Goal: Task Accomplishment & Management: Use online tool/utility

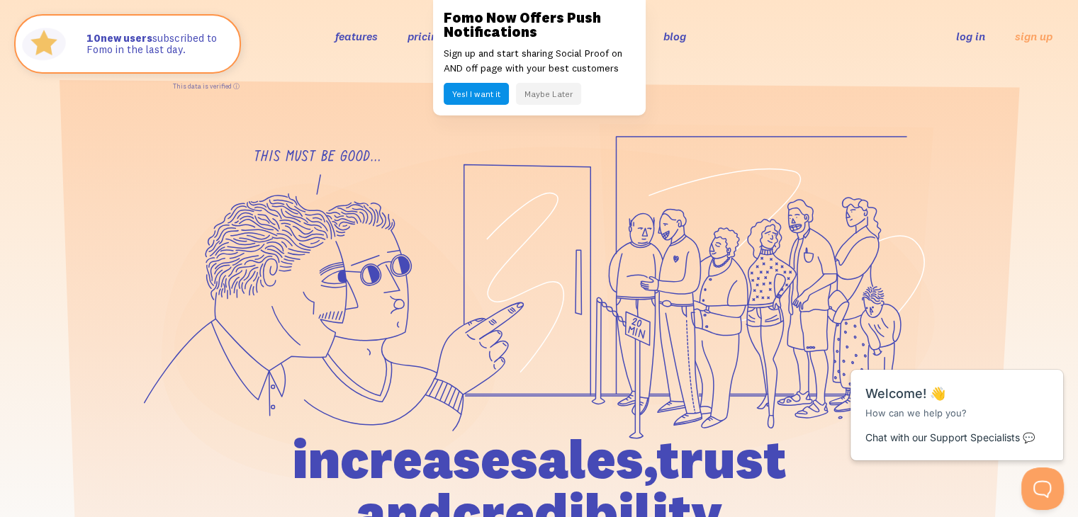
click at [534, 97] on button "Maybe Later" at bounding box center [548, 94] width 65 height 22
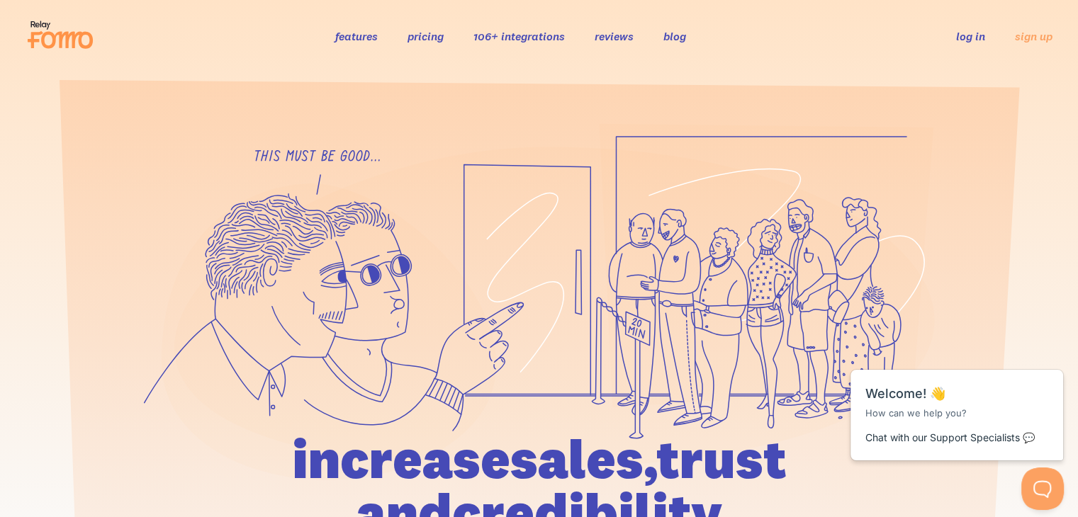
click at [420, 33] on link "pricing" at bounding box center [426, 36] width 36 height 14
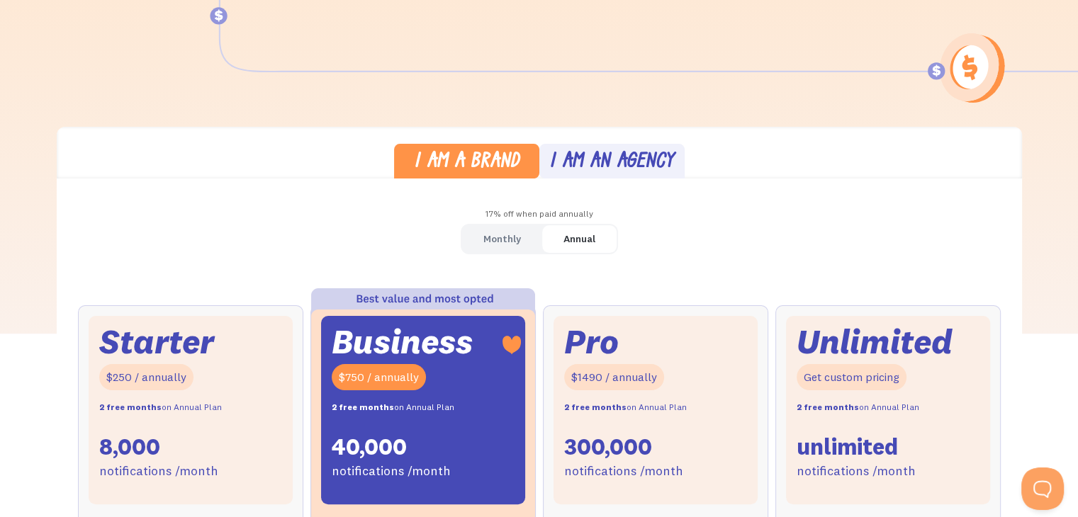
scroll to position [284, 0]
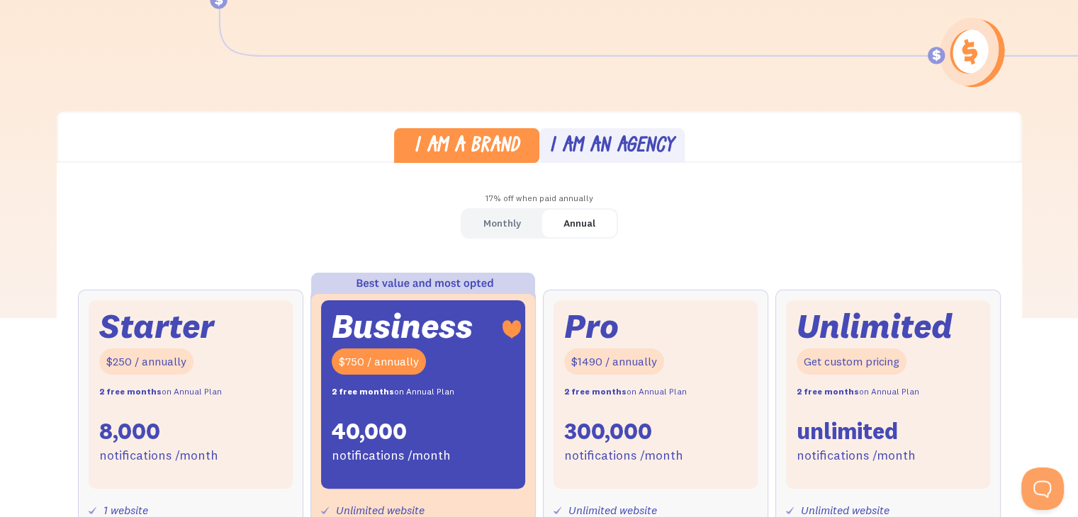
click at [614, 147] on div "I am an agency" at bounding box center [611, 147] width 125 height 21
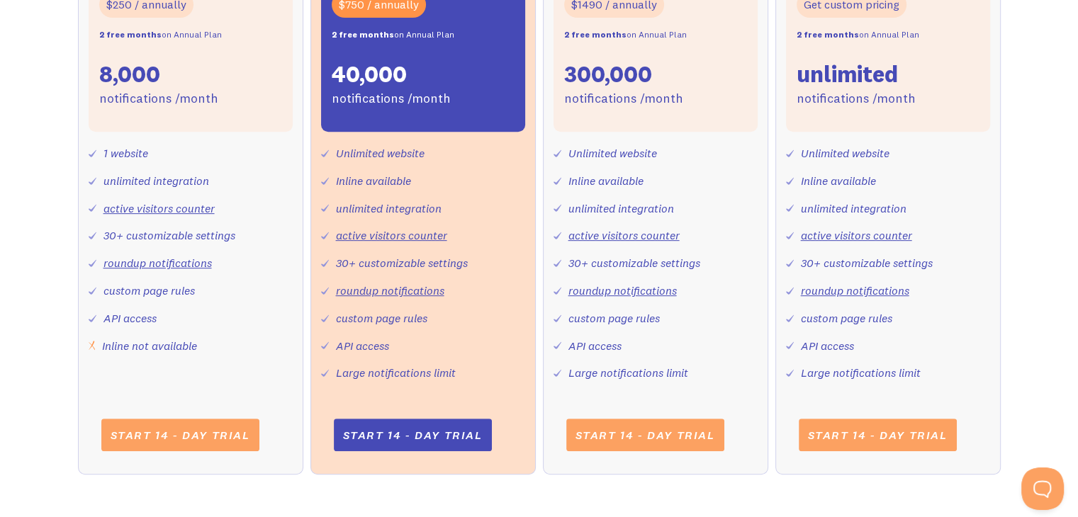
scroll to position [638, 0]
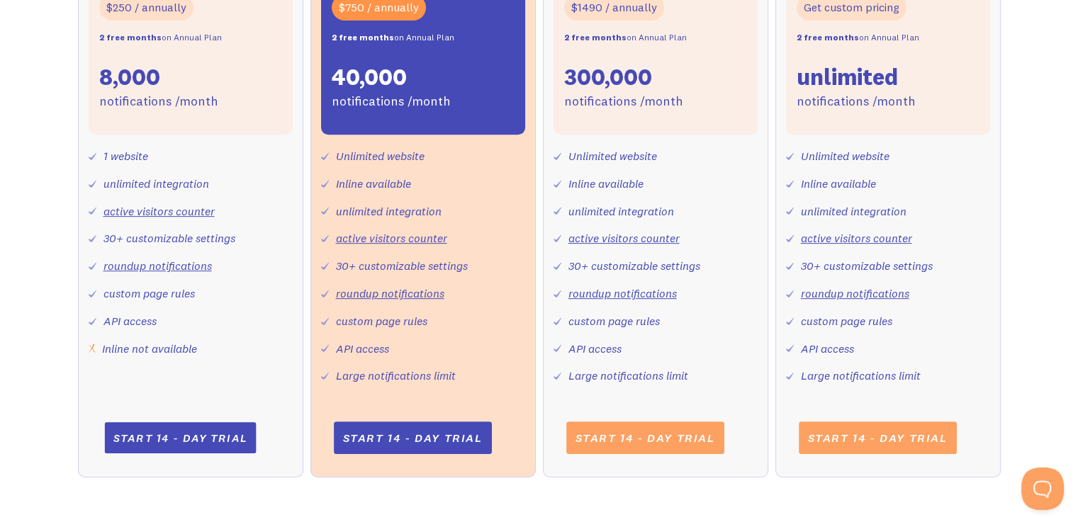
click at [157, 439] on link "Start 14 - day trial" at bounding box center [180, 437] width 152 height 31
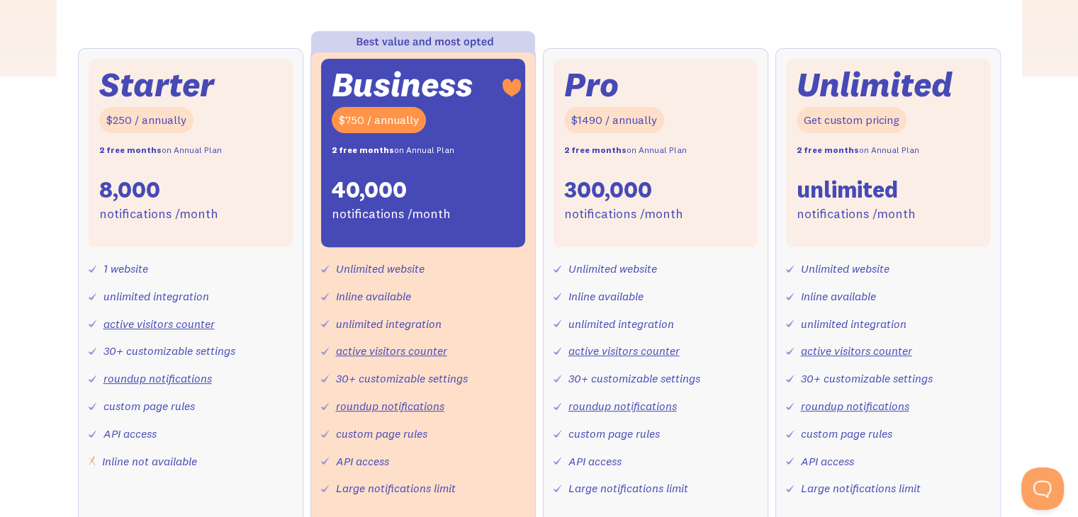
scroll to position [425, 0]
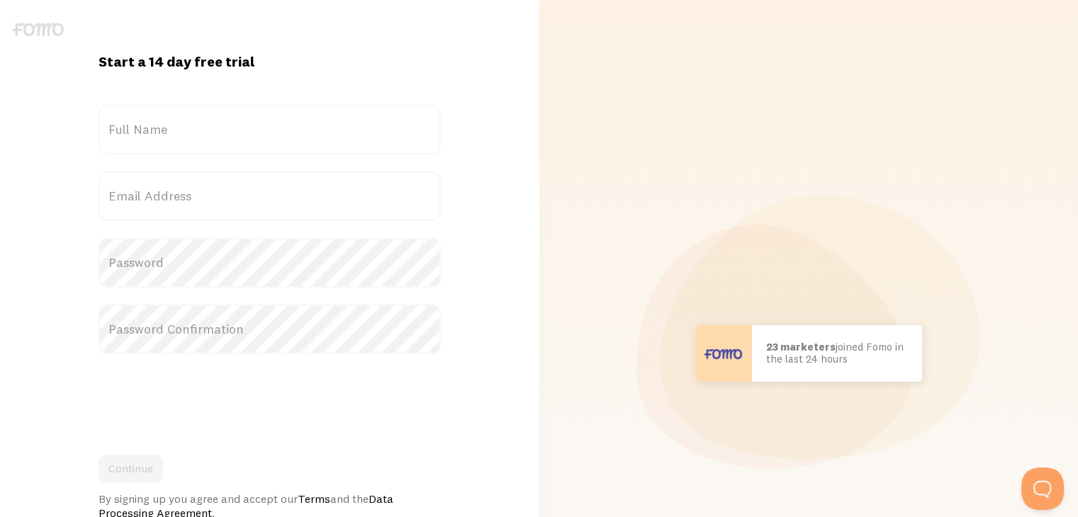
click at [200, 130] on label "Full Name" at bounding box center [270, 130] width 342 height 50
click at [200, 130] on input "Full Name" at bounding box center [270, 130] width 342 height 50
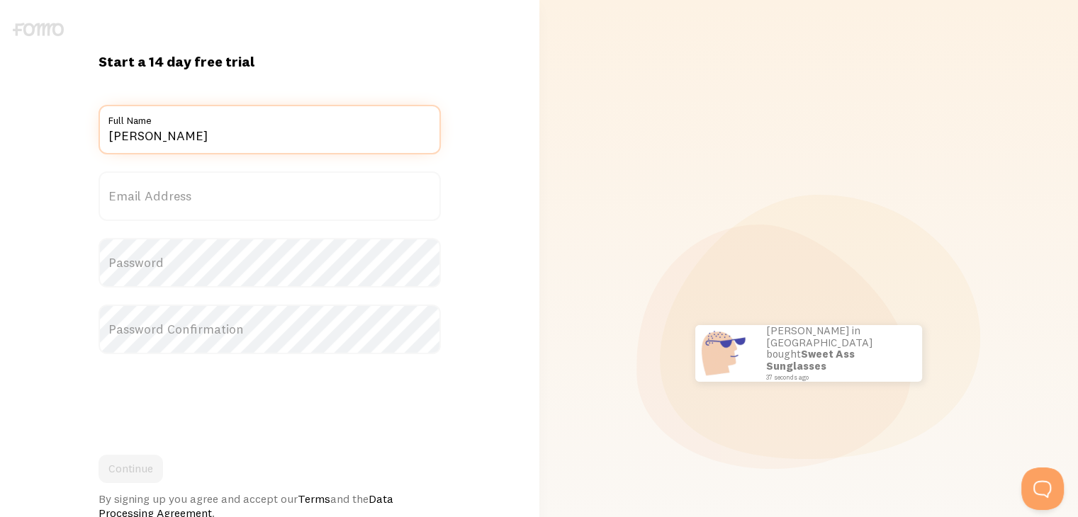
type input "[PERSON_NAME]"
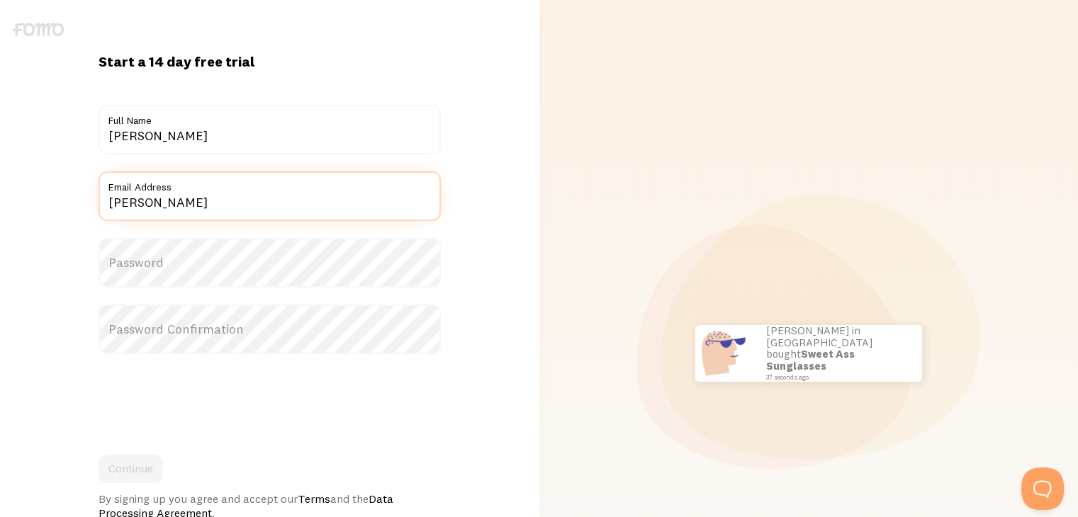
type input "[PERSON_NAME][EMAIL_ADDRESS][DOMAIN_NAME]"
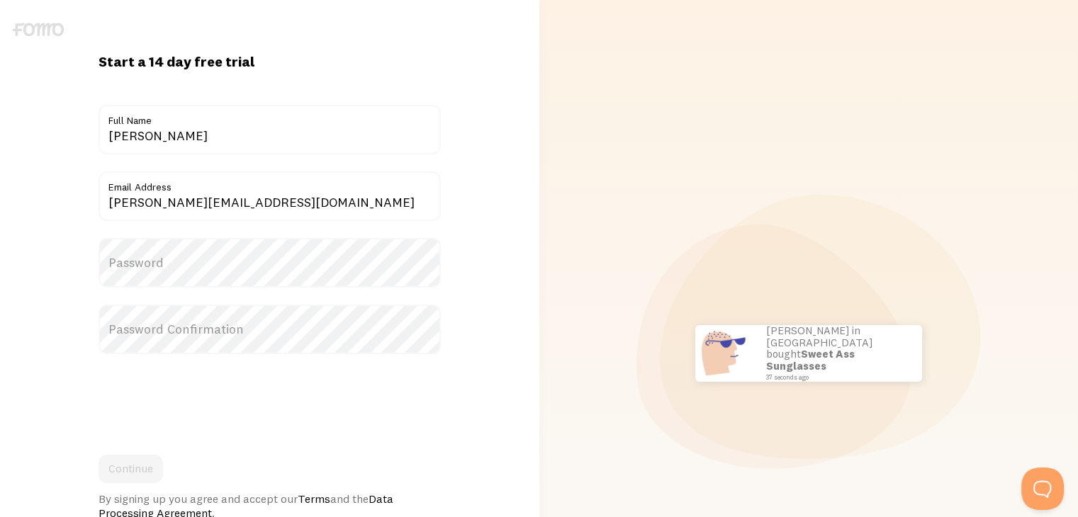
click at [214, 270] on label "Password" at bounding box center [270, 263] width 342 height 50
click at [216, 330] on label "Password Confirmation" at bounding box center [270, 330] width 342 height 50
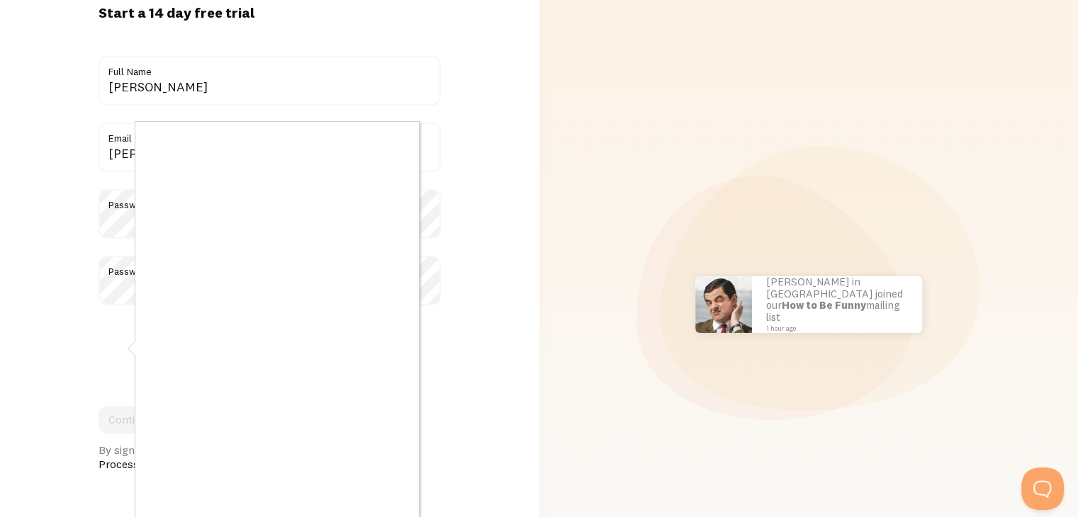
scroll to position [71, 0]
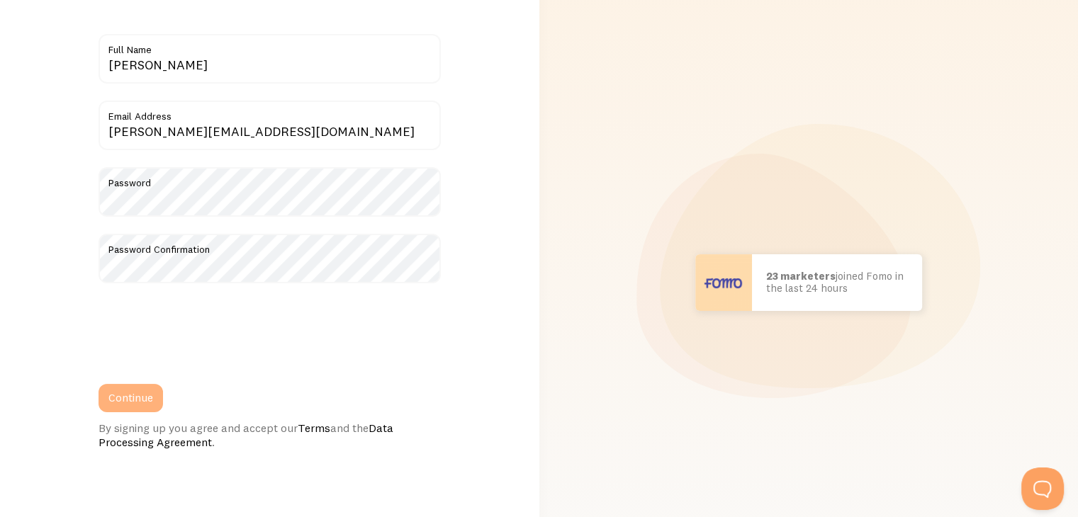
click at [140, 400] on button "Continue" at bounding box center [131, 398] width 65 height 28
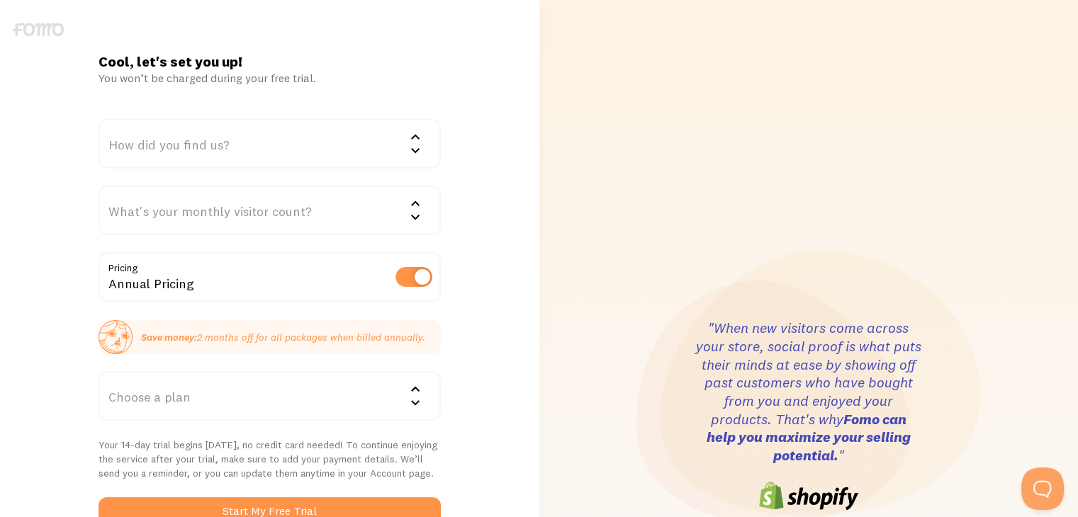
click at [413, 274] on label at bounding box center [414, 277] width 37 height 20
click at [413, 274] on input "checkbox" at bounding box center [414, 277] width 37 height 20
checkbox input "false"
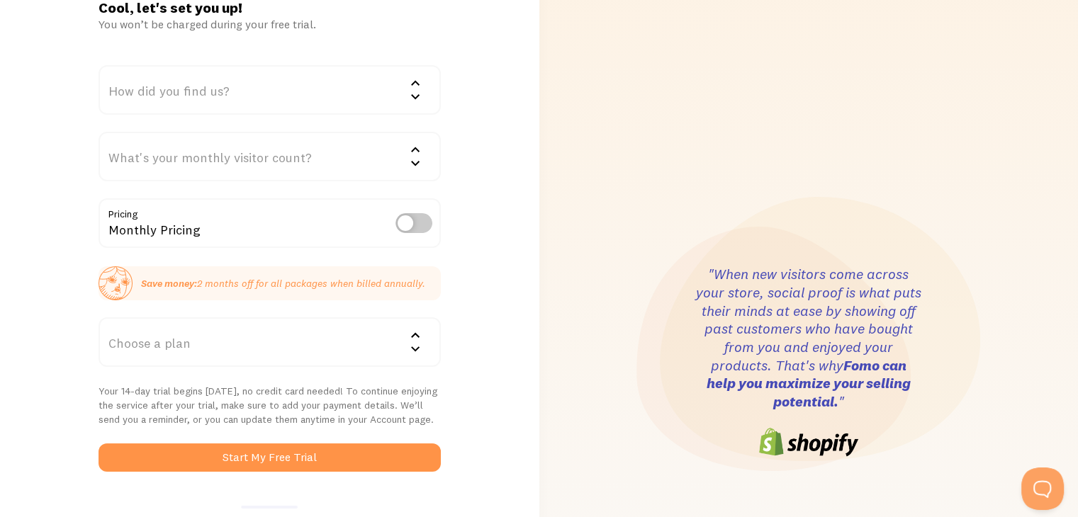
scroll to position [142, 0]
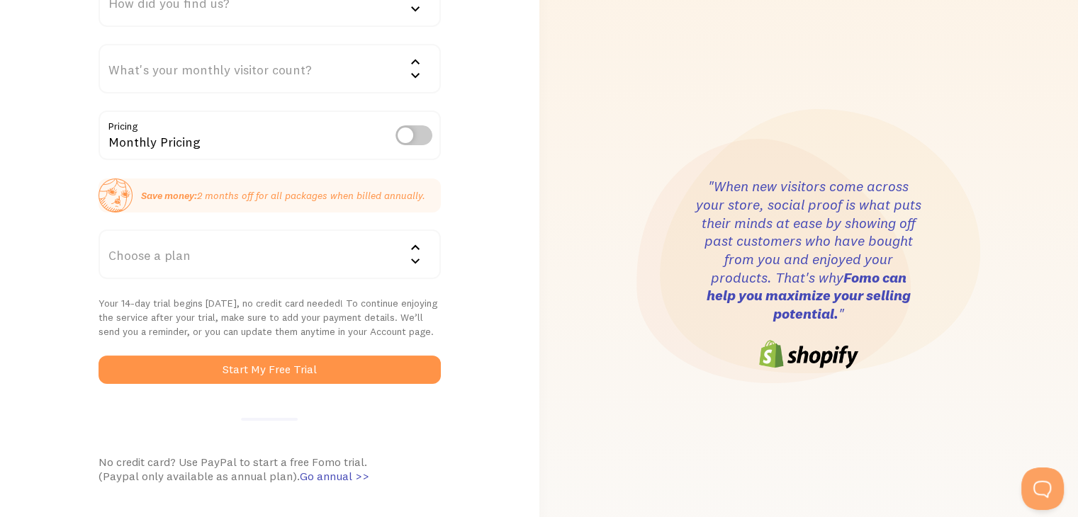
click at [410, 254] on icon at bounding box center [415, 248] width 17 height 17
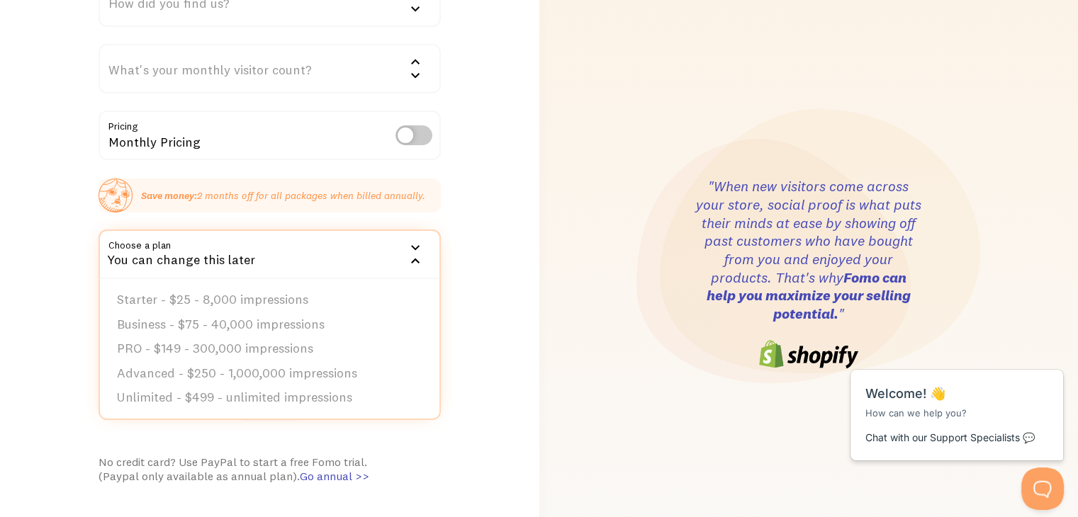
scroll to position [0, 0]
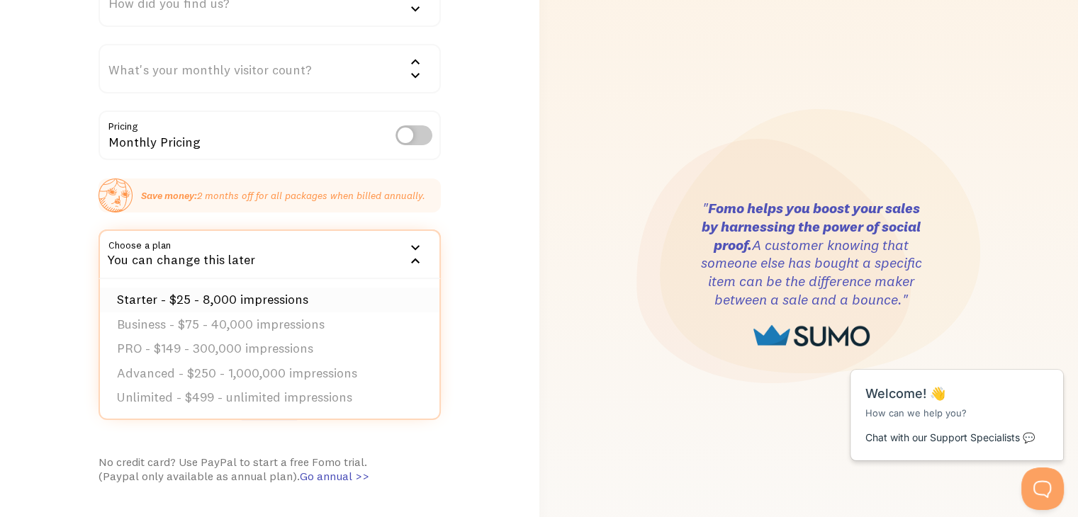
click at [369, 300] on li "Starter - $25 - 8,000 impressions" at bounding box center [270, 300] width 340 height 25
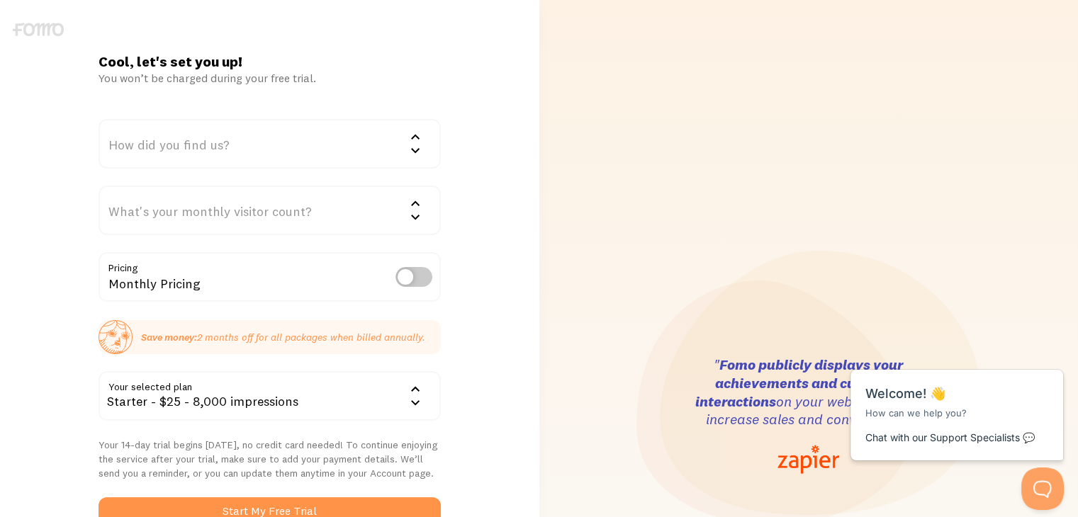
click at [298, 155] on div "How did you find us?" at bounding box center [270, 144] width 342 height 50
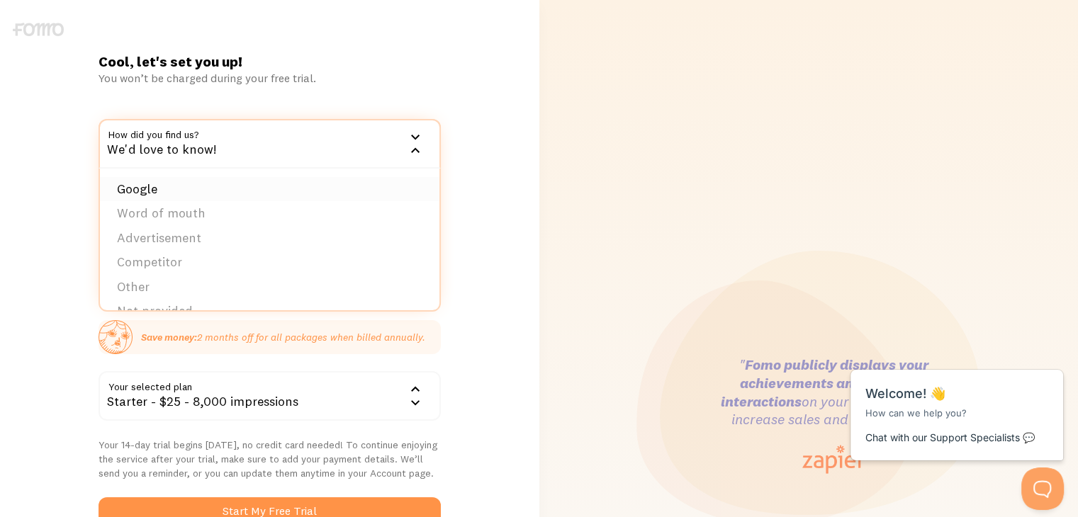
click at [289, 188] on li "Google" at bounding box center [270, 189] width 340 height 25
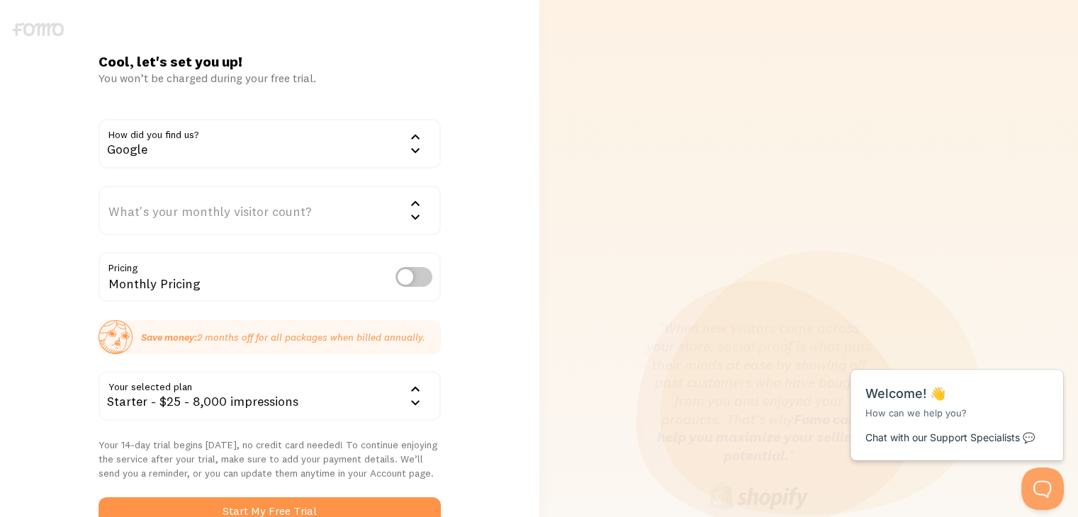
click at [292, 213] on div "What's your monthly visitor count?" at bounding box center [270, 211] width 342 height 50
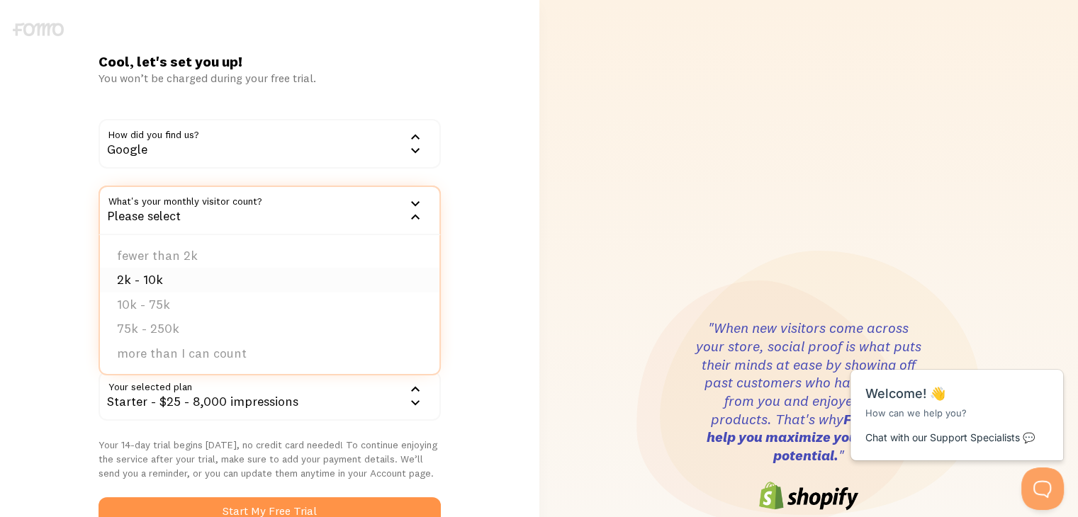
click at [271, 275] on li "2k - 10k" at bounding box center [270, 280] width 340 height 25
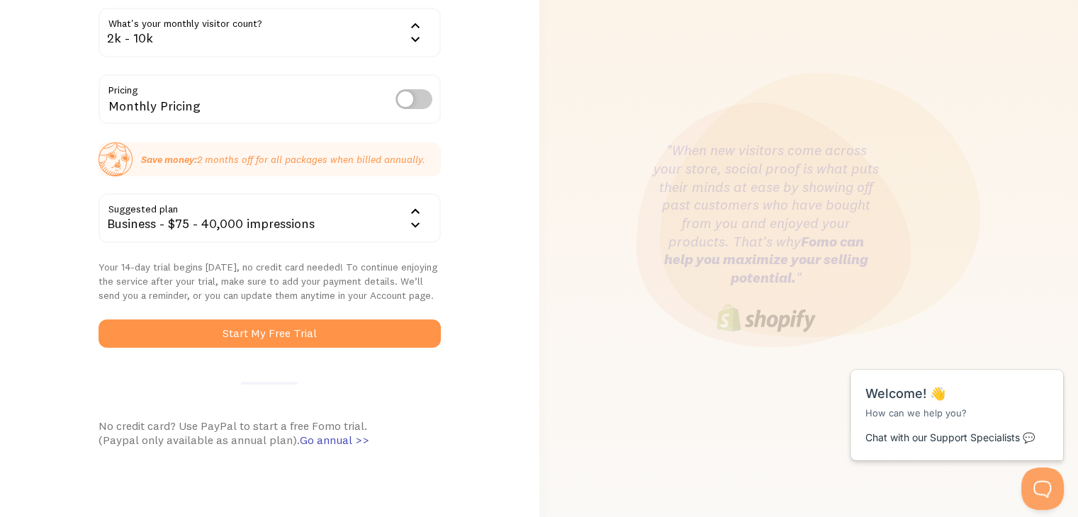
scroll to position [213, 0]
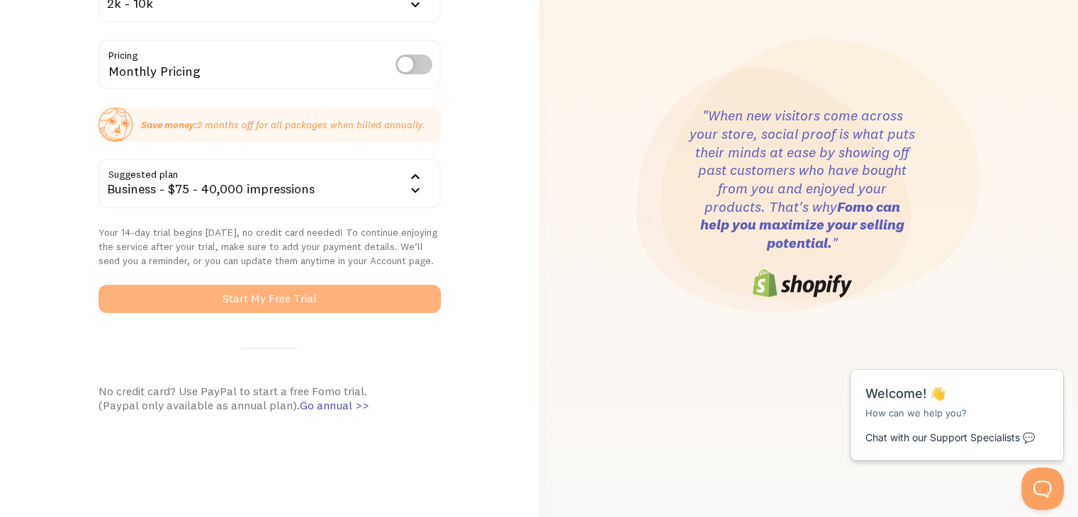
click at [278, 300] on button "Start My Free Trial" at bounding box center [270, 299] width 342 height 28
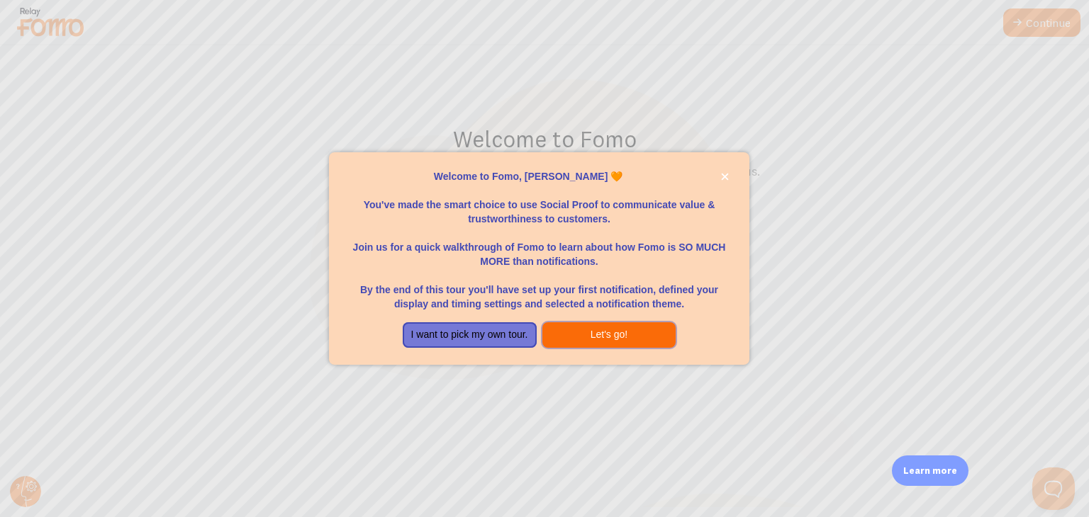
click at [595, 339] on button "Let's go!" at bounding box center [609, 336] width 134 height 26
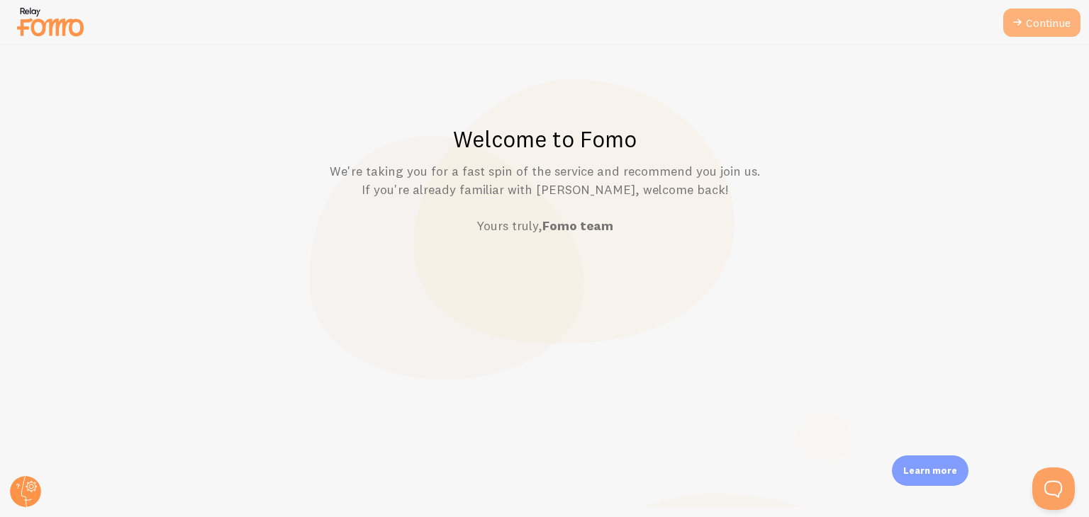
click at [1032, 22] on link "Continue" at bounding box center [1041, 23] width 77 height 28
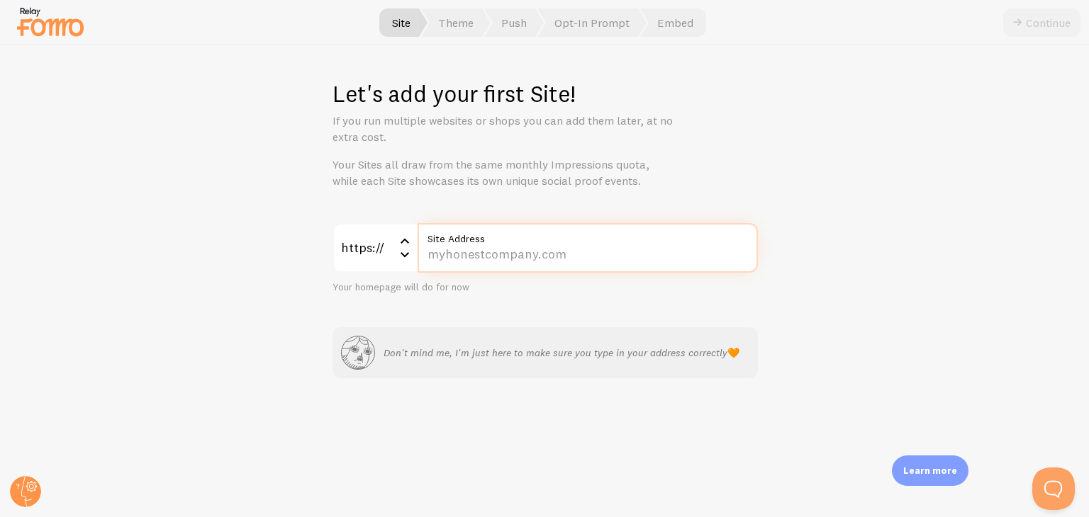
click at [466, 258] on input "Site Address" at bounding box center [587, 248] width 340 height 50
paste input "scalemyfleetwithrentovation.com/"
type input "scalemyfleetwithrentovation.com/"
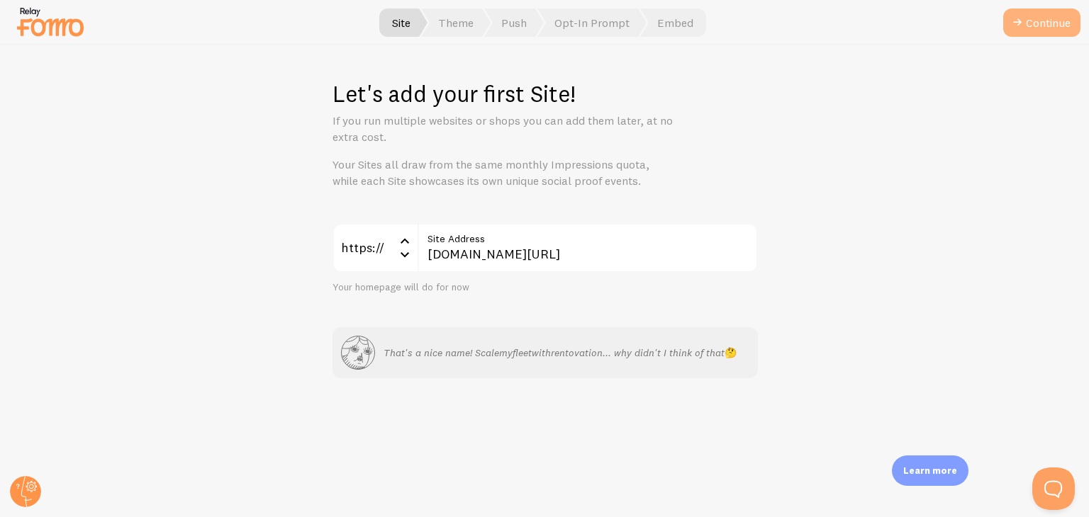
click at [1041, 20] on button "Continue" at bounding box center [1041, 23] width 77 height 28
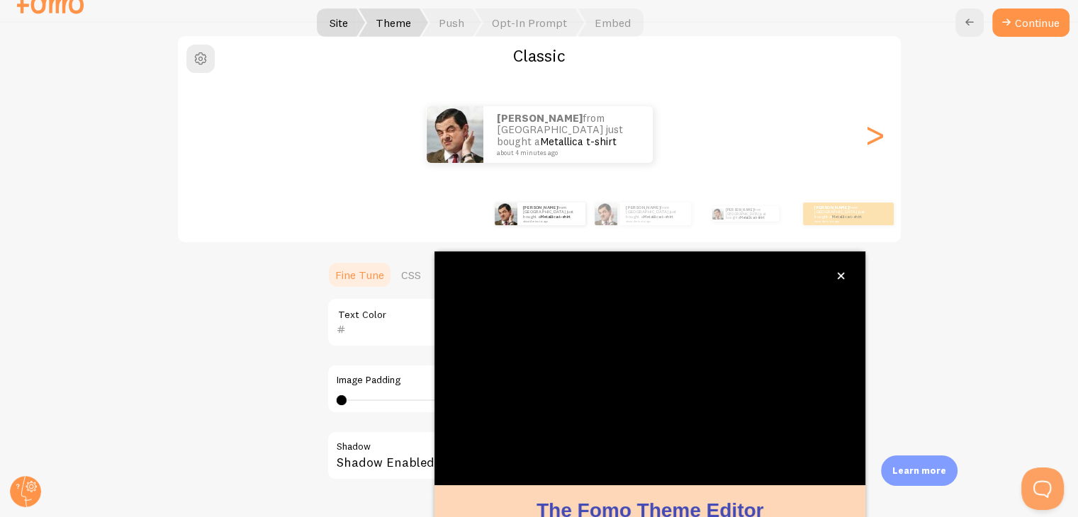
scroll to position [121, 0]
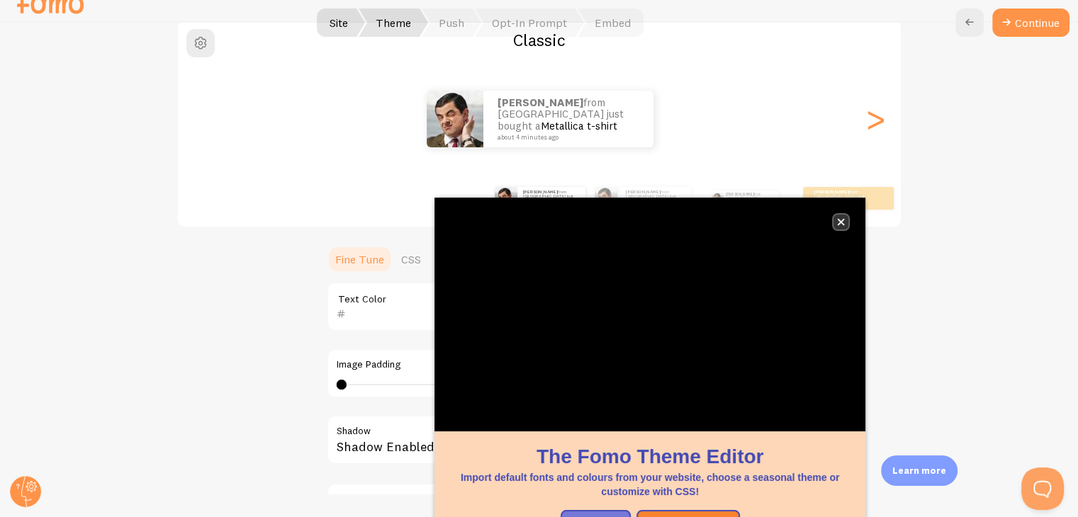
click at [846, 218] on button "close," at bounding box center [841, 222] width 15 height 15
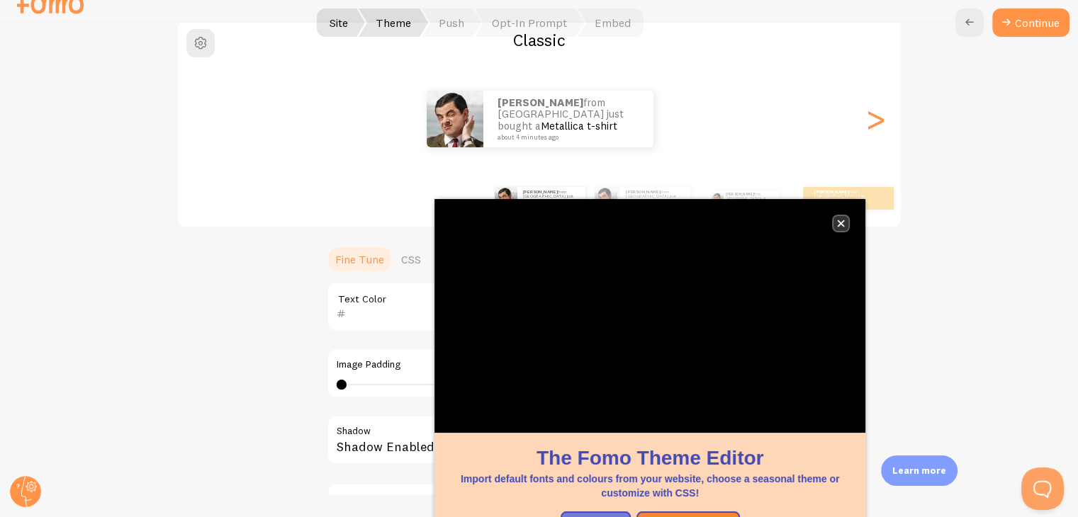
click at [844, 223] on icon "close," at bounding box center [841, 224] width 8 height 8
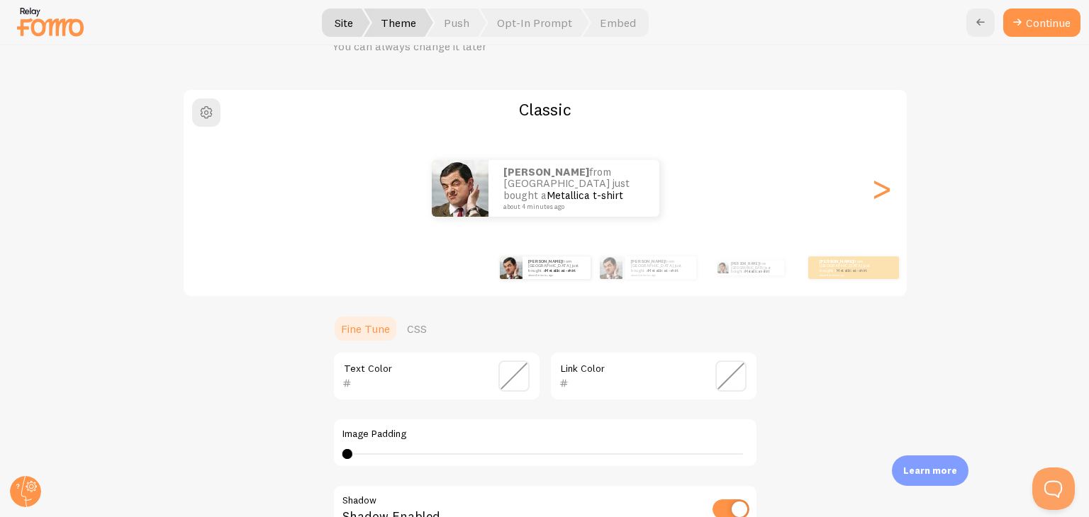
scroll to position [50, 0]
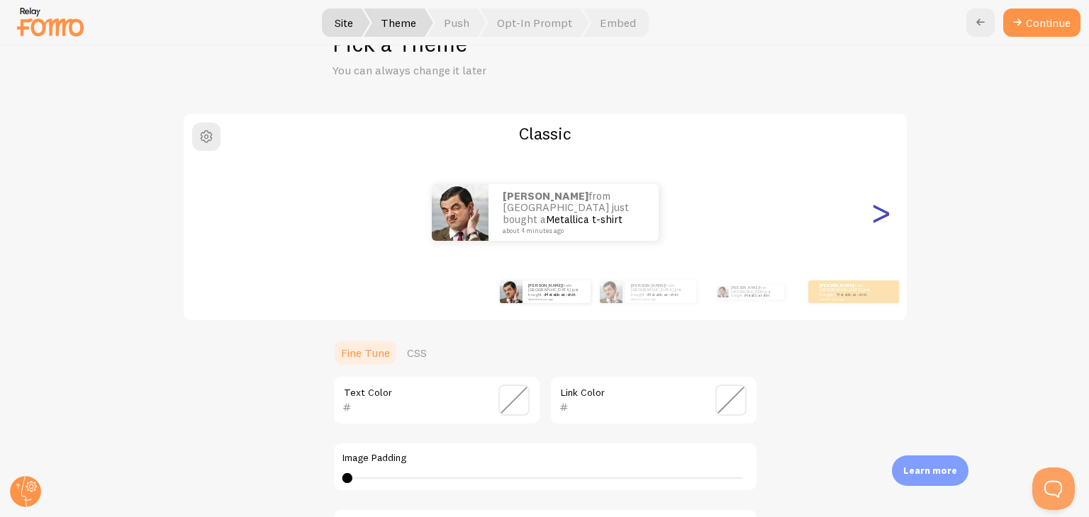
click at [873, 217] on div ">" at bounding box center [881, 213] width 17 height 102
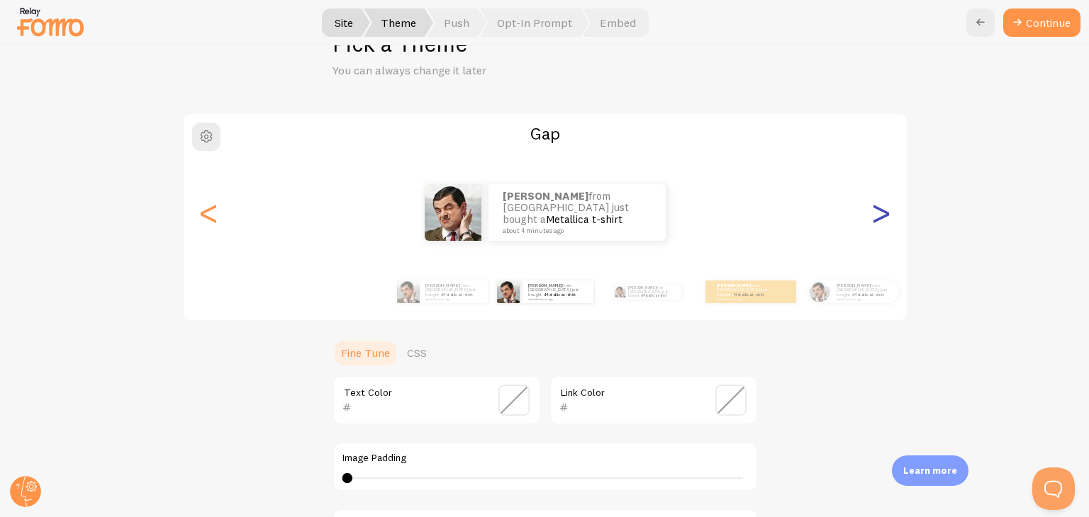
click at [873, 217] on div ">" at bounding box center [881, 213] width 17 height 102
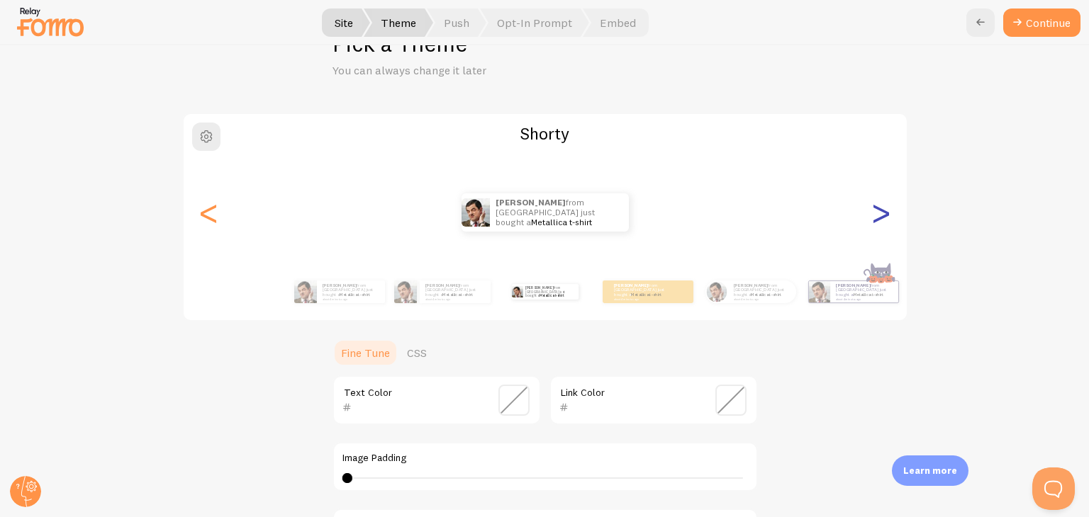
click at [873, 217] on div ">" at bounding box center [881, 213] width 17 height 102
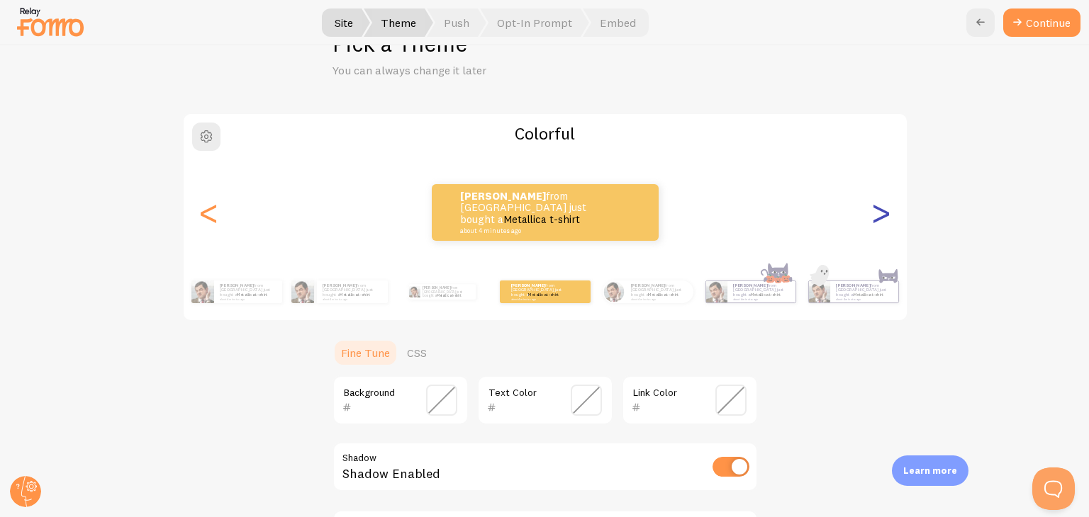
click at [873, 217] on div ">" at bounding box center [881, 213] width 17 height 102
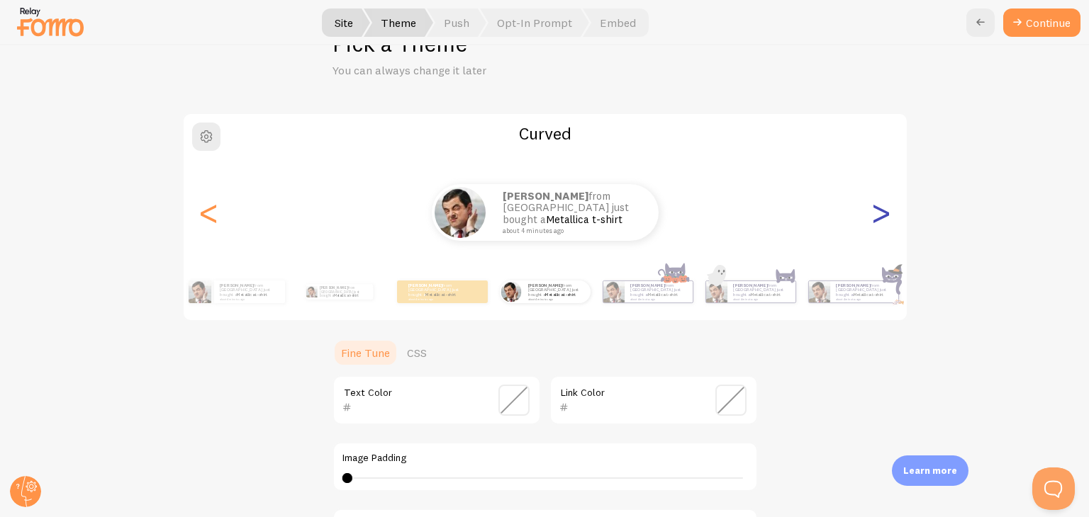
click at [873, 217] on div ">" at bounding box center [881, 213] width 17 height 102
type input "0"
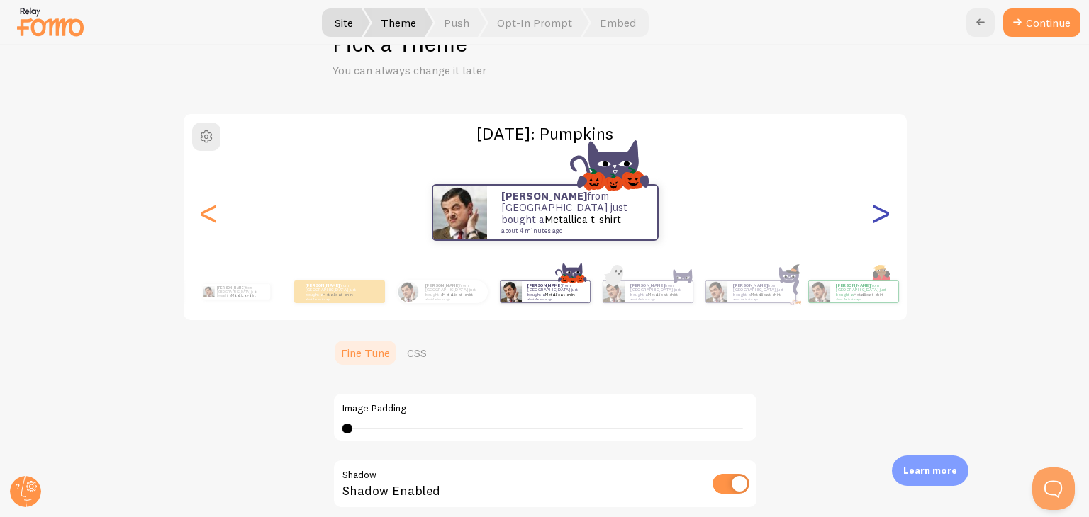
click at [873, 217] on div ">" at bounding box center [881, 213] width 17 height 102
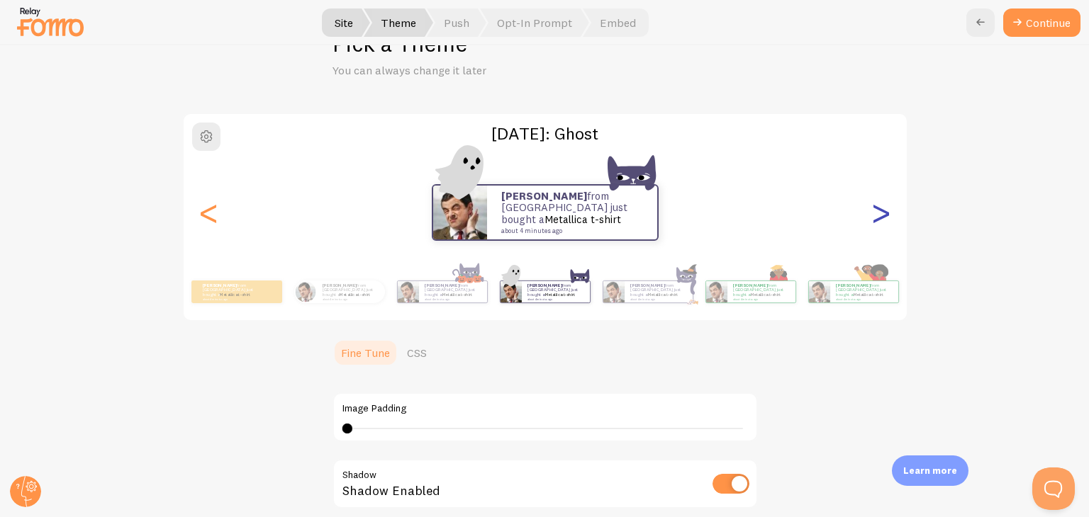
click at [873, 217] on div ">" at bounding box center [881, 213] width 17 height 102
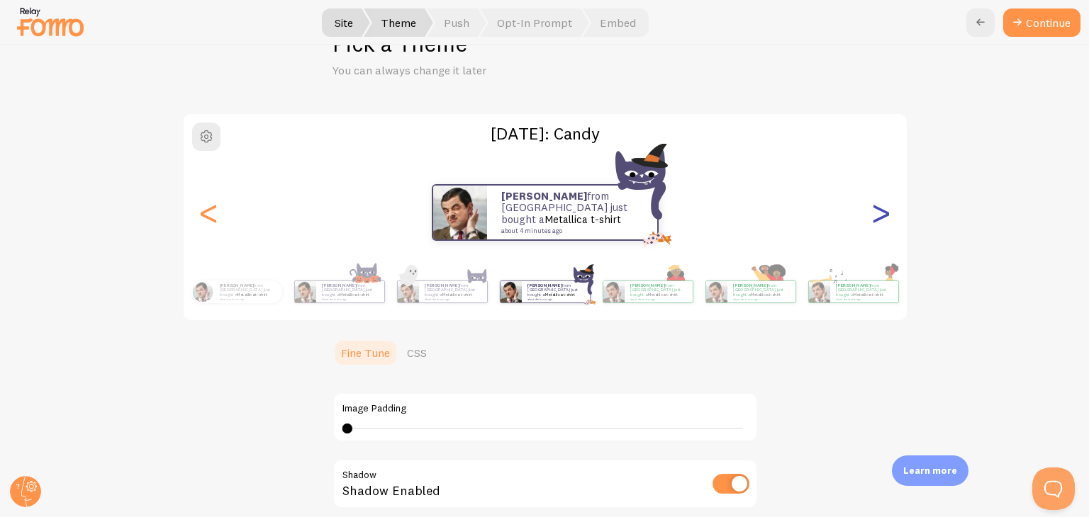
click at [873, 216] on div ">" at bounding box center [881, 213] width 17 height 102
click at [873, 214] on div ">" at bounding box center [881, 213] width 17 height 102
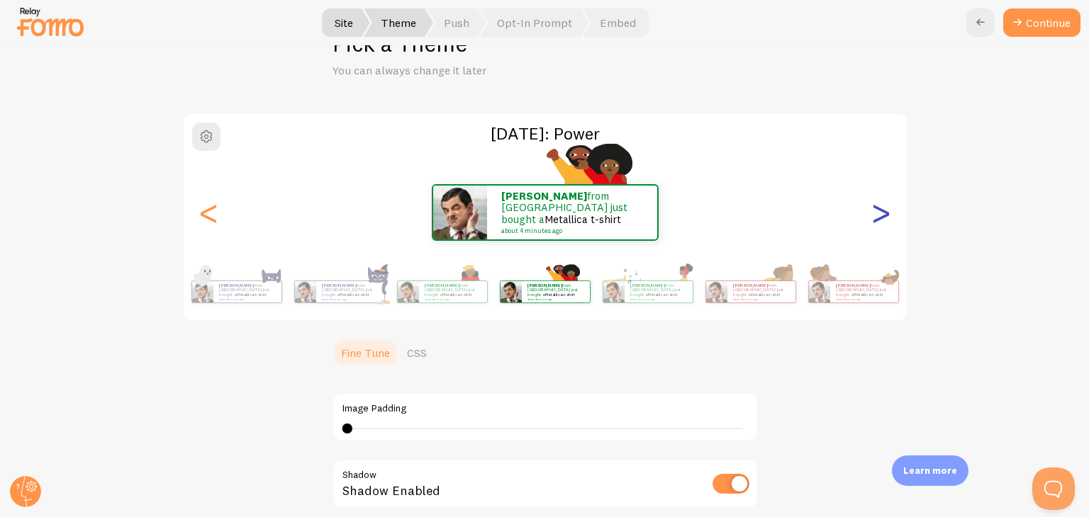
click at [873, 211] on div ">" at bounding box center [881, 213] width 17 height 102
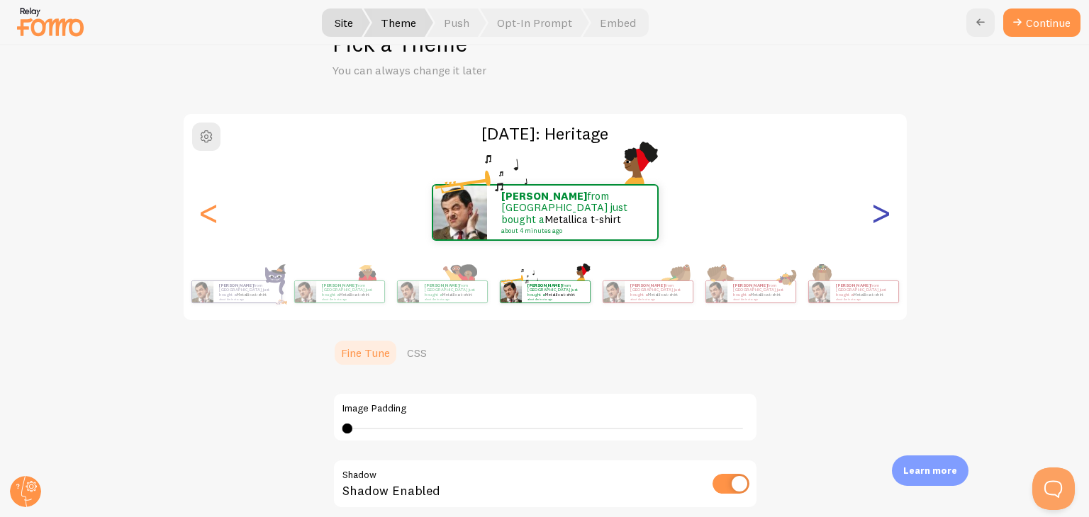
click at [873, 211] on div ">" at bounding box center [881, 213] width 17 height 102
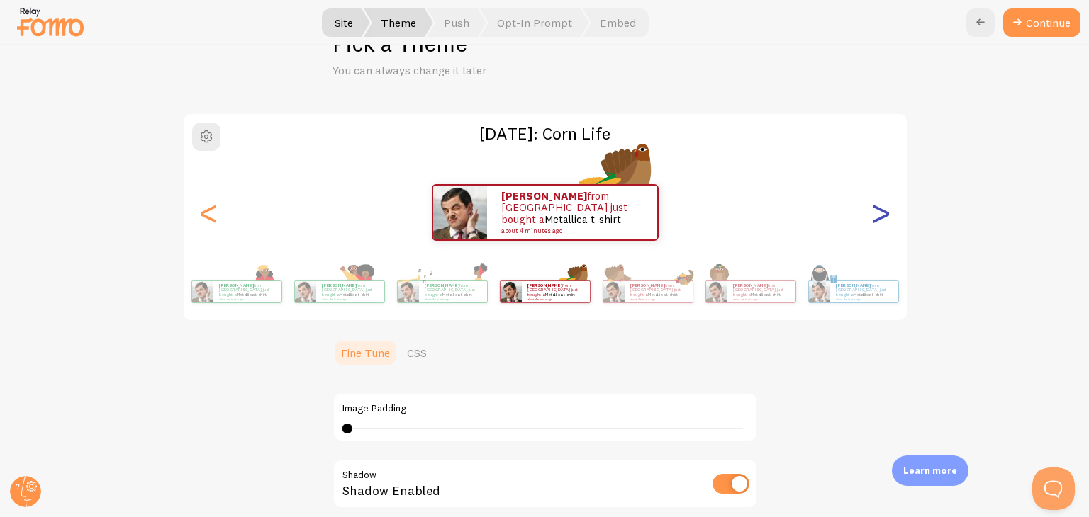
click at [873, 211] on div ">" at bounding box center [881, 213] width 17 height 102
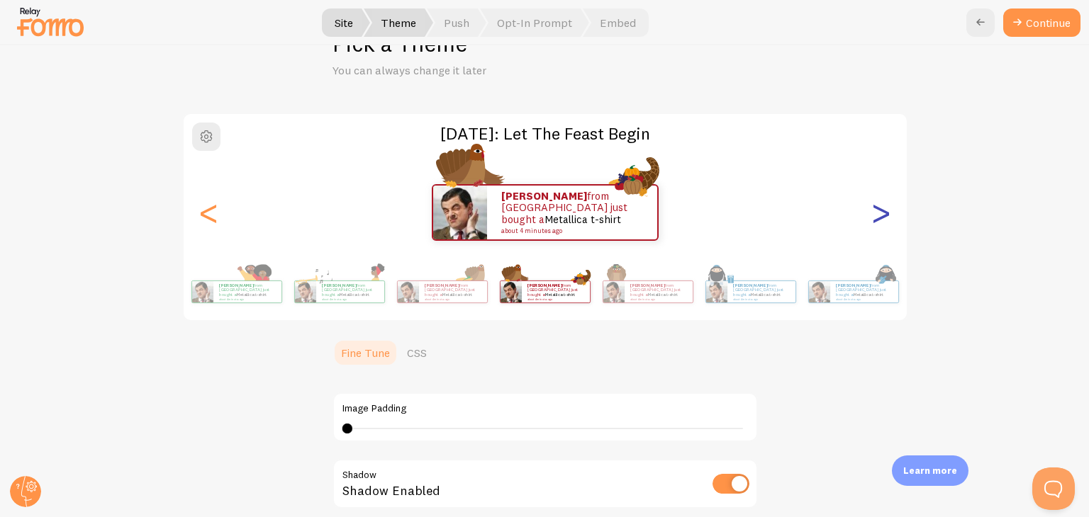
click at [873, 211] on div ">" at bounding box center [881, 213] width 17 height 102
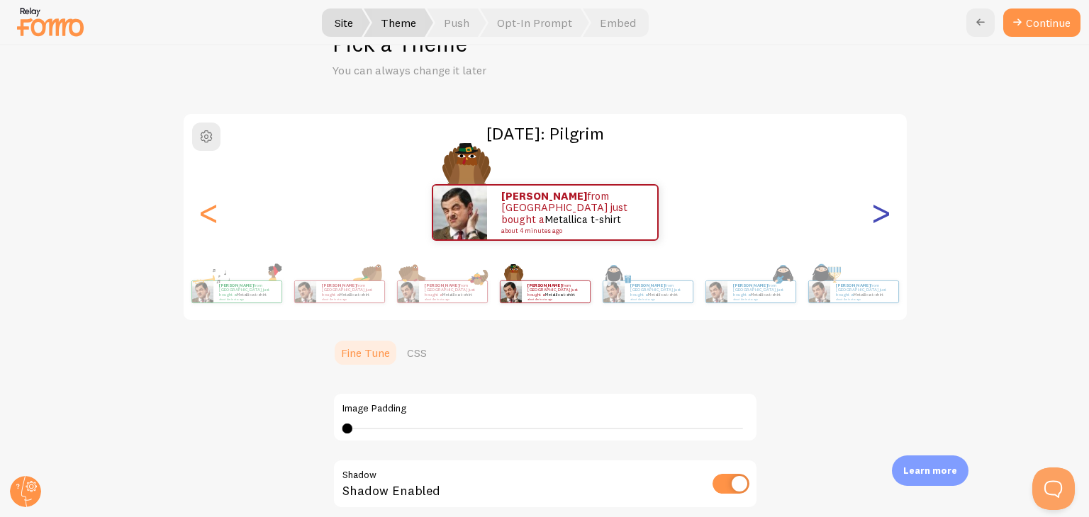
click at [873, 211] on div ">" at bounding box center [881, 213] width 17 height 102
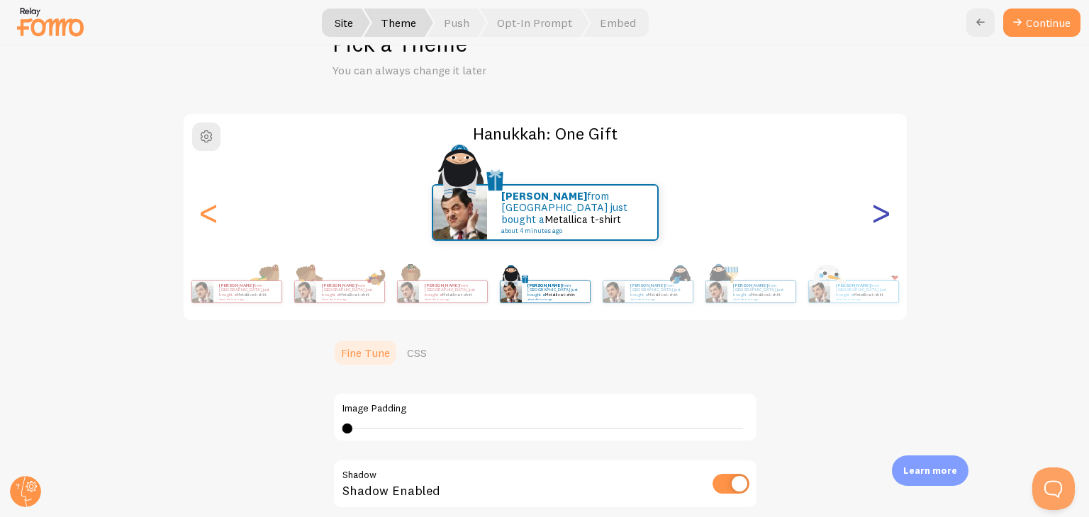
click at [873, 211] on div ">" at bounding box center [881, 213] width 17 height 102
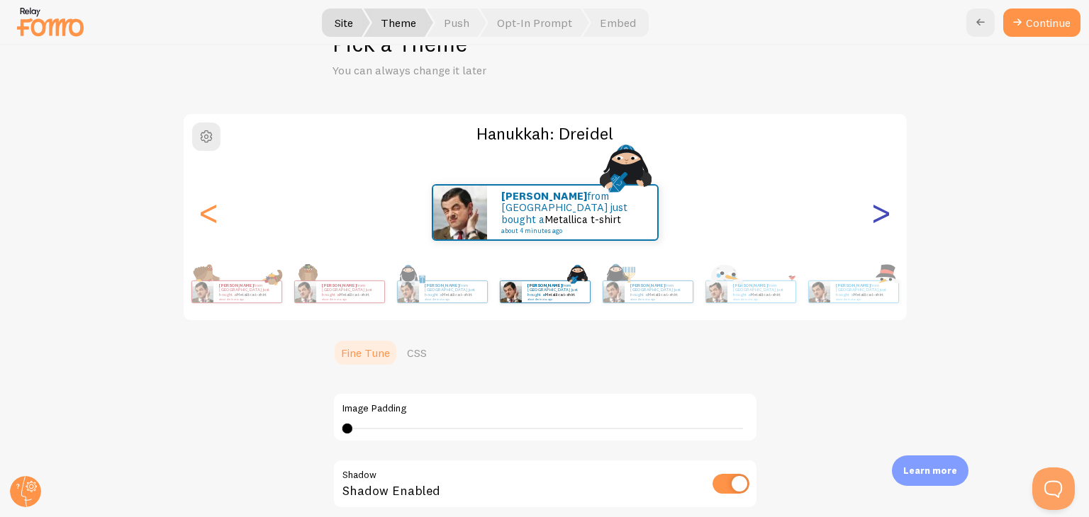
click at [873, 211] on div ">" at bounding box center [881, 213] width 17 height 102
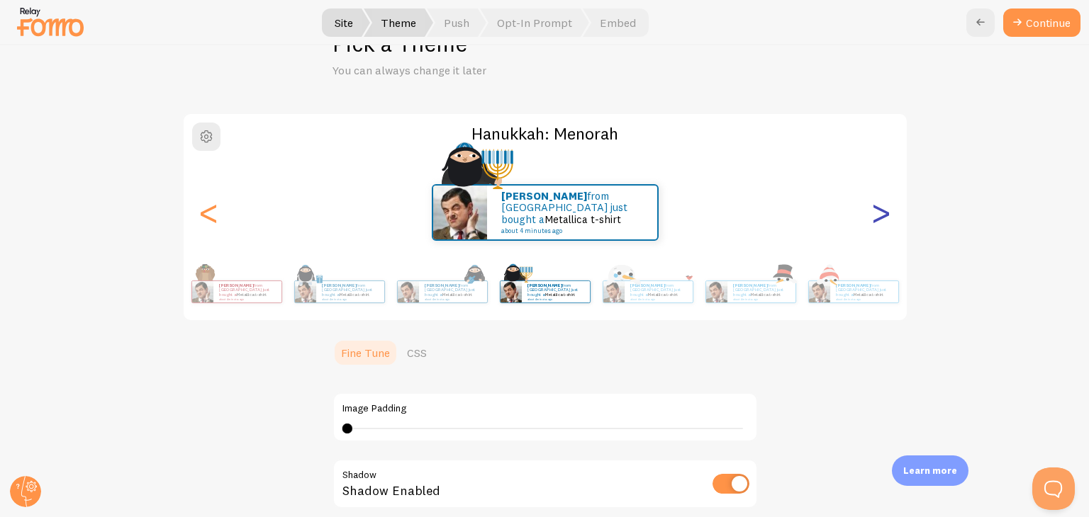
click at [873, 211] on div ">" at bounding box center [881, 213] width 17 height 102
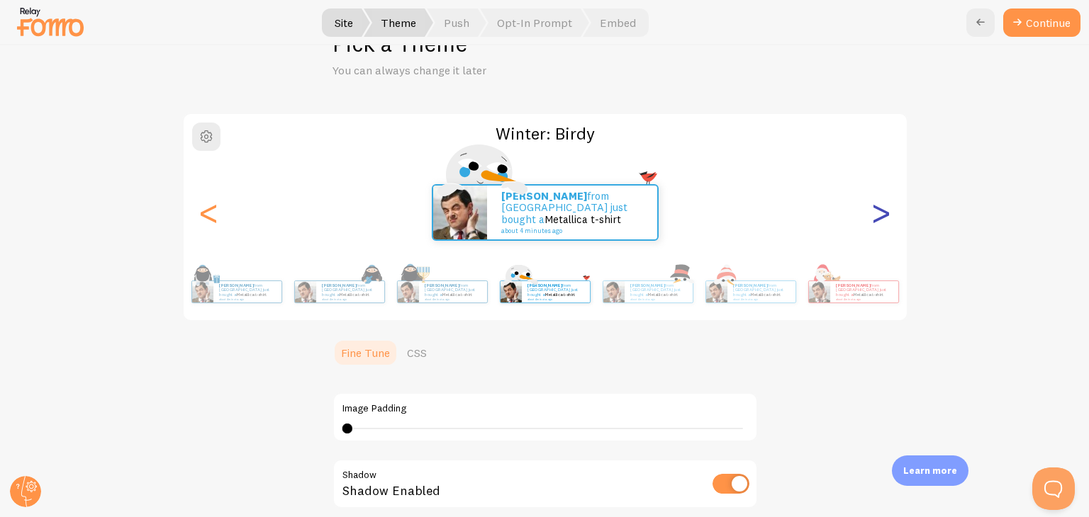
click at [873, 211] on div ">" at bounding box center [881, 213] width 17 height 102
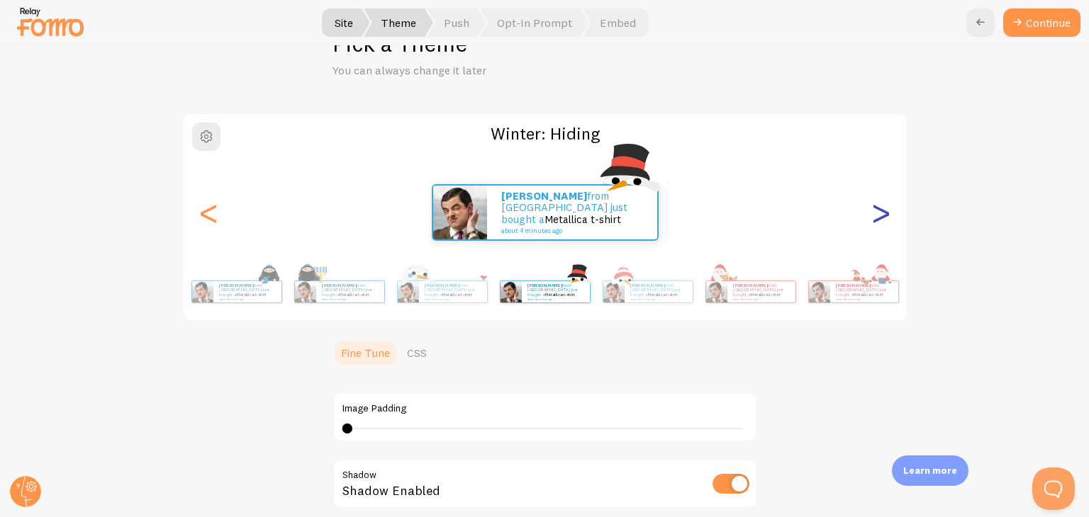
click at [873, 211] on div ">" at bounding box center [881, 213] width 17 height 102
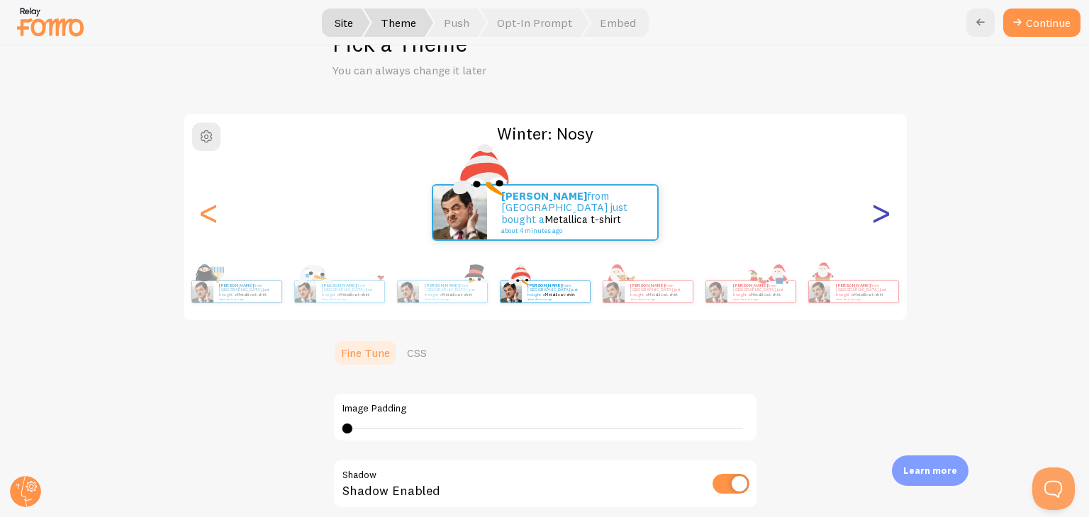
click at [873, 211] on div ">" at bounding box center [881, 213] width 17 height 102
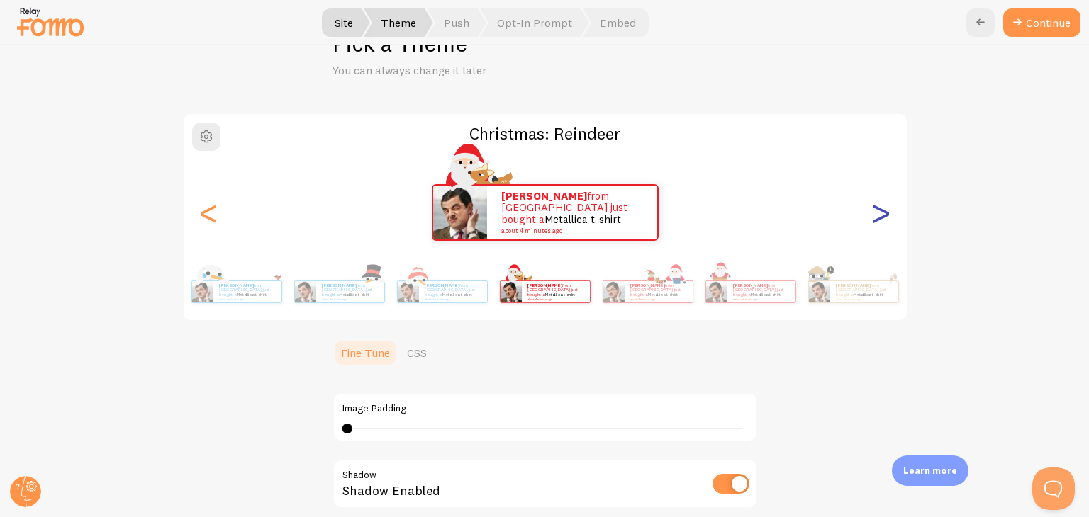
click at [873, 211] on div ">" at bounding box center [881, 213] width 17 height 102
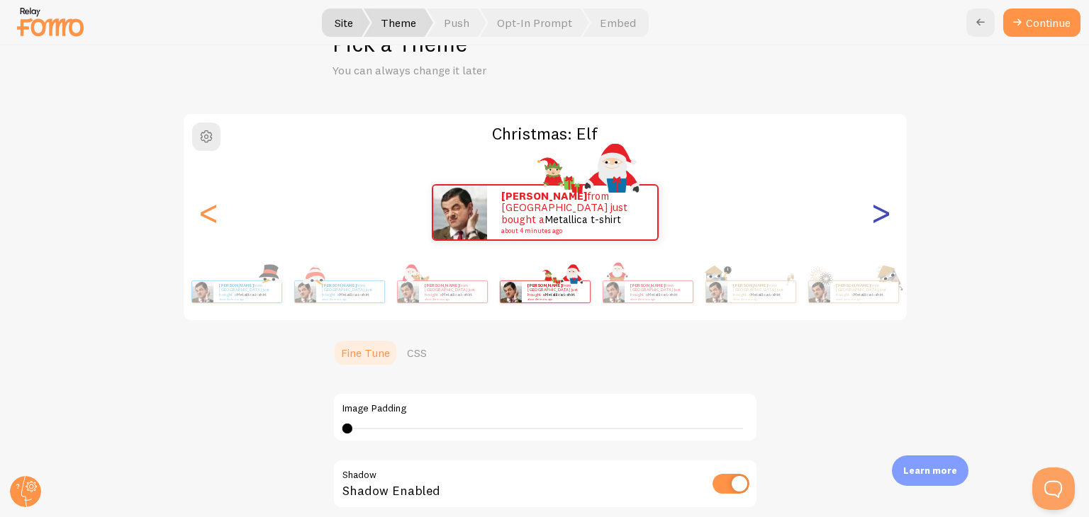
click at [873, 211] on div ">" at bounding box center [881, 213] width 17 height 102
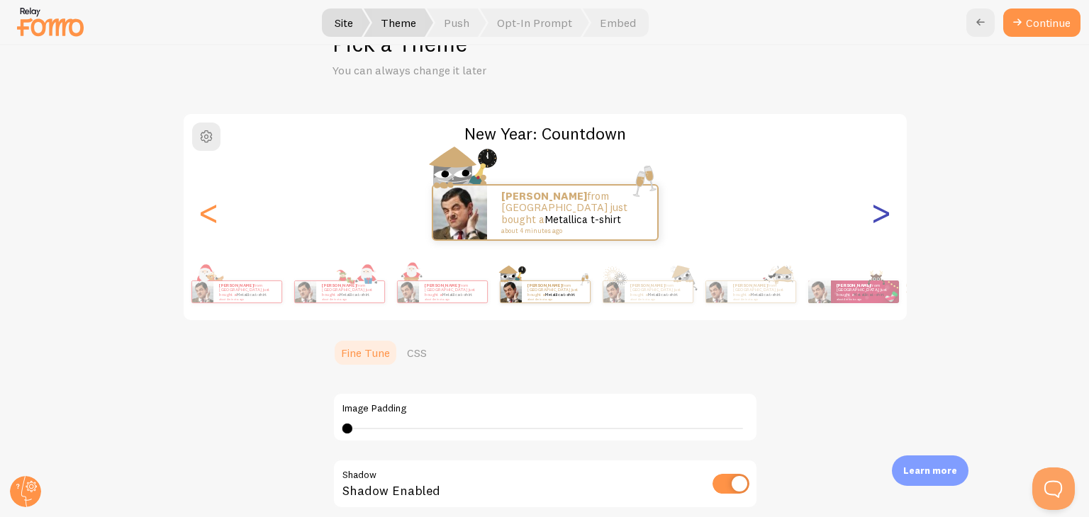
click at [873, 211] on div ">" at bounding box center [881, 213] width 17 height 102
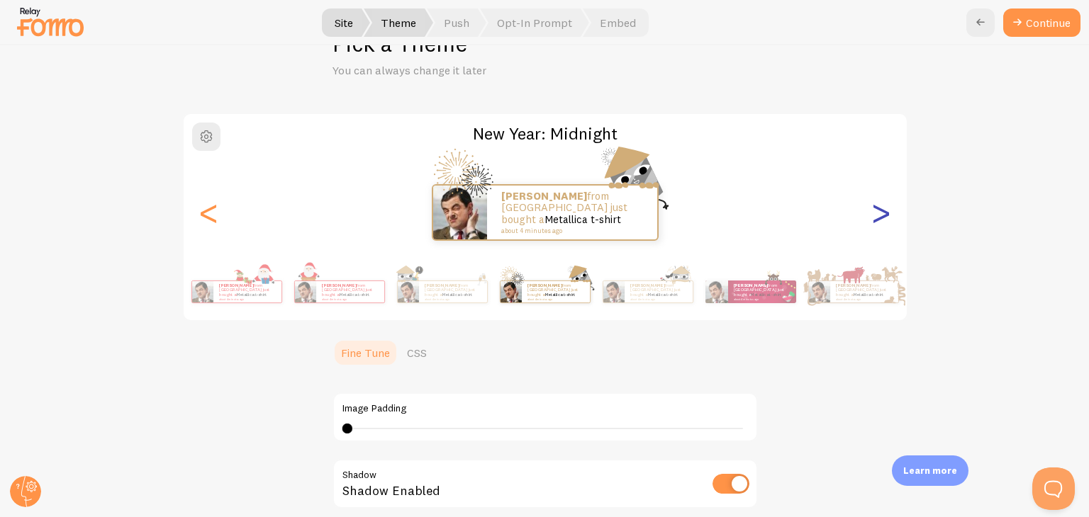
click at [873, 211] on div ">" at bounding box center [881, 213] width 17 height 102
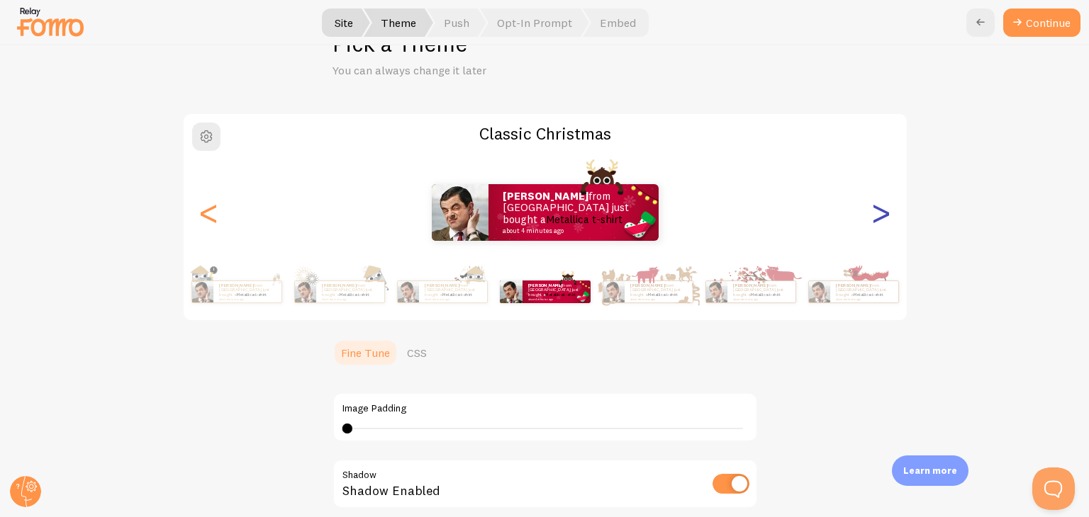
click at [873, 211] on div ">" at bounding box center [881, 213] width 17 height 102
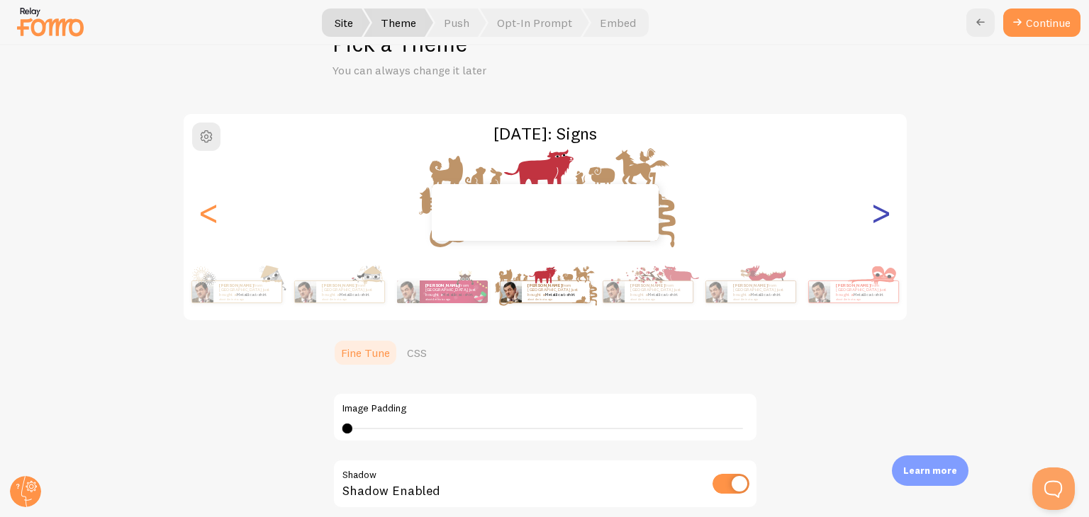
click at [873, 211] on div ">" at bounding box center [881, 213] width 17 height 102
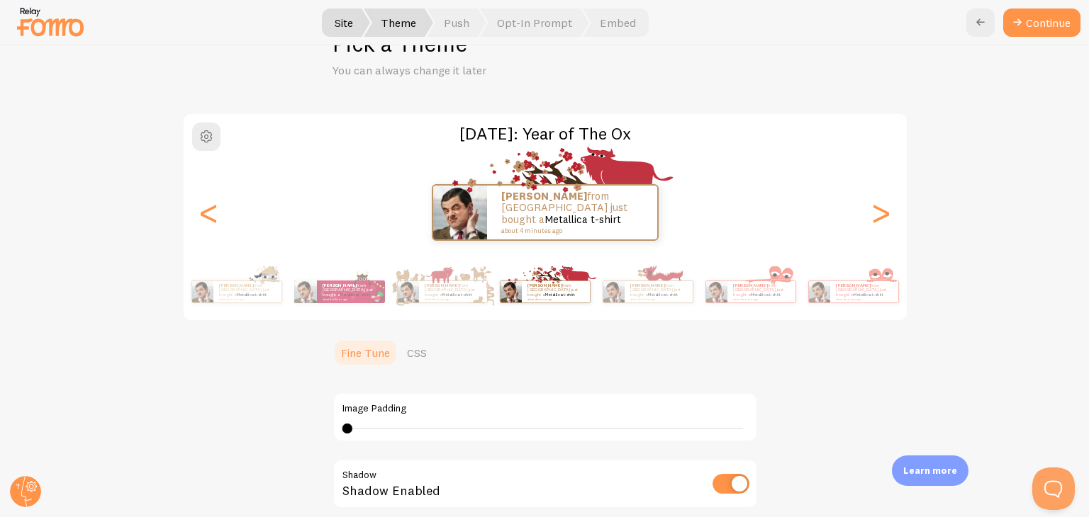
scroll to position [0, 0]
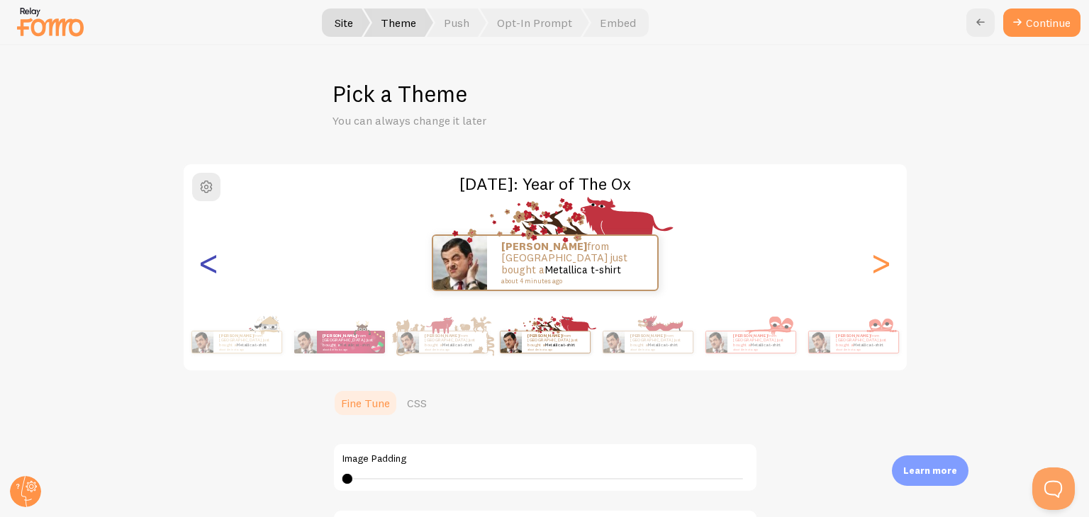
click at [203, 271] on div "<" at bounding box center [209, 263] width 17 height 102
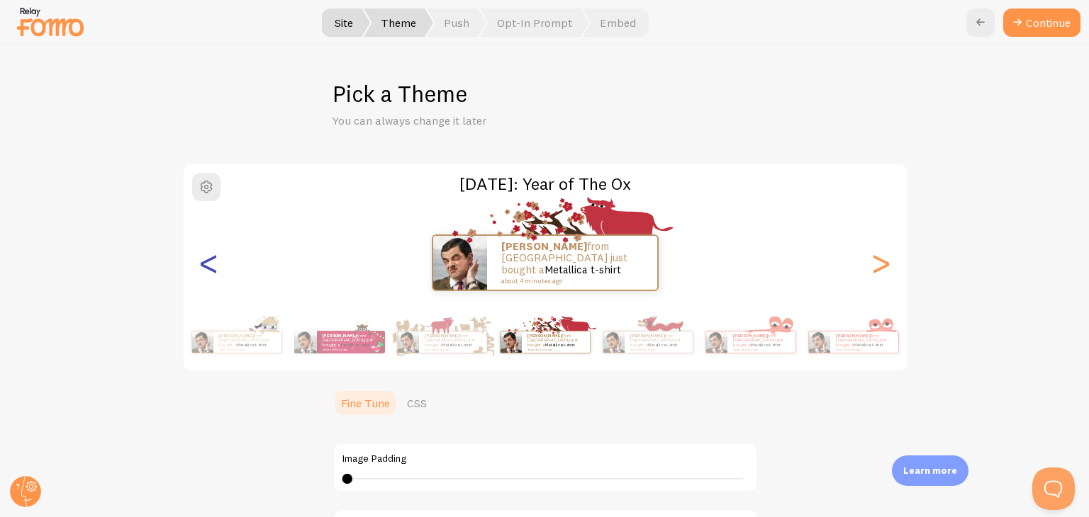
click at [203, 271] on div "<" at bounding box center [209, 263] width 17 height 102
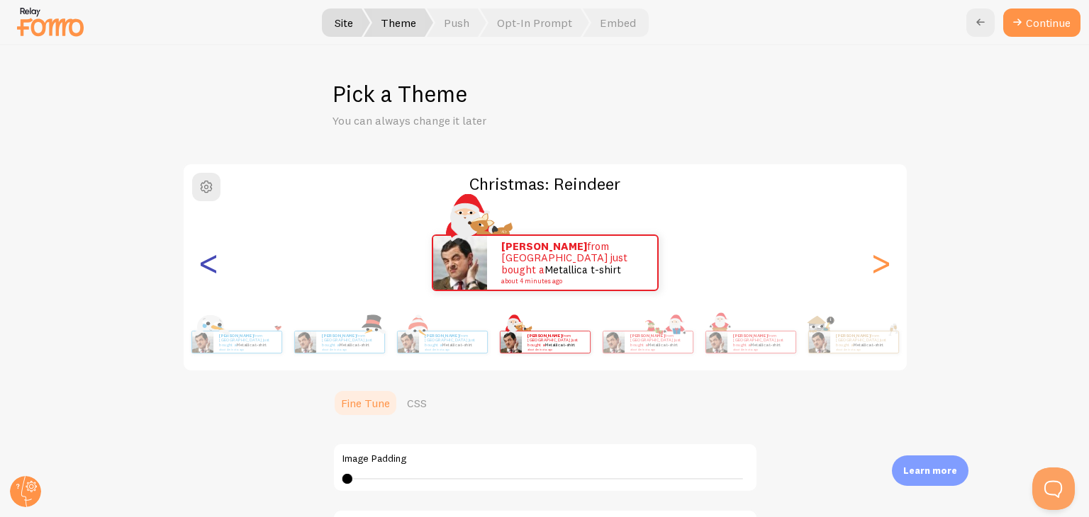
click at [203, 271] on div "<" at bounding box center [209, 263] width 17 height 102
click at [204, 271] on div "<" at bounding box center [209, 263] width 17 height 102
click at [204, 269] on div "<" at bounding box center [209, 263] width 17 height 102
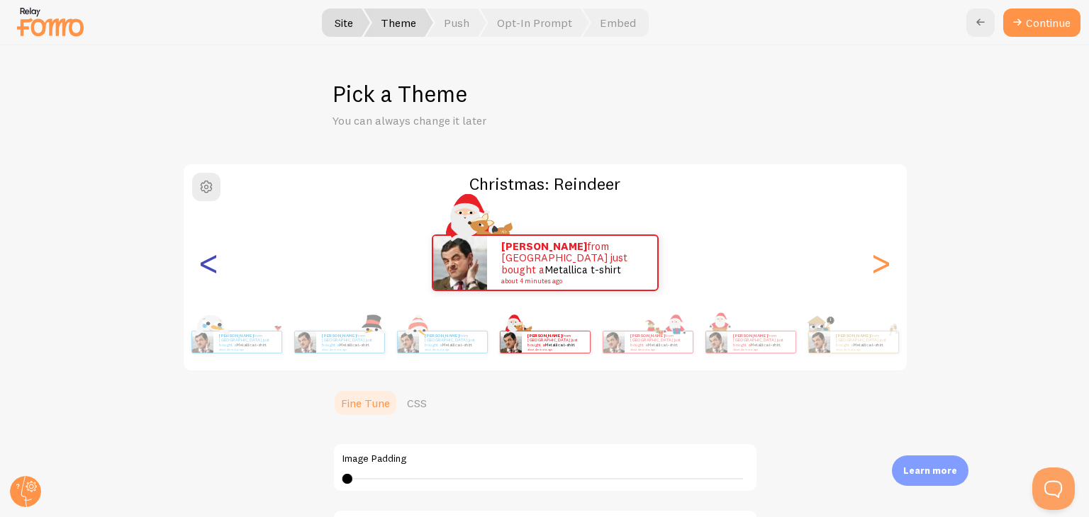
click at [204, 265] on div "<" at bounding box center [209, 263] width 17 height 102
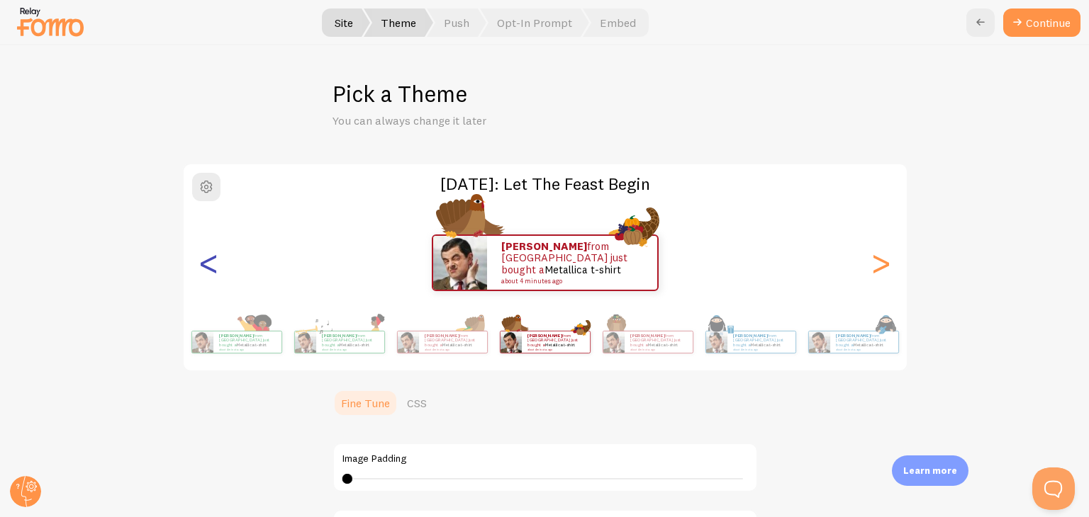
click at [204, 265] on div "<" at bounding box center [209, 263] width 17 height 102
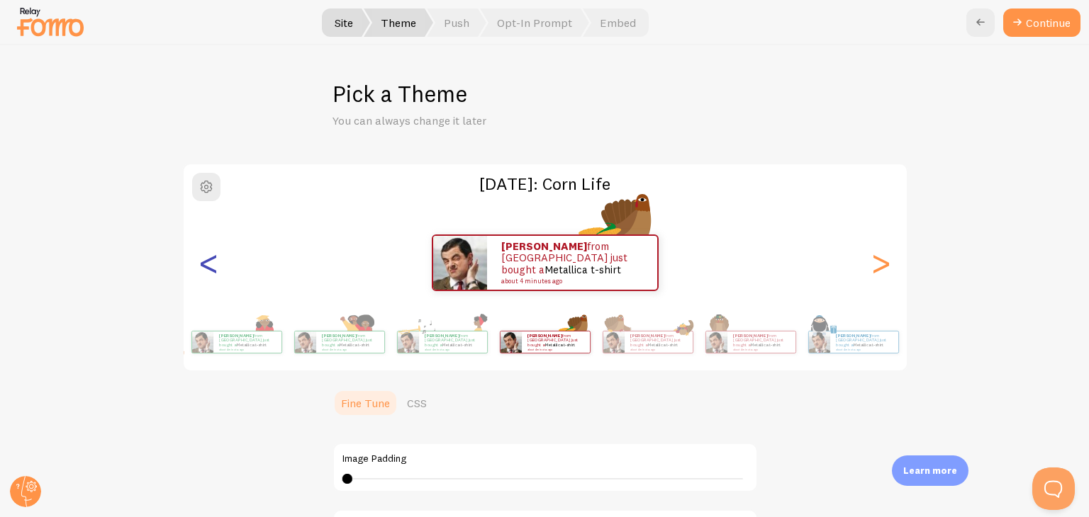
click at [206, 265] on div "<" at bounding box center [209, 263] width 17 height 102
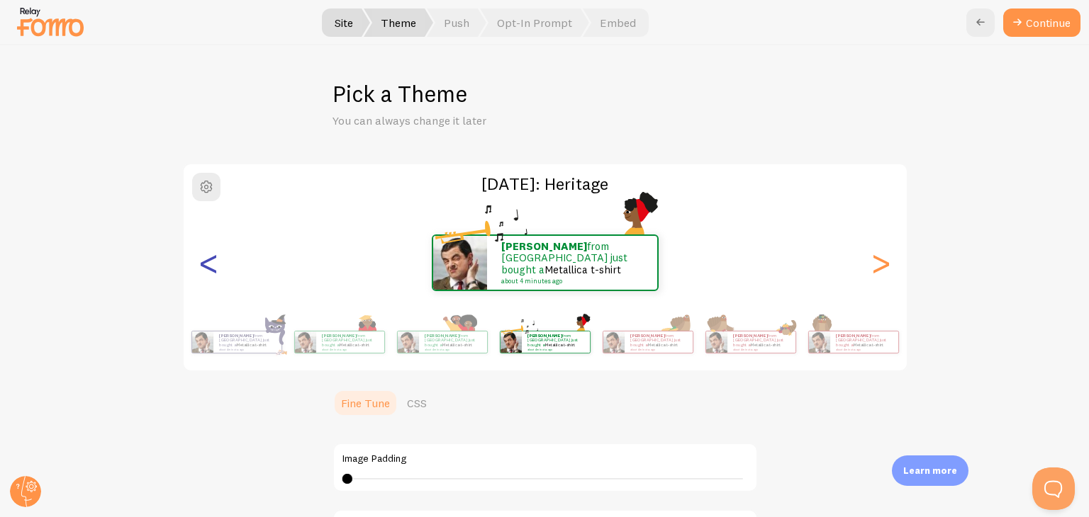
click at [206, 265] on div "<" at bounding box center [209, 263] width 17 height 102
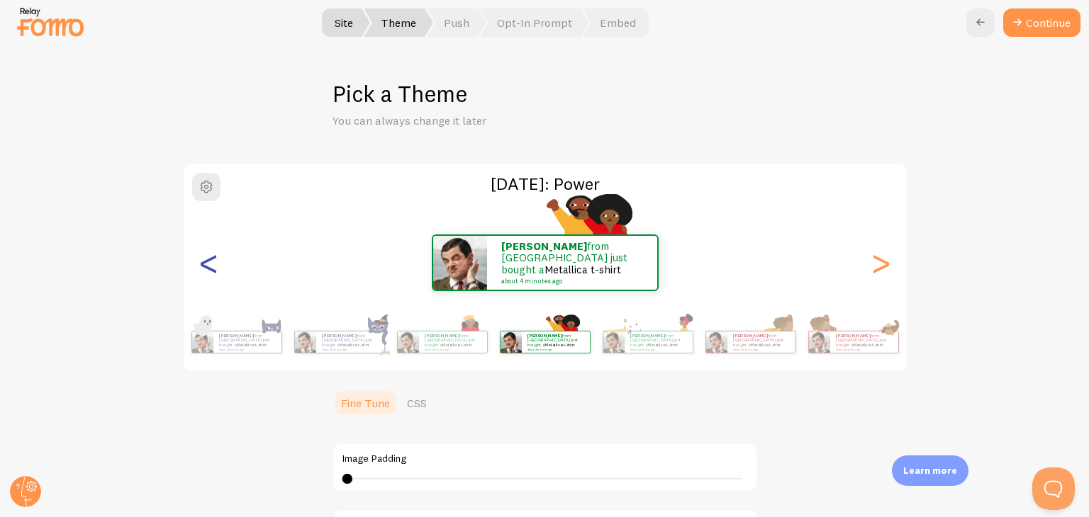
click at [206, 265] on div "<" at bounding box center [209, 263] width 17 height 102
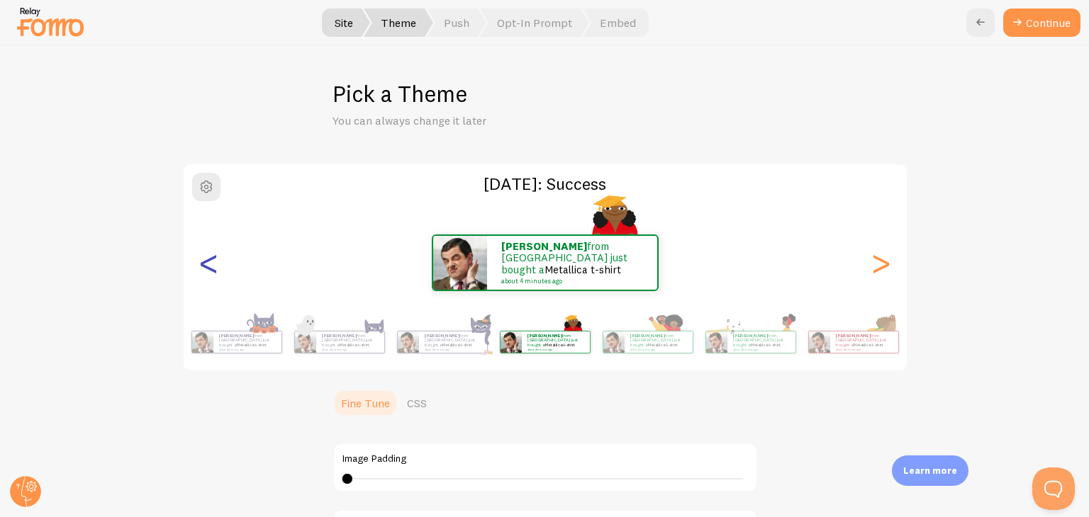
click at [206, 265] on div "<" at bounding box center [209, 263] width 17 height 102
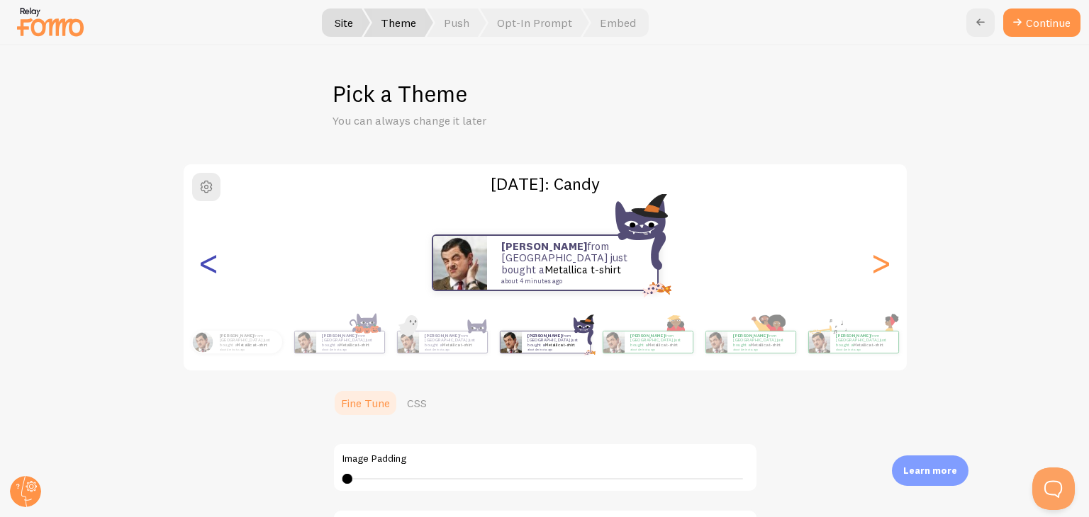
click at [206, 265] on div "<" at bounding box center [209, 263] width 17 height 102
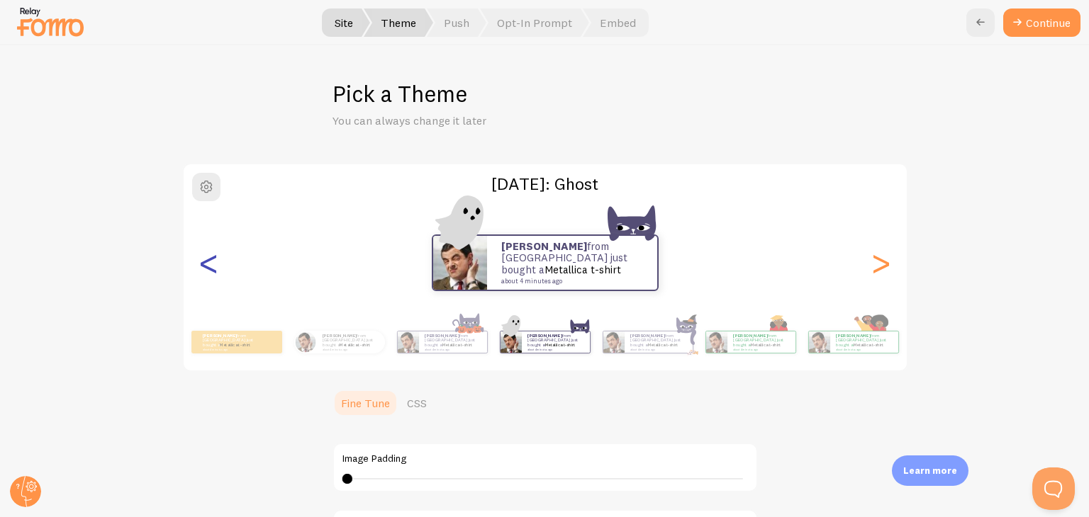
click at [206, 265] on div "<" at bounding box center [209, 263] width 17 height 102
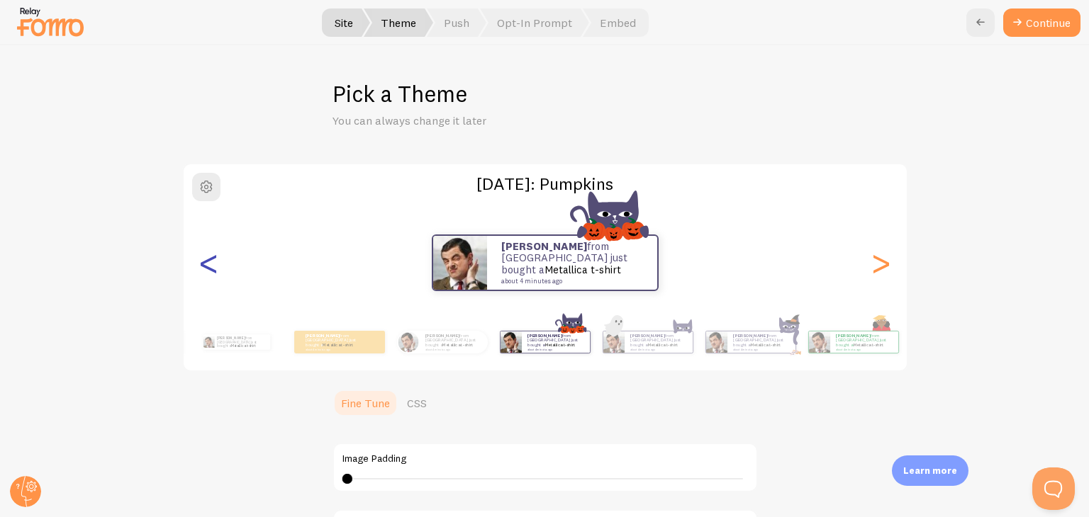
click at [206, 265] on div "<" at bounding box center [209, 263] width 17 height 102
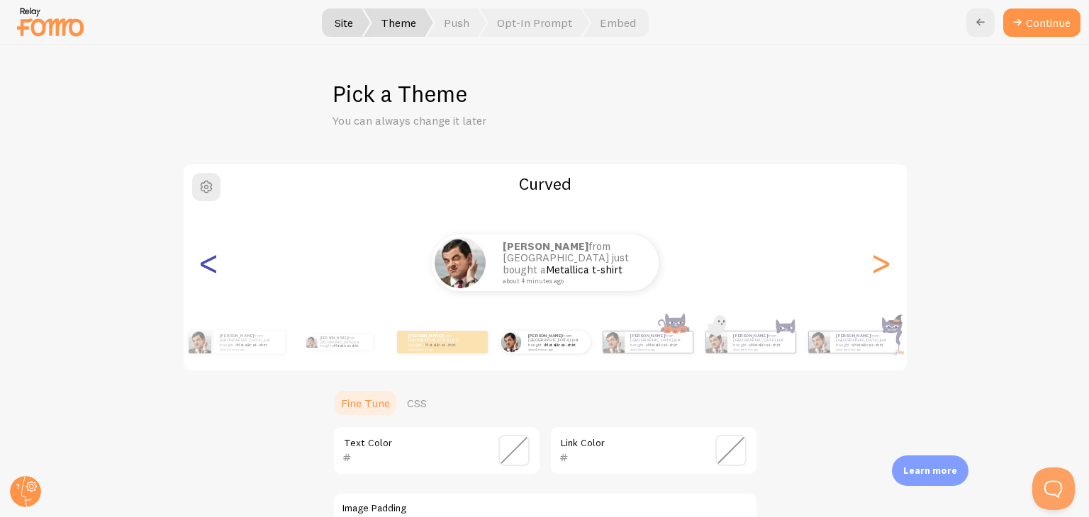
click at [206, 265] on div "<" at bounding box center [209, 263] width 17 height 102
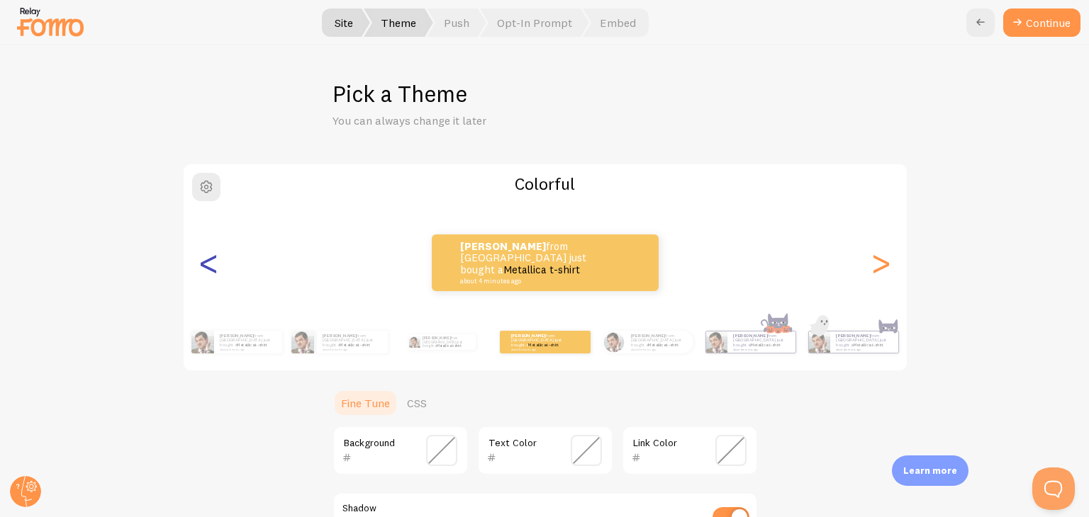
click at [207, 265] on div "<" at bounding box center [209, 263] width 17 height 102
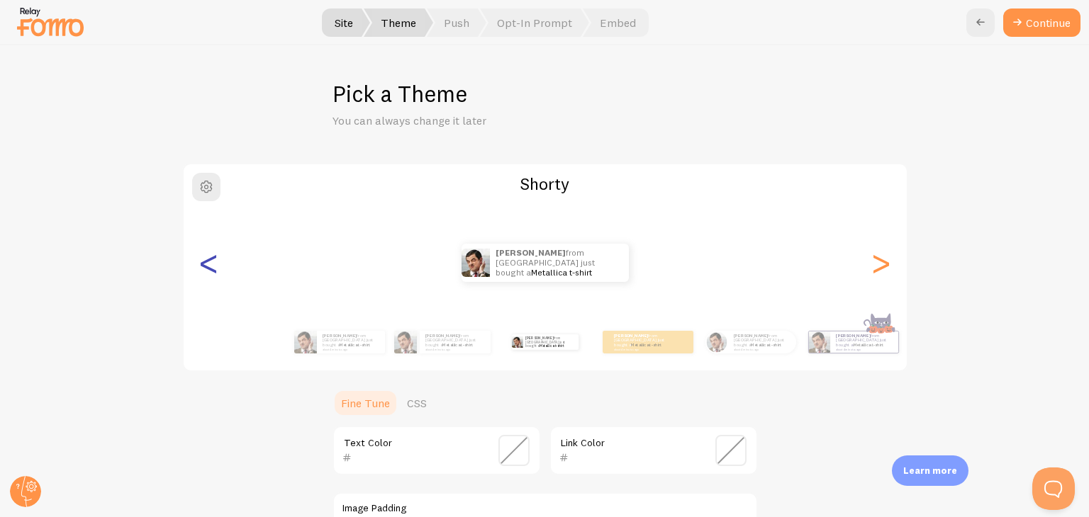
click at [207, 265] on div "<" at bounding box center [209, 263] width 17 height 102
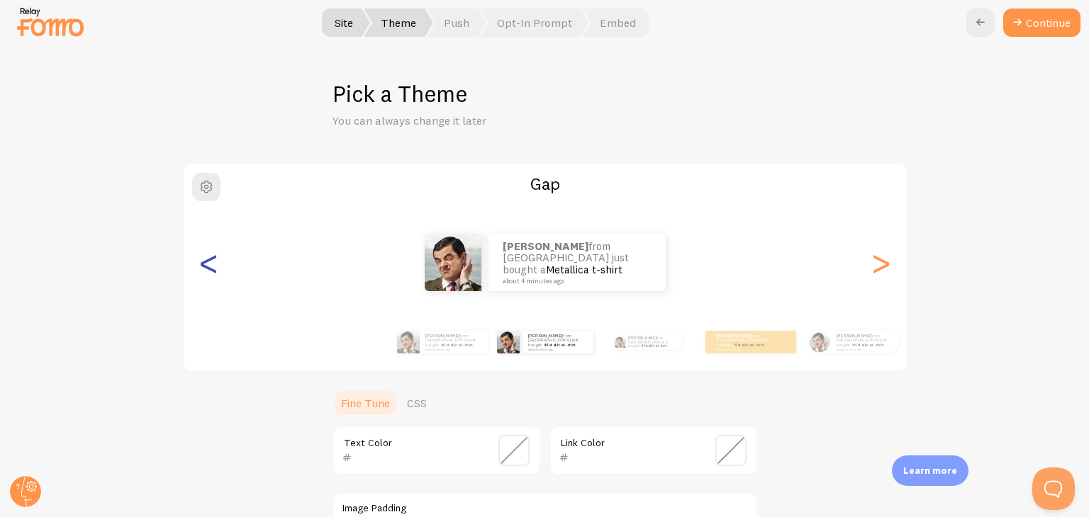
click at [207, 265] on div "<" at bounding box center [209, 263] width 17 height 102
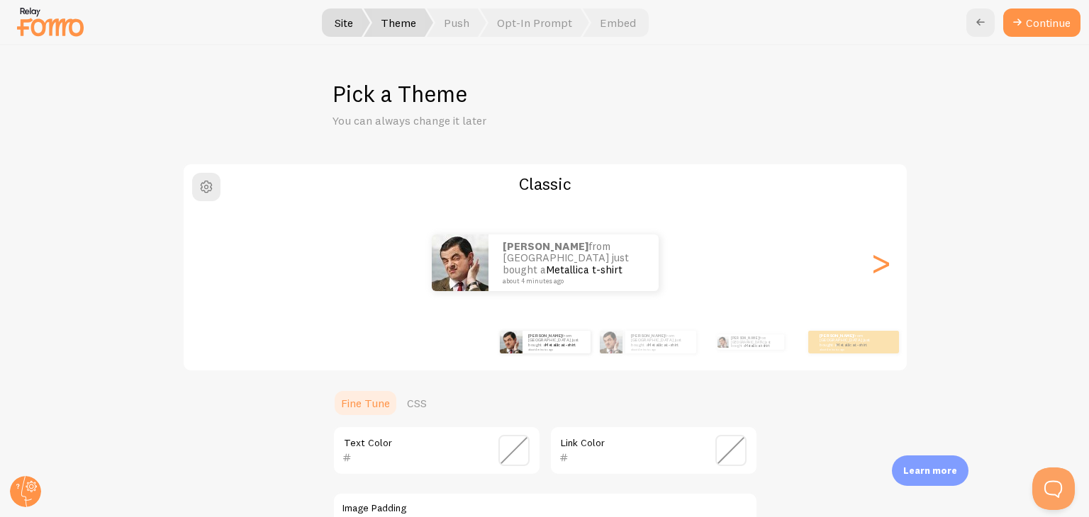
click at [889, 264] on div "James from Argentina just bought a Metallica t-shirt about 4 minutes ago" at bounding box center [546, 263] width 724 height 57
click at [584, 278] on small "about 4 minutes ago" at bounding box center [572, 281] width 138 height 7
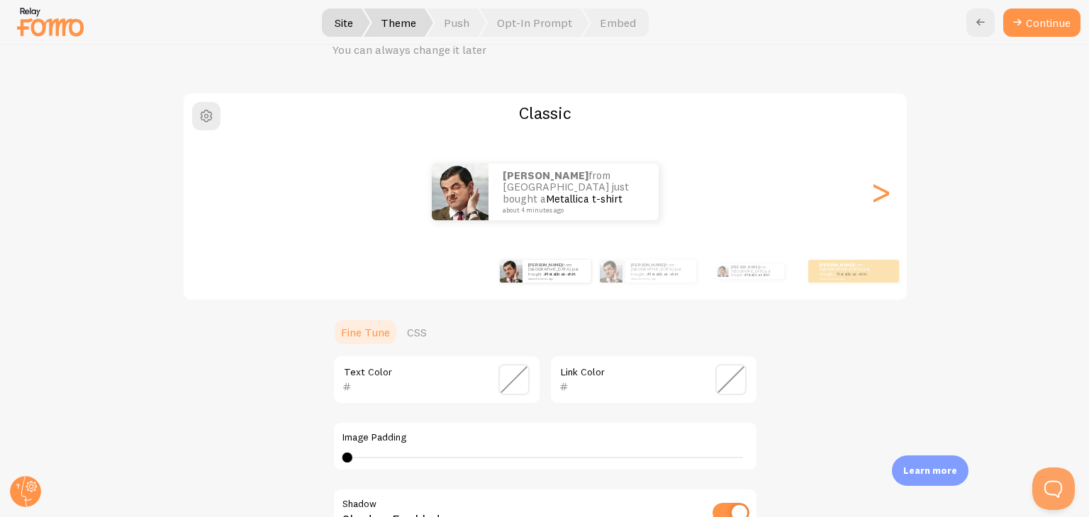
click at [508, 373] on span at bounding box center [513, 379] width 31 height 31
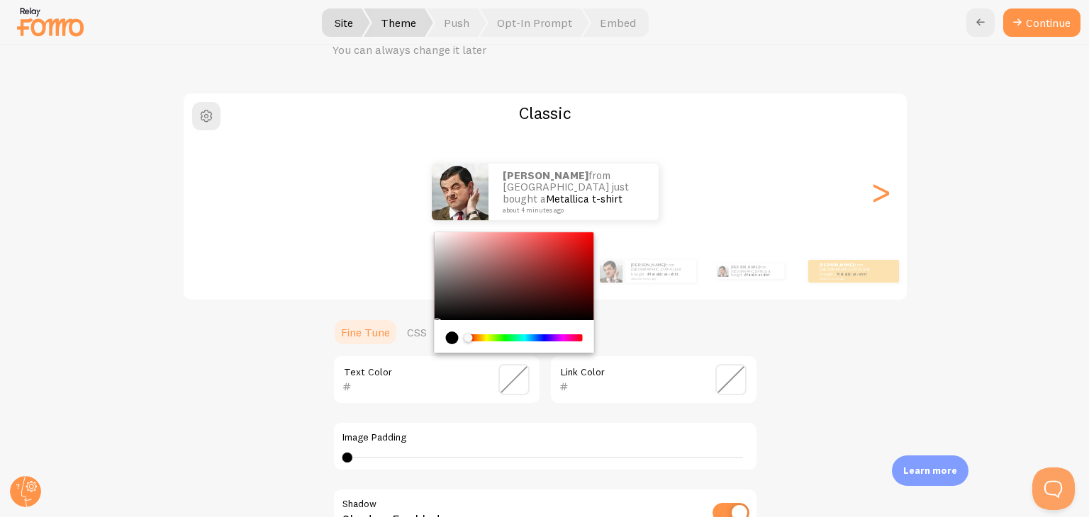
click at [536, 337] on div "Chrome color picker" at bounding box center [524, 338] width 113 height 7
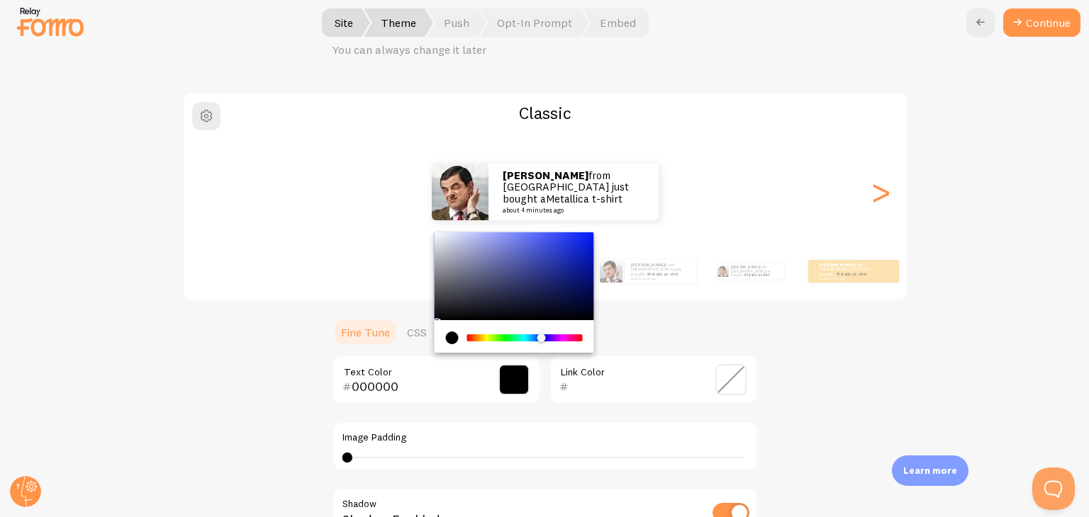
click at [574, 237] on div "Chrome color picker" at bounding box center [513, 276] width 159 height 88
click at [819, 375] on div "Classic James from Argentina just bought a Metallica t-shirt about 4 minutes ag…" at bounding box center [545, 386] width 1020 height 589
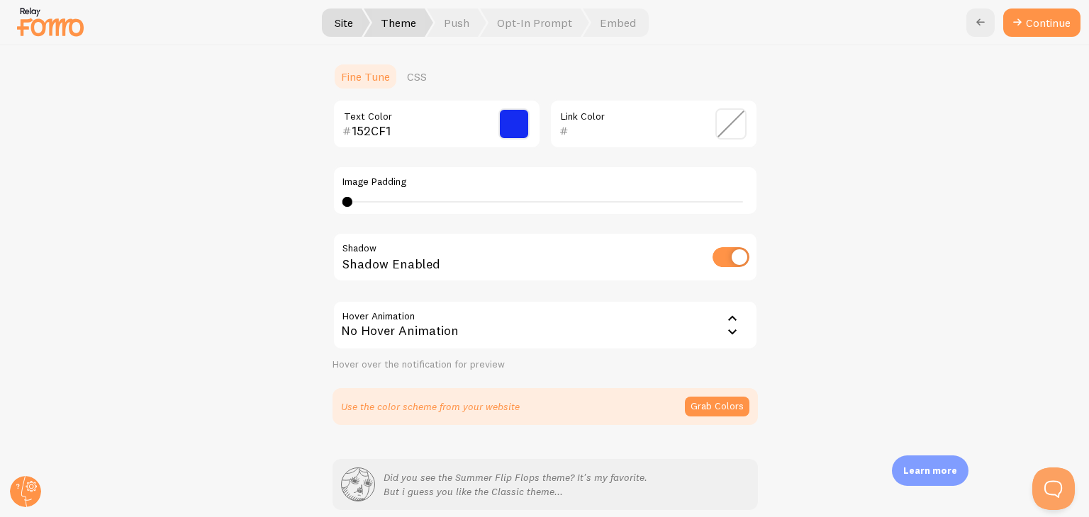
scroll to position [354, 0]
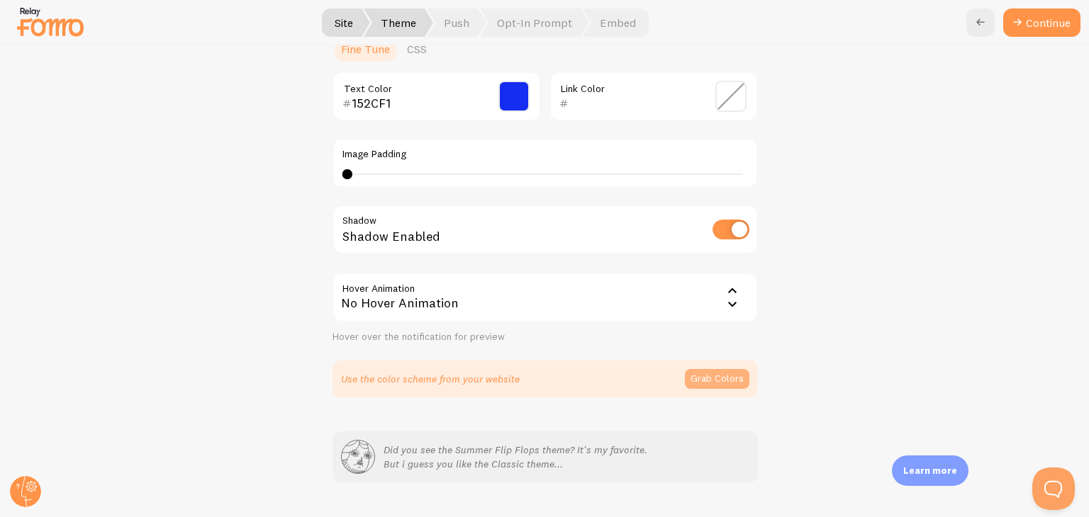
click at [685, 379] on button "Grab Colors" at bounding box center [717, 379] width 65 height 20
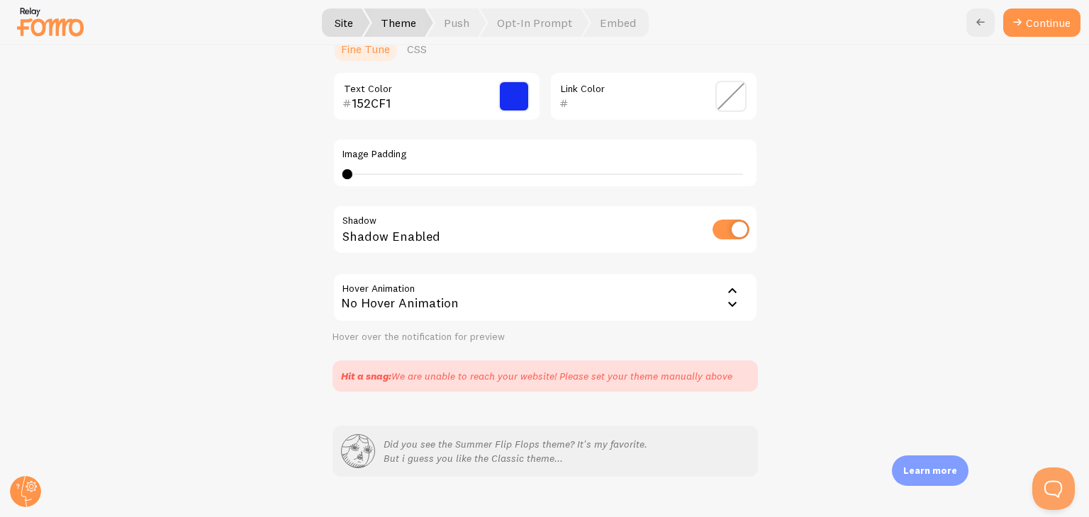
click at [510, 100] on span at bounding box center [513, 96] width 31 height 31
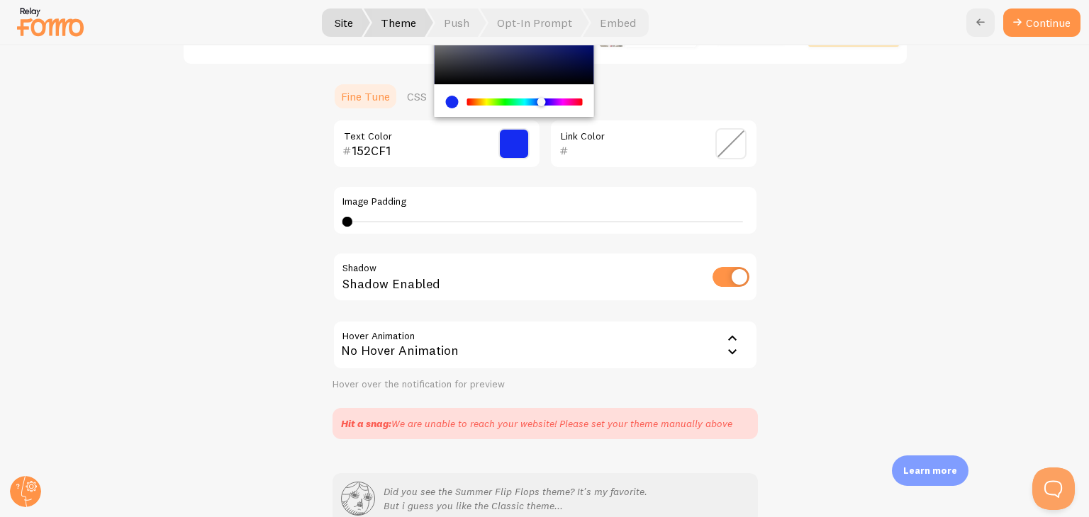
scroll to position [284, 0]
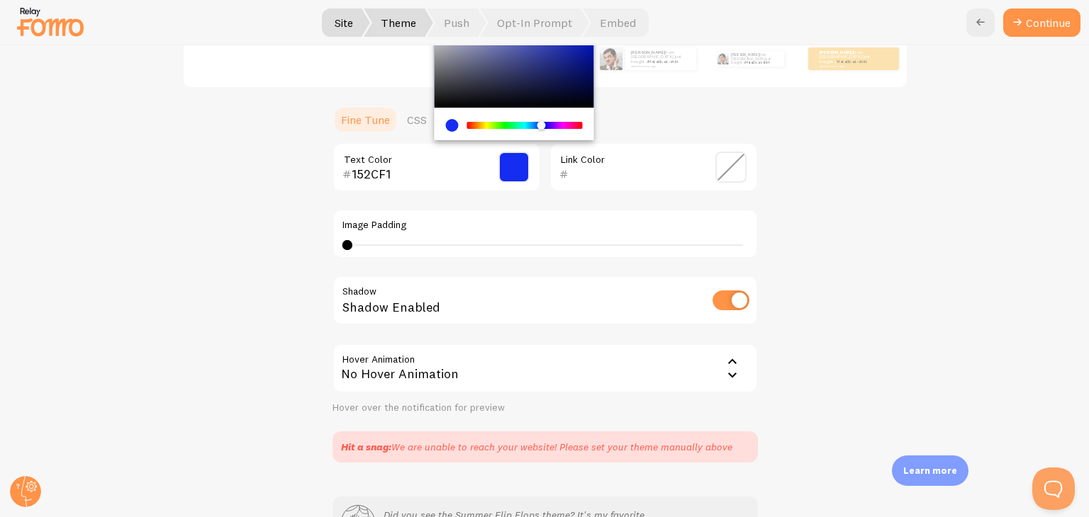
click at [376, 183] on div "152CF1 Text Color" at bounding box center [436, 167] width 208 height 50
click at [369, 171] on input "152CF1" at bounding box center [417, 174] width 130 height 17
click at [368, 174] on input "152CF1" at bounding box center [417, 174] width 130 height 17
click at [367, 174] on input "152CF1" at bounding box center [417, 174] width 130 height 17
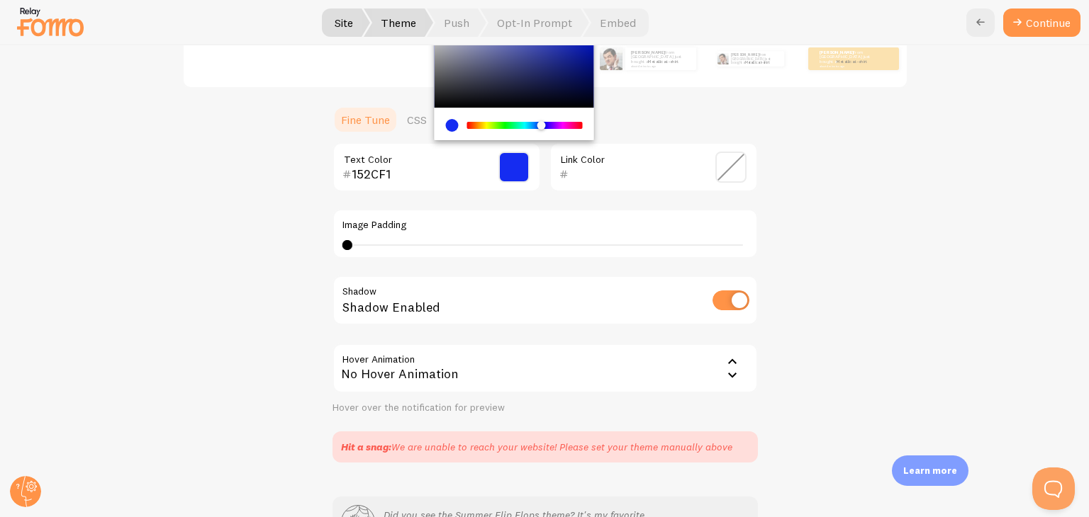
paste input "e54a6"
type input "1e54a6"
click at [786, 184] on div "Classic James from Argentina just bought a Metallica t-shirt about 4 minutes ag…" at bounding box center [545, 171] width 1020 height 583
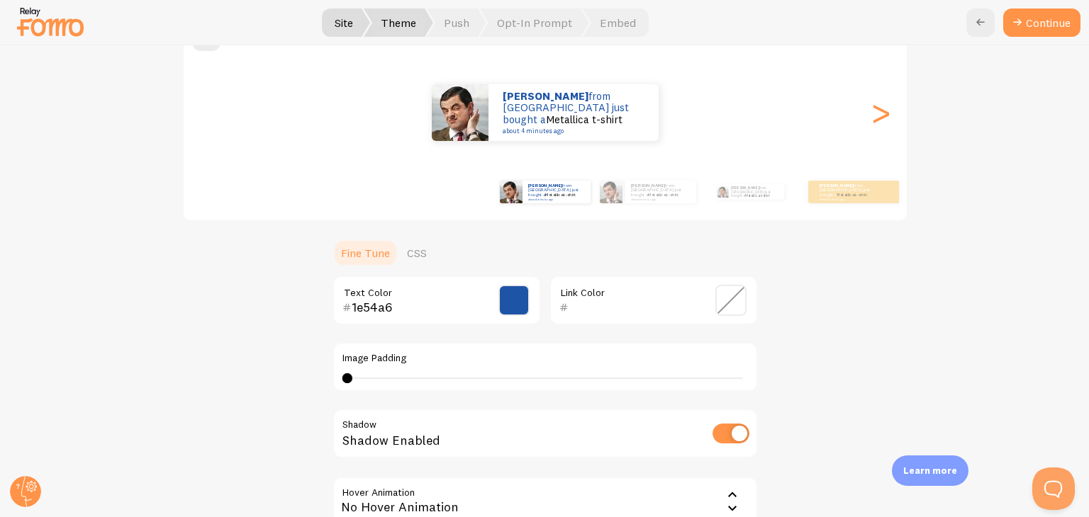
scroll to position [0, 0]
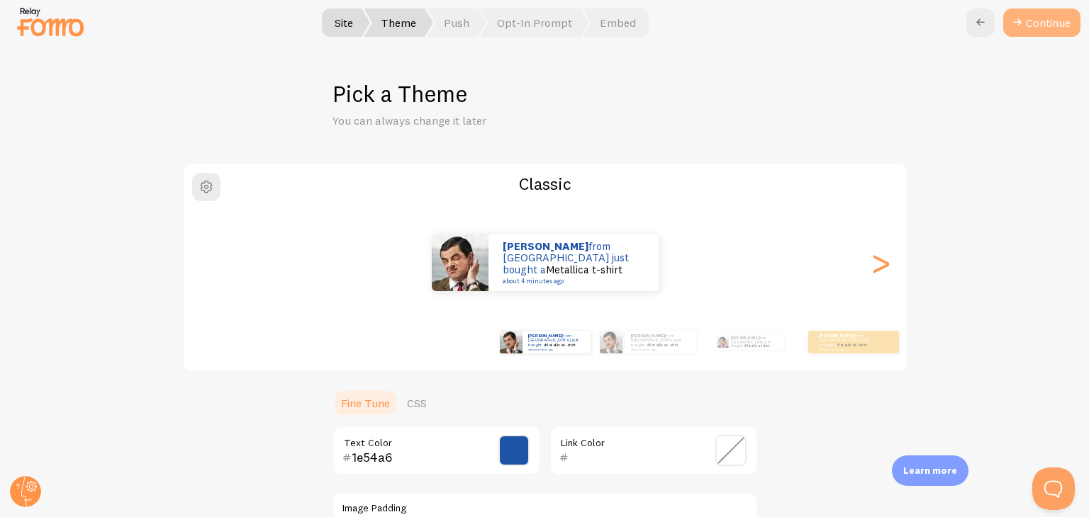
click at [1038, 22] on button "Continue" at bounding box center [1041, 23] width 77 height 28
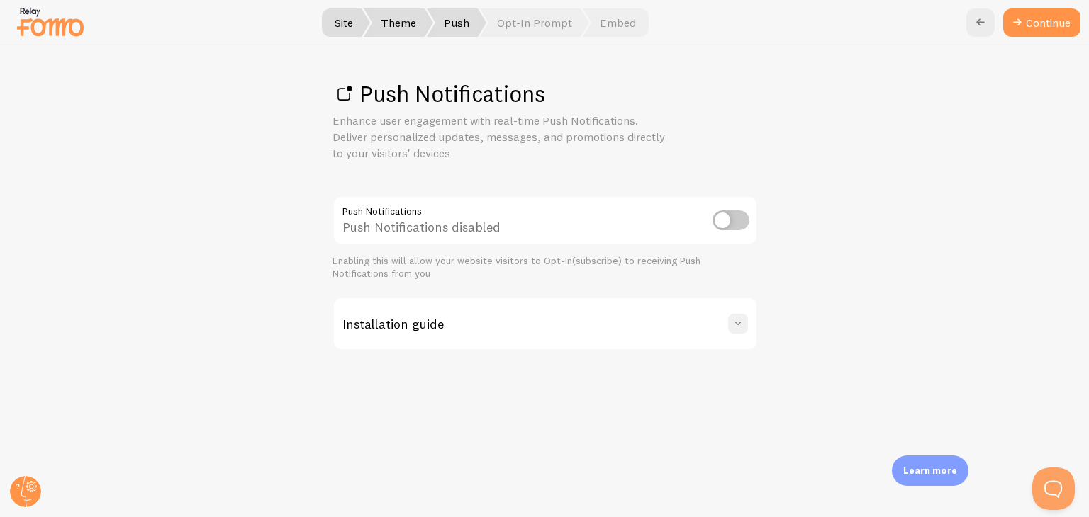
click at [734, 323] on span at bounding box center [738, 324] width 14 height 14
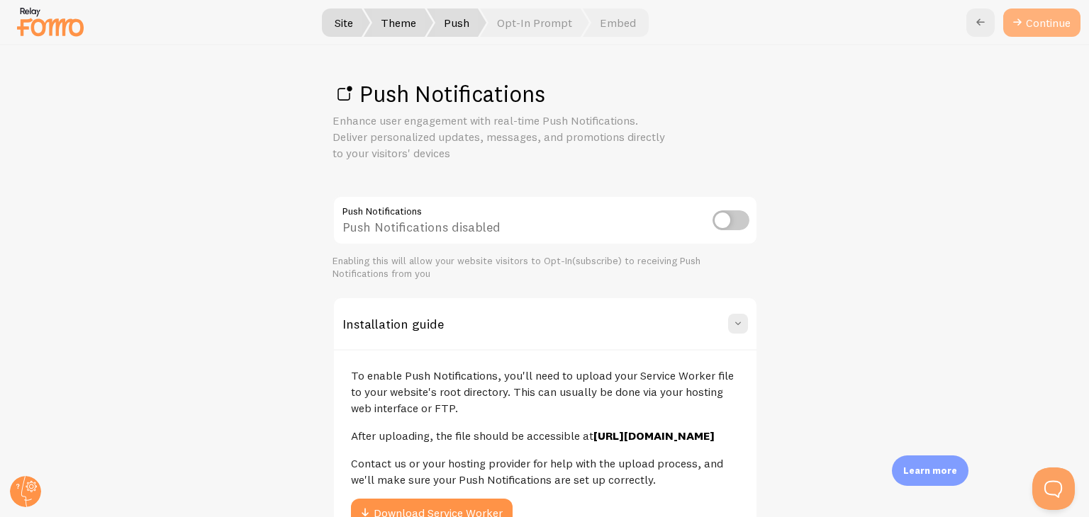
click at [1022, 23] on icon at bounding box center [1017, 22] width 17 height 17
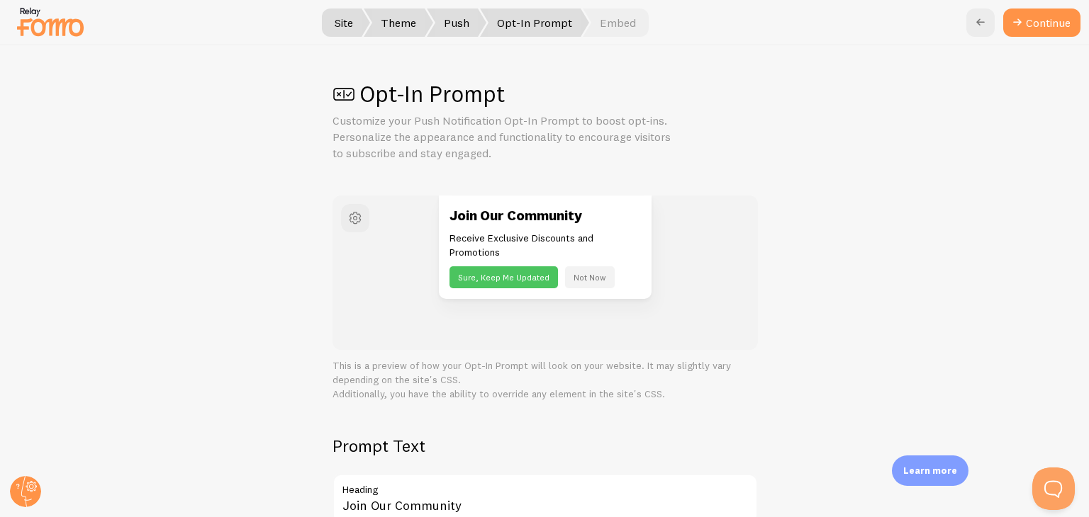
click at [583, 281] on button "Not Now" at bounding box center [590, 278] width 50 height 22
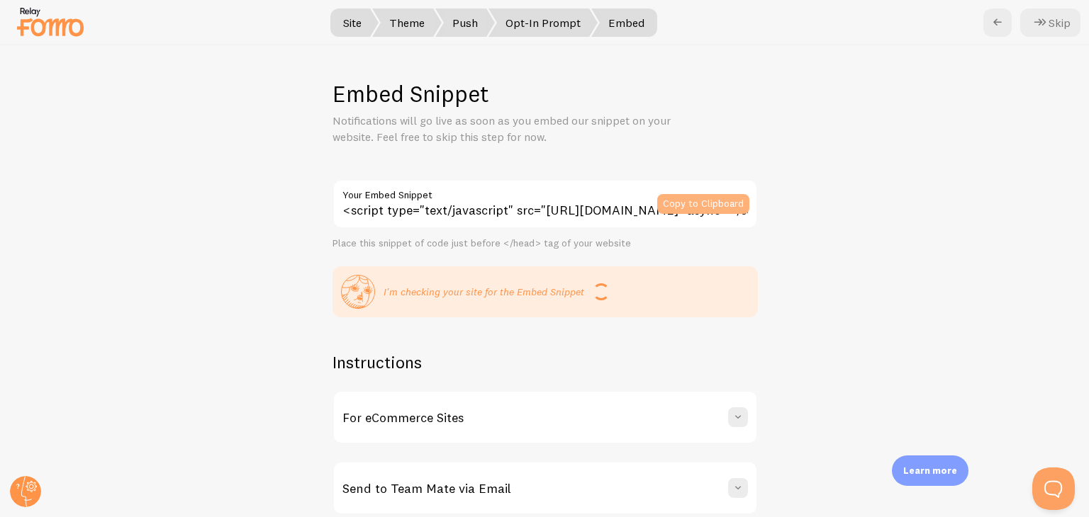
click at [712, 202] on button "Copy to Clipboard" at bounding box center [703, 204] width 92 height 20
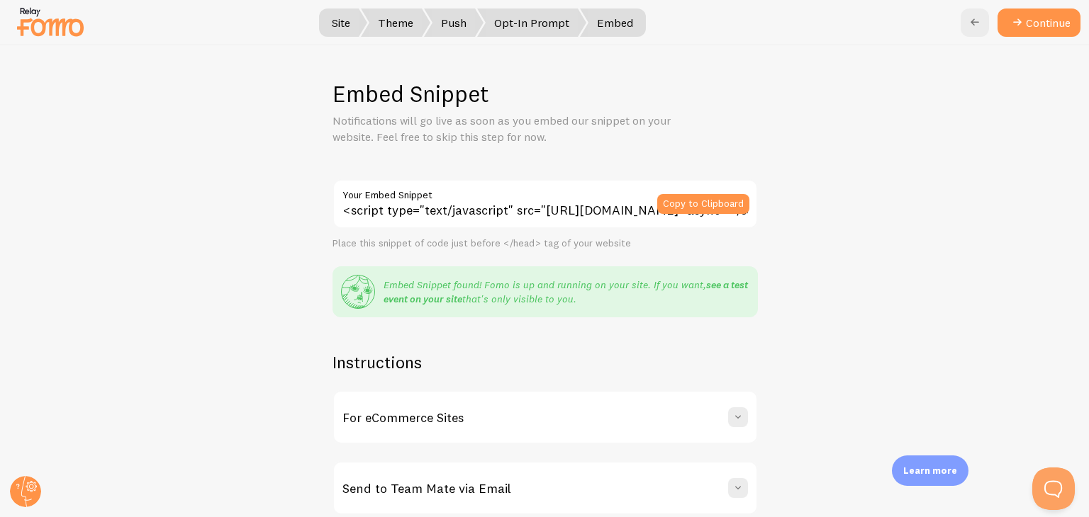
click at [714, 281] on link "see a test event on your site" at bounding box center [565, 292] width 364 height 27
click at [1054, 21] on button "Continue" at bounding box center [1038, 23] width 83 height 28
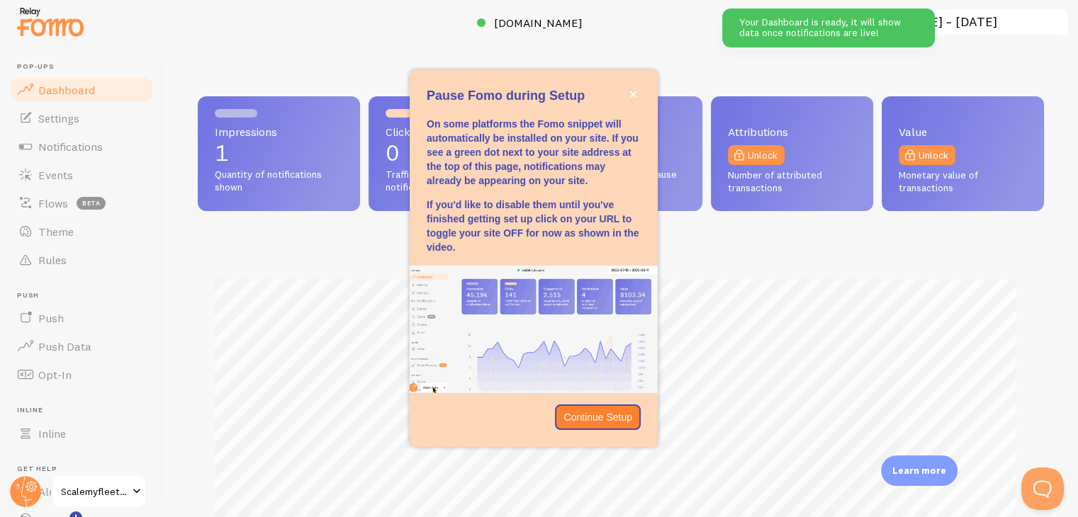
scroll to position [372, 835]
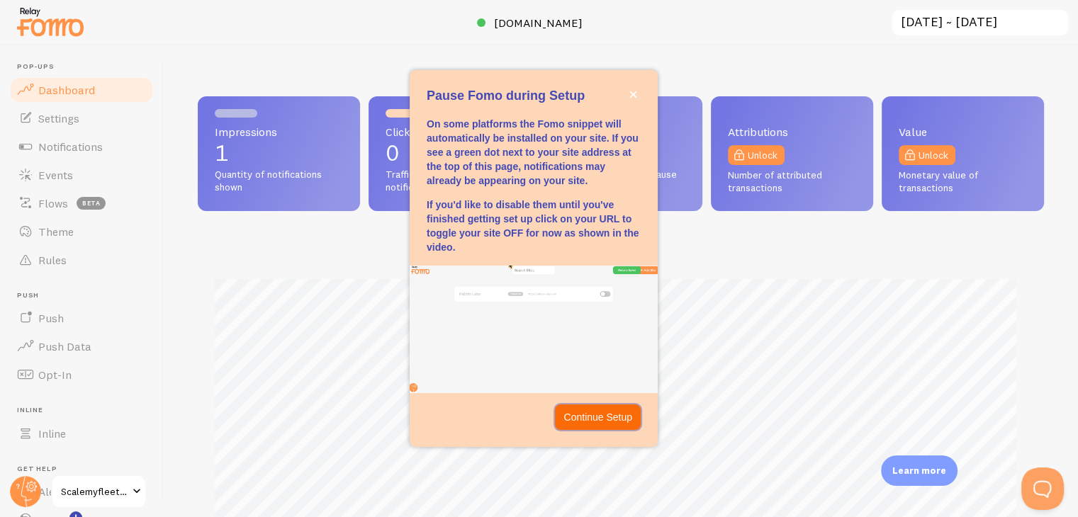
click at [588, 420] on p "Continue Setup" at bounding box center [598, 417] width 69 height 14
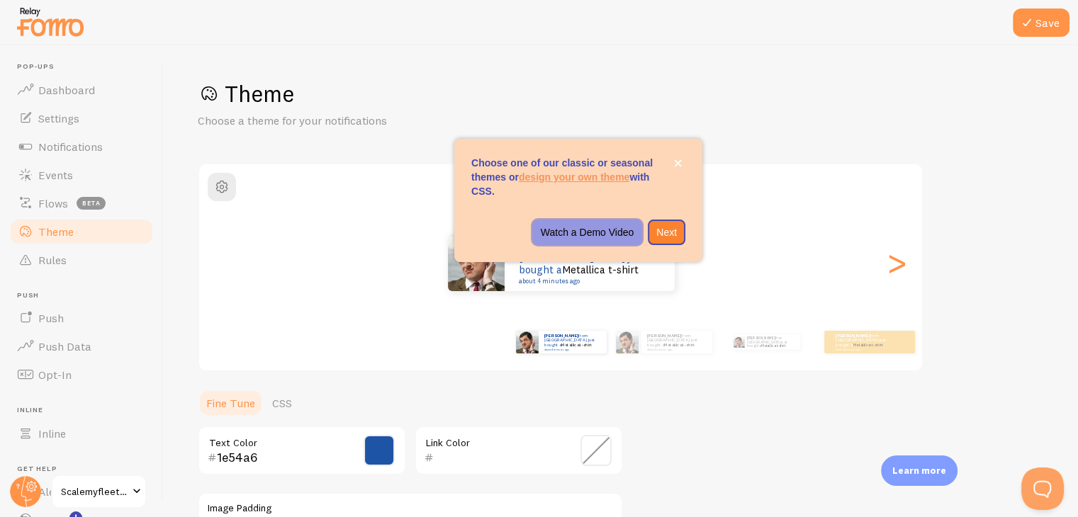
click at [610, 234] on p "Watch a Demo Video" at bounding box center [588, 232] width 94 height 14
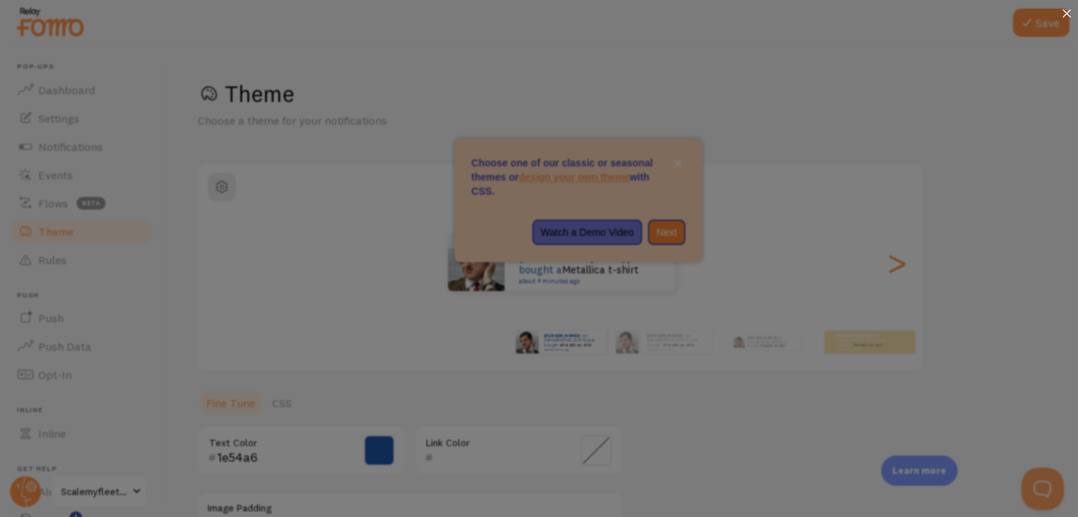
click at [1064, 13] on icon at bounding box center [1067, 13] width 9 height 9
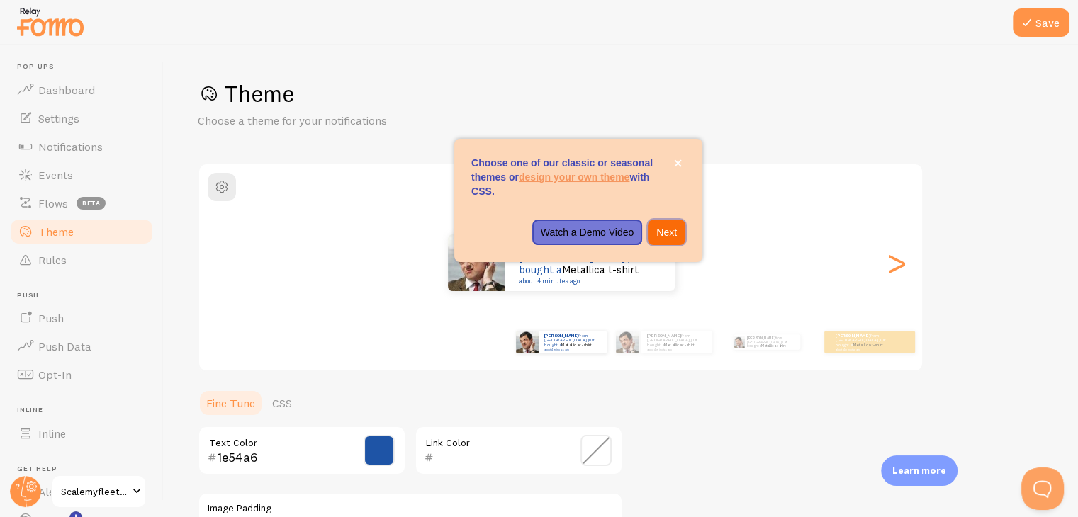
click at [670, 230] on p "Next" at bounding box center [666, 232] width 21 height 14
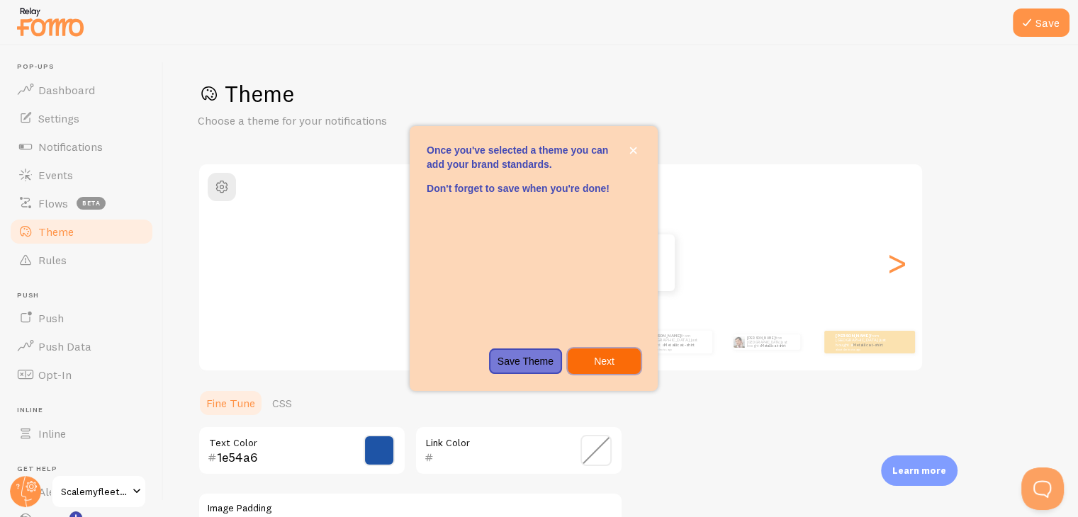
click at [606, 359] on p "Next" at bounding box center [604, 361] width 56 height 14
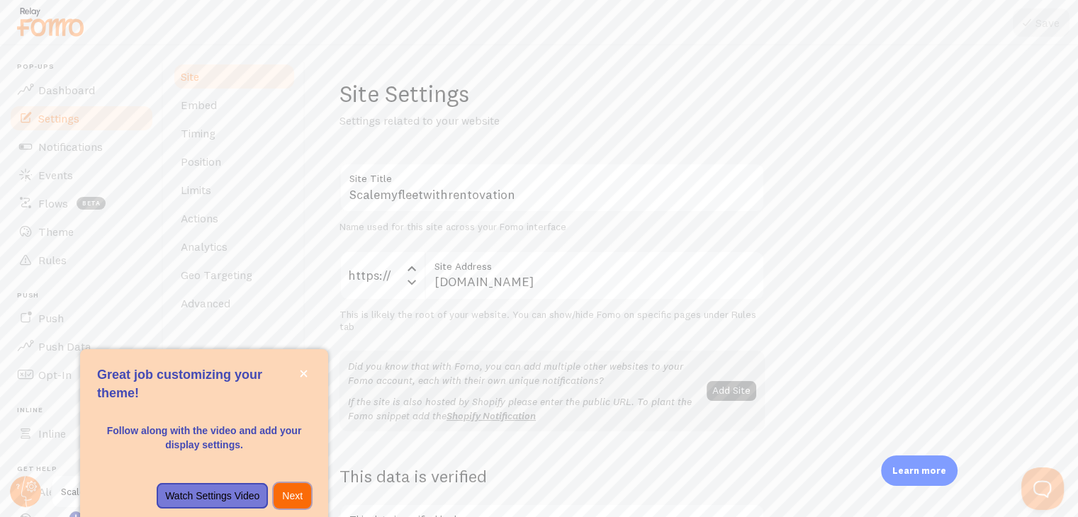
click at [289, 493] on p "Next" at bounding box center [292, 496] width 21 height 14
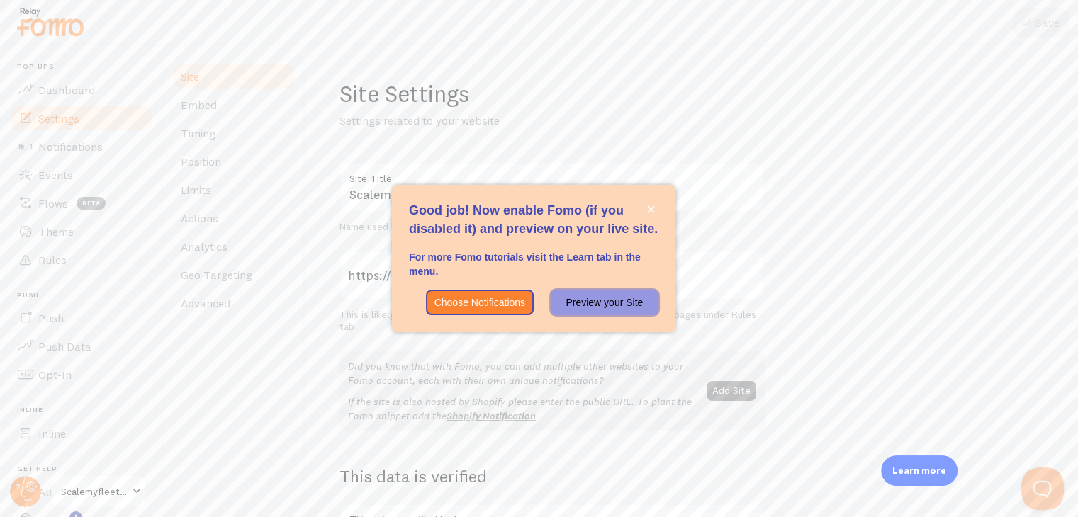
click at [581, 304] on p "Preview your Site" at bounding box center [604, 303] width 91 height 14
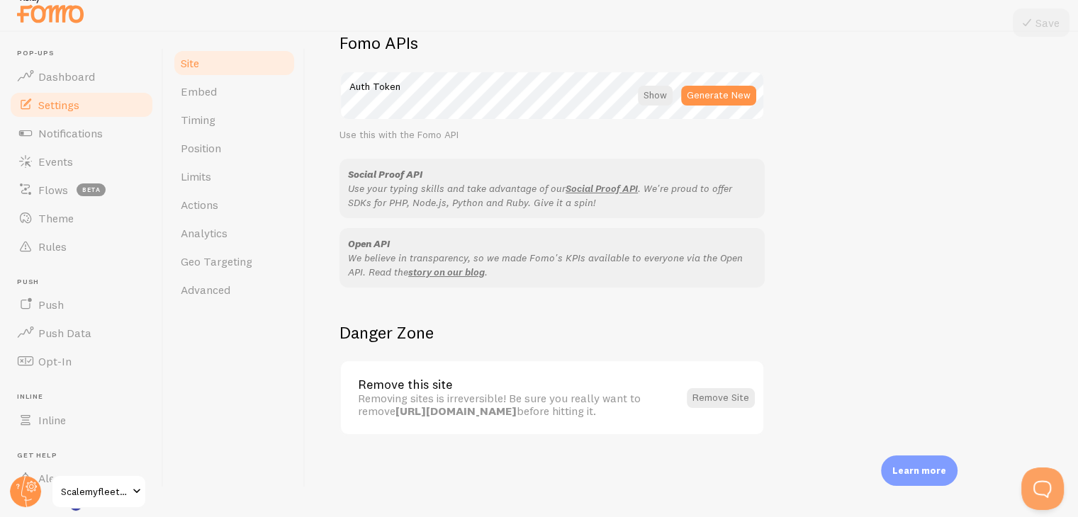
scroll to position [16, 0]
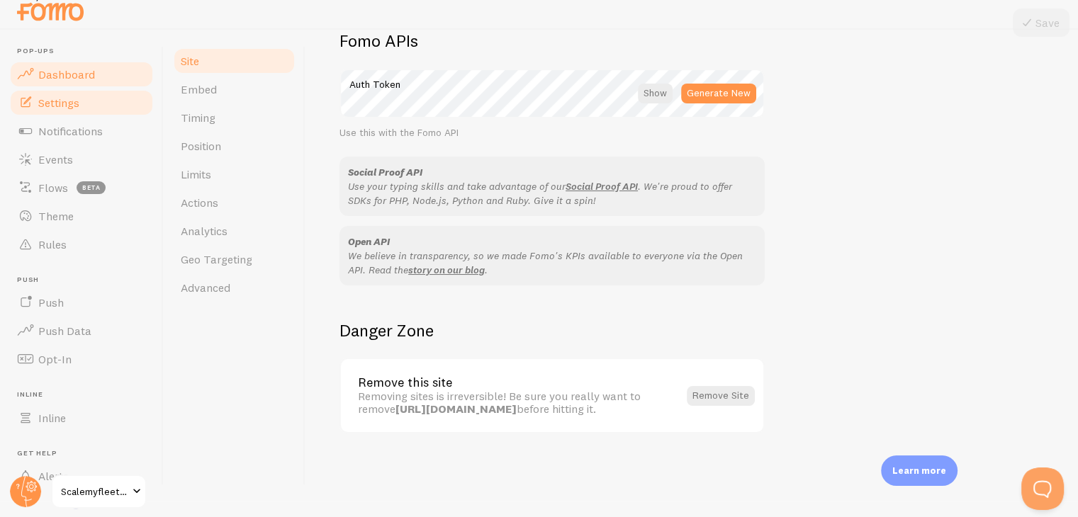
click at [72, 69] on span "Dashboard" at bounding box center [66, 74] width 57 height 14
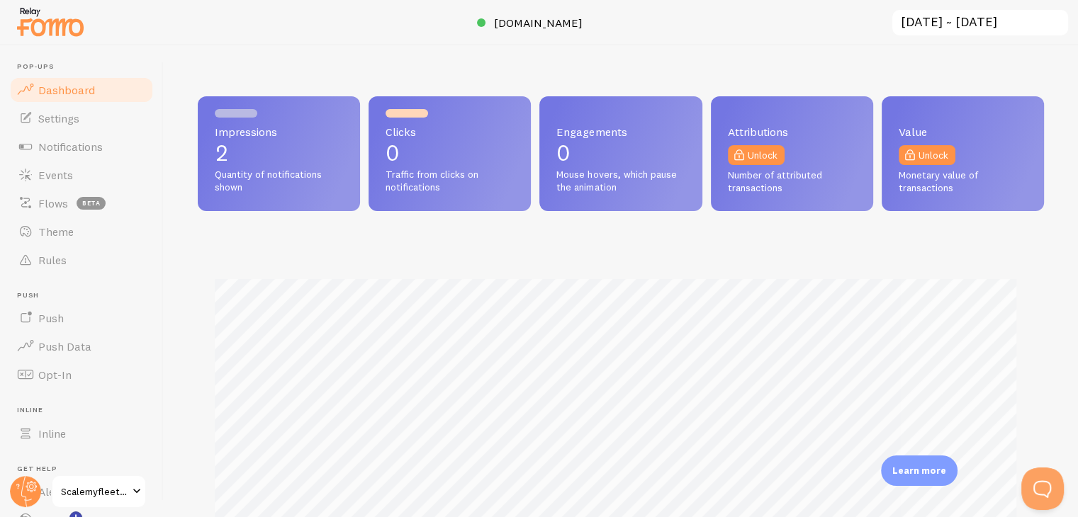
scroll to position [372, 835]
click at [77, 120] on span "Settings" at bounding box center [58, 118] width 41 height 14
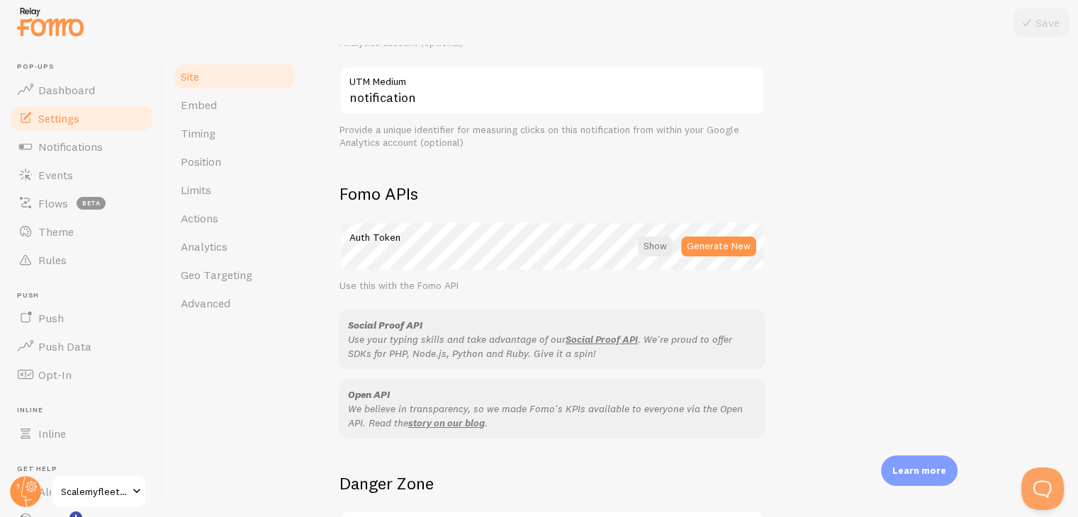
scroll to position [709, 0]
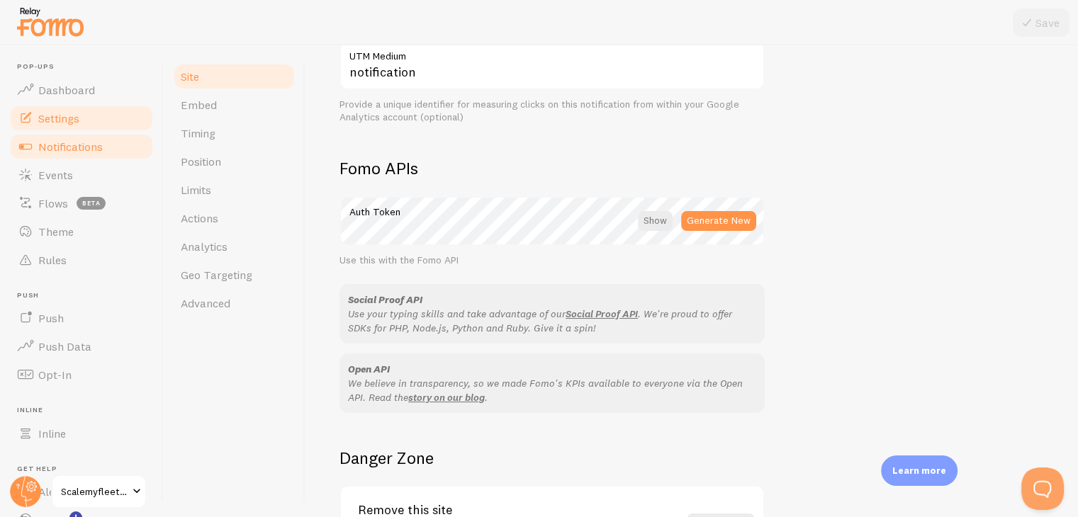
click at [53, 151] on span "Notifications" at bounding box center [70, 147] width 65 height 14
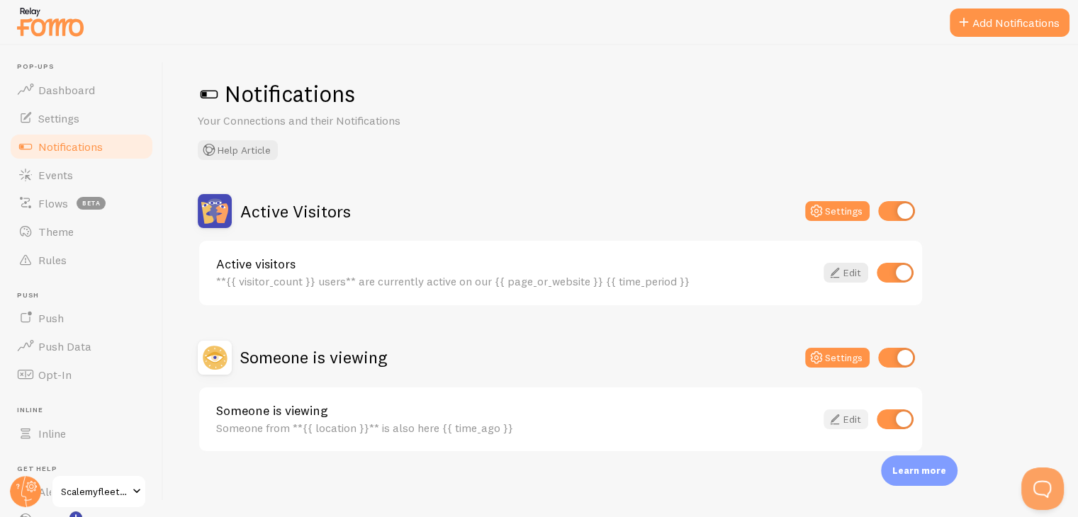
click at [843, 419] on icon at bounding box center [834, 419] width 17 height 17
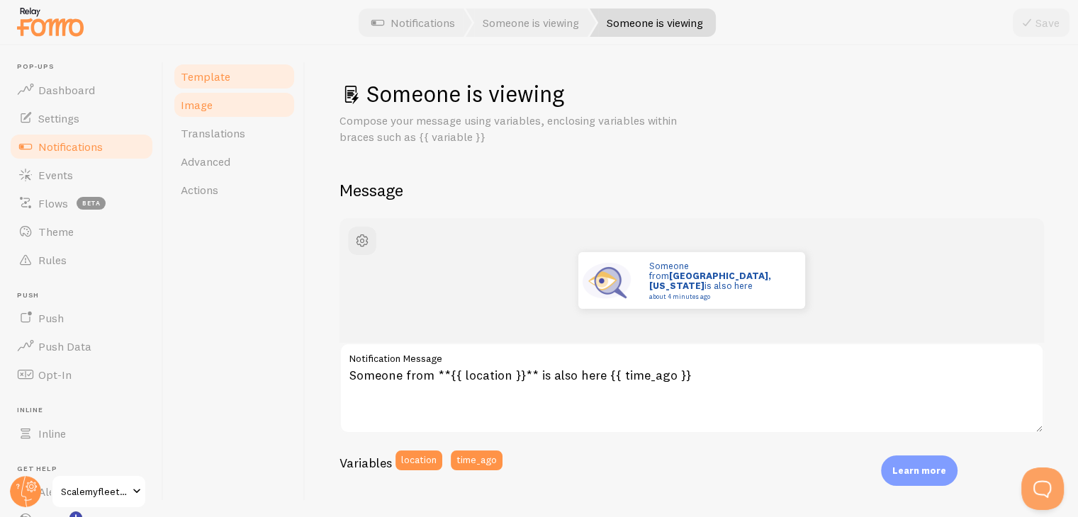
click at [213, 106] on link "Image" at bounding box center [234, 105] width 124 height 28
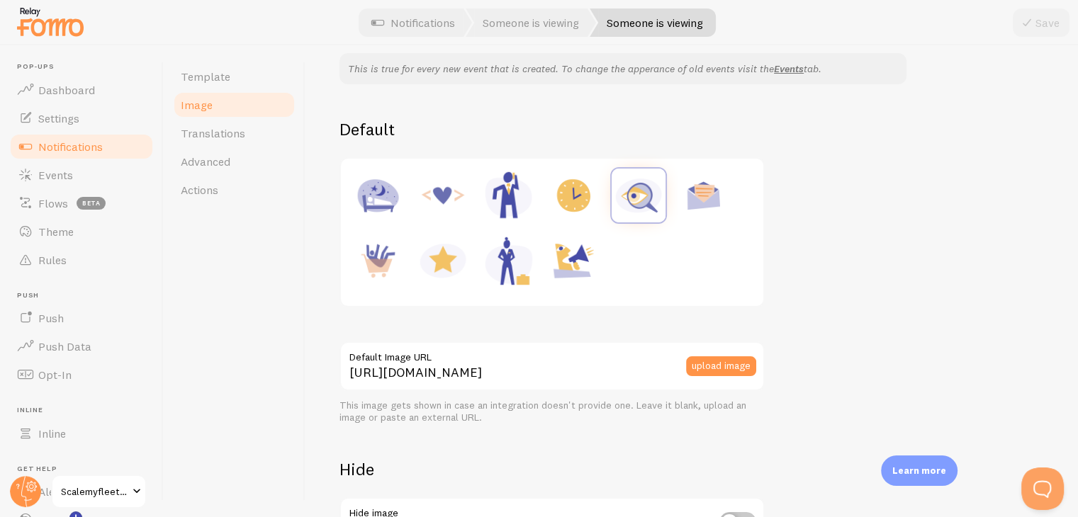
scroll to position [142, 0]
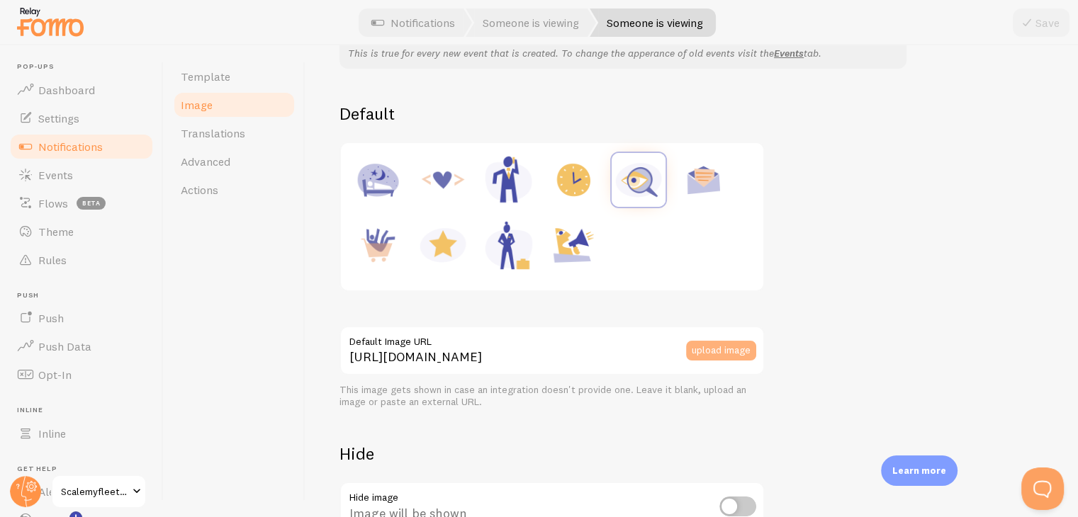
click at [735, 343] on button "upload image" at bounding box center [721, 351] width 70 height 20
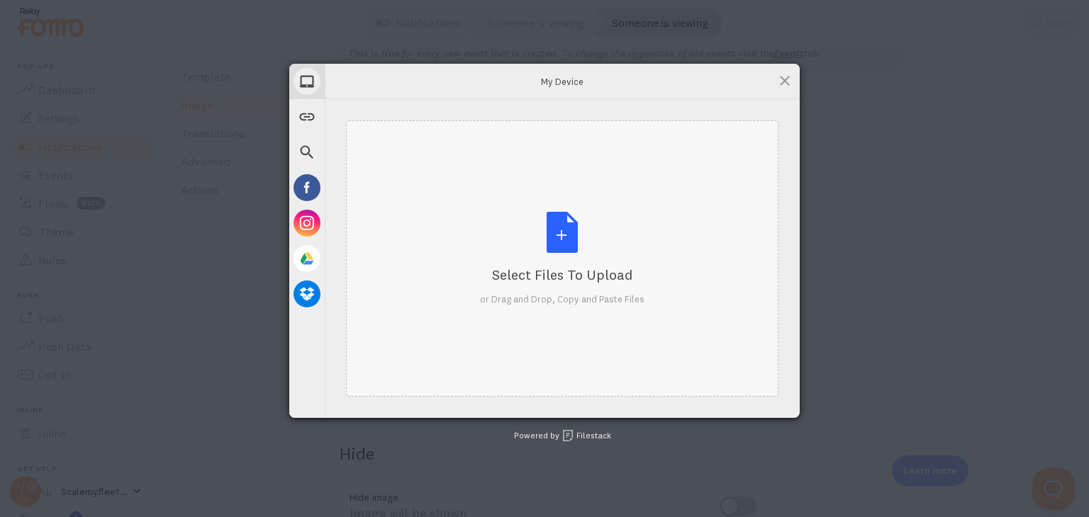
click at [561, 238] on div "Select Files to Upload or Drag and Drop, Copy and Paste Files" at bounding box center [562, 259] width 164 height 94
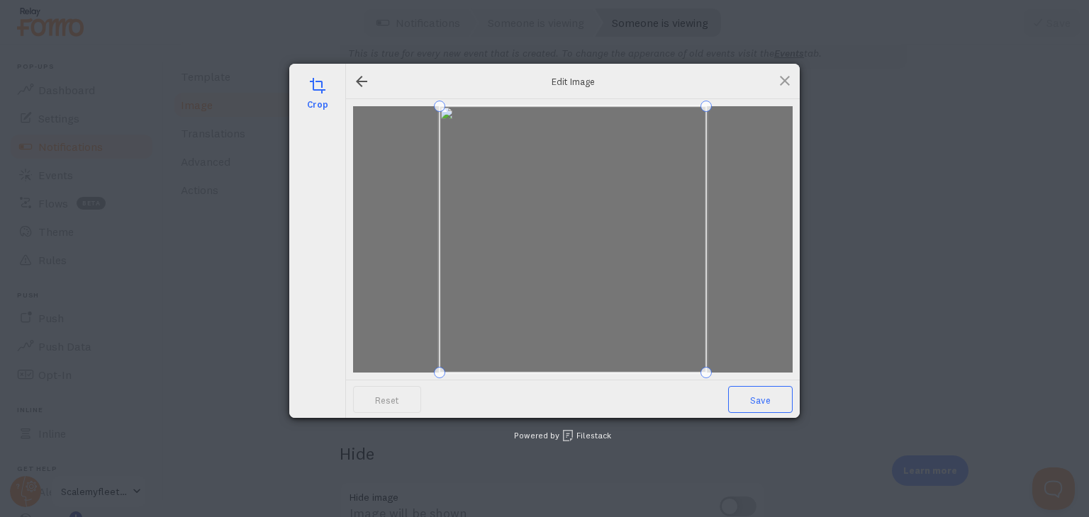
click at [754, 396] on span "Save" at bounding box center [760, 399] width 65 height 27
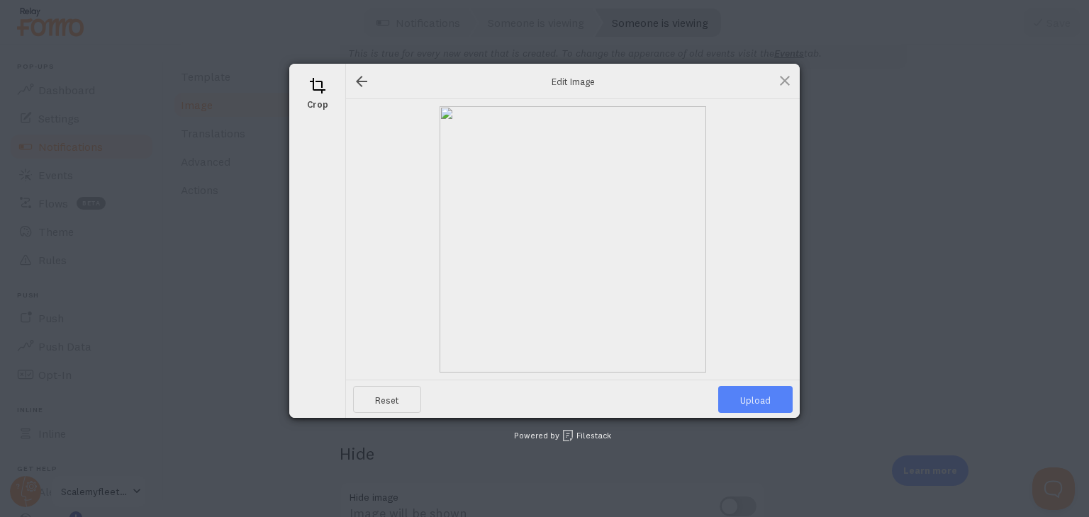
click at [754, 396] on span "Upload" at bounding box center [755, 399] width 74 height 27
type input "https://process.filestackapi.com/ApqhzE1ldTzuKSj33adqez/resize=width:170,height…"
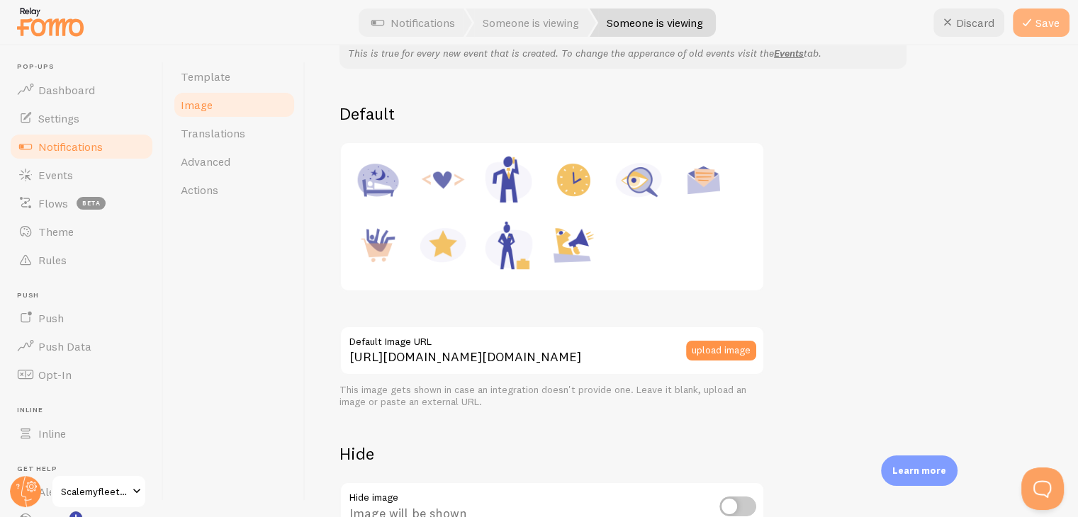
click at [1041, 26] on button "Save" at bounding box center [1041, 23] width 57 height 28
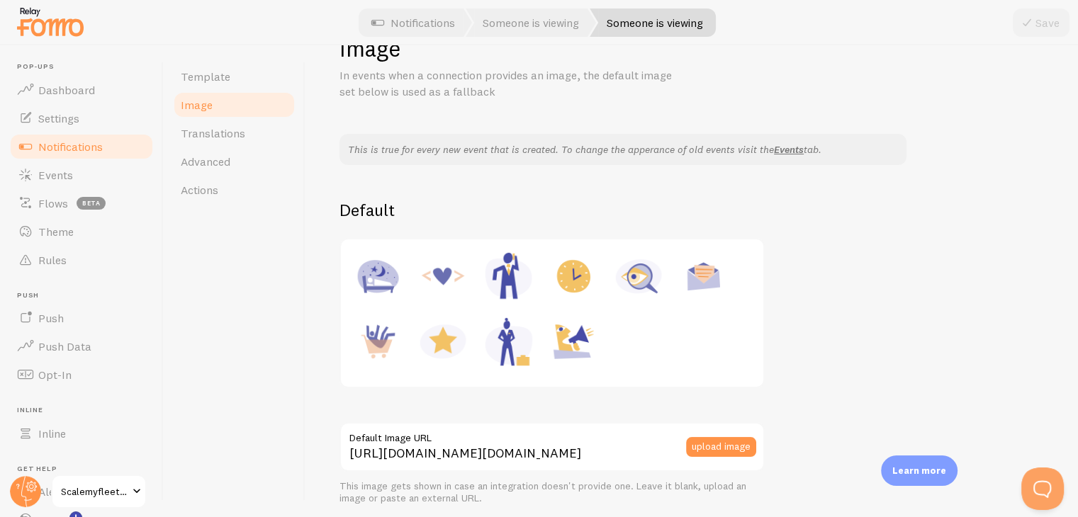
scroll to position [0, 0]
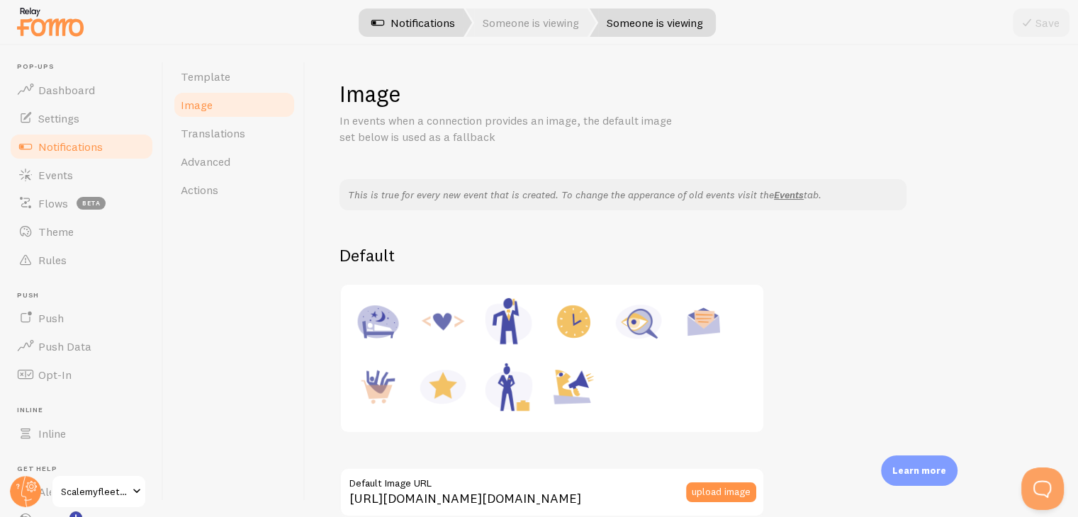
click at [410, 29] on link "Notifications" at bounding box center [413, 23] width 118 height 28
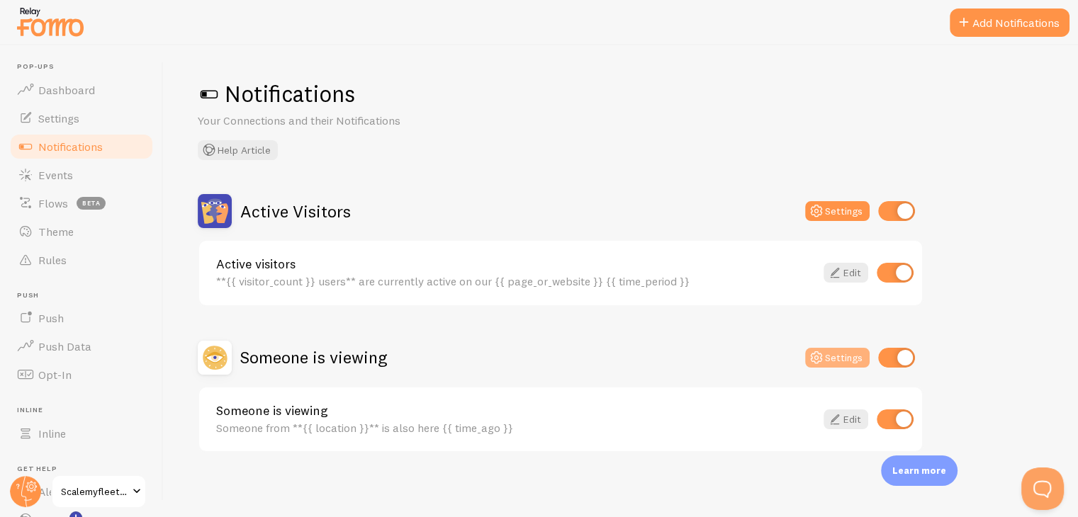
click at [845, 357] on button "Settings" at bounding box center [837, 358] width 65 height 20
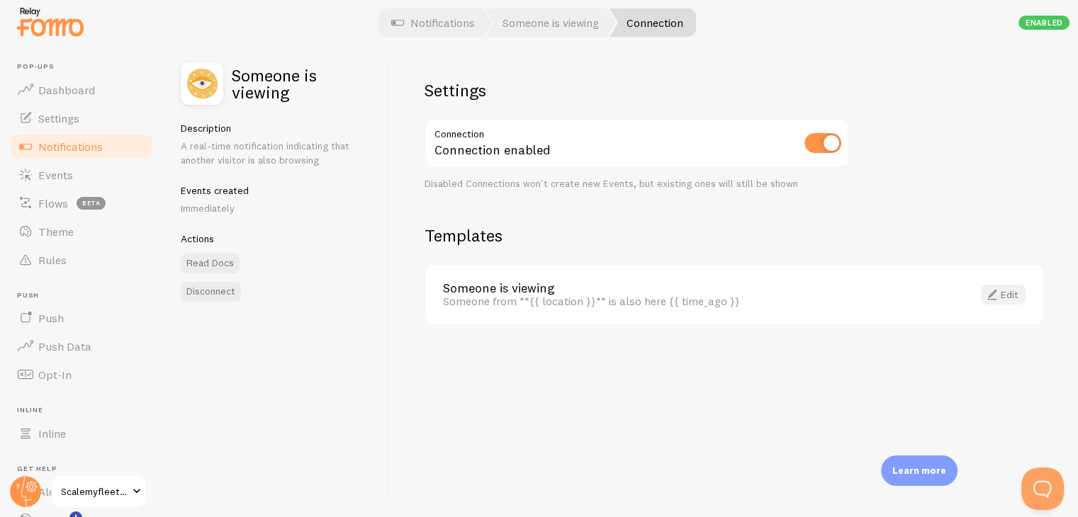
click at [1016, 293] on link "Edit" at bounding box center [1003, 295] width 45 height 20
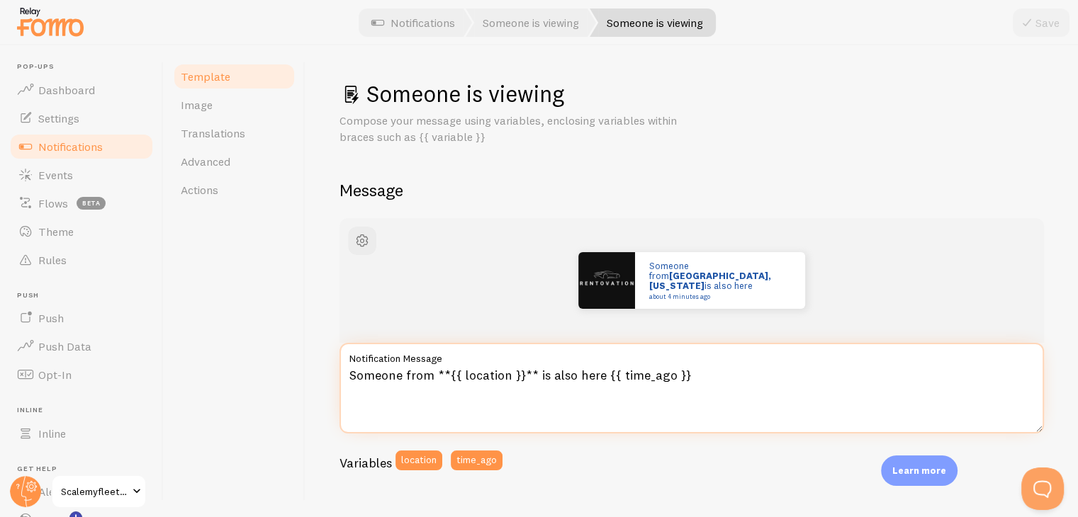
click at [601, 376] on textarea "Someone from **{{ location }}** is also here {{ time_ago }}" at bounding box center [692, 388] width 705 height 91
drag, startPoint x: 705, startPoint y: 374, endPoint x: 534, endPoint y: 376, distance: 170.8
click at [534, 376] on textarea "Someone from **{{ location }}** is also here {{ time_ago }}" at bounding box center [692, 388] width 705 height 91
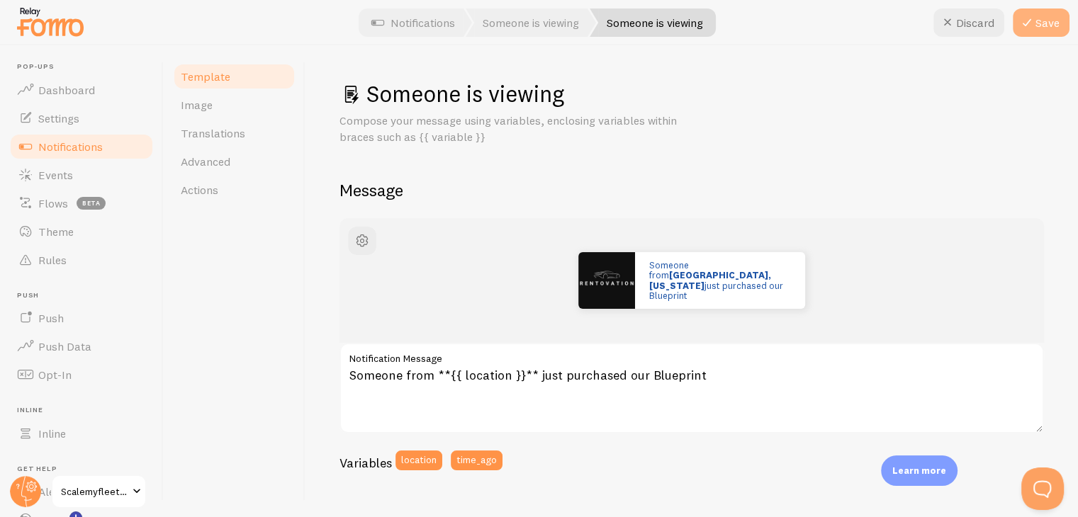
click at [1036, 19] on button "Save" at bounding box center [1041, 23] width 57 height 28
click at [427, 460] on button "location" at bounding box center [419, 461] width 47 height 20
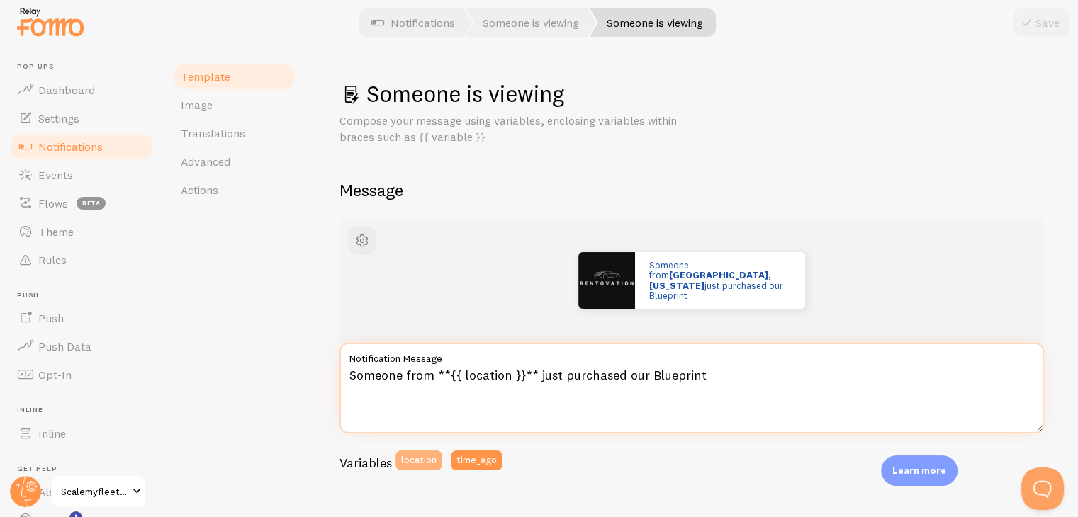
type textarea "Someone from **{{ location }}** just purchased our Blueprint{{ location }}"
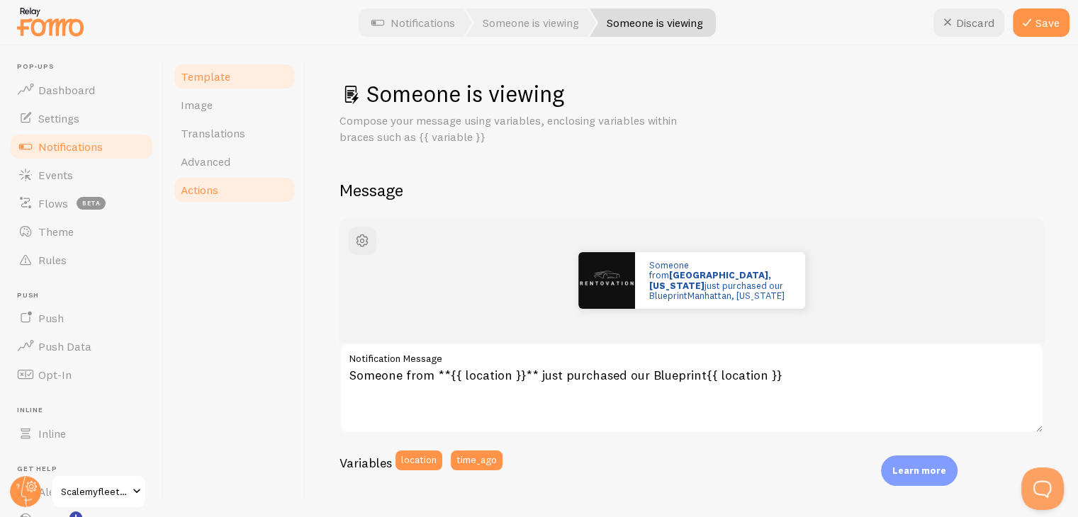
click at [208, 193] on span "Actions" at bounding box center [200, 190] width 38 height 14
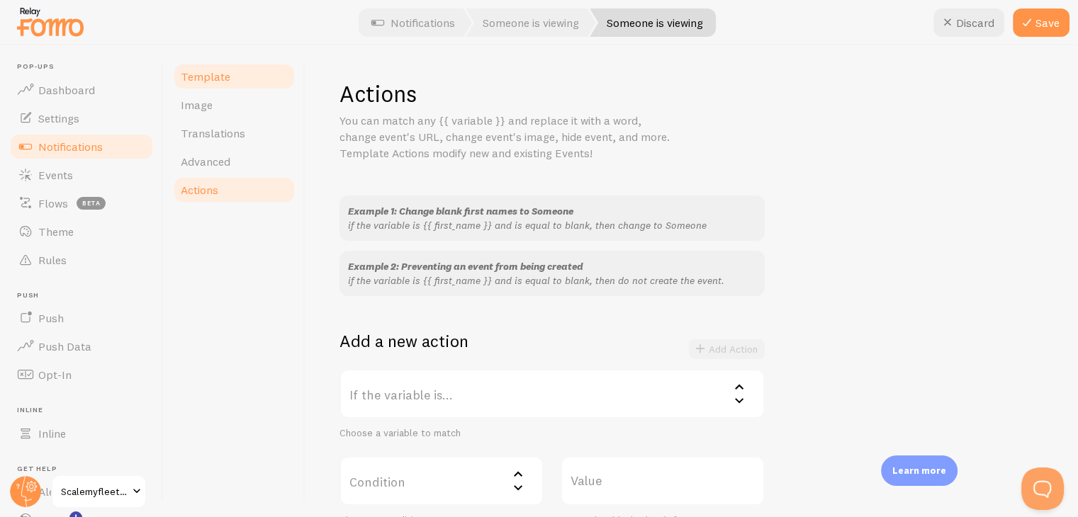
click at [208, 79] on span "Template" at bounding box center [206, 76] width 50 height 14
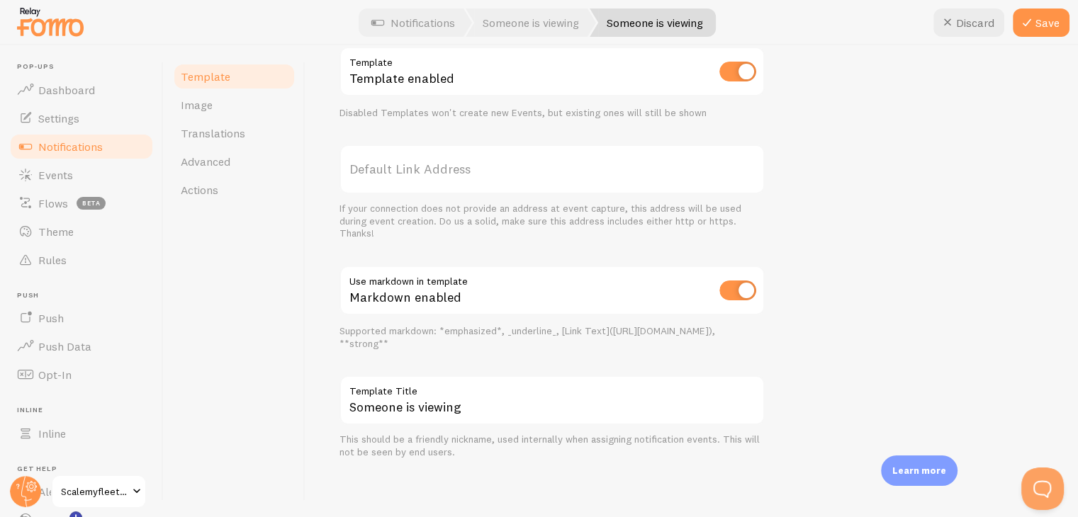
scroll to position [16, 0]
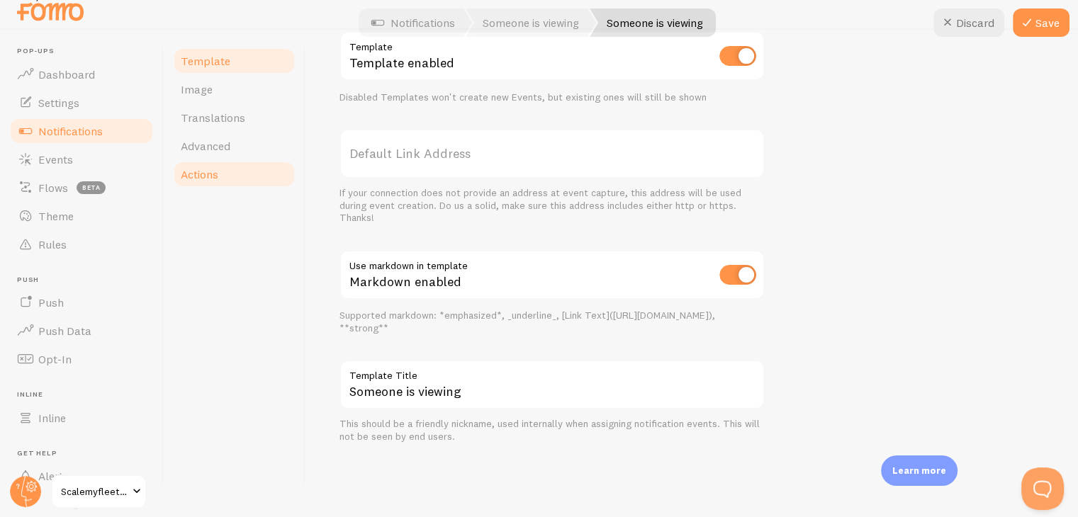
click at [215, 170] on span "Actions" at bounding box center [200, 174] width 38 height 14
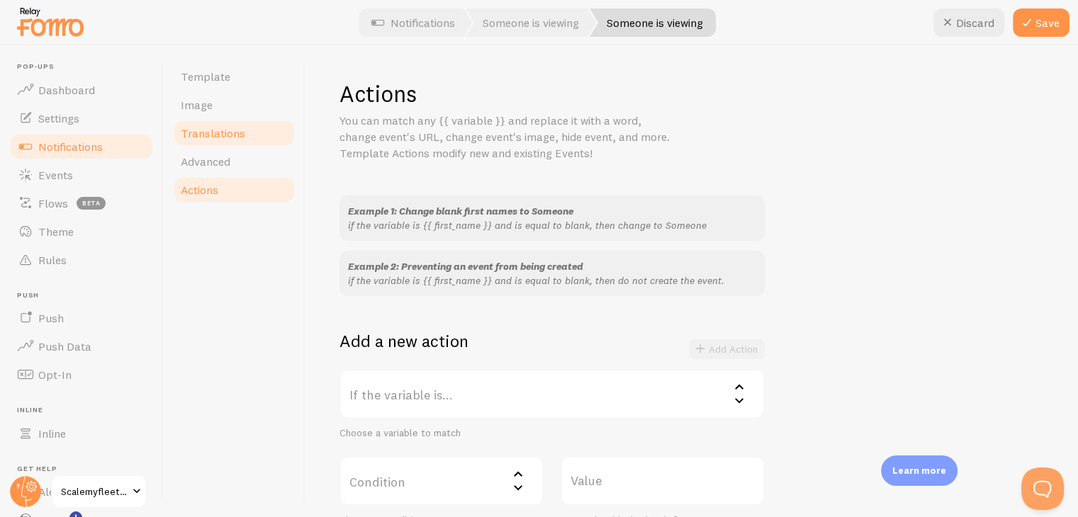
click at [207, 129] on span "Translations" at bounding box center [213, 133] width 65 height 14
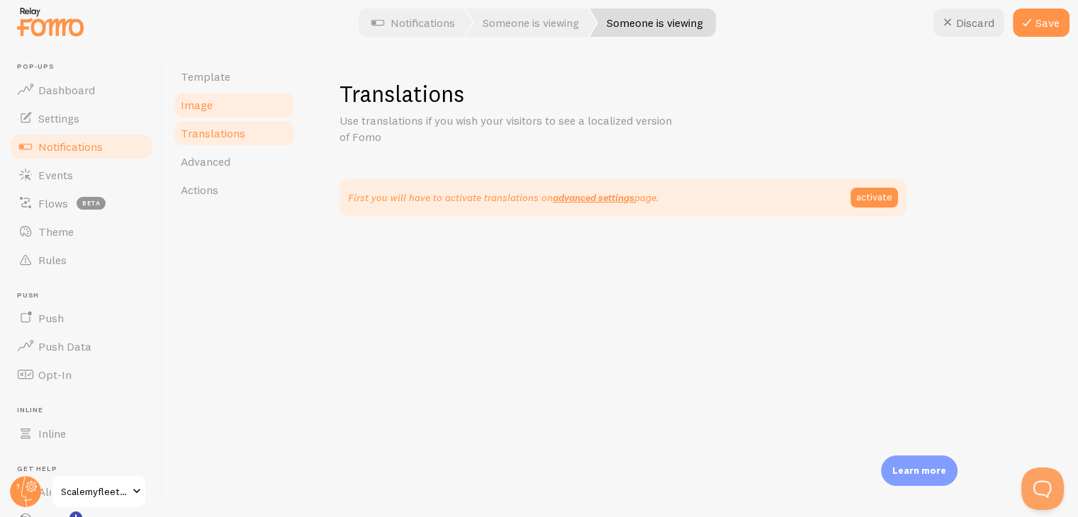
click at [207, 108] on span "Image" at bounding box center [197, 105] width 32 height 14
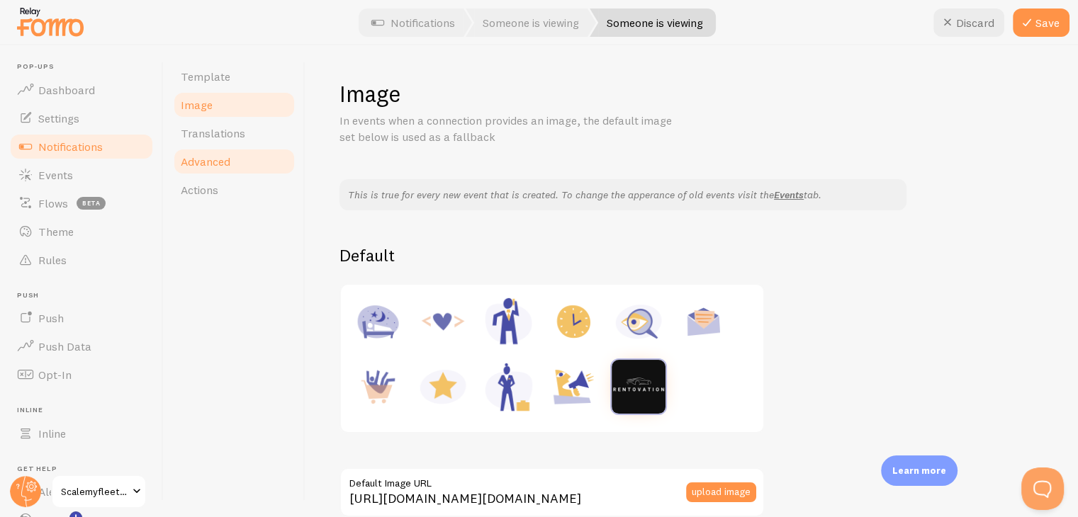
click at [205, 157] on span "Advanced" at bounding box center [206, 162] width 50 height 14
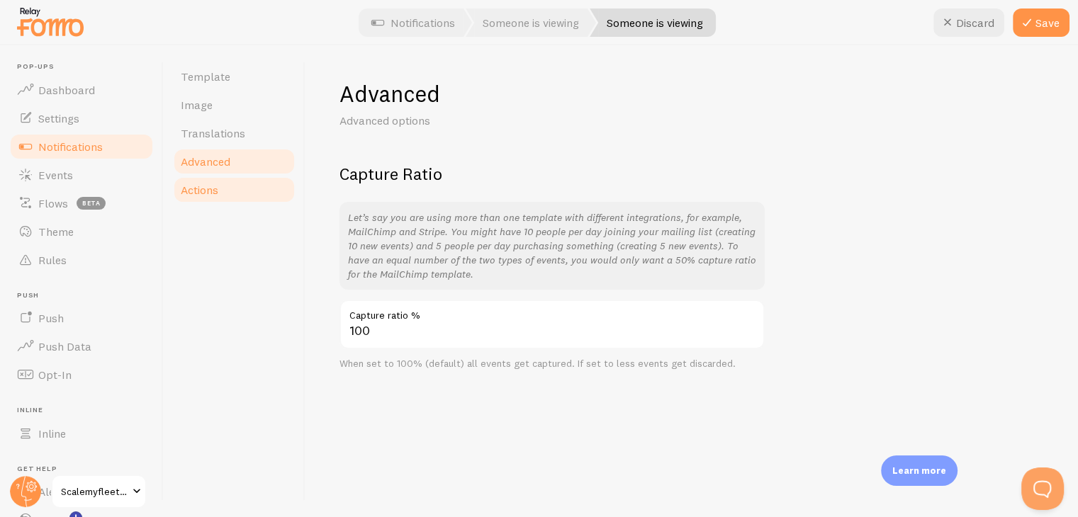
click at [205, 179] on link "Actions" at bounding box center [234, 190] width 124 height 28
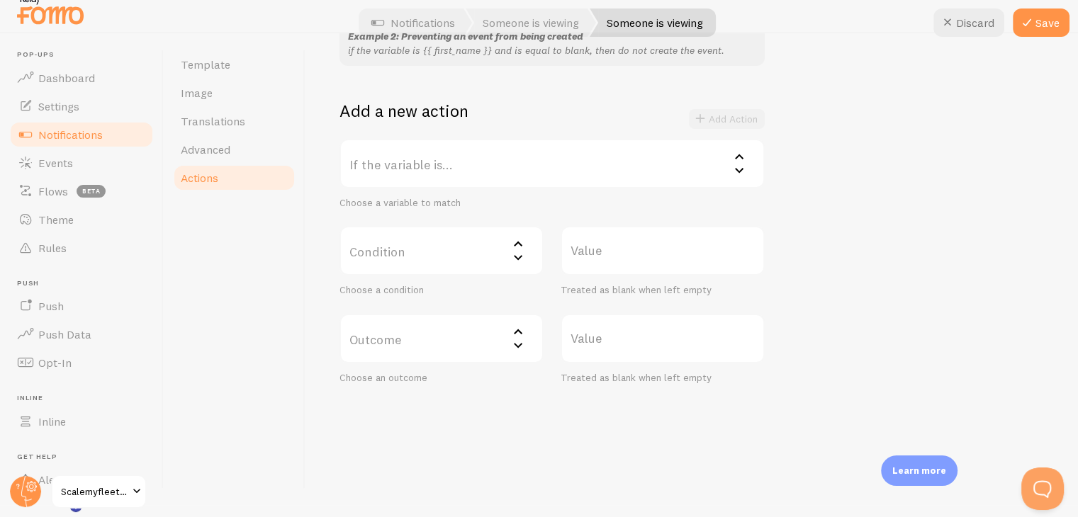
scroll to position [16, 0]
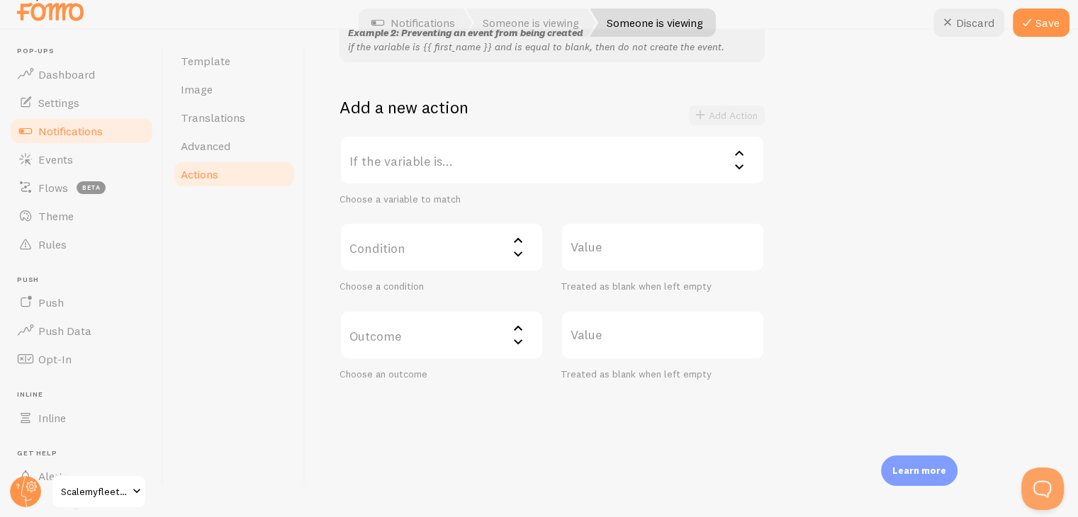
click at [448, 154] on label "If the variable is..." at bounding box center [552, 160] width 425 height 50
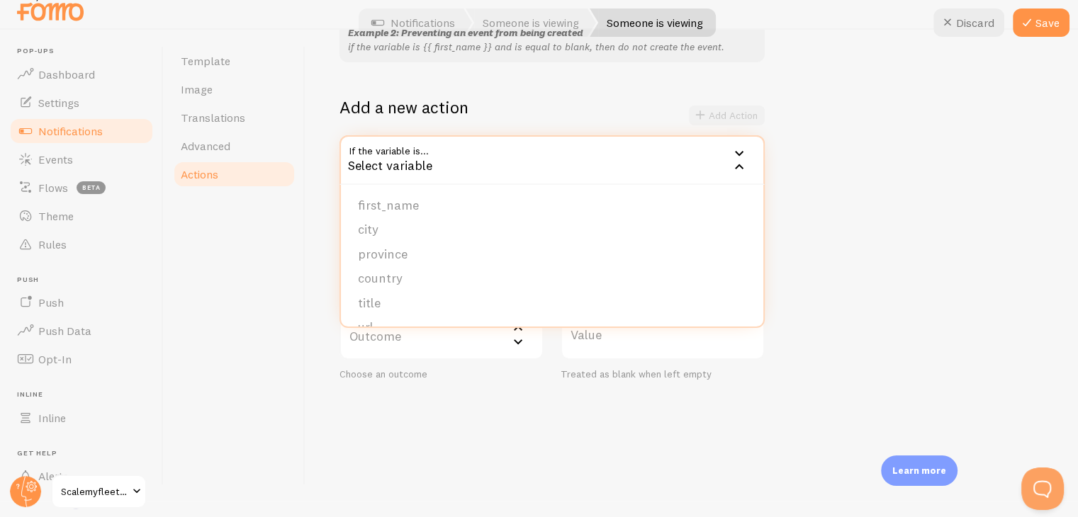
click at [448, 154] on div "Select variable" at bounding box center [552, 160] width 425 height 50
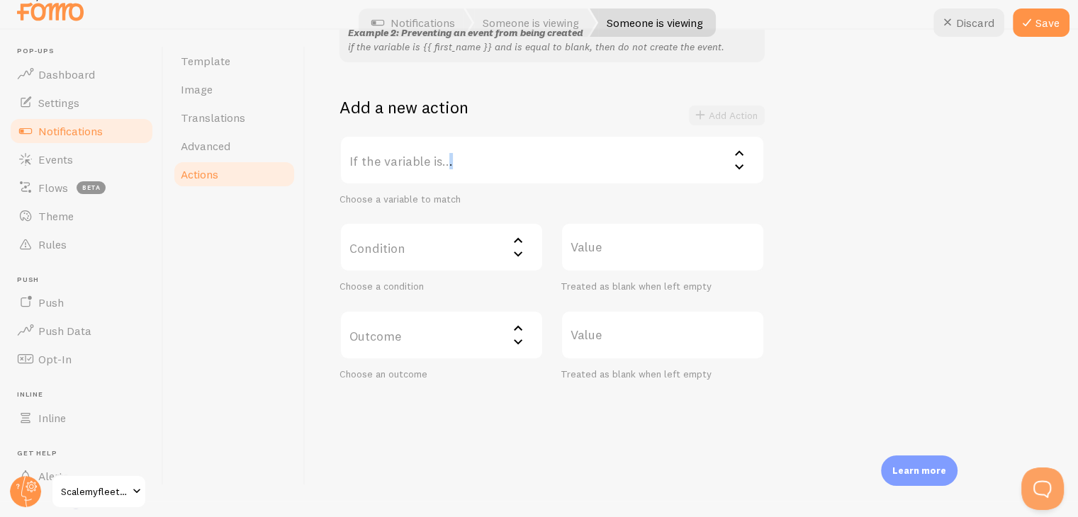
click at [448, 154] on label "If the variable is..." at bounding box center [552, 160] width 425 height 50
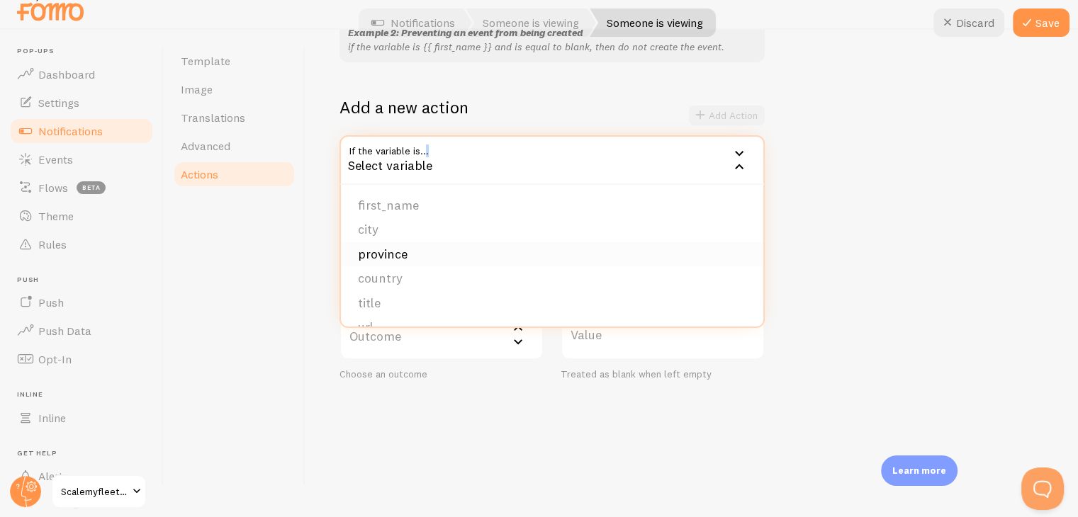
scroll to position [71, 0]
click at [433, 208] on li "country" at bounding box center [552, 208] width 422 height 25
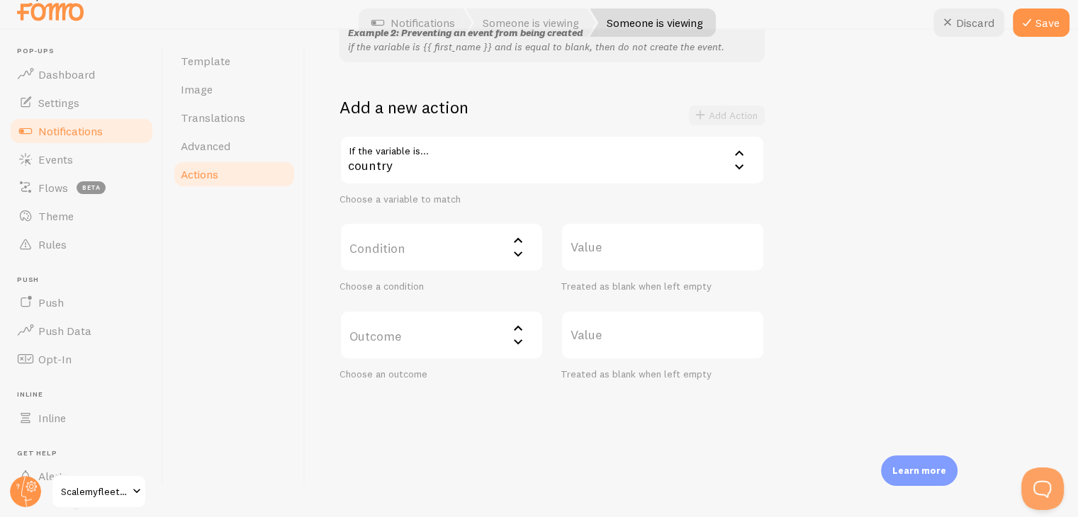
click at [448, 247] on label "Condition" at bounding box center [442, 248] width 204 height 50
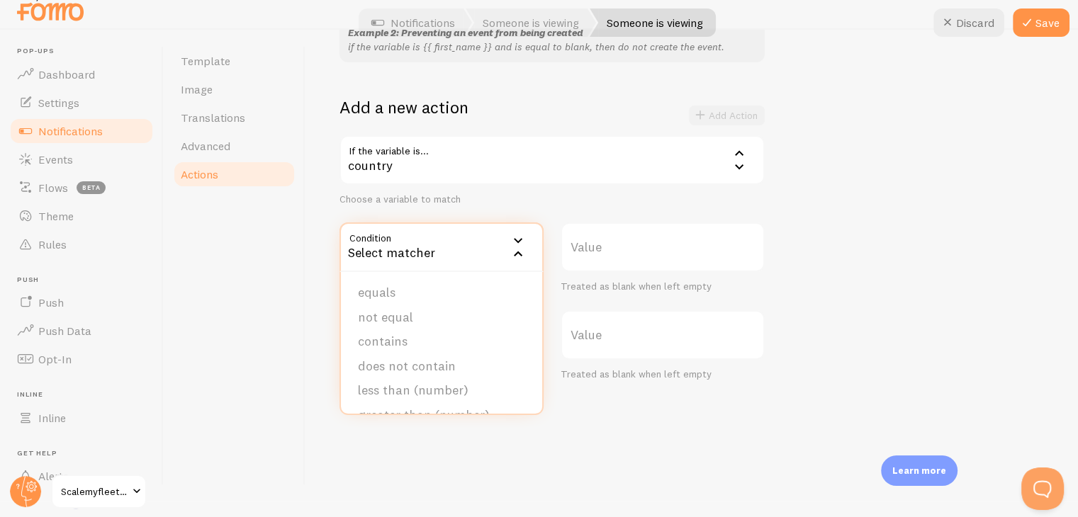
click at [616, 186] on div "If the variable is... country country first_name city province country title ur…" at bounding box center [552, 170] width 425 height 71
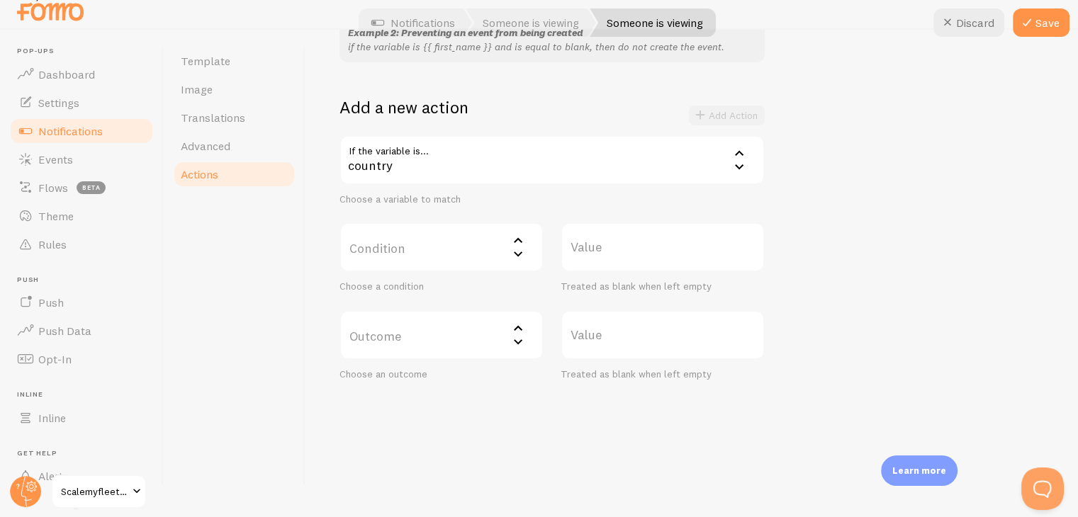
click at [565, 138] on div "country" at bounding box center [552, 160] width 425 height 50
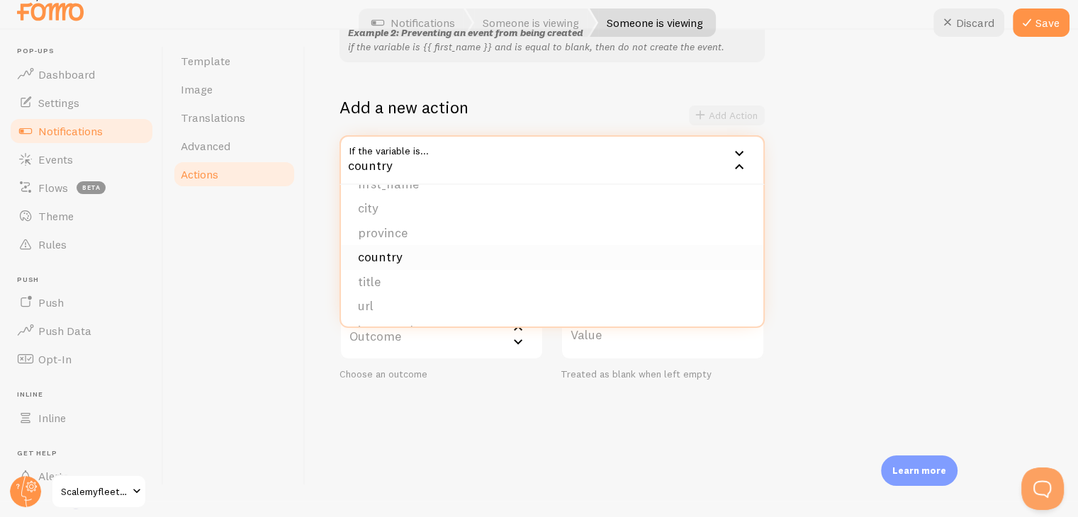
scroll to position [0, 0]
click at [513, 120] on div "Add a new action Add Action" at bounding box center [552, 115] width 425 height 39
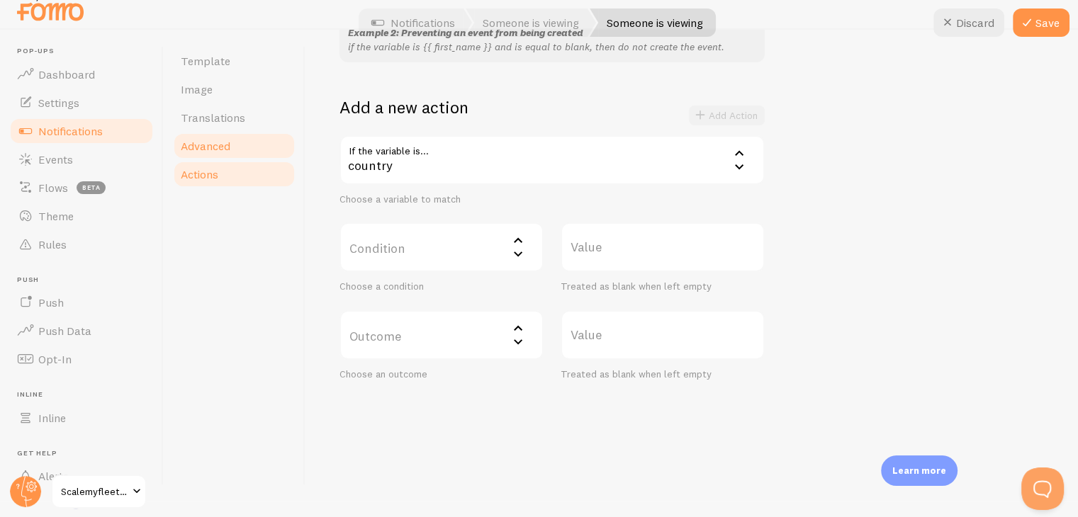
click at [232, 148] on link "Advanced" at bounding box center [234, 146] width 124 height 28
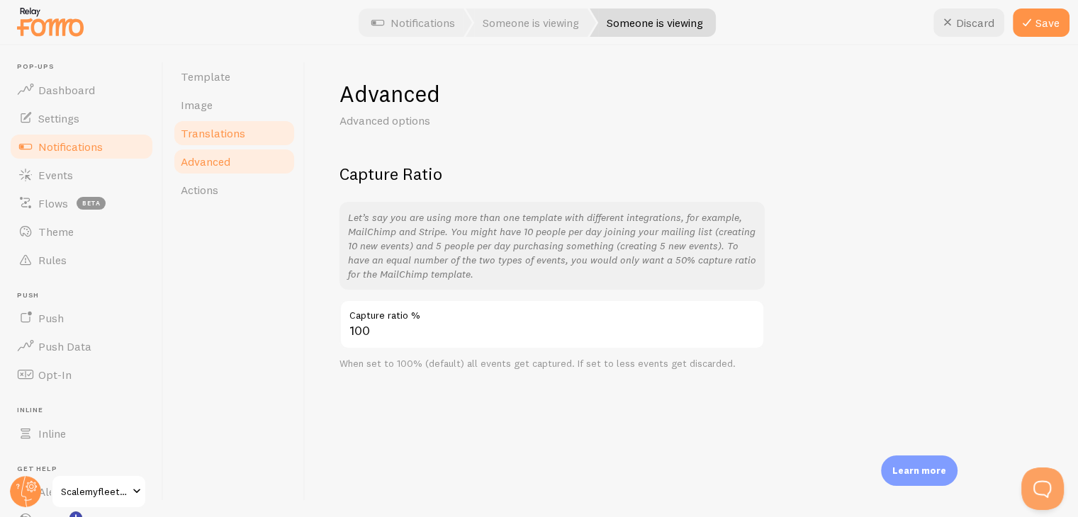
click at [228, 137] on span "Translations" at bounding box center [213, 133] width 65 height 14
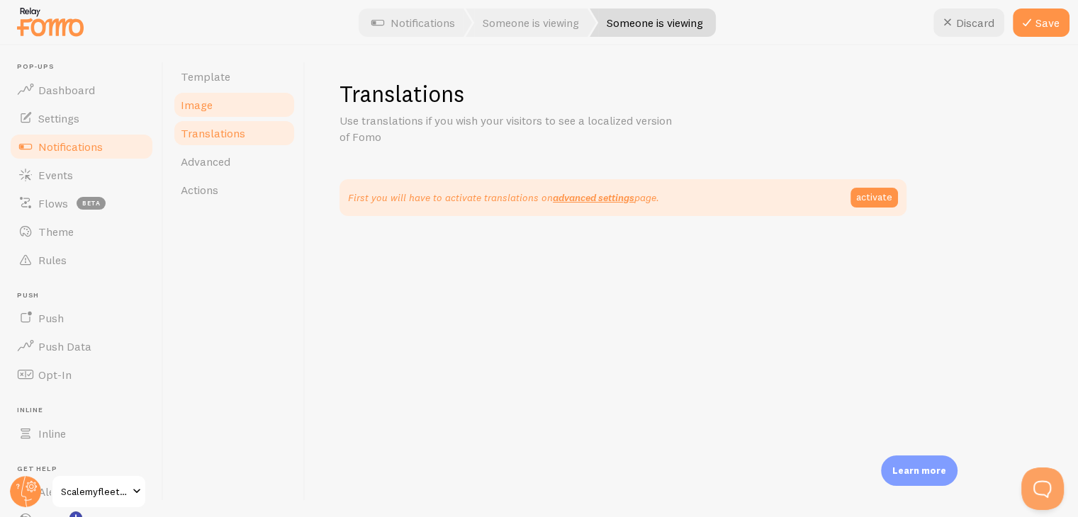
click at [211, 100] on link "Image" at bounding box center [234, 105] width 124 height 28
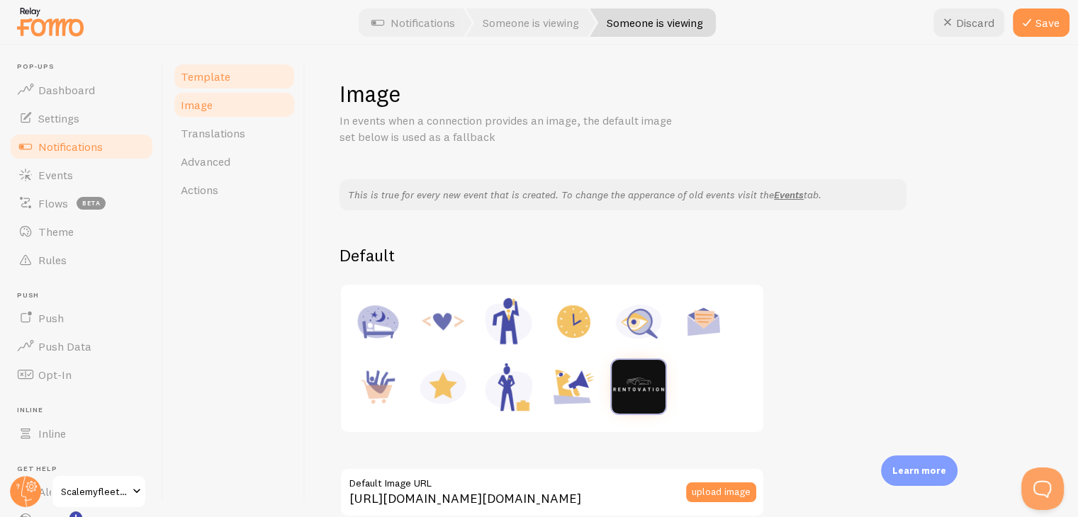
click at [193, 78] on span "Template" at bounding box center [206, 76] width 50 height 14
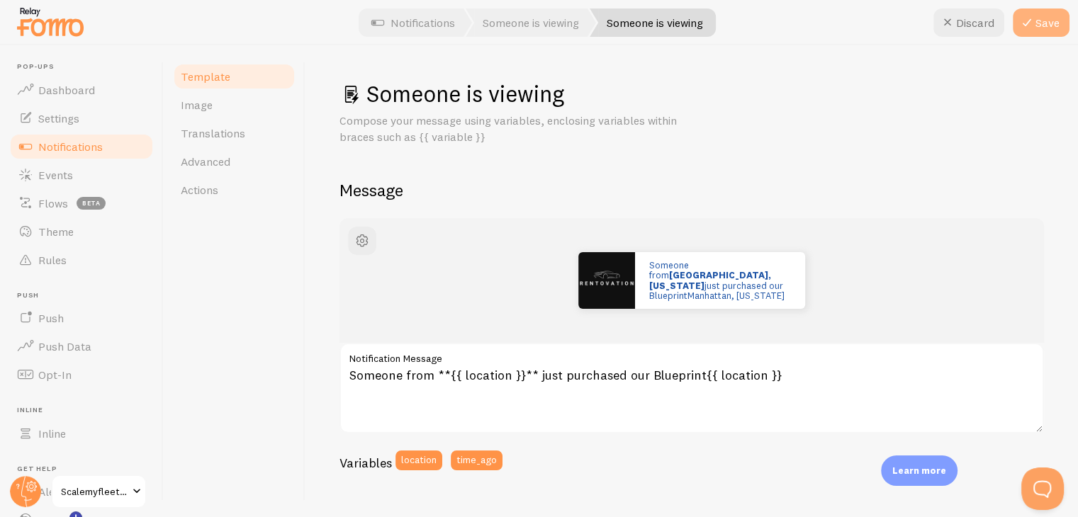
click at [1037, 15] on button "Save" at bounding box center [1041, 23] width 57 height 28
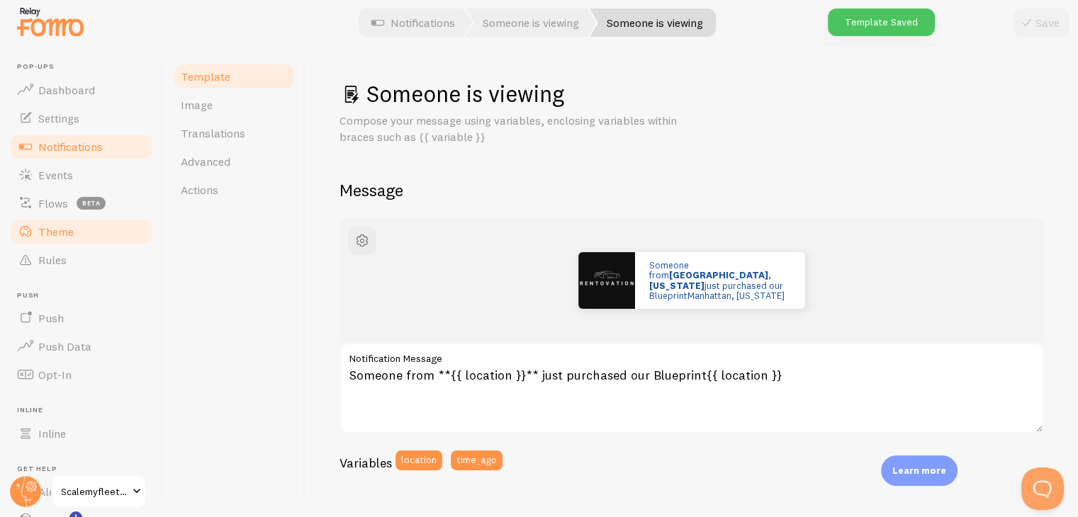
click at [58, 233] on span "Theme" at bounding box center [55, 232] width 35 height 14
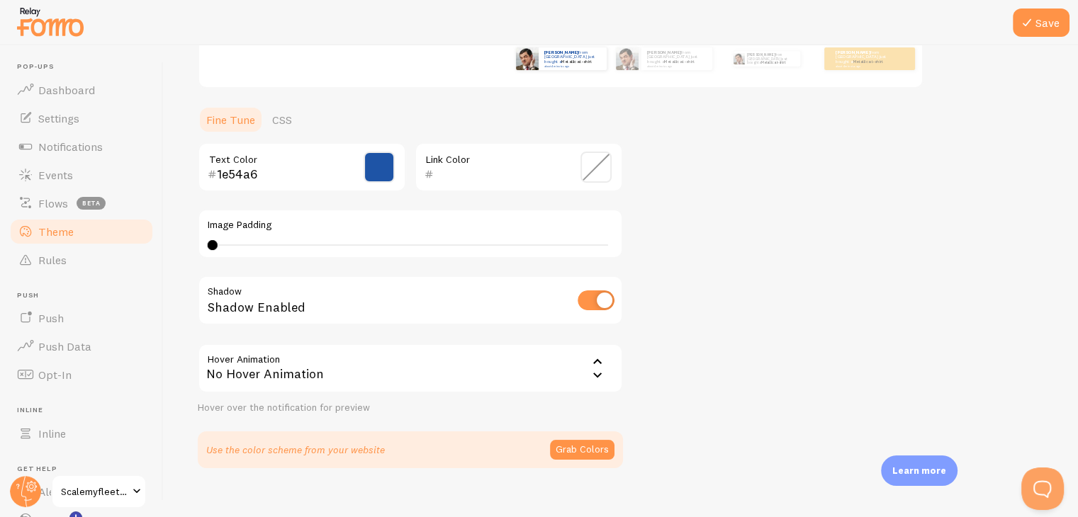
scroll to position [301, 0]
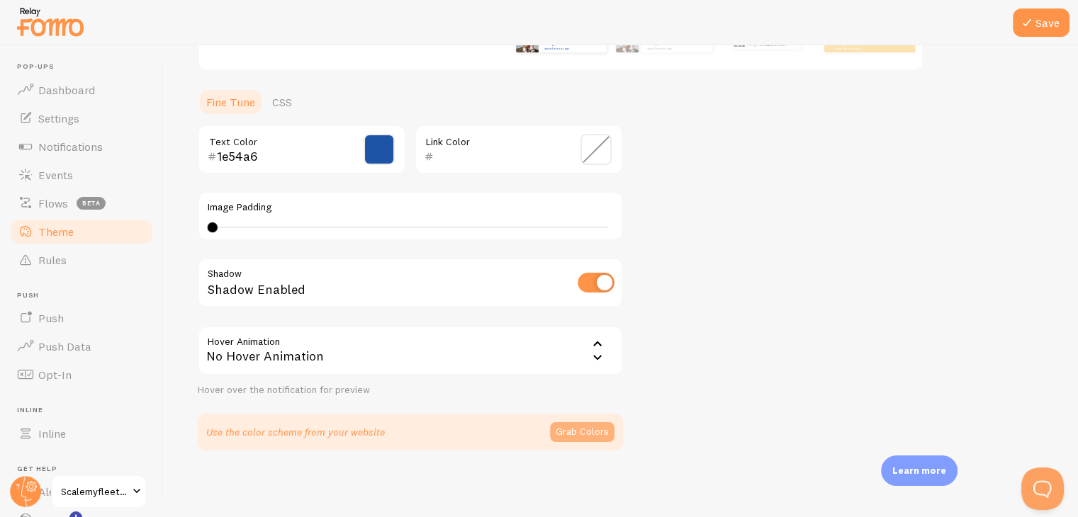
click at [570, 429] on button "Grab Colors" at bounding box center [582, 432] width 65 height 20
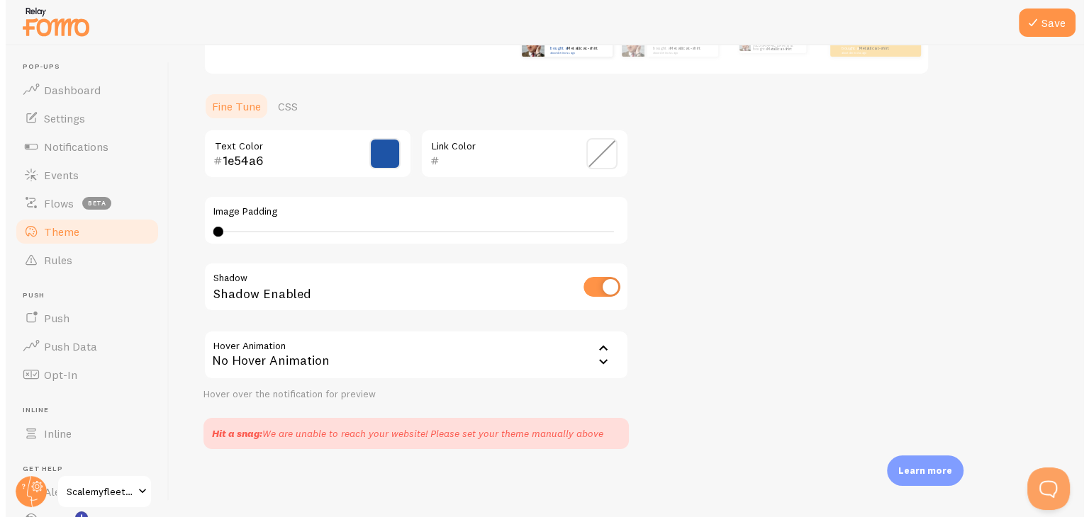
scroll to position [296, 0]
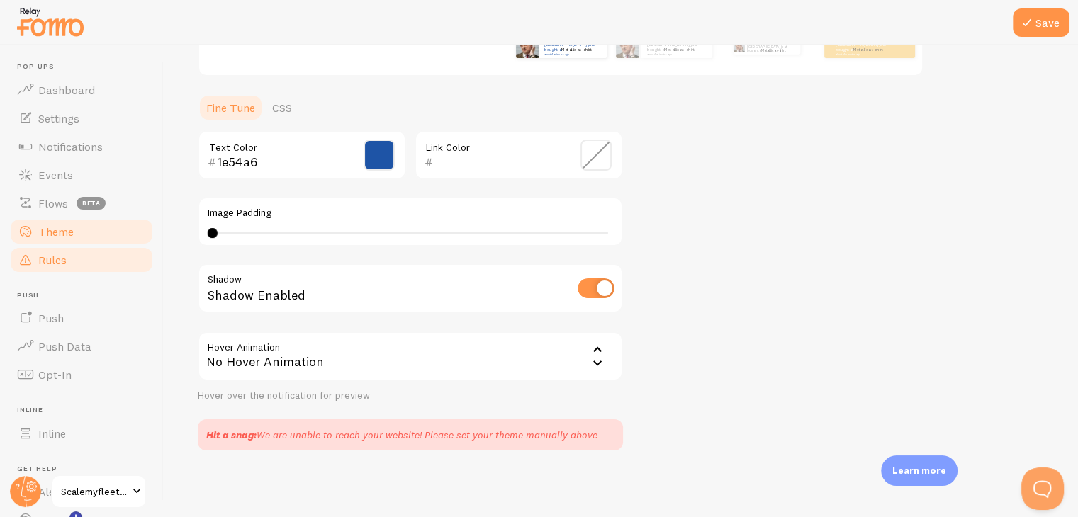
click at [56, 259] on span "Rules" at bounding box center [52, 260] width 28 height 14
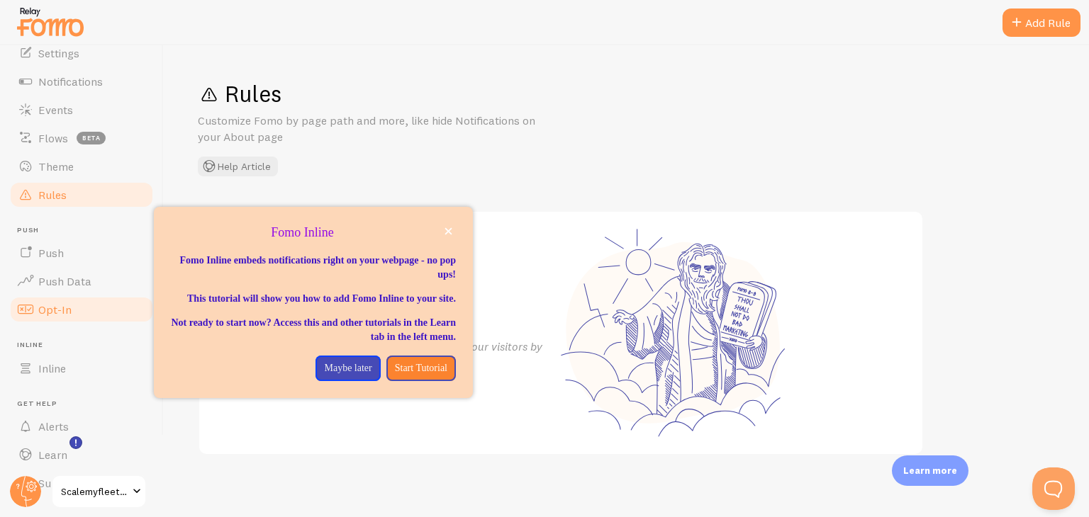
scroll to position [96, 0]
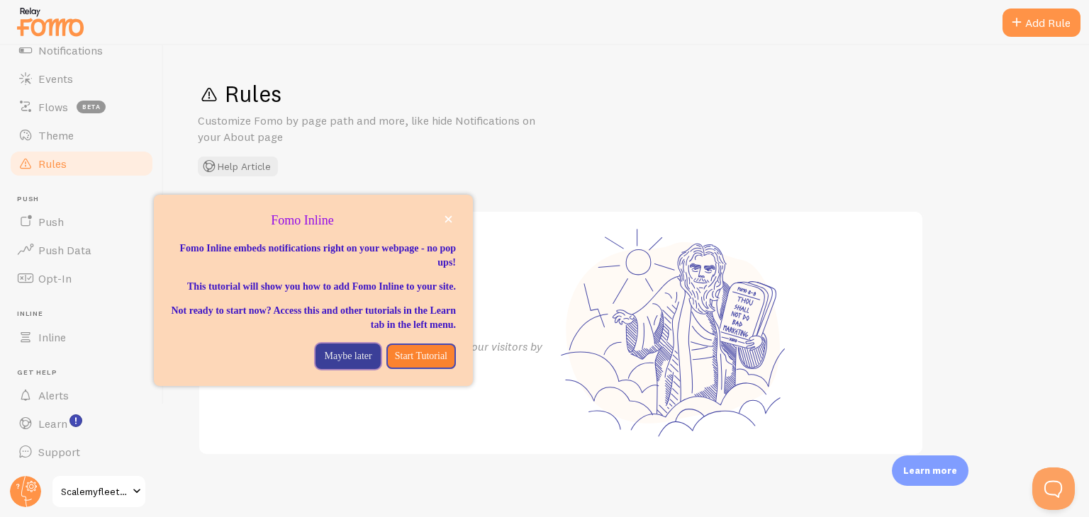
click at [336, 364] on p "Maybe later" at bounding box center [347, 356] width 47 height 14
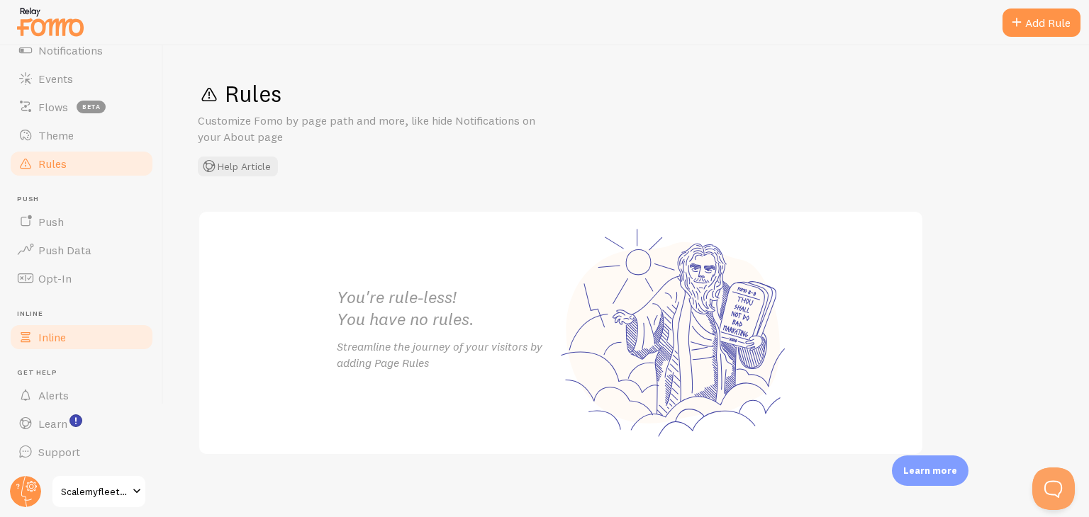
click at [45, 332] on span "Inline" at bounding box center [52, 337] width 28 height 14
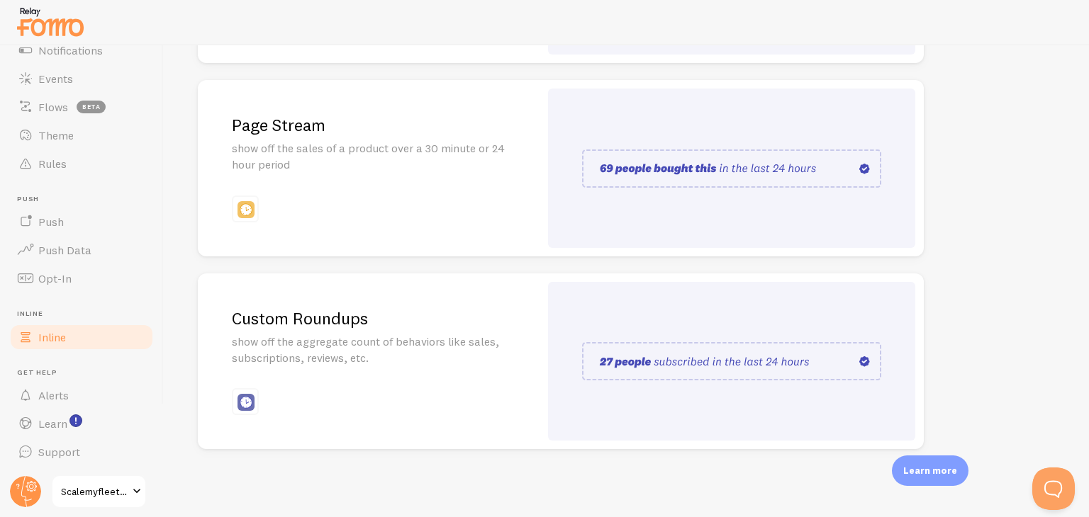
scroll to position [128, 0]
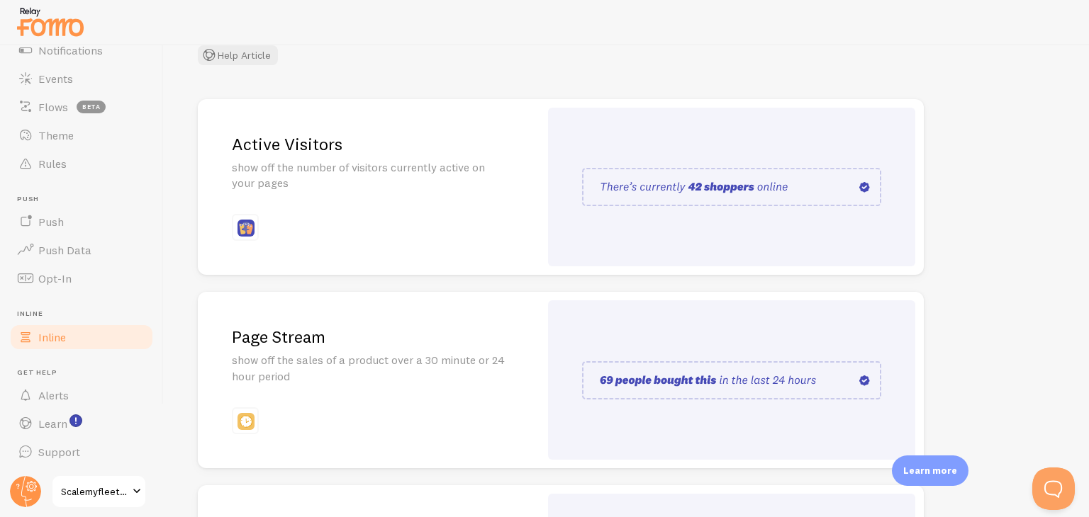
click at [695, 192] on img at bounding box center [731, 187] width 299 height 38
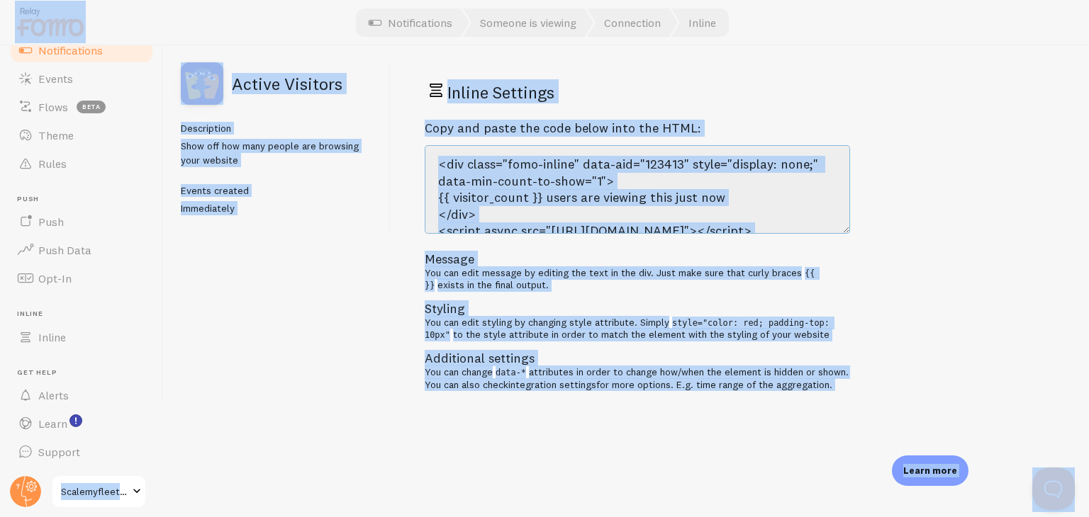
click at [669, 196] on textarea "<div class="fomo-inline" data-aid="123413" style="display: none;" data-min-coun…" at bounding box center [637, 189] width 425 height 89
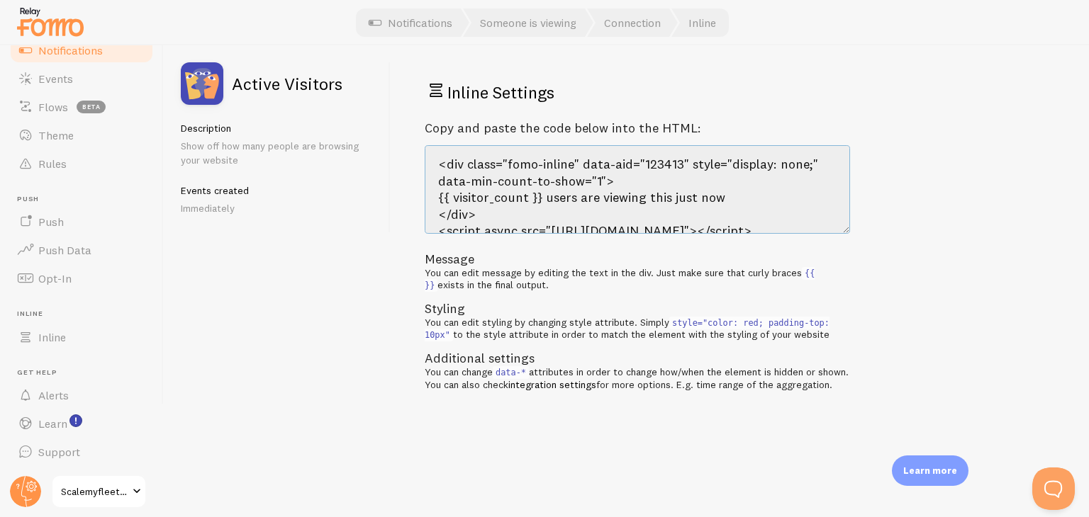
click at [590, 209] on textarea "<div class="fomo-inline" data-aid="123413" style="display: none;" data-min-coun…" at bounding box center [637, 189] width 425 height 89
drag, startPoint x: 709, startPoint y: 202, endPoint x: 428, endPoint y: 151, distance: 285.3
click at [428, 151] on textarea "<div class="fomo-inline" data-aid="123413" style="display: none;" data-min-coun…" at bounding box center [637, 189] width 425 height 89
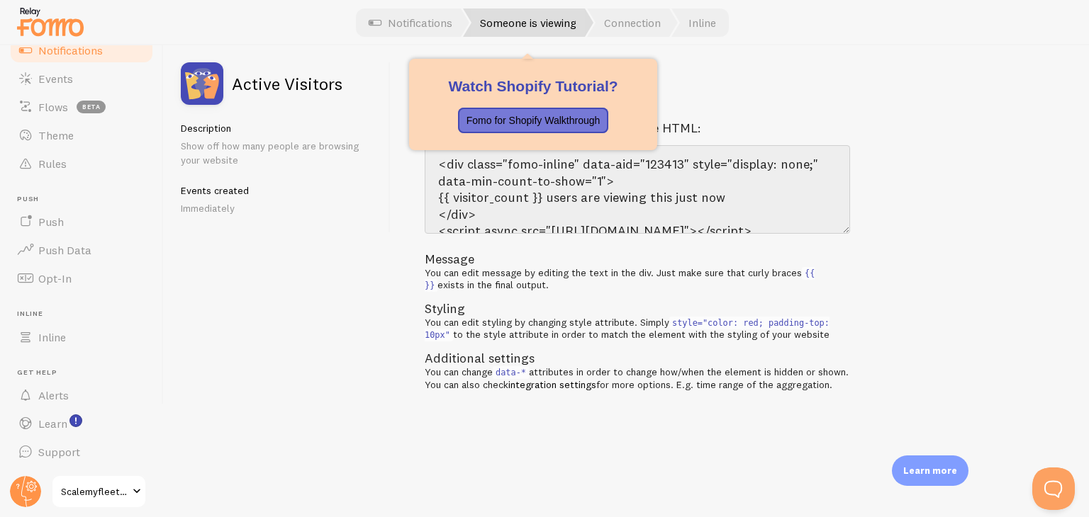
click at [551, 17] on link "Someone is viewing" at bounding box center [528, 23] width 130 height 28
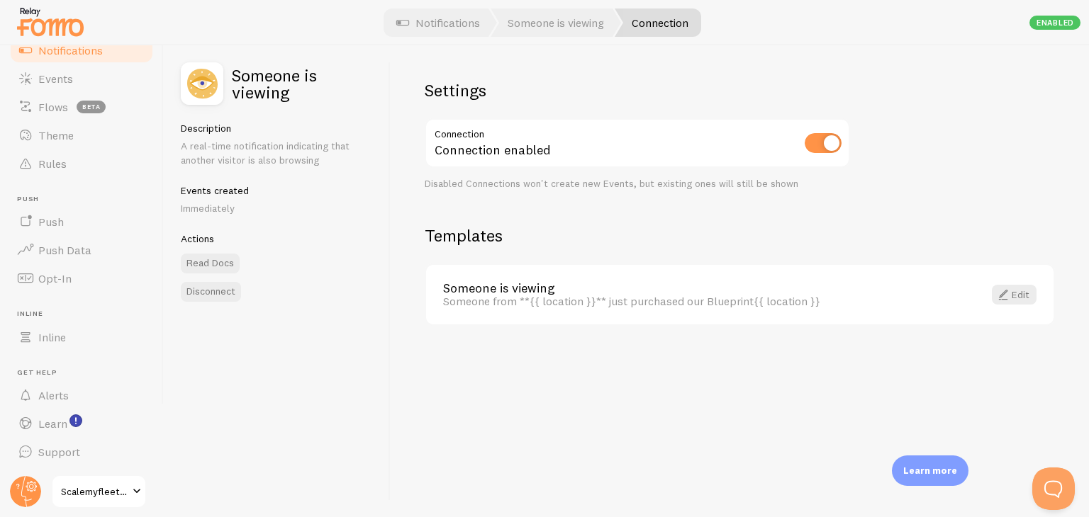
click at [819, 298] on div "Someone from **{{ location }}** just purchased our Blueprint{{ location }}" at bounding box center [704, 301] width 523 height 13
click at [1015, 293] on link "Edit" at bounding box center [1014, 295] width 45 height 20
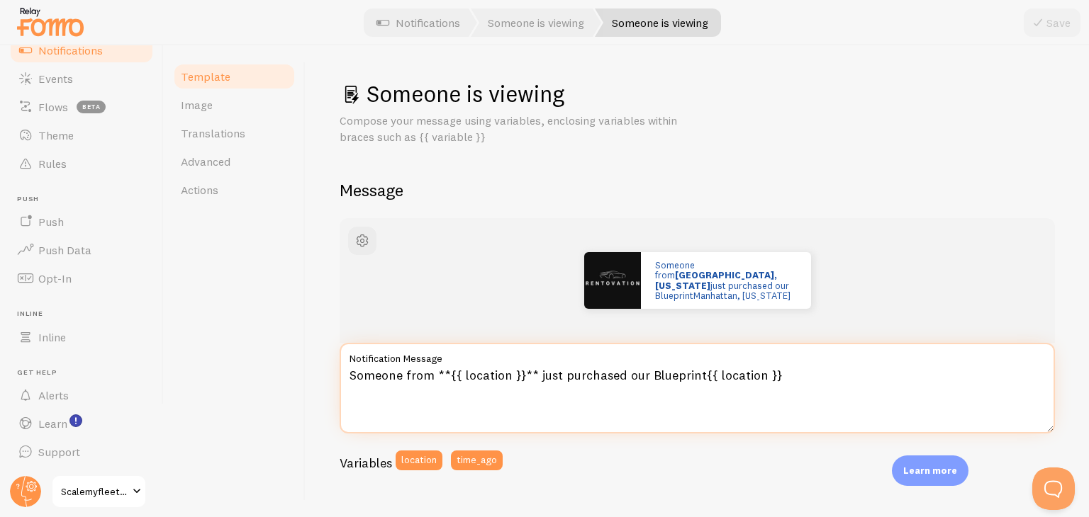
drag, startPoint x: 800, startPoint y: 372, endPoint x: 697, endPoint y: 374, distance: 102.8
click at [697, 374] on textarea "Someone from **{{ location }}** just purchased our Blueprint{{ location }}" at bounding box center [697, 388] width 715 height 91
type textarea "Someone from **{{ location }}** just purchased our Blueprint"
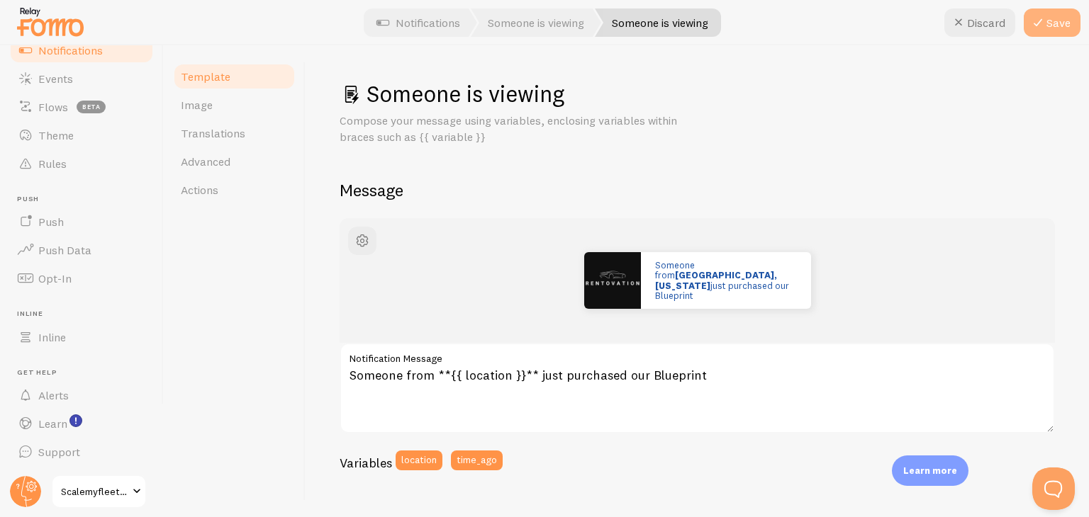
click at [1054, 22] on button "Save" at bounding box center [1052, 23] width 57 height 28
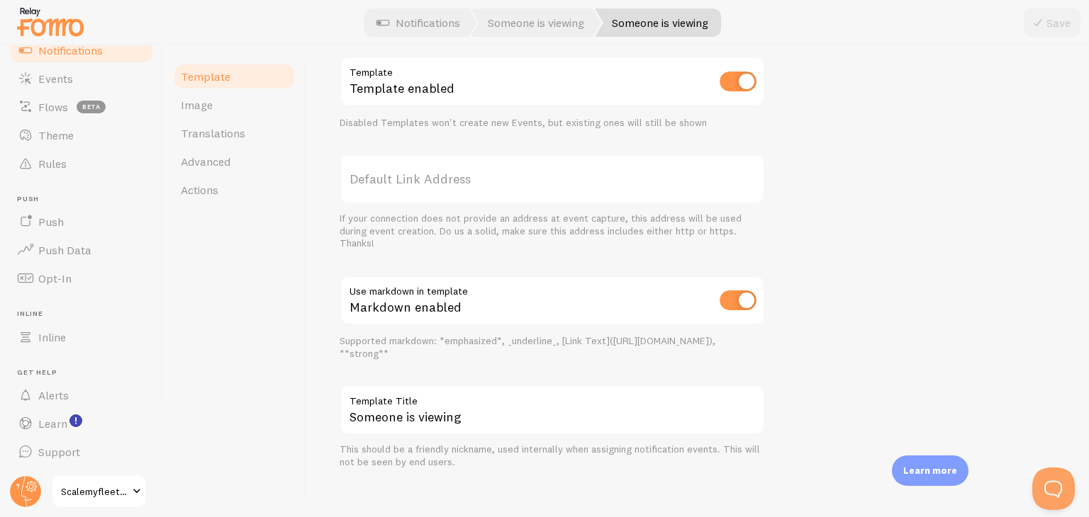
scroll to position [506, 0]
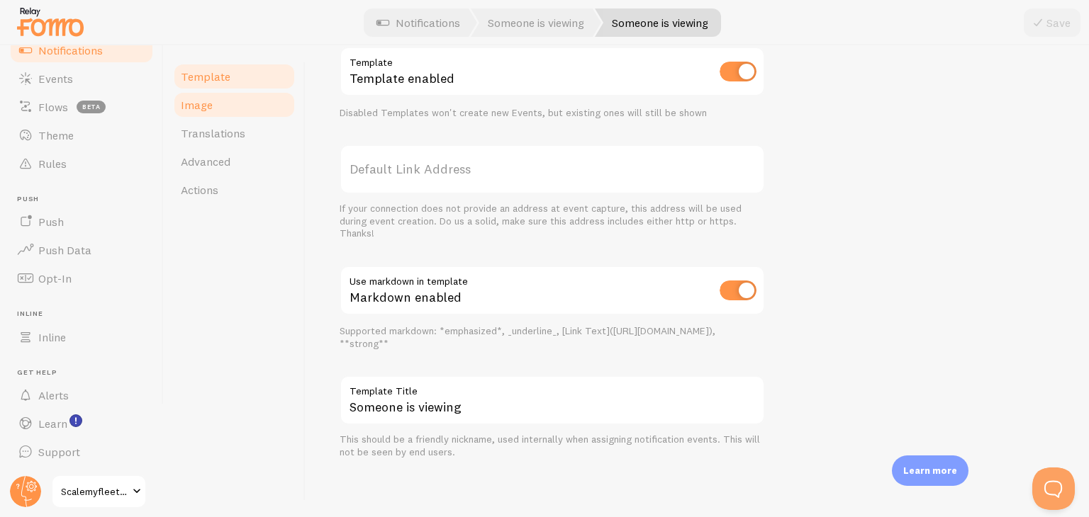
click at [215, 113] on link "Image" at bounding box center [234, 105] width 124 height 28
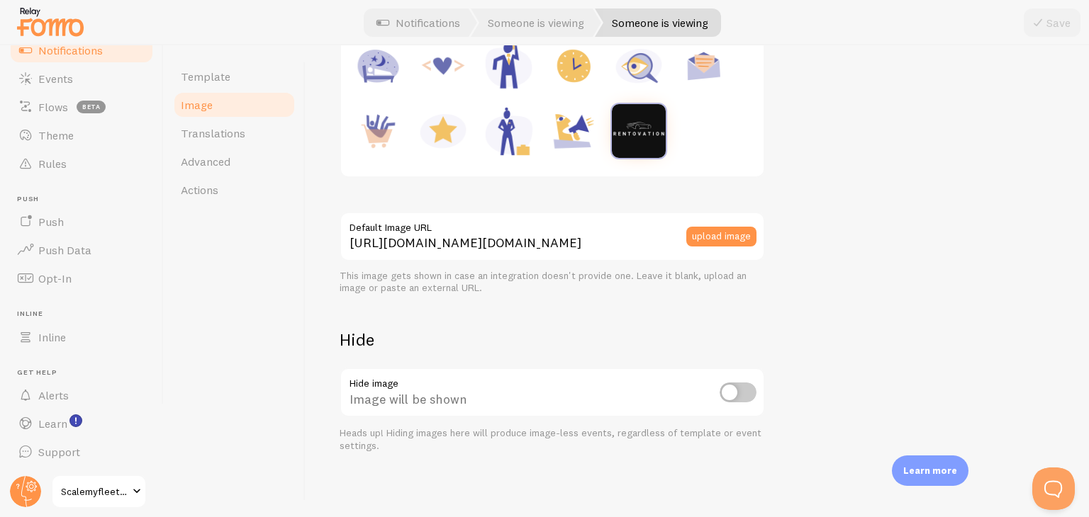
scroll to position [258, 0]
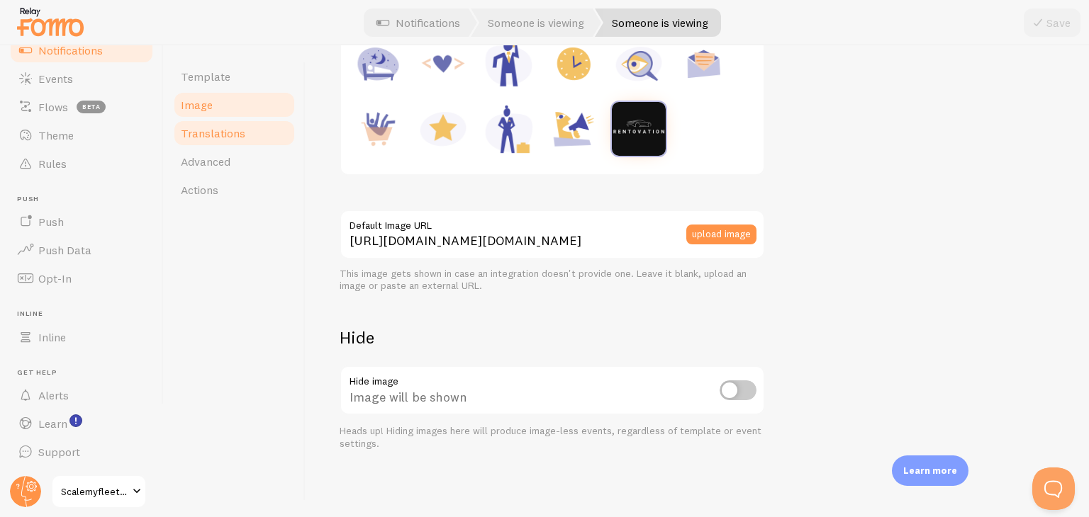
click at [221, 141] on link "Translations" at bounding box center [234, 133] width 124 height 28
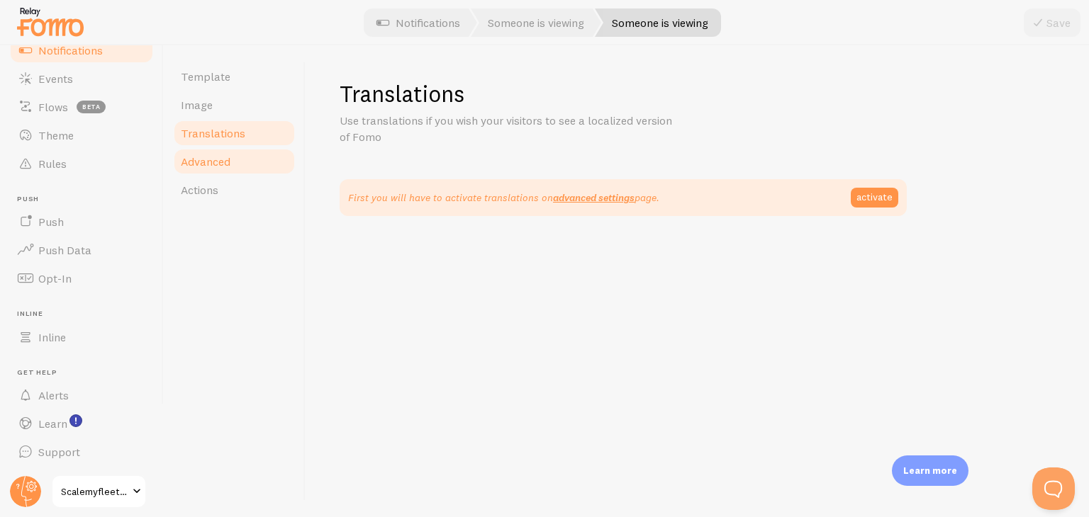
click at [217, 162] on span "Advanced" at bounding box center [206, 162] width 50 height 14
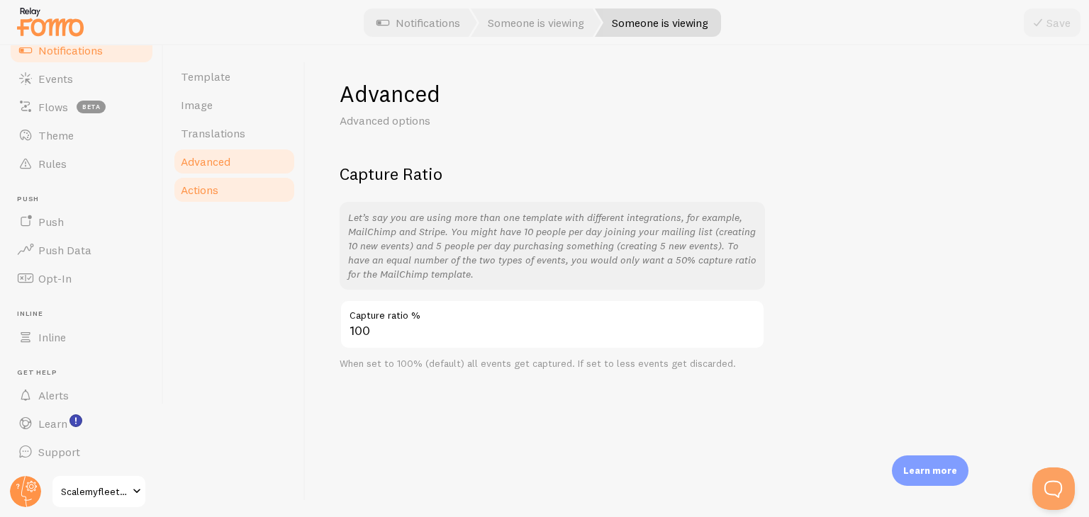
click at [206, 189] on span "Actions" at bounding box center [200, 190] width 38 height 14
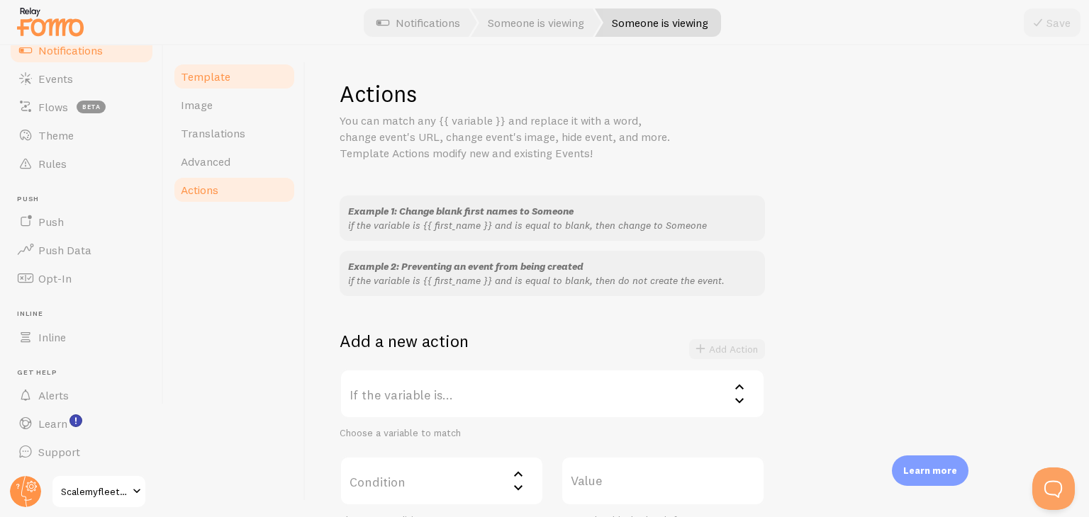
click at [215, 82] on span "Template" at bounding box center [206, 76] width 50 height 14
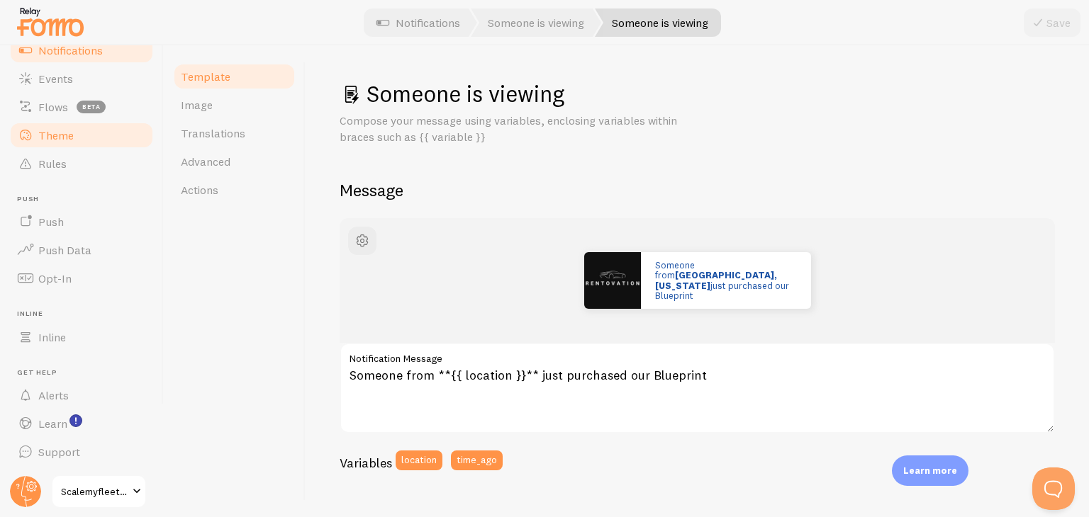
click at [66, 134] on span "Theme" at bounding box center [55, 135] width 35 height 14
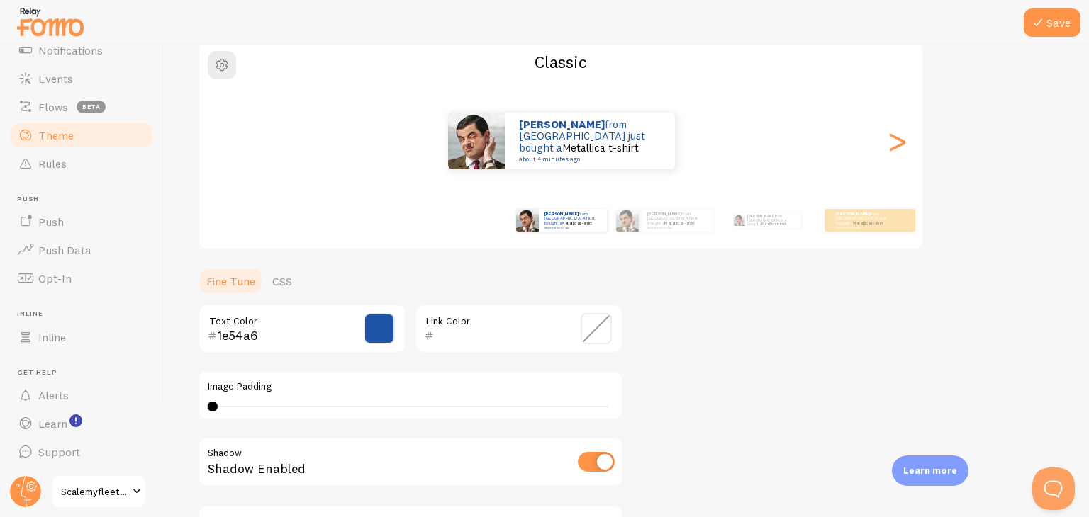
scroll to position [89, 0]
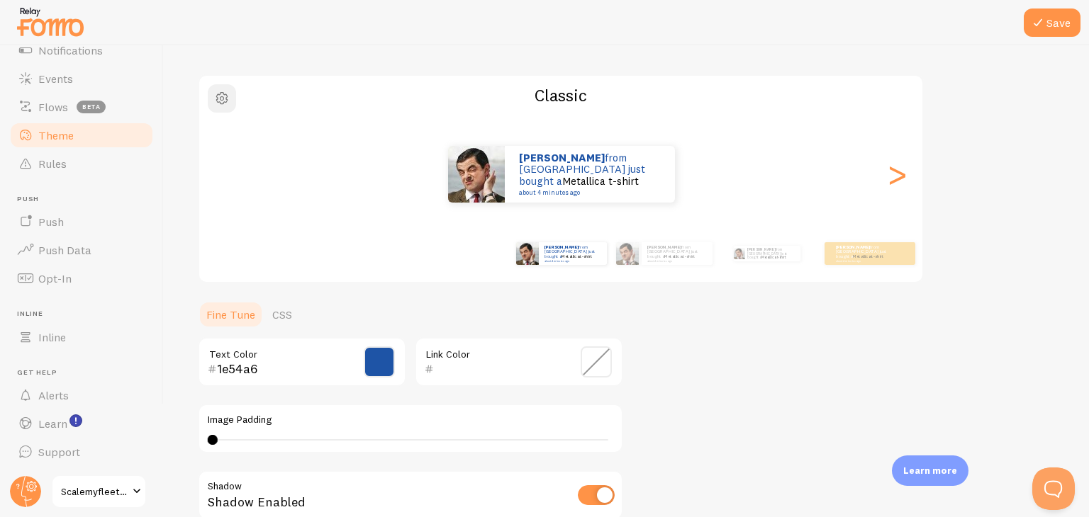
click at [223, 101] on span "button" at bounding box center [221, 98] width 17 height 17
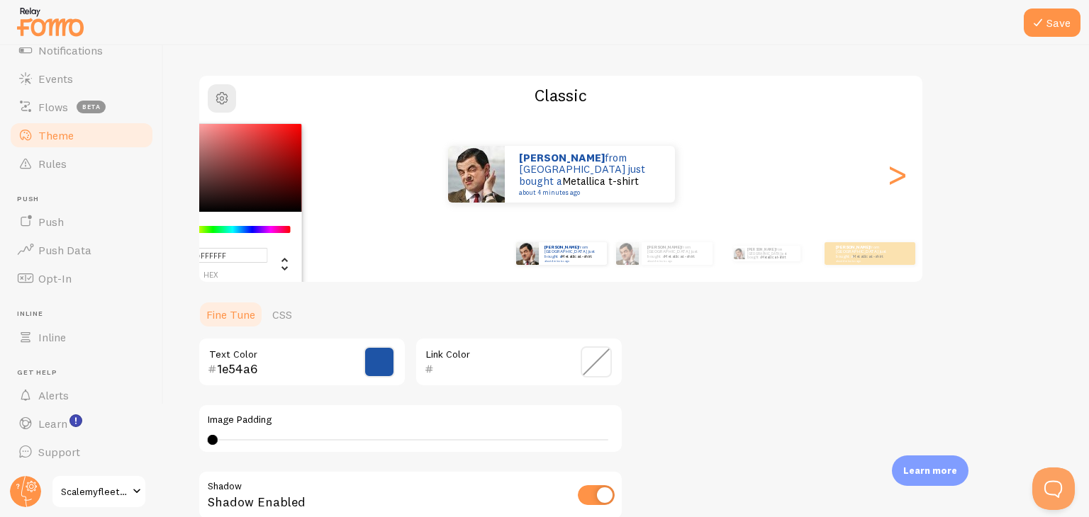
click at [465, 312] on ul "Fine Tune CSS" at bounding box center [410, 315] width 425 height 28
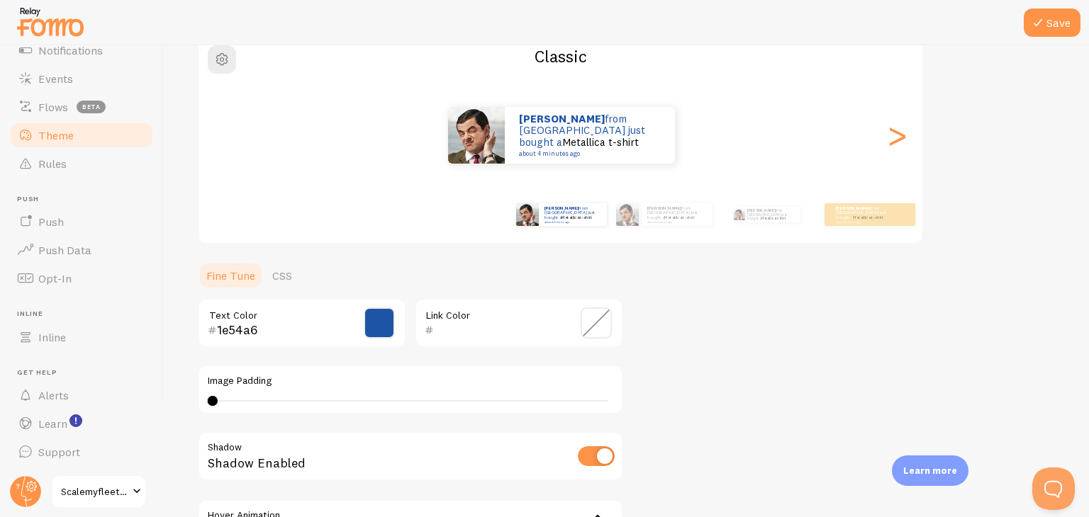
scroll to position [159, 0]
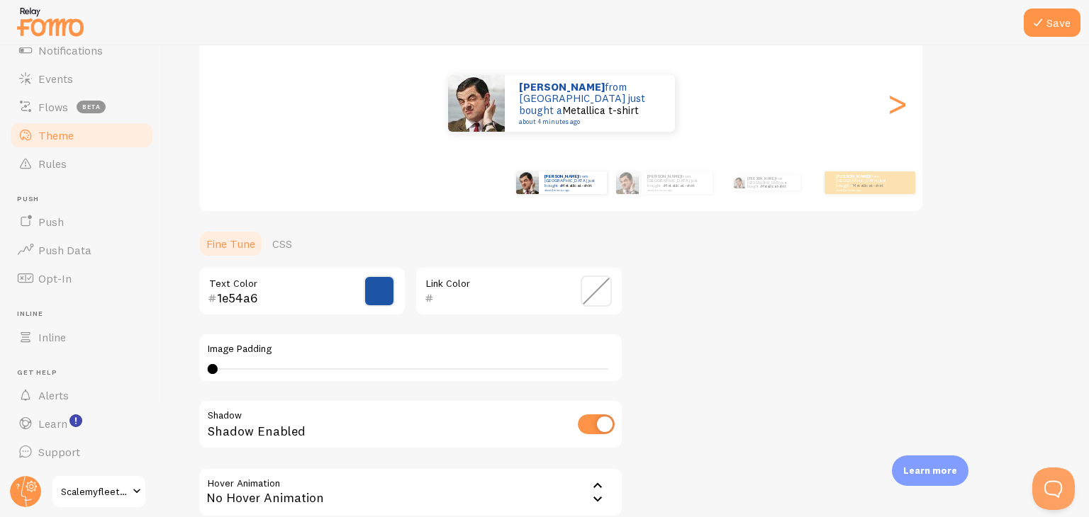
click at [223, 369] on div "0 0 - undefined" at bounding box center [411, 369] width 396 height 1
click at [242, 369] on div "1" at bounding box center [410, 369] width 405 height 11
type input "3"
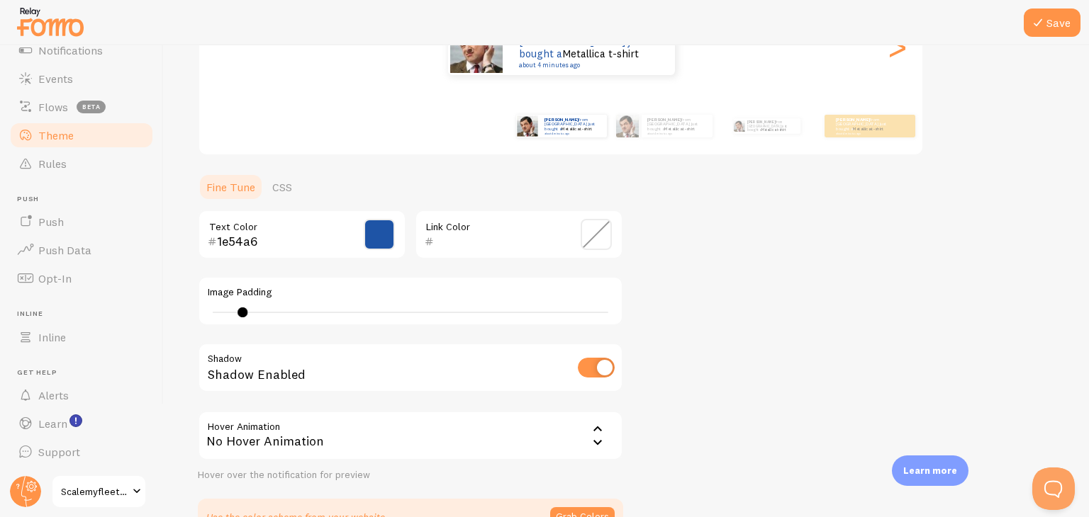
scroll to position [301, 0]
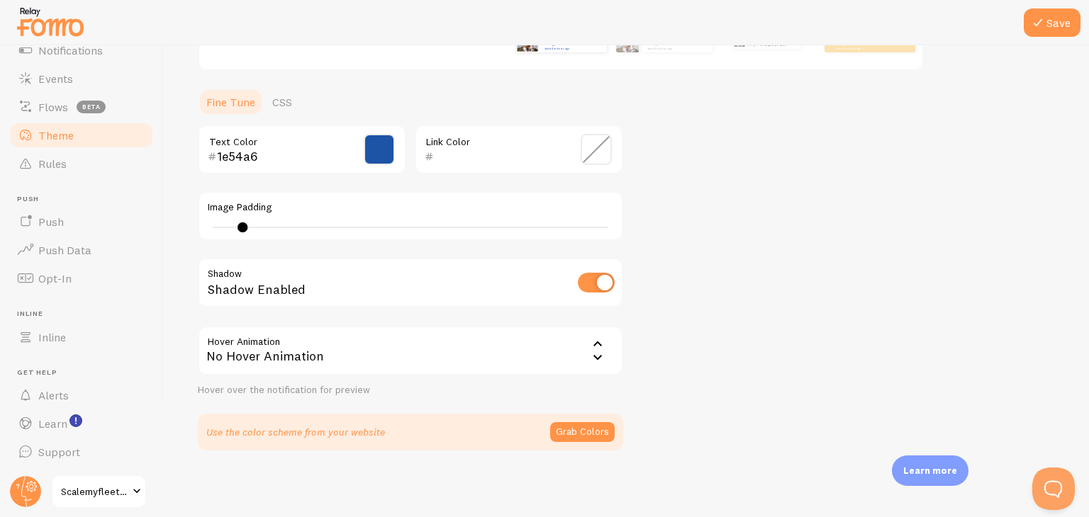
click at [246, 357] on div "No Hover Animation" at bounding box center [410, 351] width 425 height 50
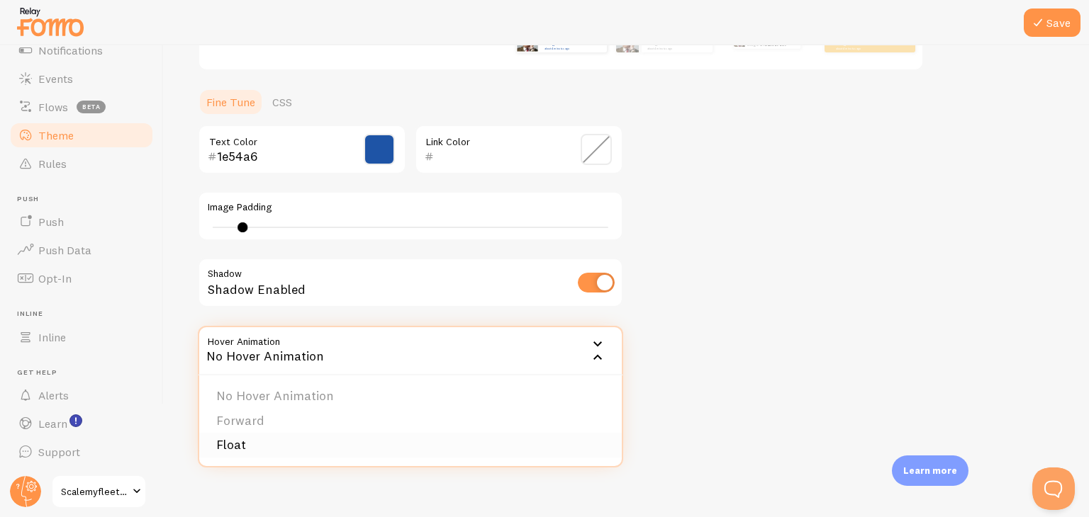
click at [252, 444] on li "Float" at bounding box center [410, 445] width 422 height 25
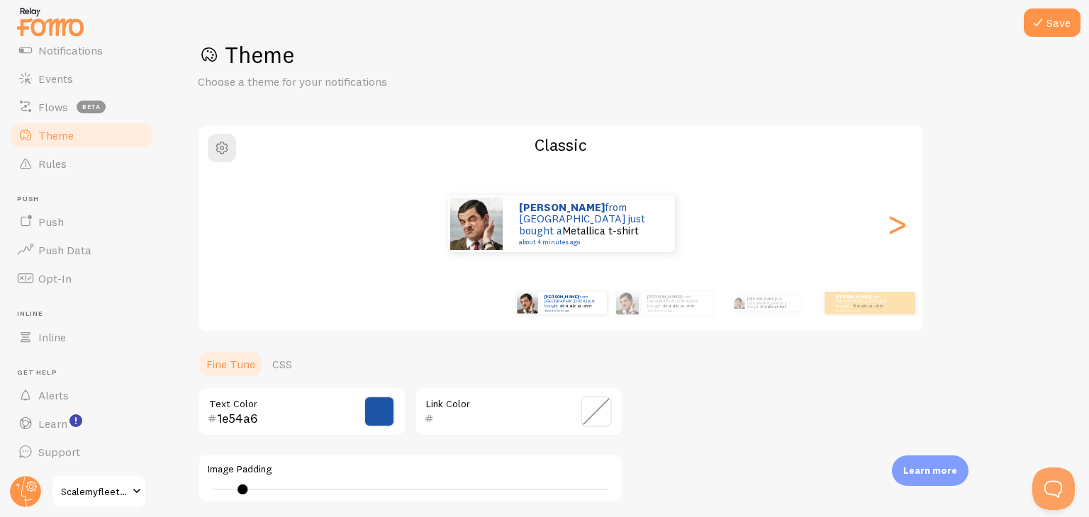
scroll to position [71, 0]
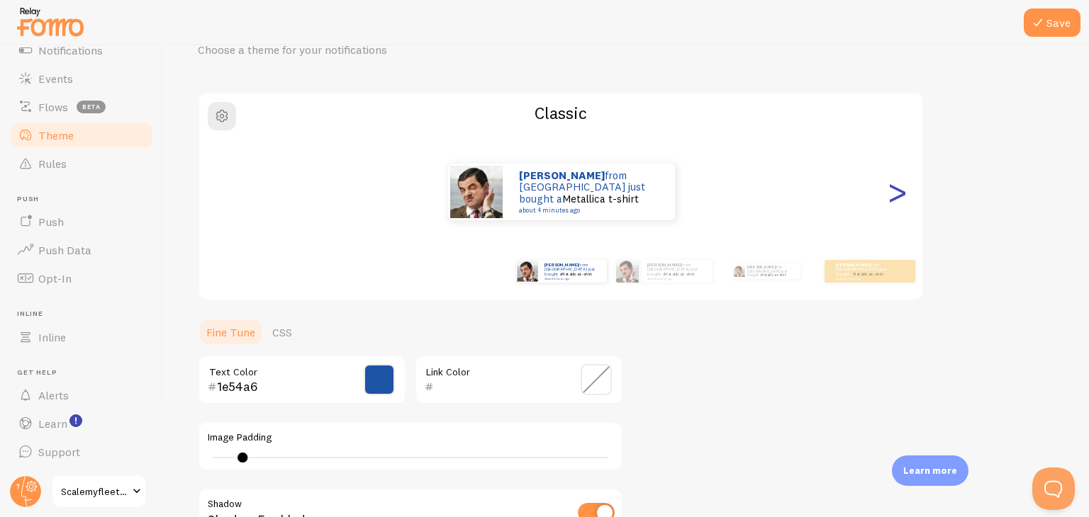
click at [895, 189] on div ">" at bounding box center [896, 192] width 17 height 102
type input "0"
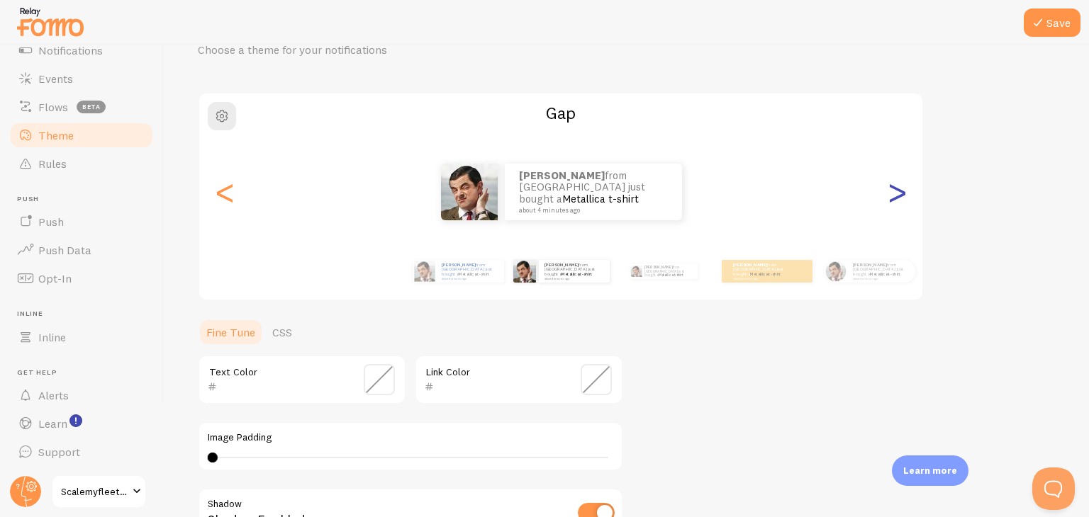
click at [895, 189] on div ">" at bounding box center [896, 192] width 17 height 102
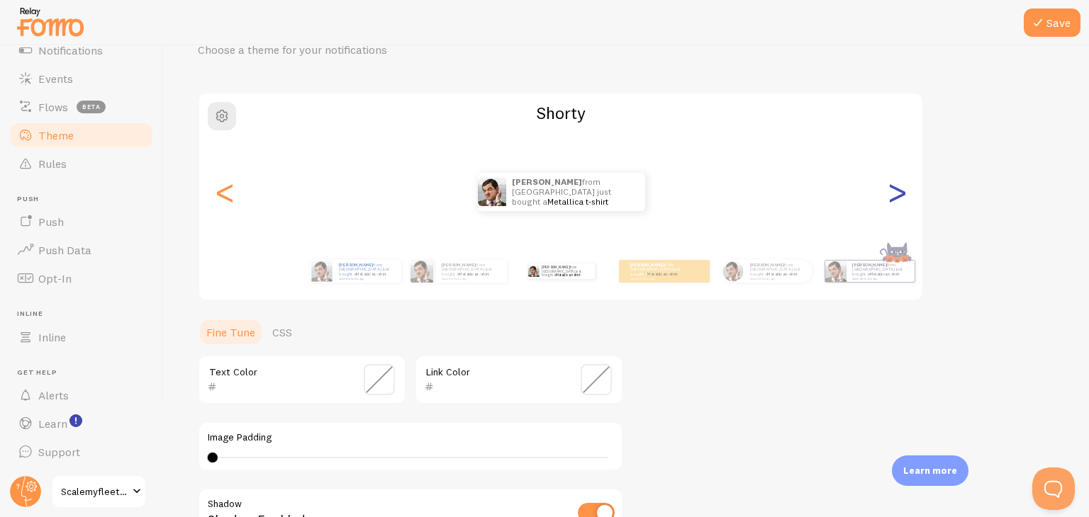
click at [895, 189] on div ">" at bounding box center [896, 192] width 17 height 102
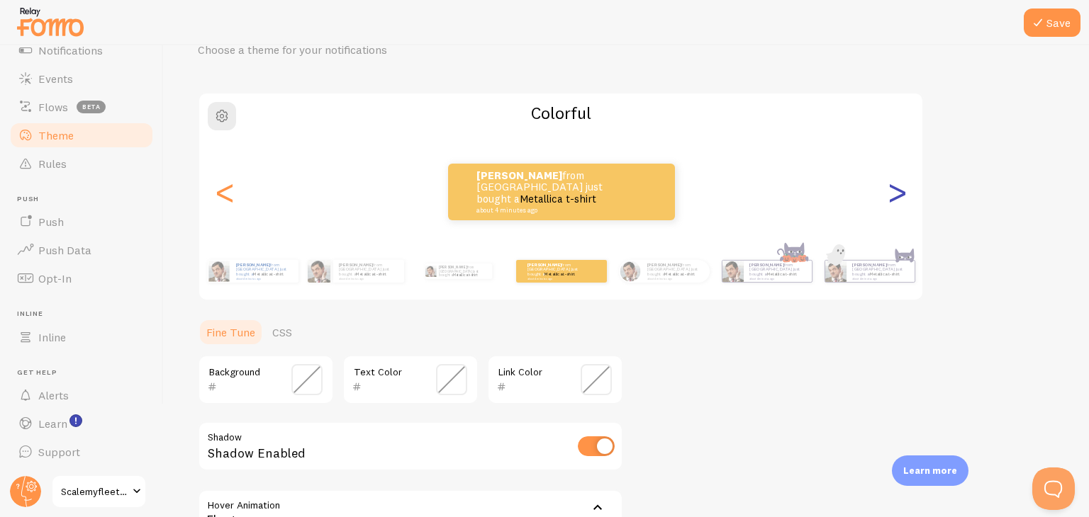
click at [895, 189] on div ">" at bounding box center [896, 192] width 17 height 102
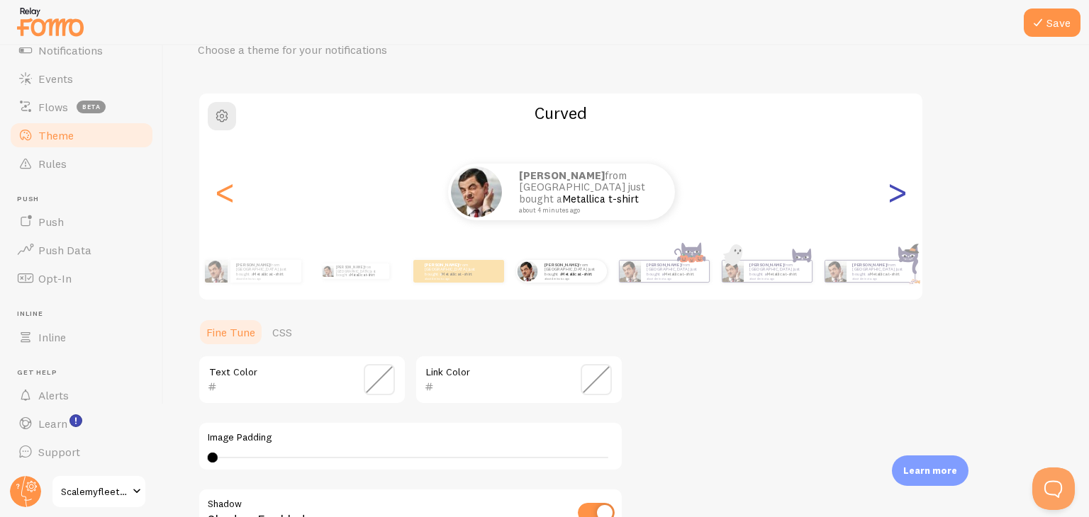
click at [895, 189] on div ">" at bounding box center [896, 192] width 17 height 102
type input "0"
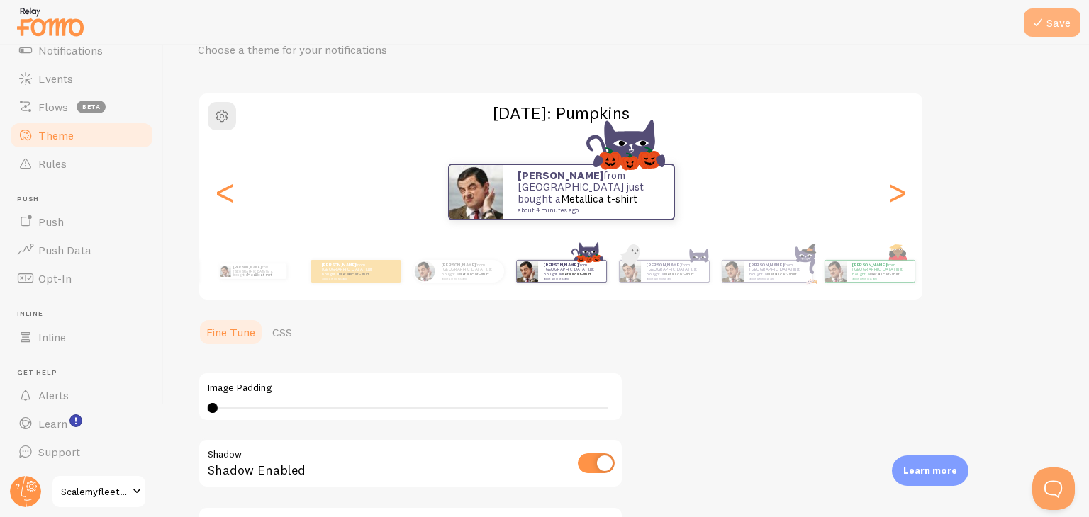
click at [1045, 26] on icon at bounding box center [1037, 22] width 17 height 17
click at [225, 198] on div "<" at bounding box center [224, 192] width 17 height 102
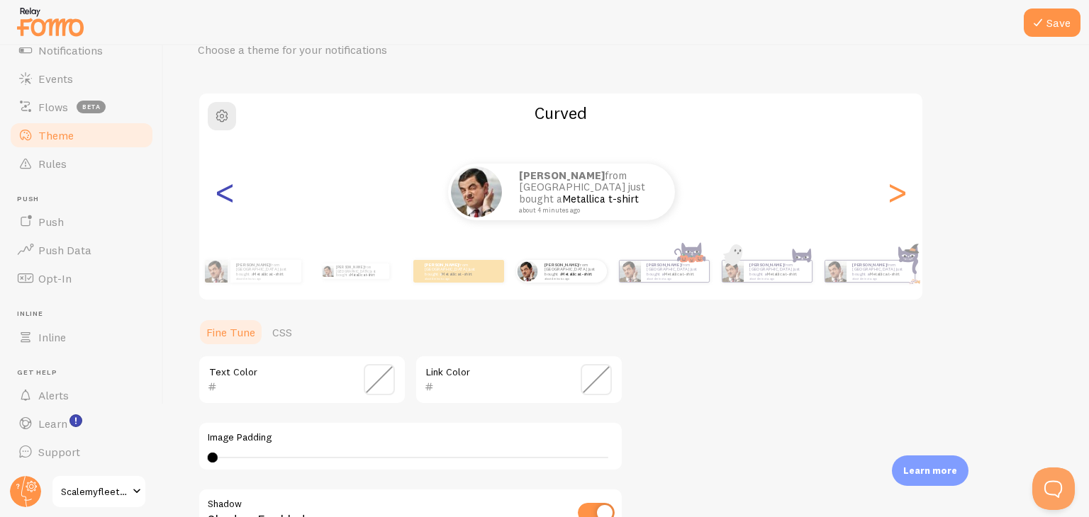
click at [225, 198] on div "<" at bounding box center [224, 192] width 17 height 102
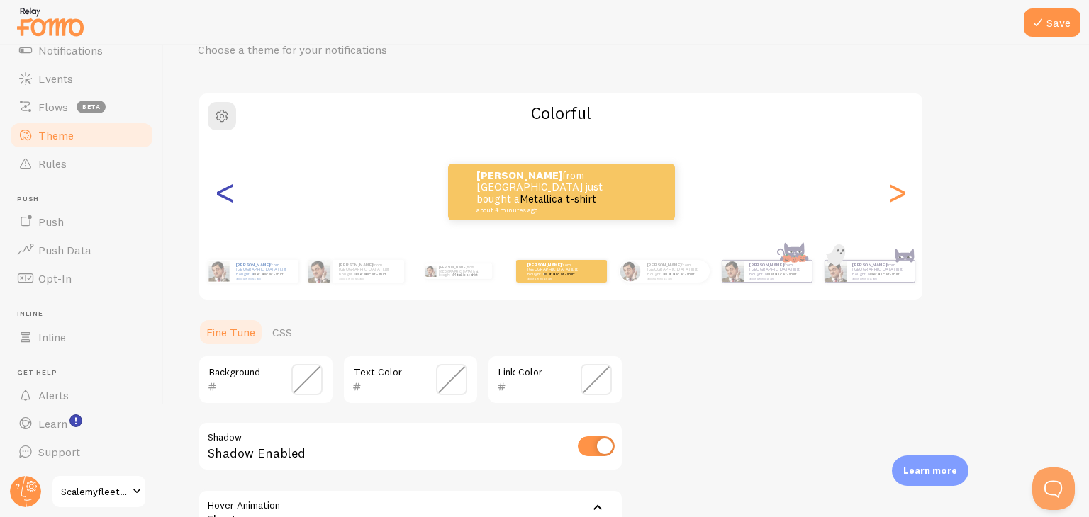
click at [225, 198] on div "<" at bounding box center [224, 192] width 17 height 102
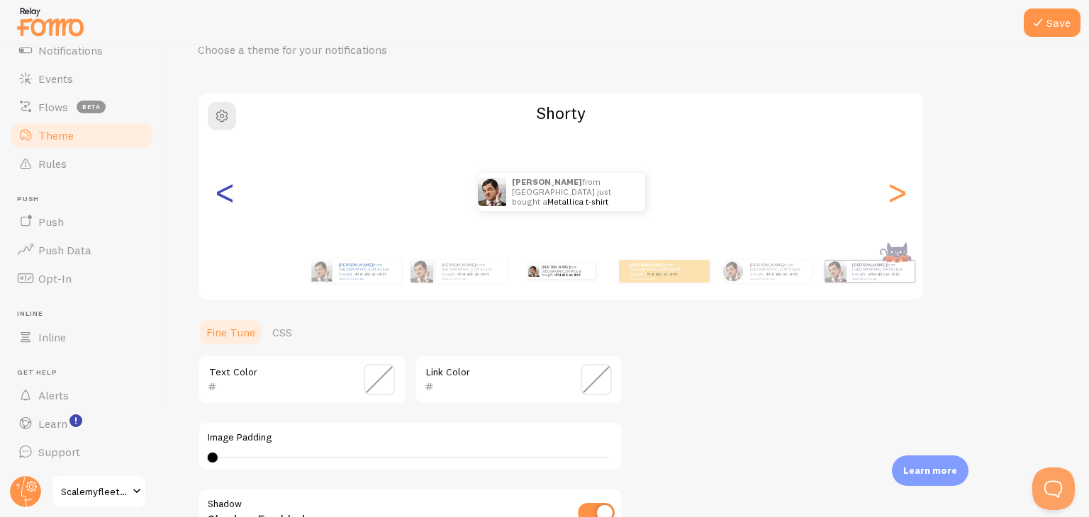
click at [225, 198] on div "<" at bounding box center [224, 192] width 17 height 102
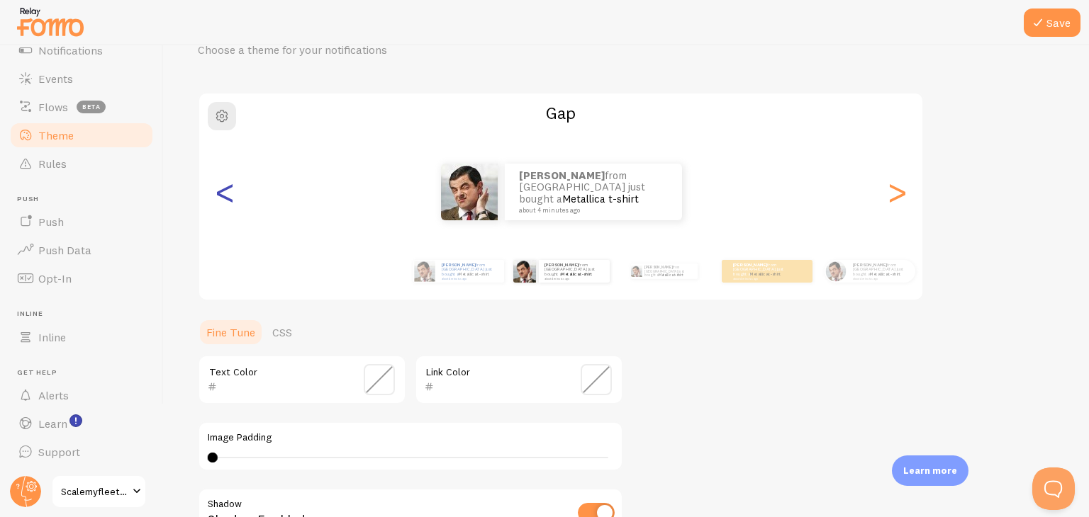
click at [225, 198] on div "<" at bounding box center [224, 192] width 17 height 102
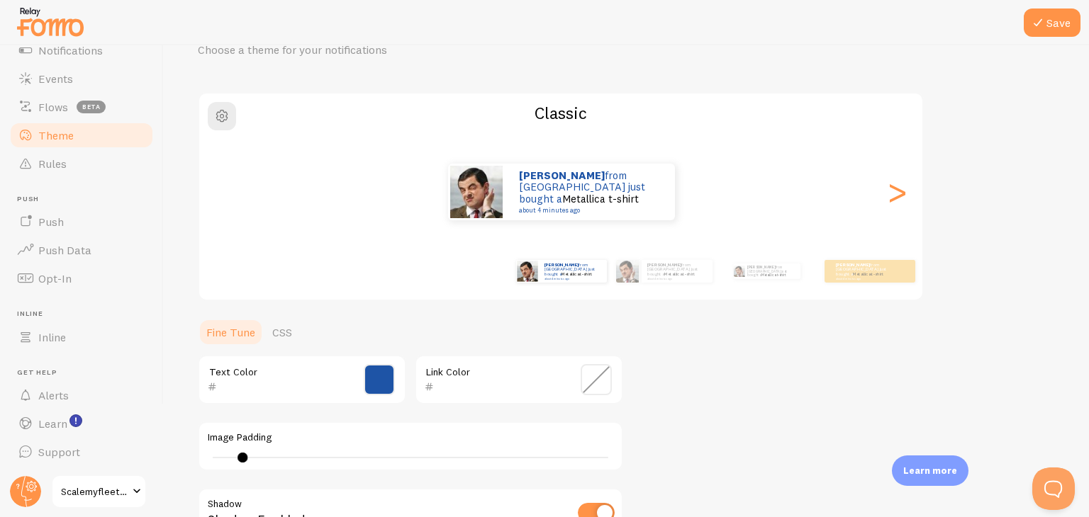
type input "1e54a6"
type input "3"
click at [610, 203] on small "about 4 minutes ago" at bounding box center [588, 206] width 138 height 7
click at [1057, 23] on button "Save" at bounding box center [1052, 23] width 57 height 28
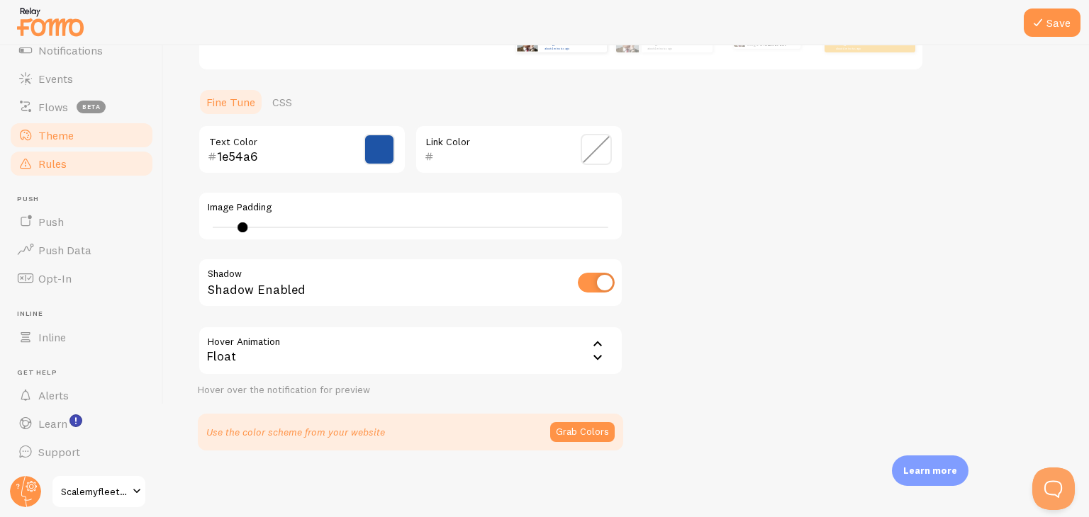
click at [55, 165] on span "Rules" at bounding box center [52, 164] width 28 height 14
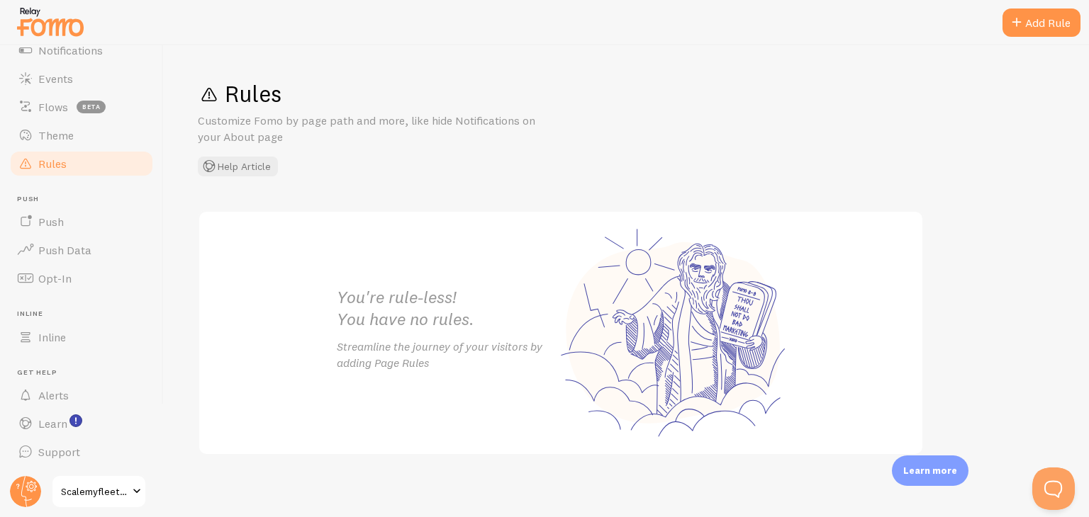
scroll to position [6, 0]
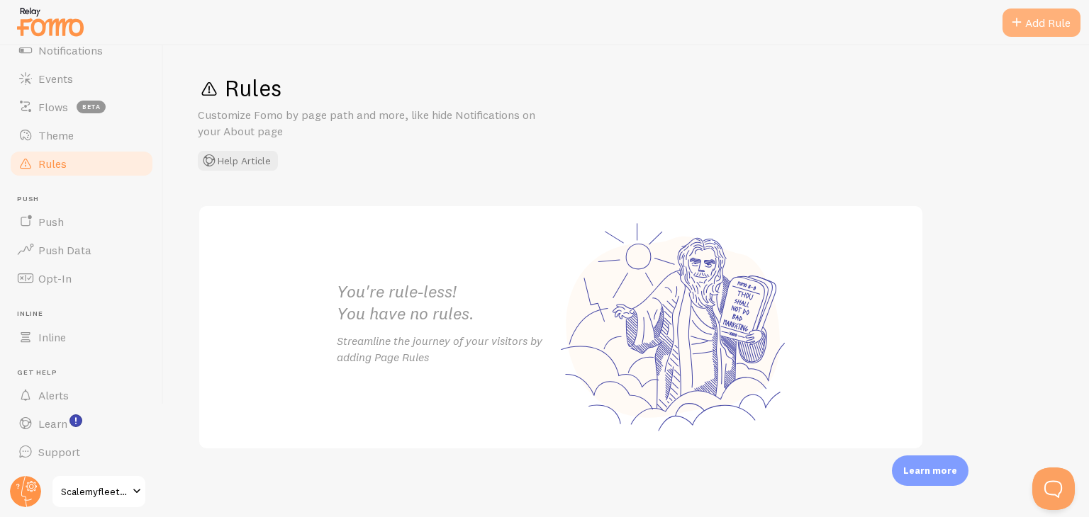
click at [1048, 25] on div "Add Rule" at bounding box center [1041, 23] width 78 height 28
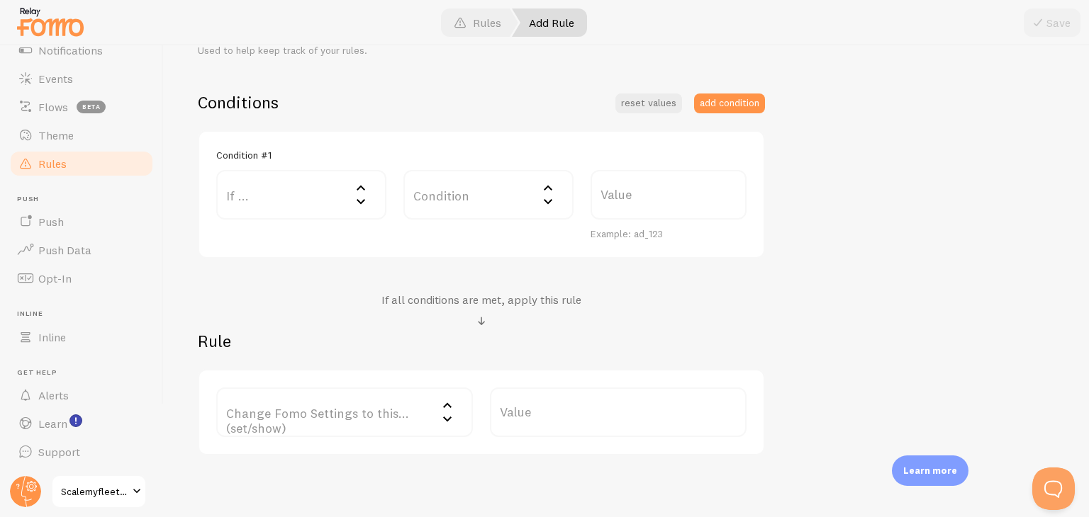
scroll to position [373, 0]
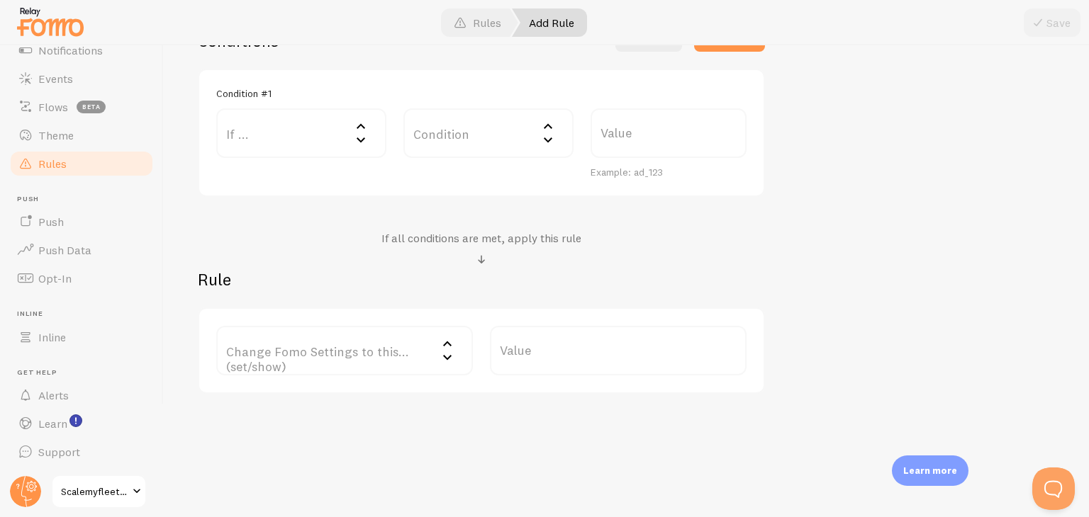
click at [434, 345] on label "Change Fomo Settings to this... (set/show)" at bounding box center [344, 351] width 257 height 50
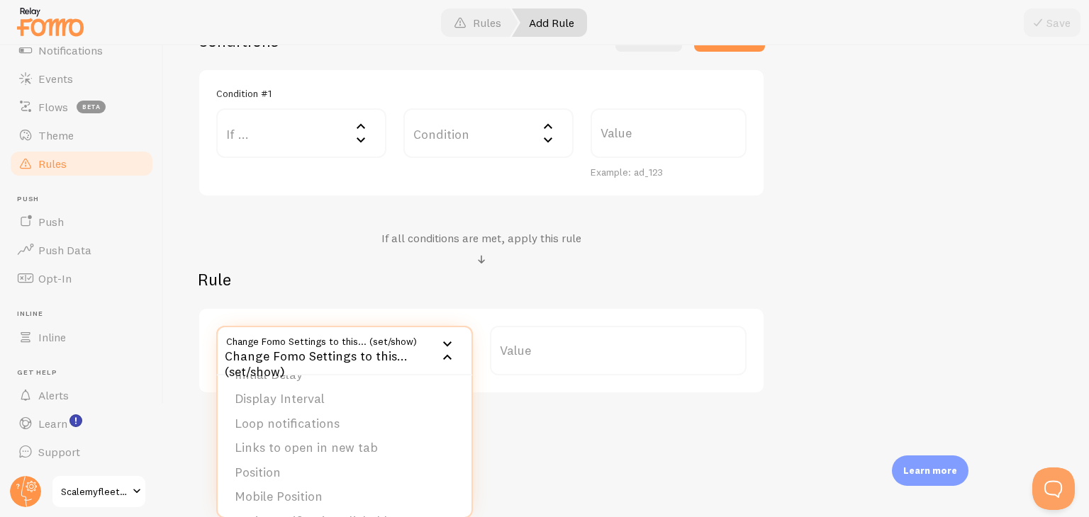
scroll to position [142, 0]
click at [399, 467] on li "Mobile Position" at bounding box center [345, 474] width 254 height 25
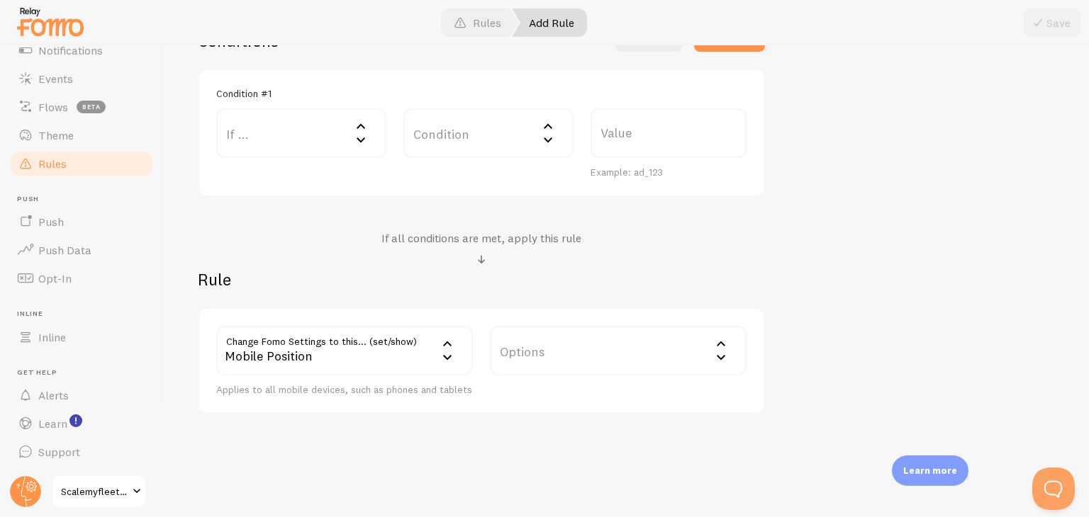
click at [585, 337] on label "Options" at bounding box center [618, 351] width 257 height 50
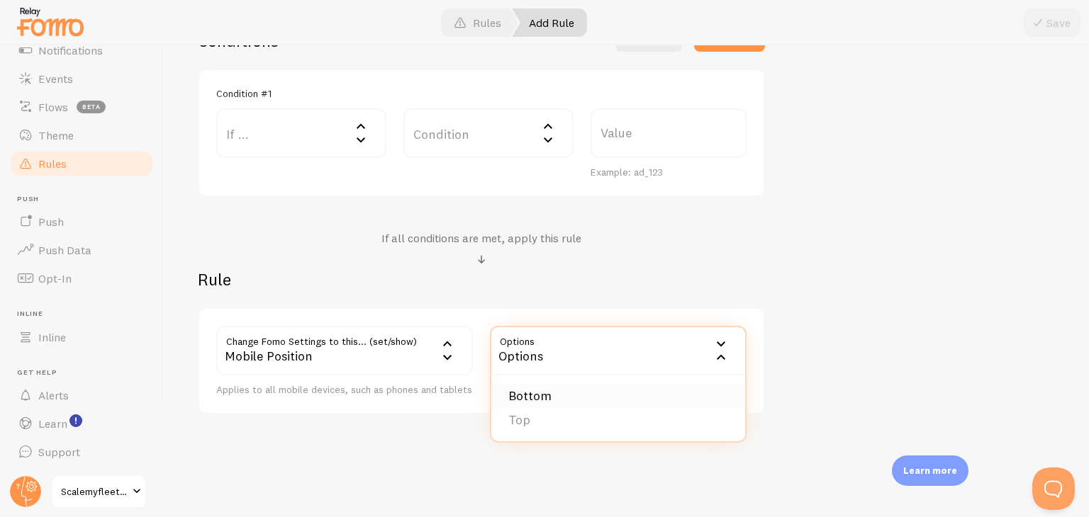
click at [583, 400] on li "Bottom" at bounding box center [618, 396] width 254 height 25
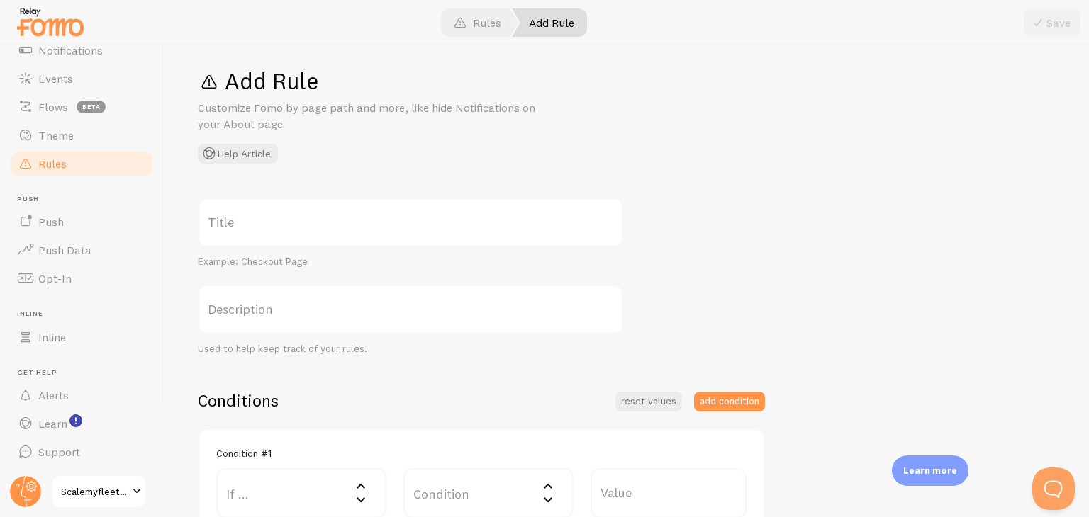
scroll to position [0, 0]
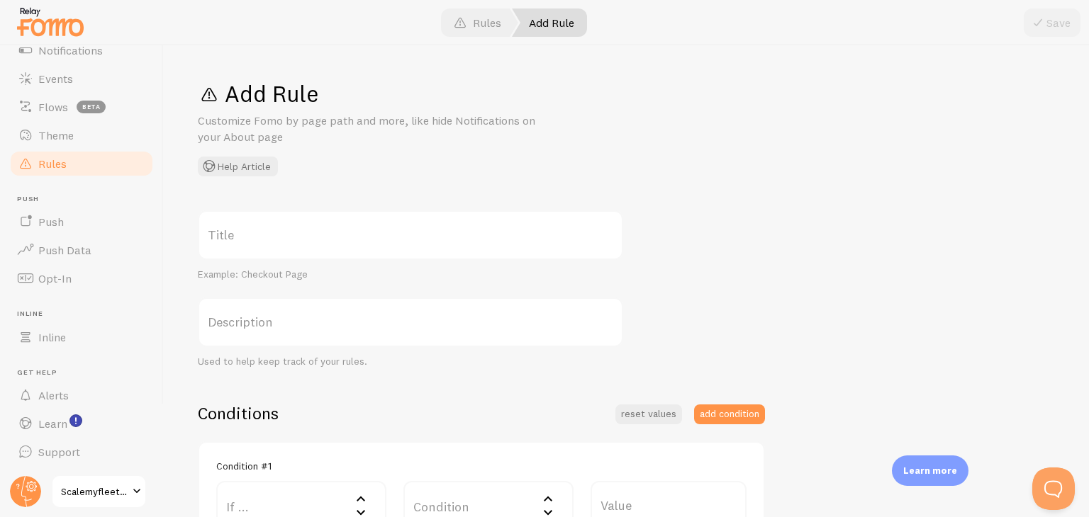
click at [427, 227] on label "Title" at bounding box center [410, 236] width 425 height 50
click at [427, 227] on input "Title" at bounding box center [410, 236] width 425 height 50
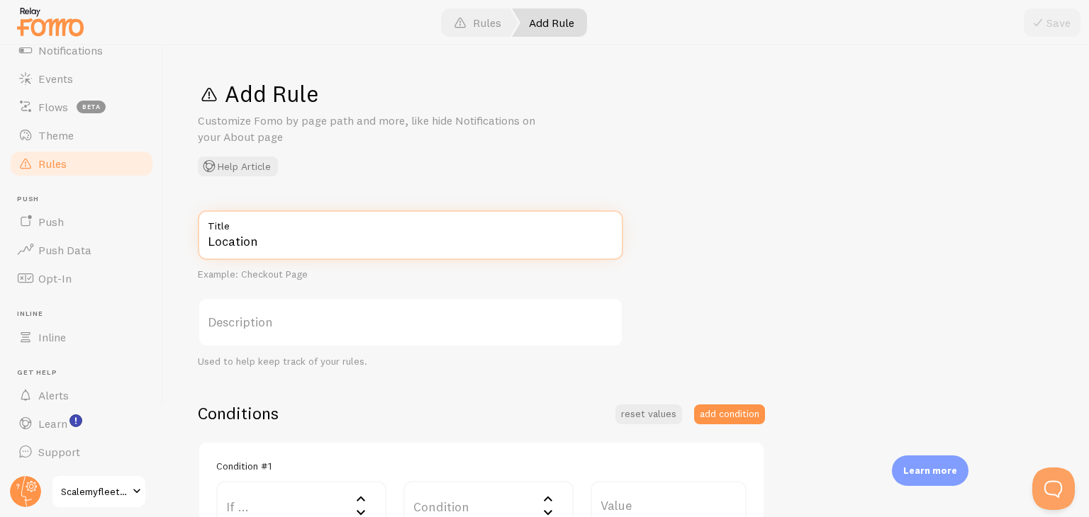
type input "Location"
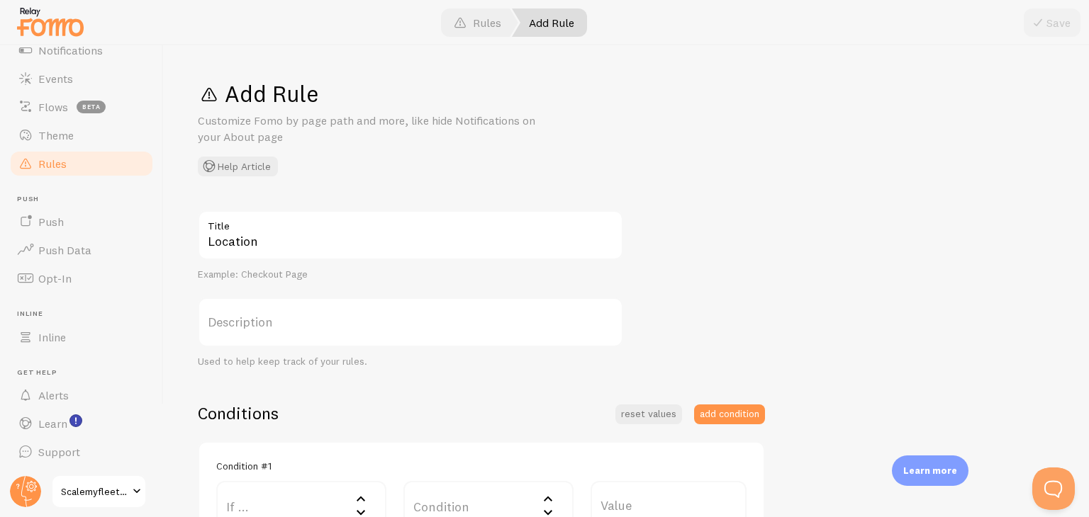
click at [379, 316] on label "Description" at bounding box center [410, 323] width 425 height 50
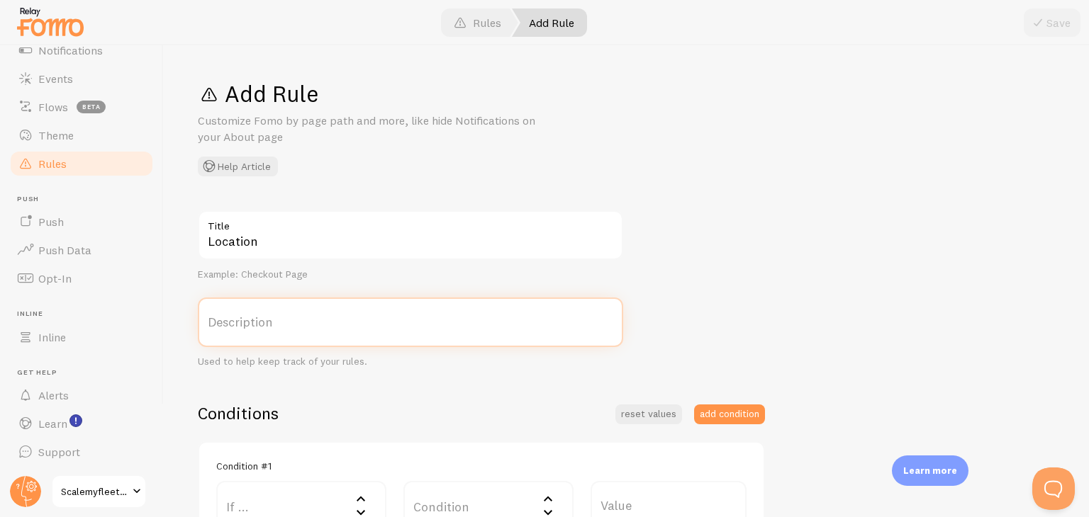
click at [379, 316] on input "Description" at bounding box center [410, 323] width 425 height 50
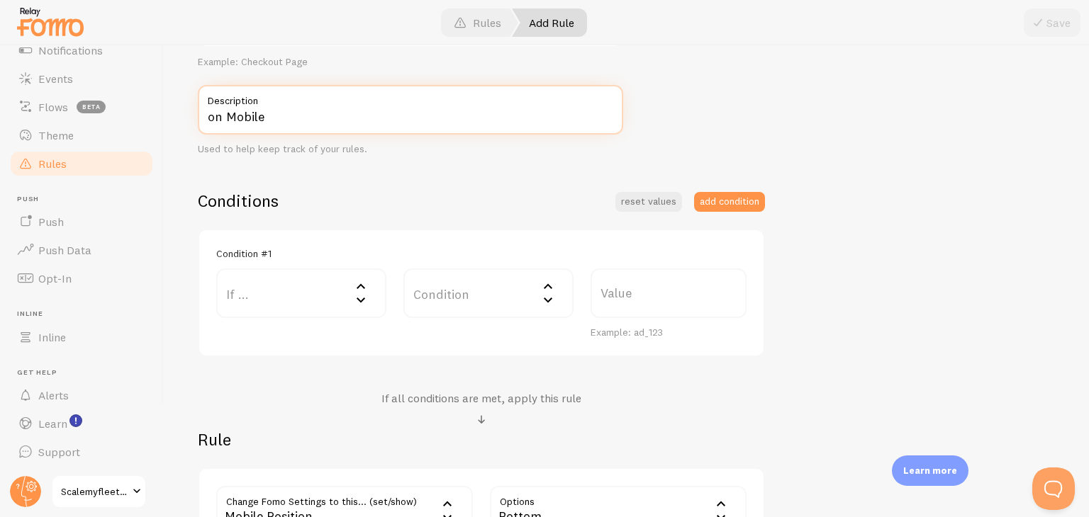
type input "on Mobile"
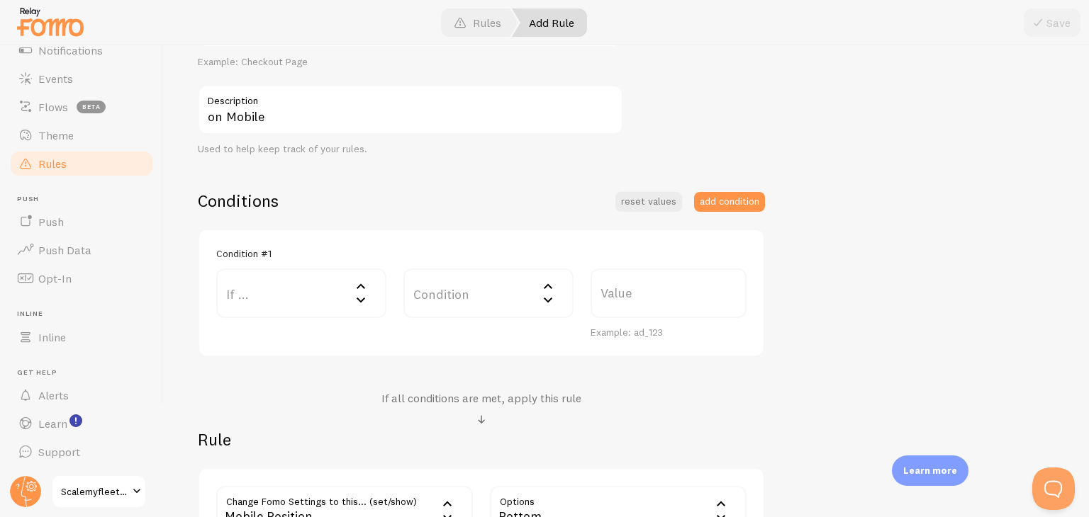
click at [366, 298] on icon at bounding box center [360, 299] width 17 height 17
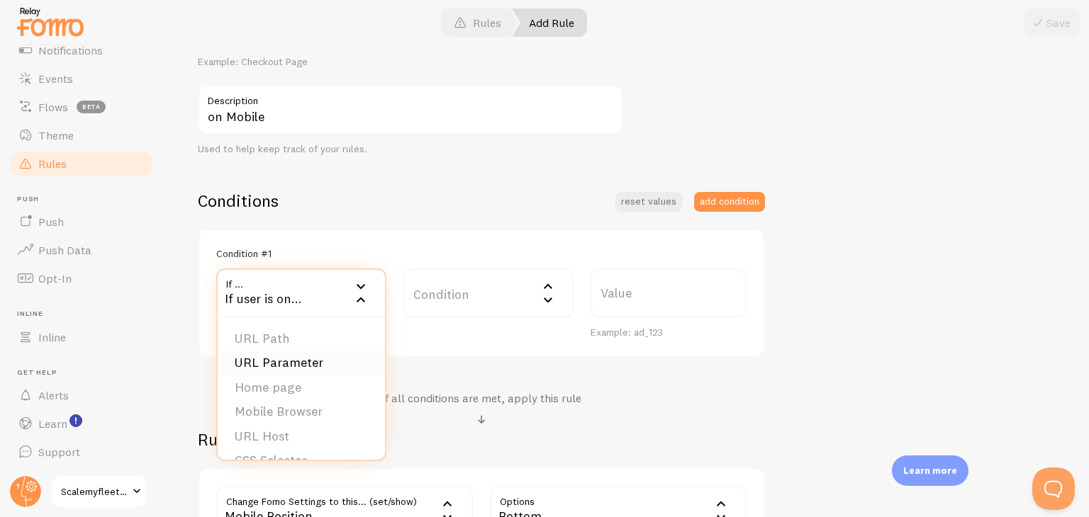
scroll to position [22, 0]
click at [334, 387] on li "Mobile Browser" at bounding box center [301, 390] width 167 height 25
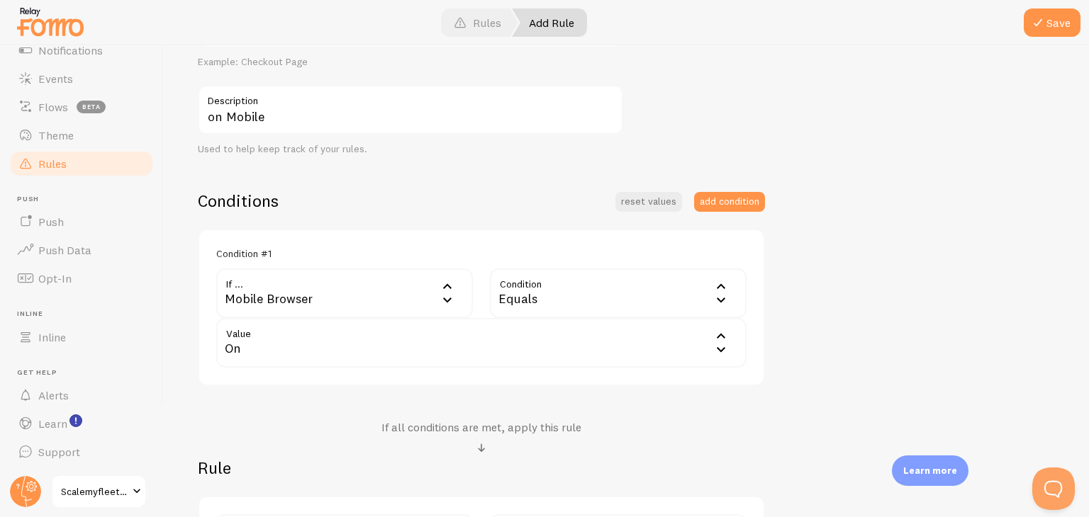
click at [560, 304] on div "Equals" at bounding box center [618, 294] width 257 height 50
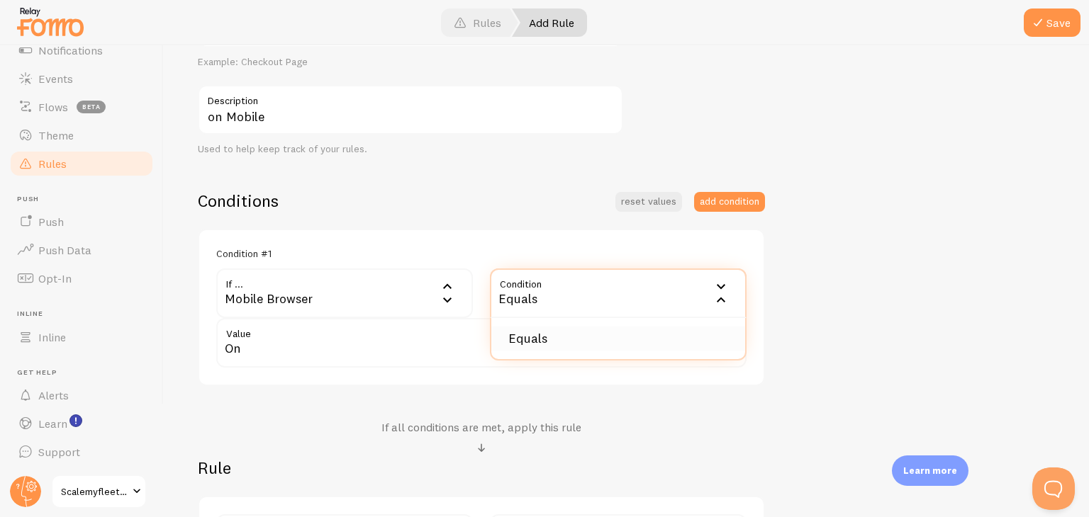
click at [566, 327] on li "Equals" at bounding box center [618, 339] width 254 height 25
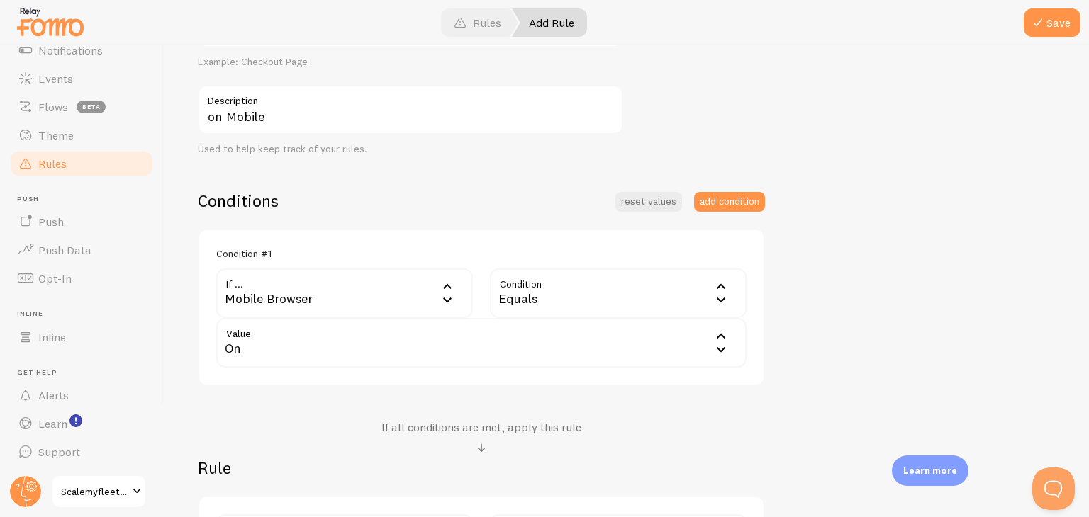
click at [470, 347] on div "On" at bounding box center [481, 343] width 530 height 50
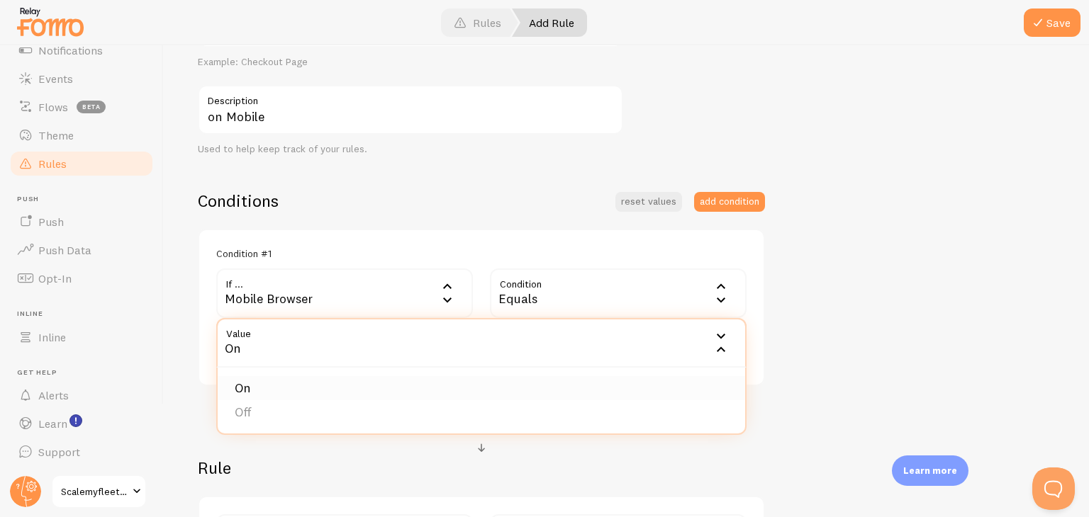
click at [447, 385] on li "On" at bounding box center [481, 388] width 527 height 25
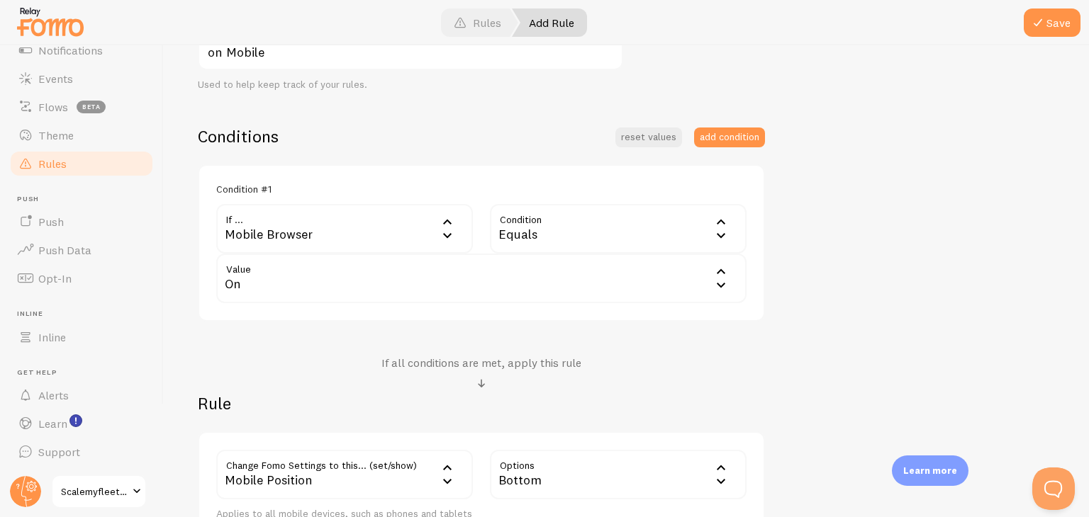
scroll to position [401, 0]
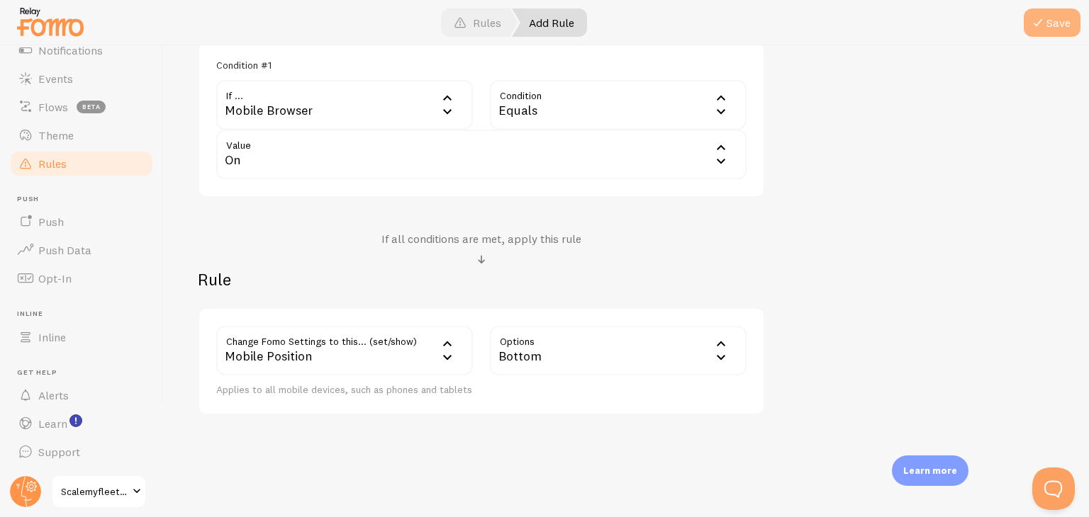
click at [1048, 21] on button "Save" at bounding box center [1052, 23] width 57 height 28
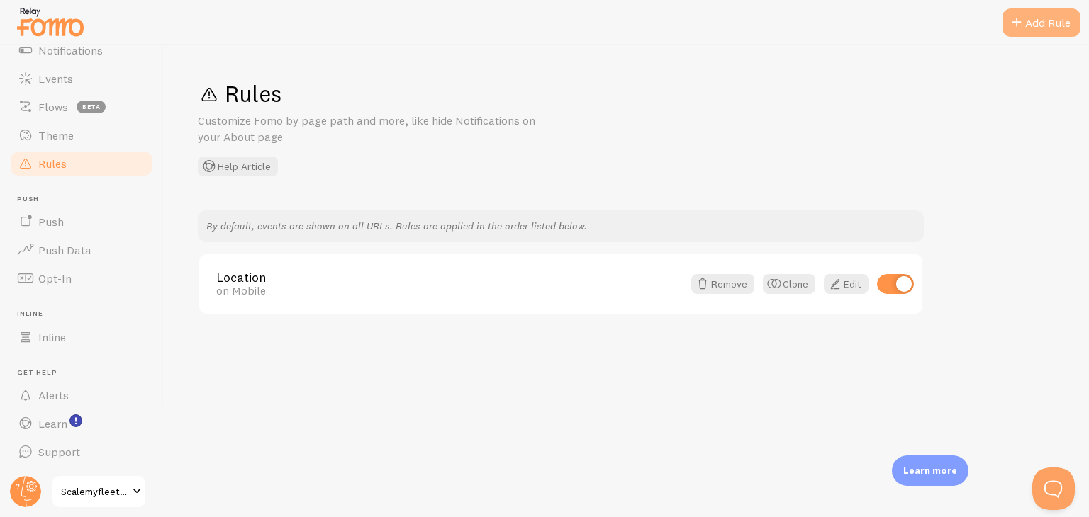
click at [1036, 23] on div "Add Rule" at bounding box center [1041, 23] width 78 height 28
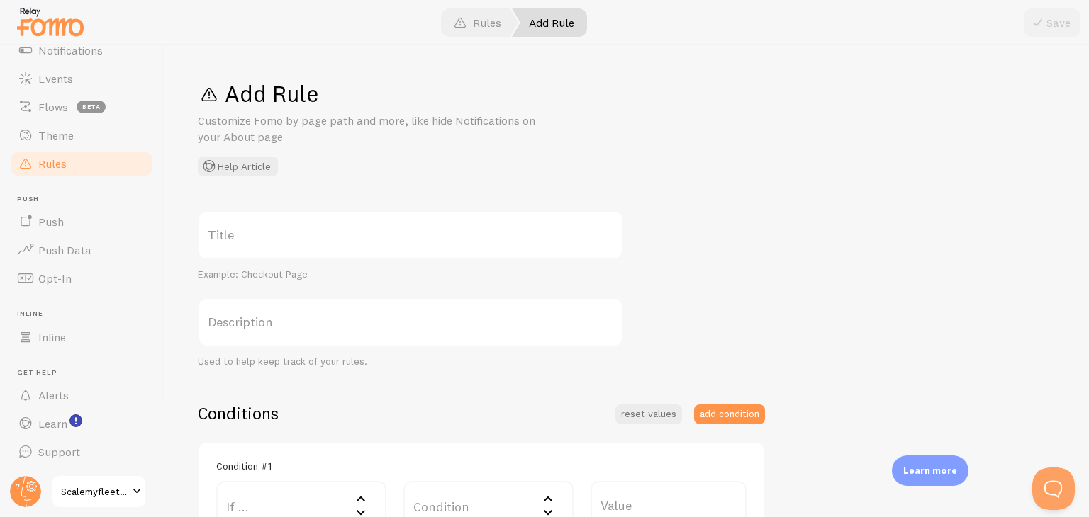
click at [301, 237] on label "Title" at bounding box center [410, 236] width 425 height 50
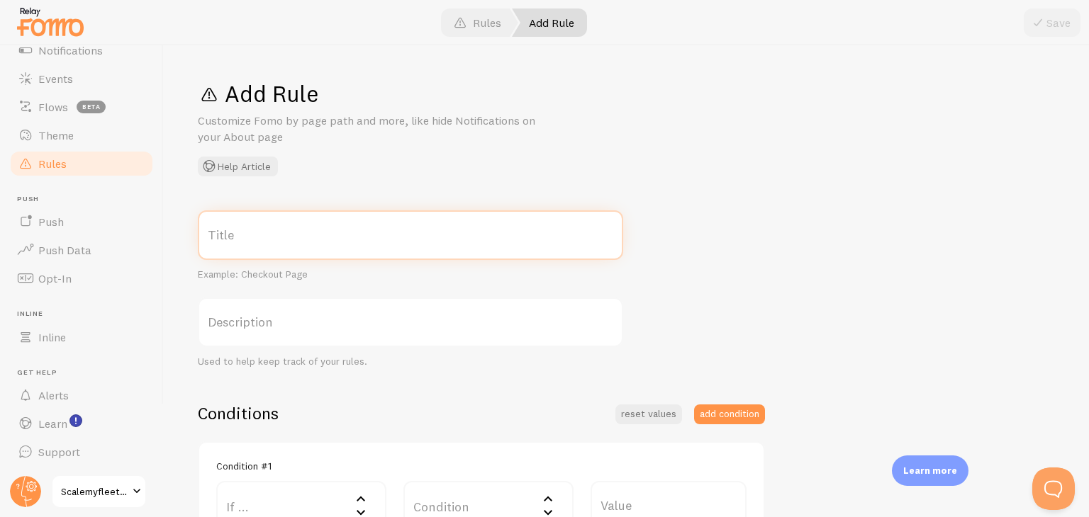
click at [301, 237] on input "Title" at bounding box center [410, 236] width 425 height 50
type input "o"
type input "Location"
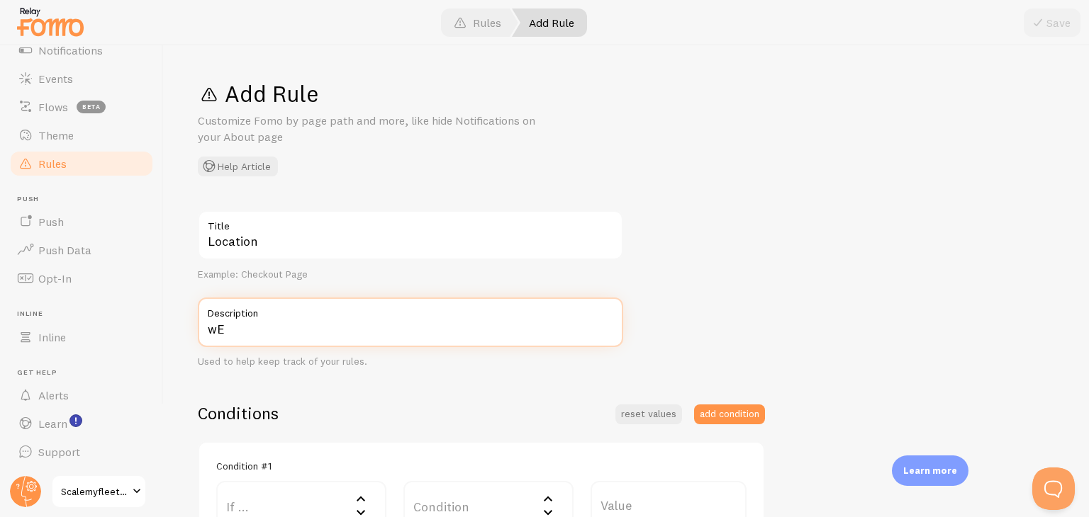
type input "w"
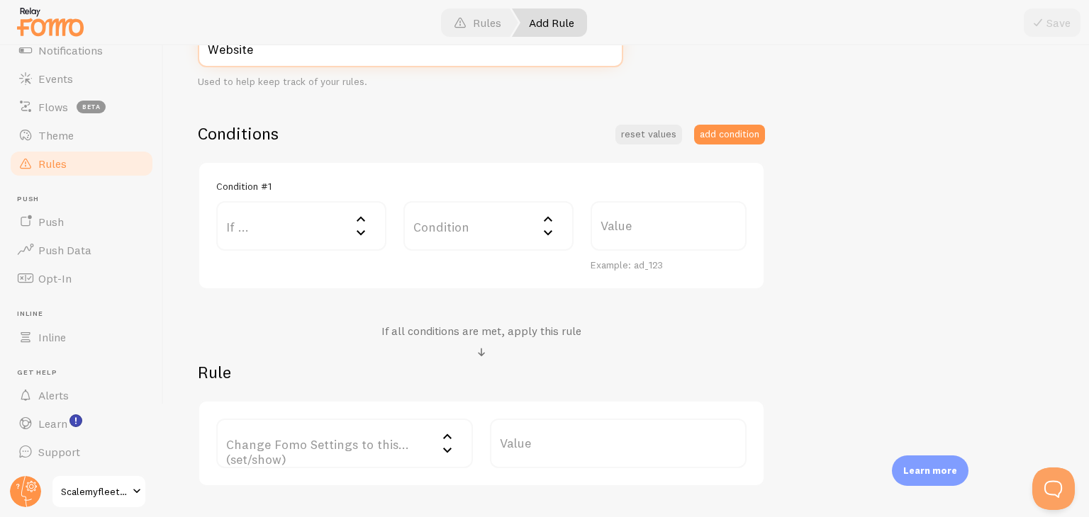
scroll to position [284, 0]
type input "Website"
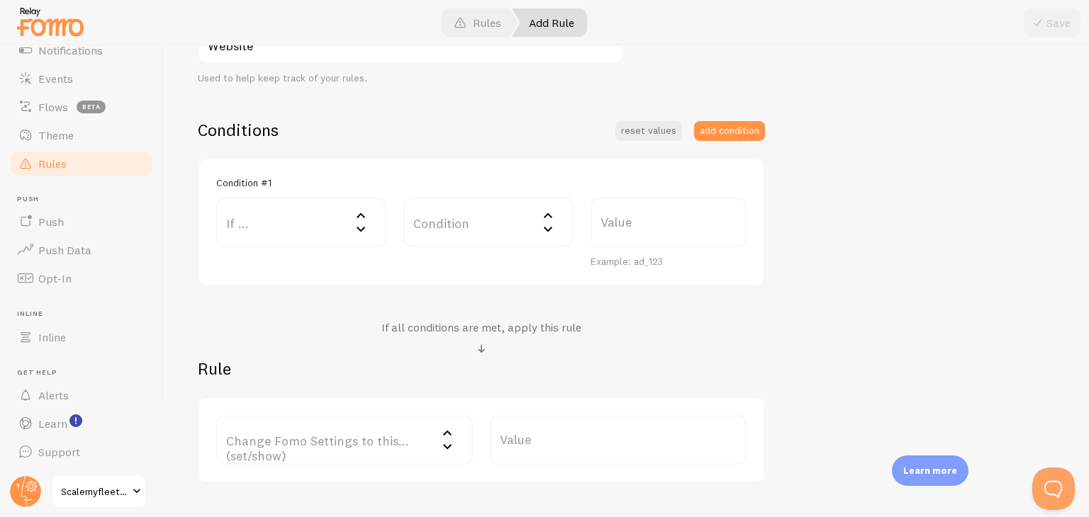
click at [309, 219] on label "If ..." at bounding box center [301, 223] width 170 height 50
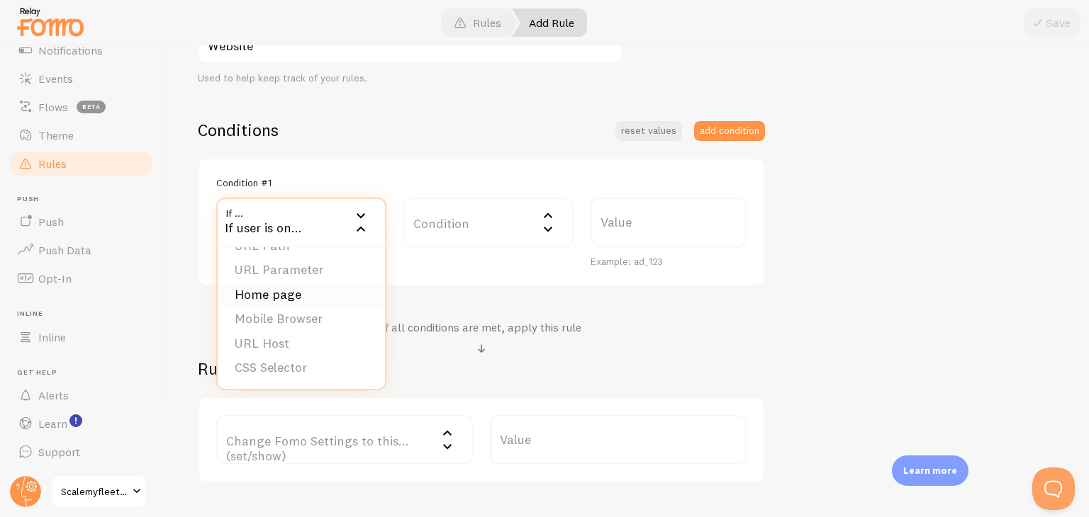
scroll to position [0, 0]
click at [314, 315] on li "Home page" at bounding box center [301, 317] width 167 height 25
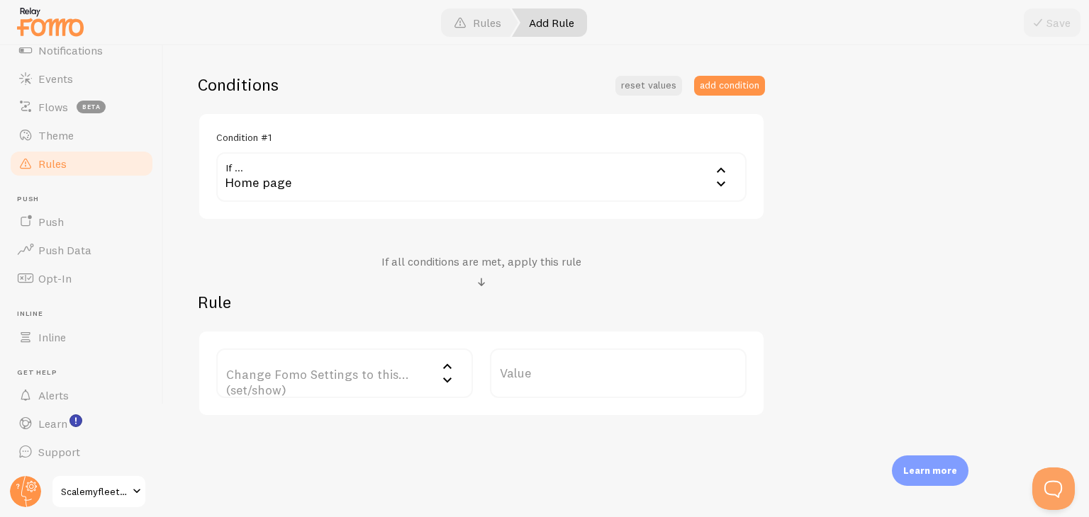
scroll to position [352, 0]
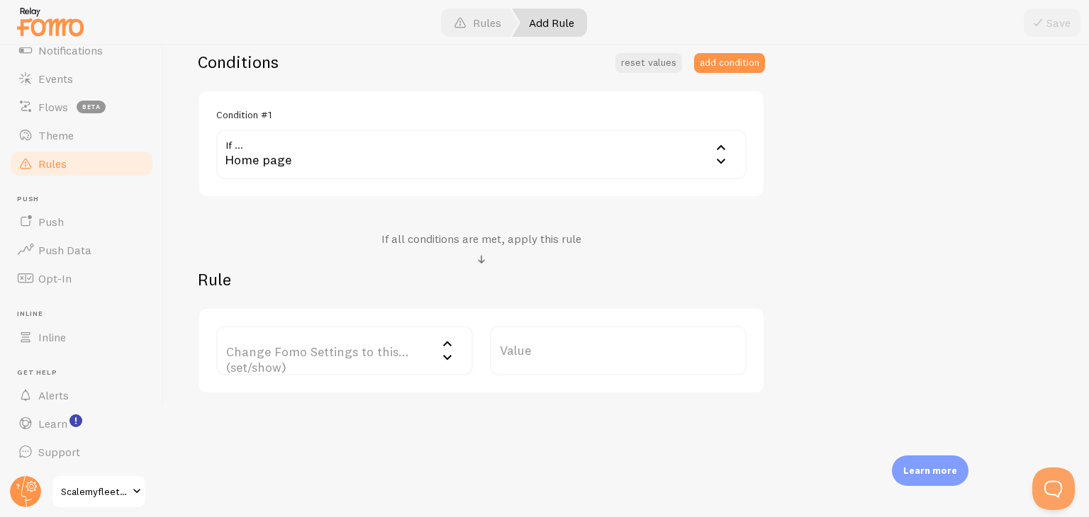
click at [417, 354] on label "Change Fomo Settings to this... (set/show)" at bounding box center [344, 351] width 257 height 50
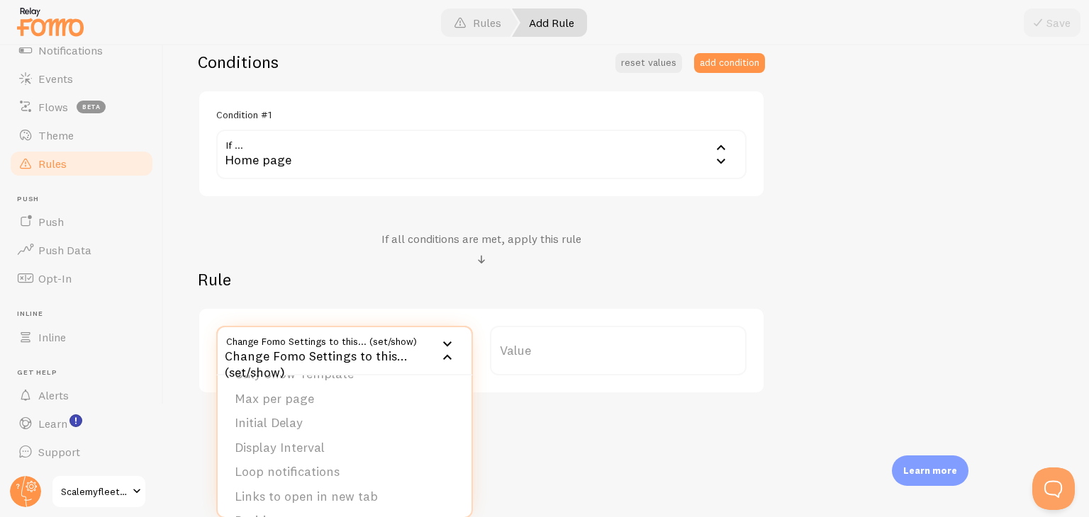
scroll to position [142, 0]
click at [396, 453] on li "Position" at bounding box center [345, 450] width 254 height 25
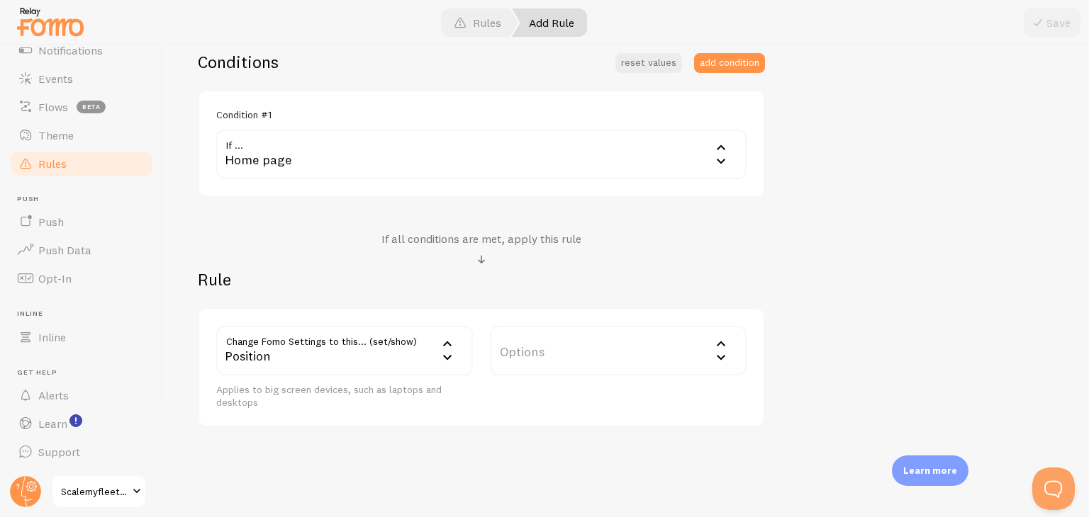
click at [583, 361] on label "Options" at bounding box center [618, 351] width 257 height 50
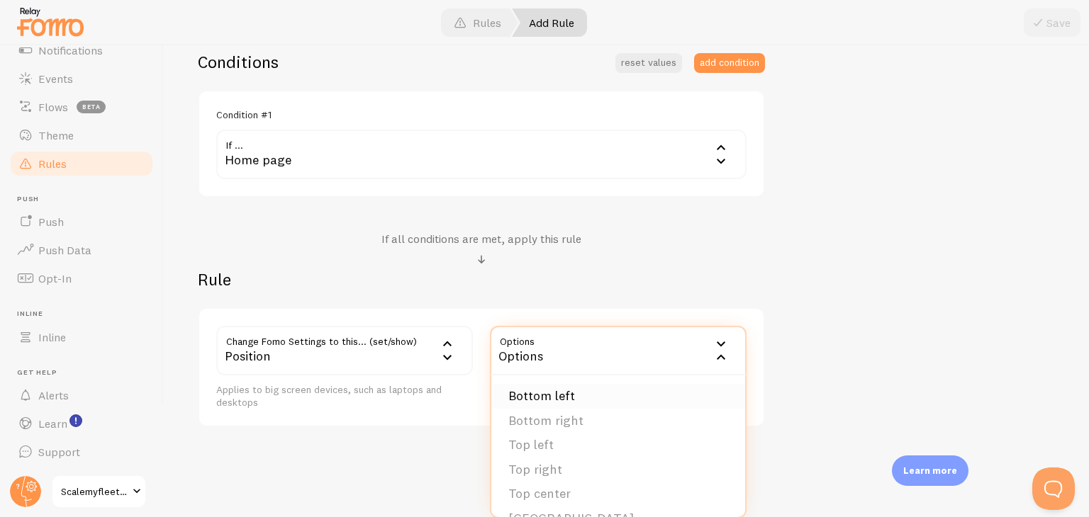
click at [606, 401] on li "Bottom left" at bounding box center [618, 396] width 254 height 25
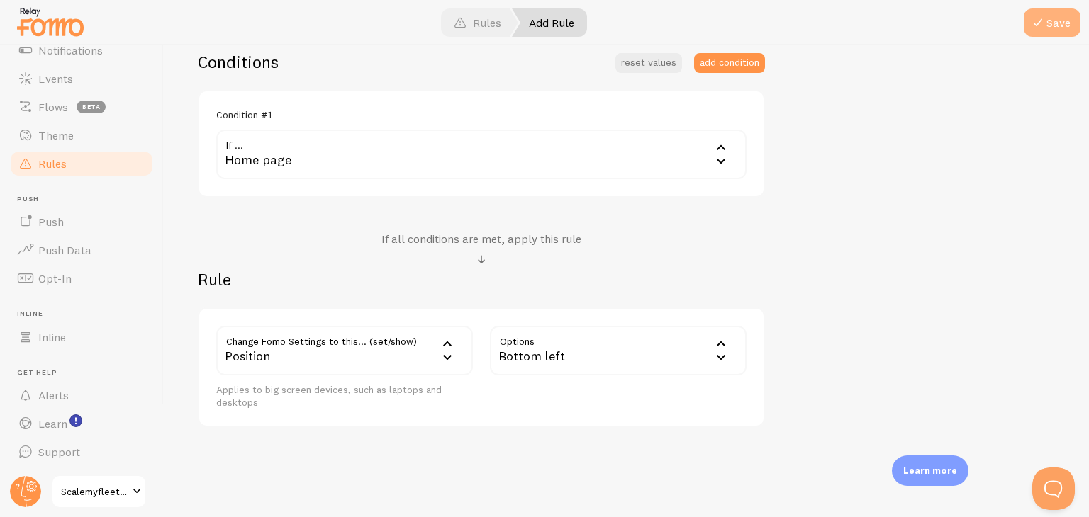
click at [1046, 12] on button "Save" at bounding box center [1052, 23] width 57 height 28
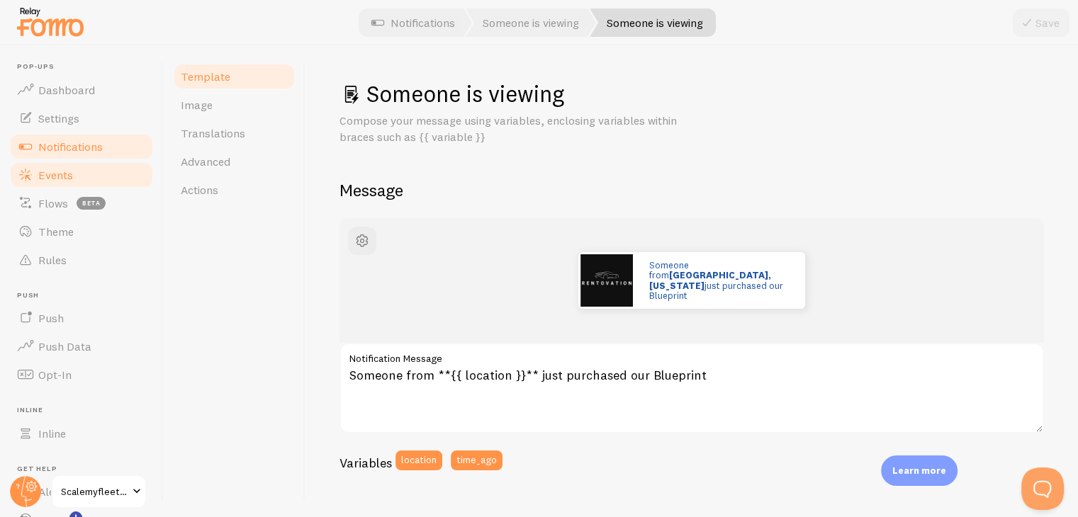
click at [51, 179] on span "Events" at bounding box center [55, 175] width 35 height 14
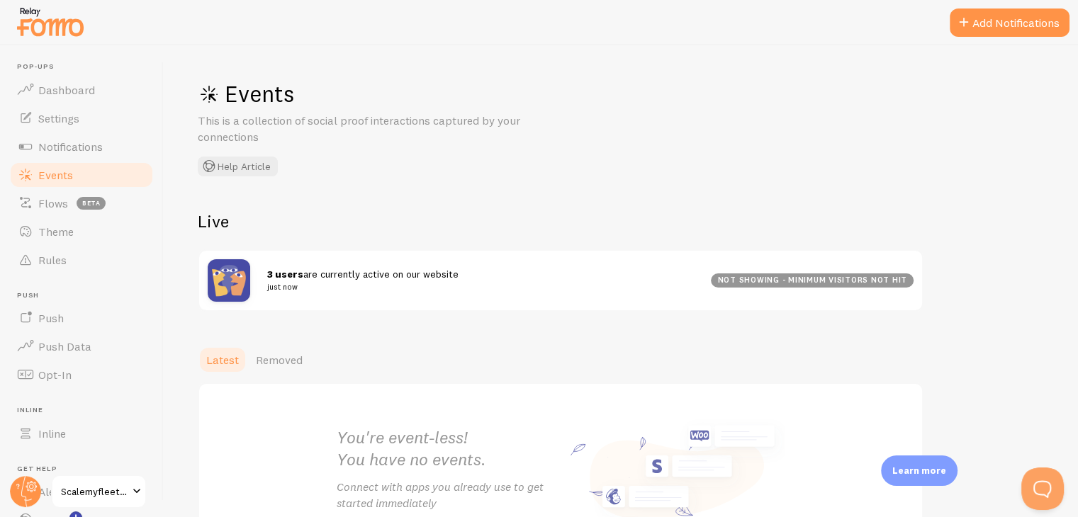
click at [226, 280] on img at bounding box center [229, 280] width 43 height 43
click at [309, 279] on span "3 users are currently active on our website just now" at bounding box center [480, 281] width 427 height 26
click at [801, 277] on div "not showing - minimum visitors not hit" at bounding box center [812, 281] width 203 height 14
click at [57, 174] on span "Events" at bounding box center [55, 175] width 35 height 14
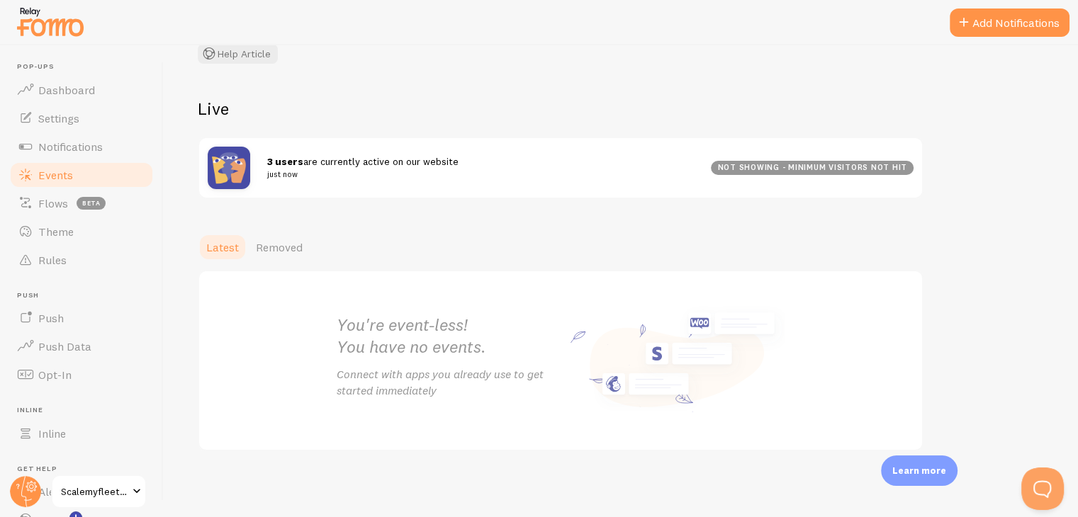
scroll to position [113, 0]
click at [1003, 17] on button "Add Notifications" at bounding box center [1010, 23] width 120 height 28
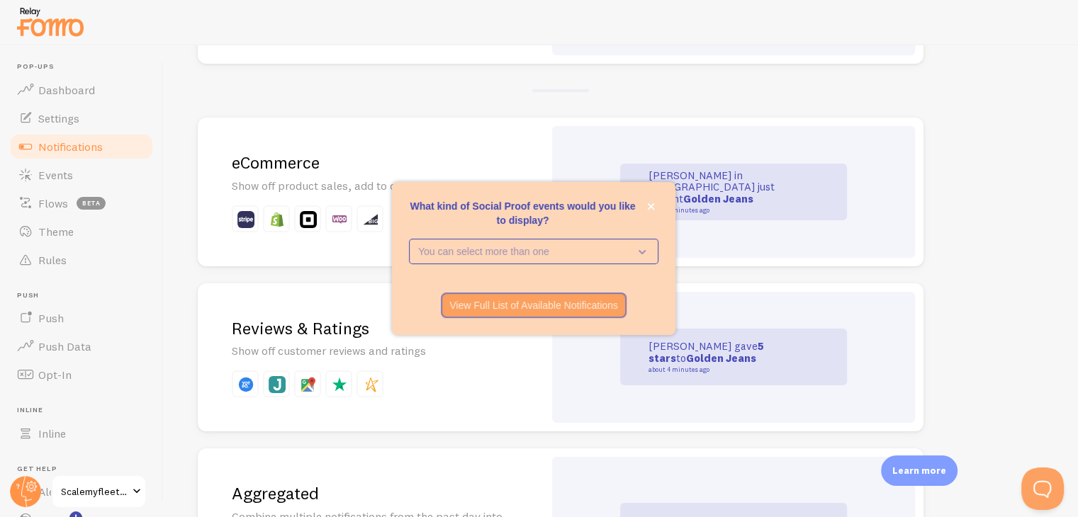
scroll to position [354, 0]
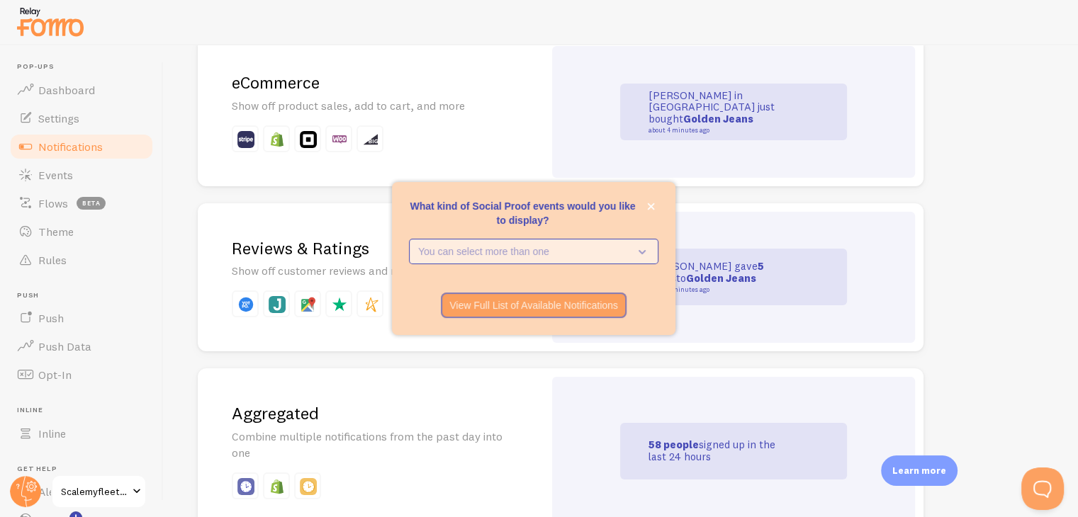
click at [532, 250] on p "You can select more than one" at bounding box center [523, 252] width 211 height 14
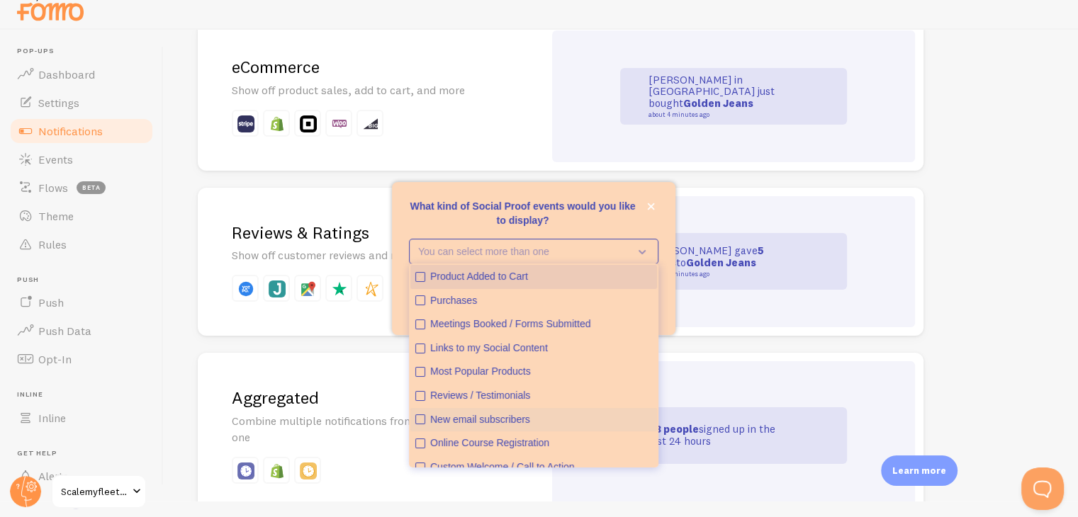
scroll to position [0, 0]
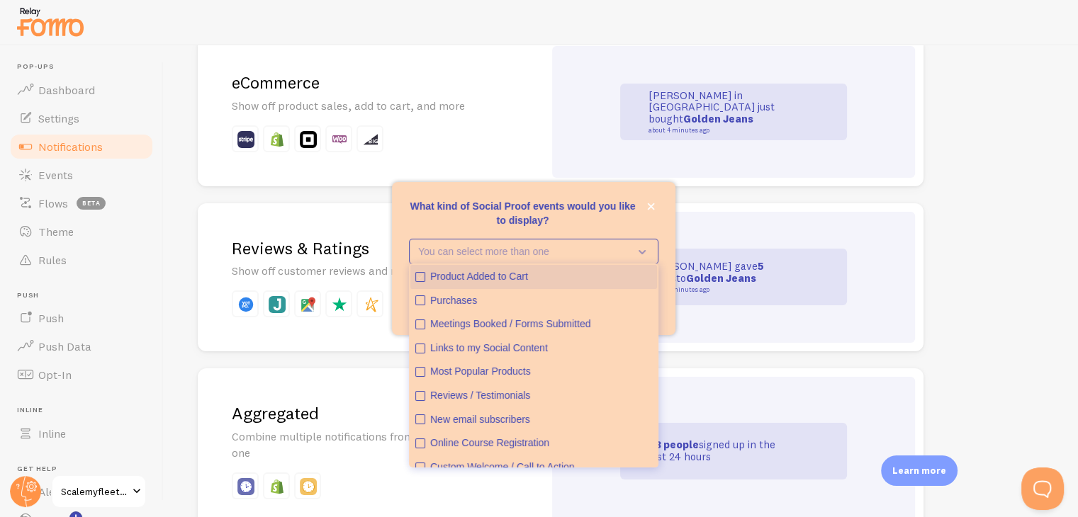
click at [506, 276] on div "Product Added to Cart" at bounding box center [541, 277] width 222 height 14
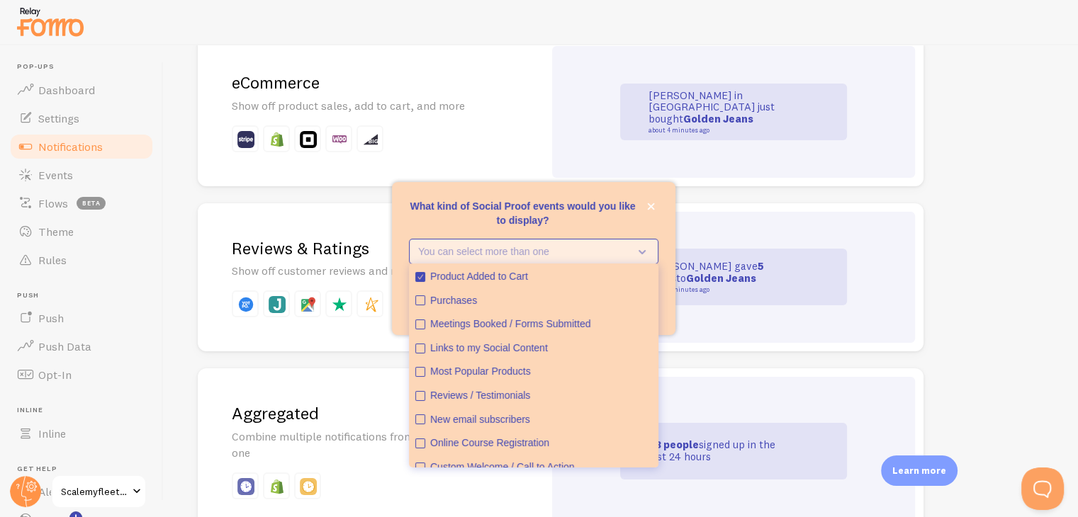
click at [540, 247] on p "You can select more than one" at bounding box center [523, 252] width 211 height 14
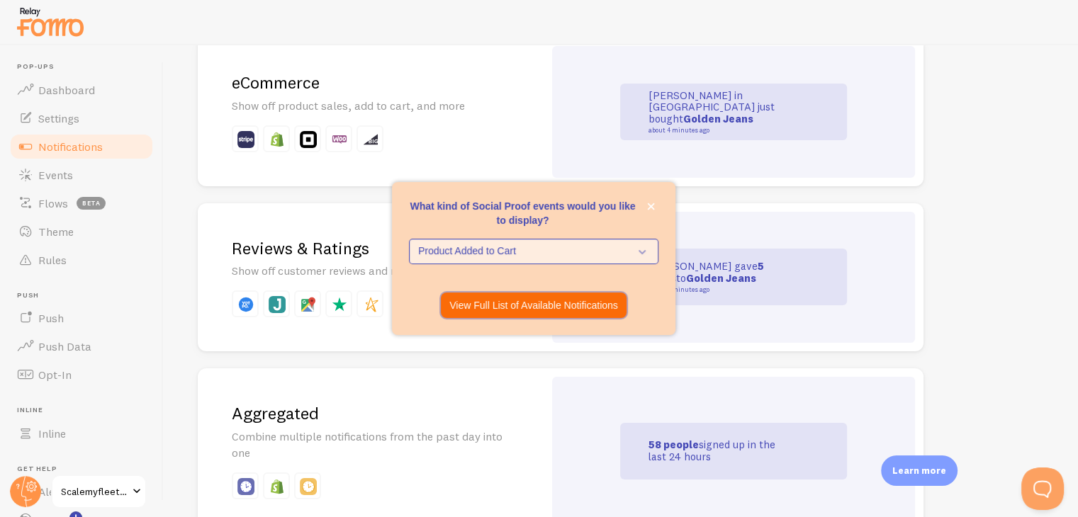
click at [586, 306] on p "View Full List of Available Notifications" at bounding box center [533, 305] width 169 height 14
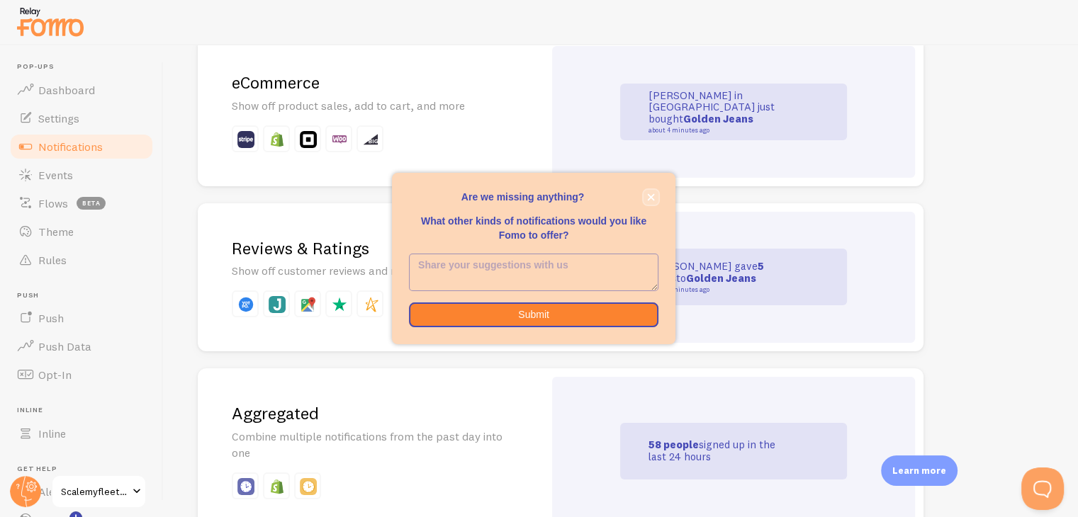
click at [652, 194] on icon "close," at bounding box center [651, 198] width 8 height 8
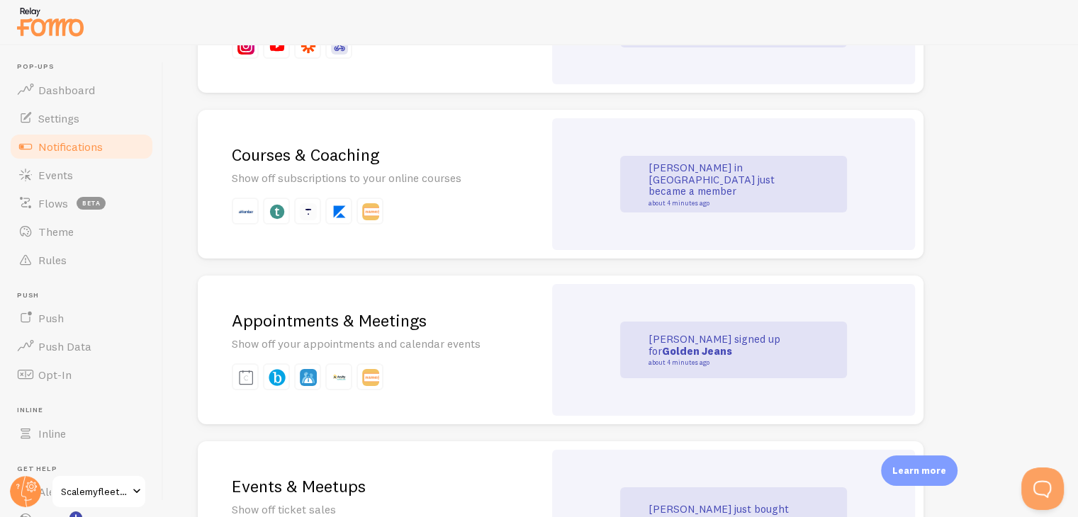
scroll to position [2126, 0]
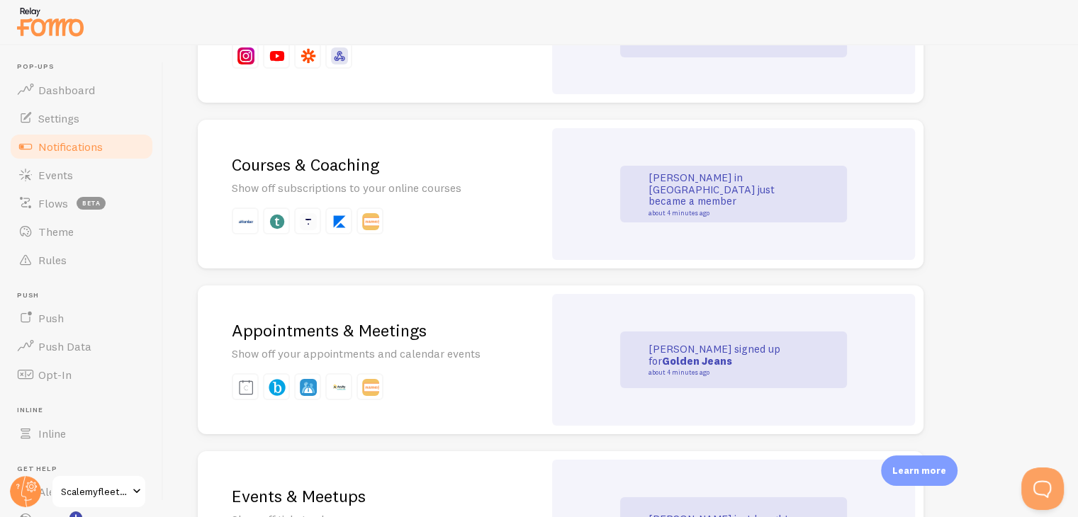
click at [445, 203] on div "Courses & Coaching Show off subscriptions to your online courses" at bounding box center [371, 194] width 346 height 149
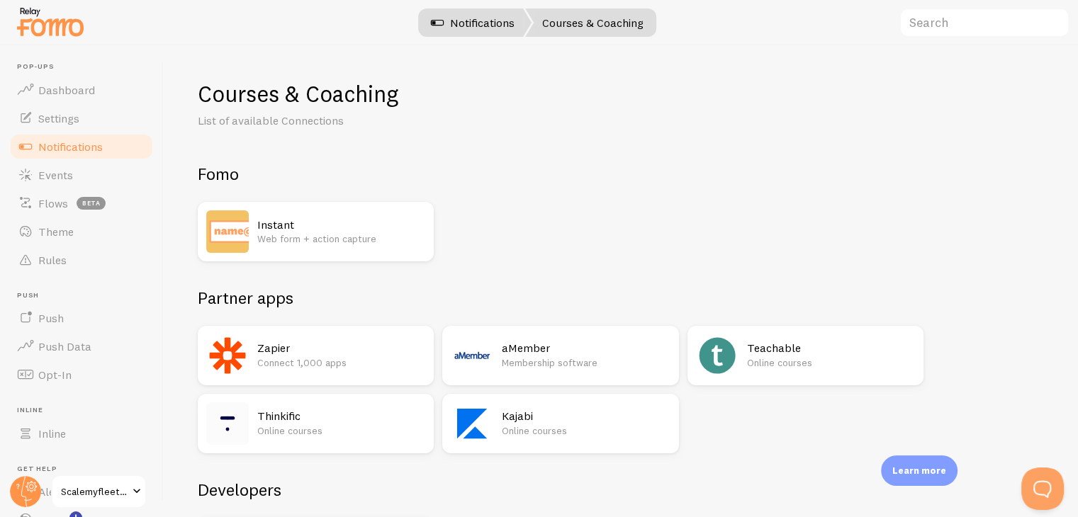
click at [461, 25] on link "Notifications" at bounding box center [473, 23] width 118 height 28
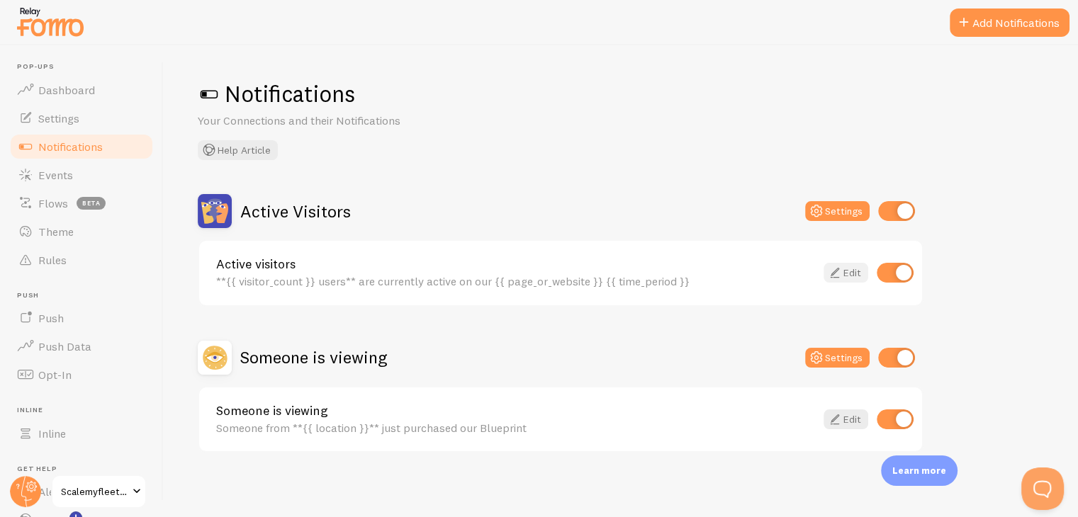
click at [842, 271] on icon at bounding box center [834, 272] width 17 height 17
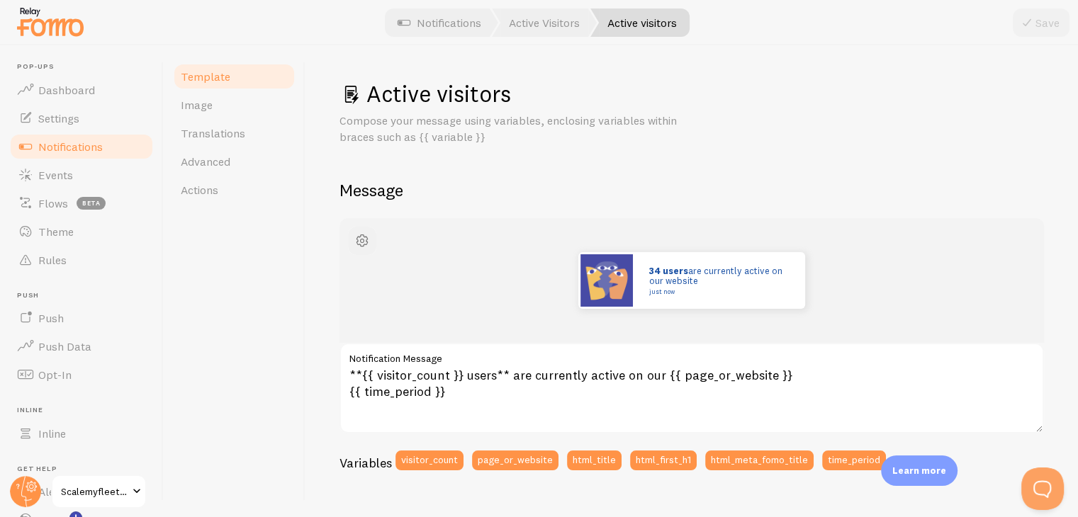
click at [366, 242] on span "button" at bounding box center [362, 240] width 17 height 17
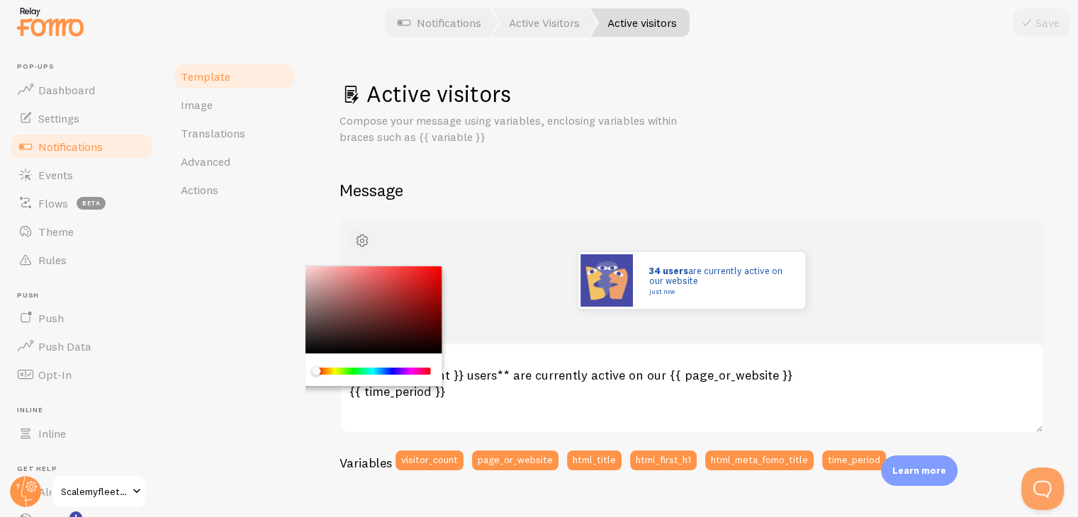
click at [366, 242] on span "button" at bounding box center [362, 240] width 17 height 17
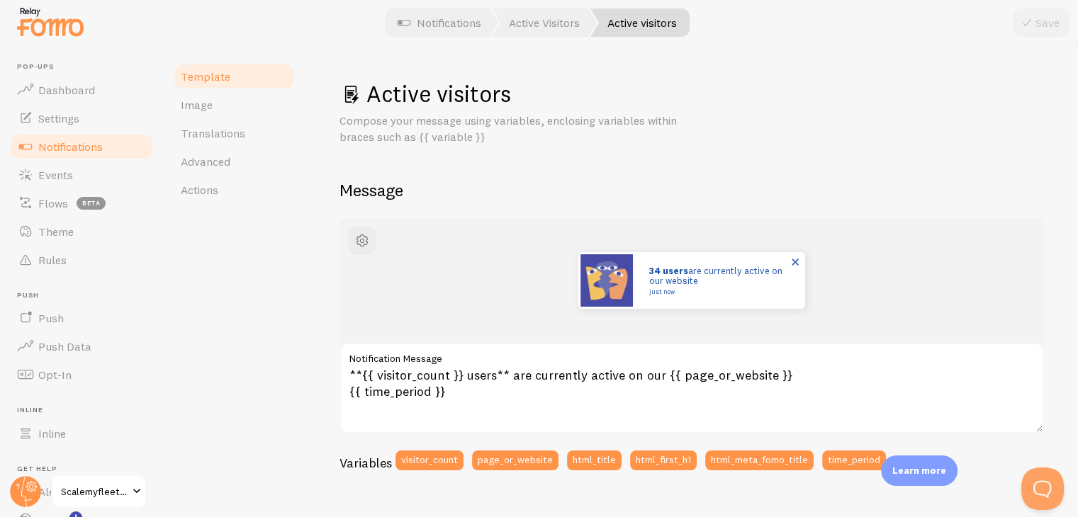
click at [591, 286] on img at bounding box center [607, 280] width 52 height 52
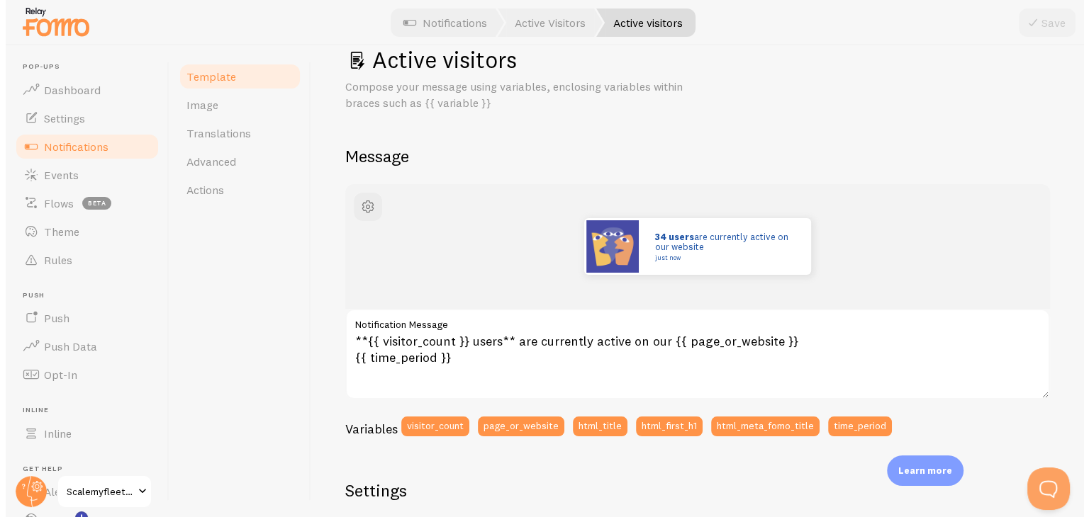
scroll to position [10, 0]
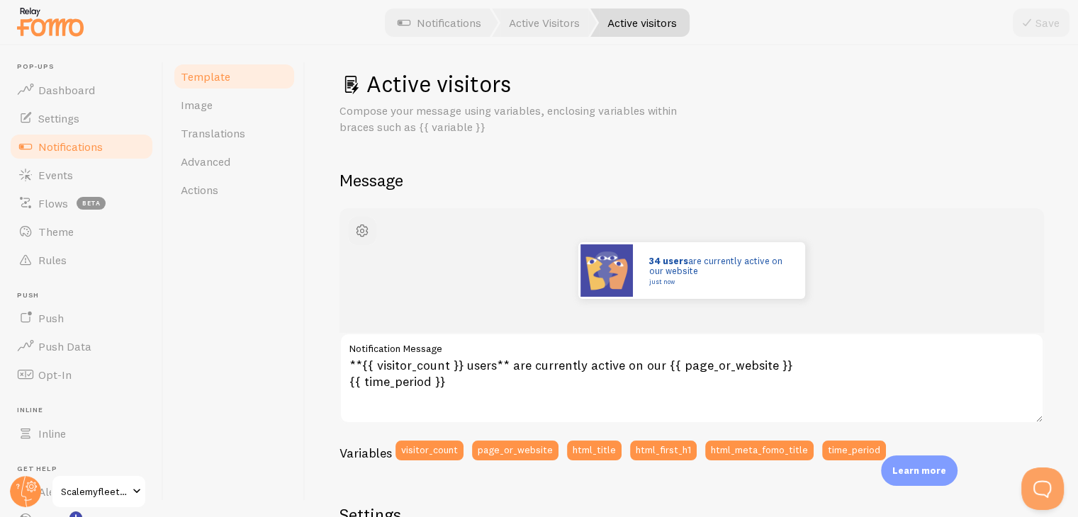
click at [360, 227] on span "button" at bounding box center [362, 231] width 17 height 17
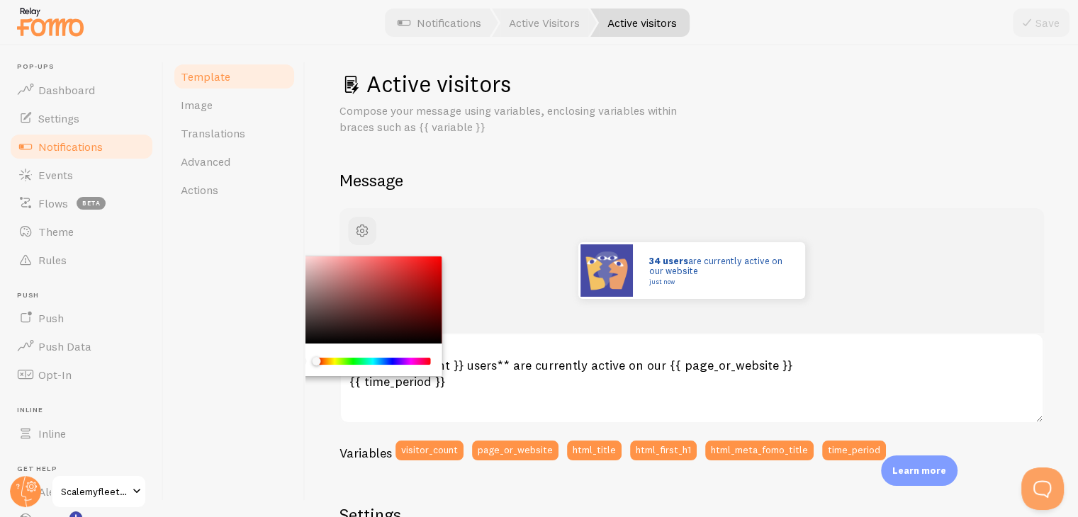
click at [500, 262] on div "34 users are currently active on our website just now" at bounding box center [692, 270] width 637 height 57
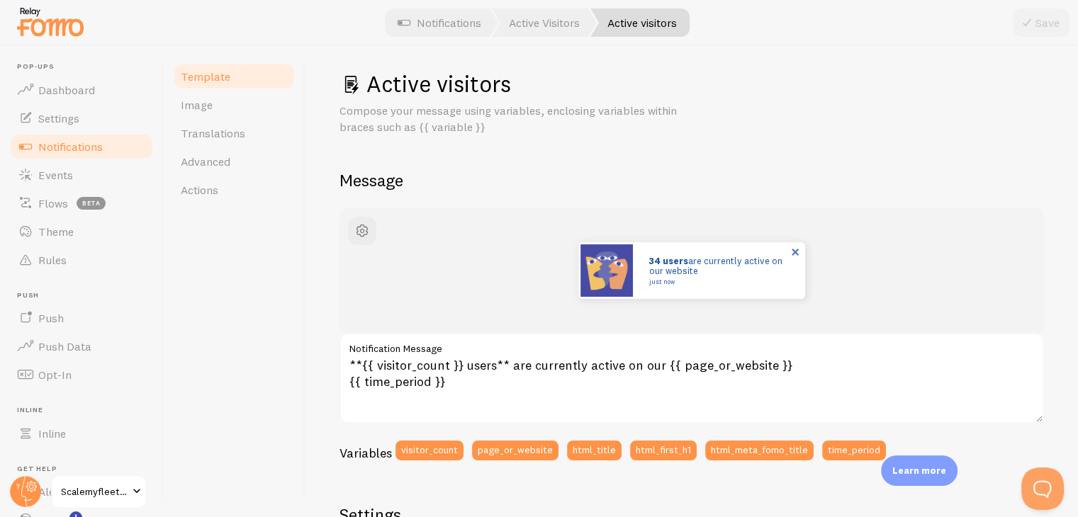
click at [597, 264] on img at bounding box center [607, 271] width 52 height 52
click at [191, 111] on span "Image" at bounding box center [197, 105] width 32 height 14
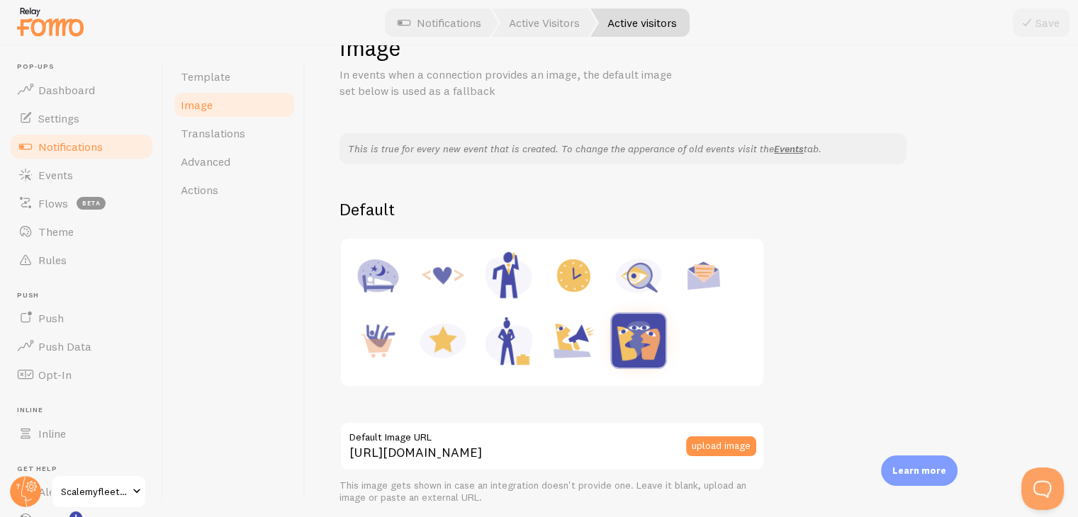
scroll to position [71, 0]
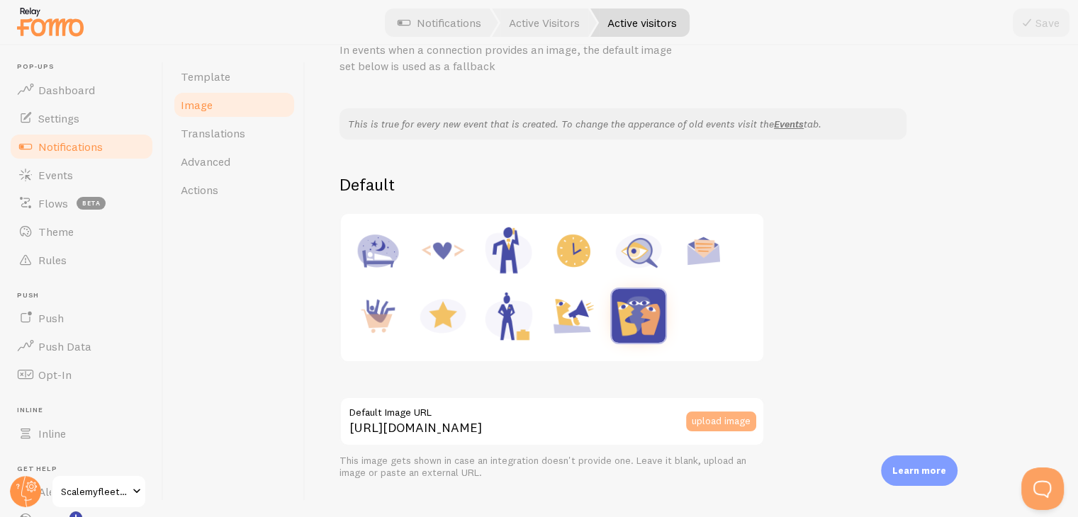
click at [707, 419] on button "upload image" at bounding box center [721, 422] width 70 height 20
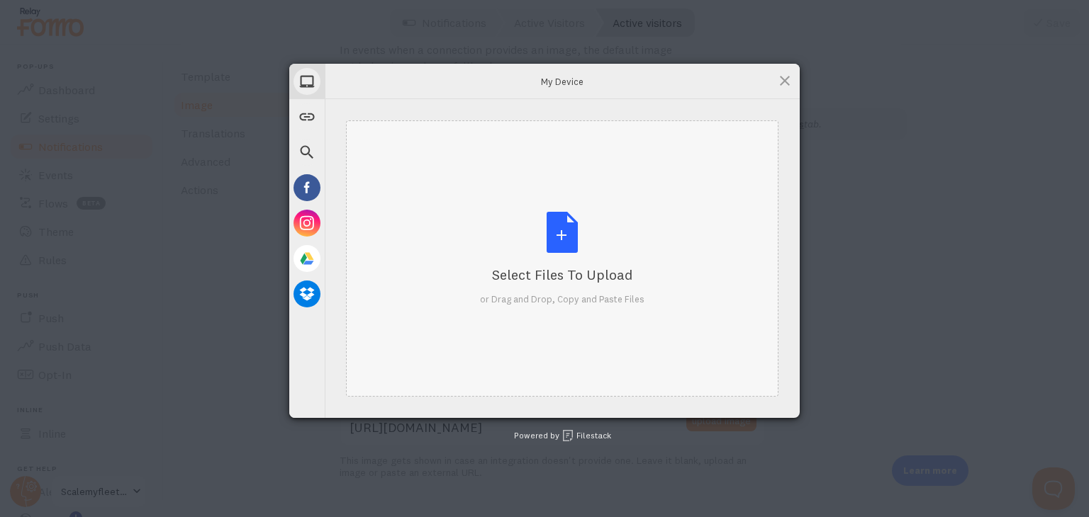
click at [564, 240] on div "Select Files to Upload or Drag and Drop, Copy and Paste Files" at bounding box center [562, 259] width 164 height 94
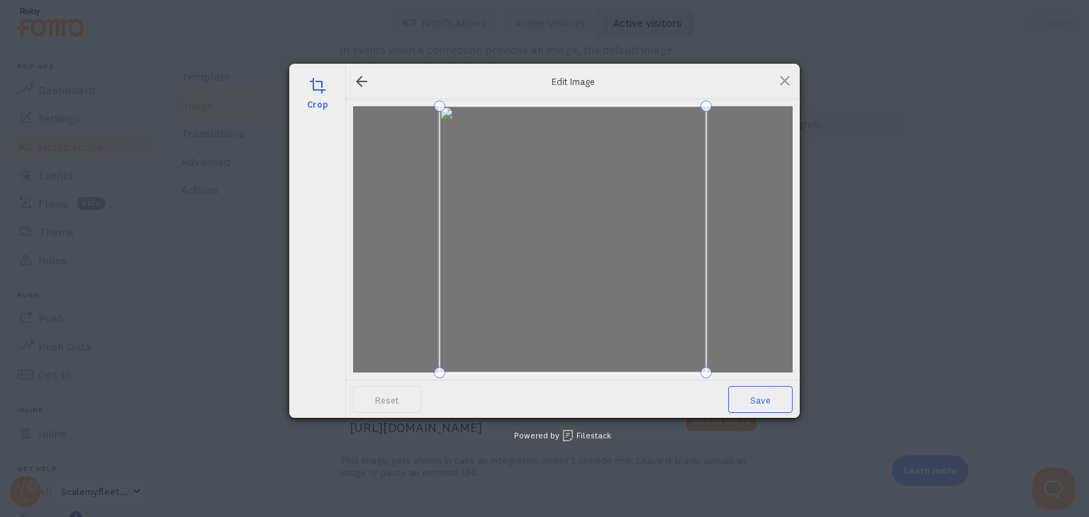
click at [758, 398] on span "Save" at bounding box center [760, 399] width 65 height 27
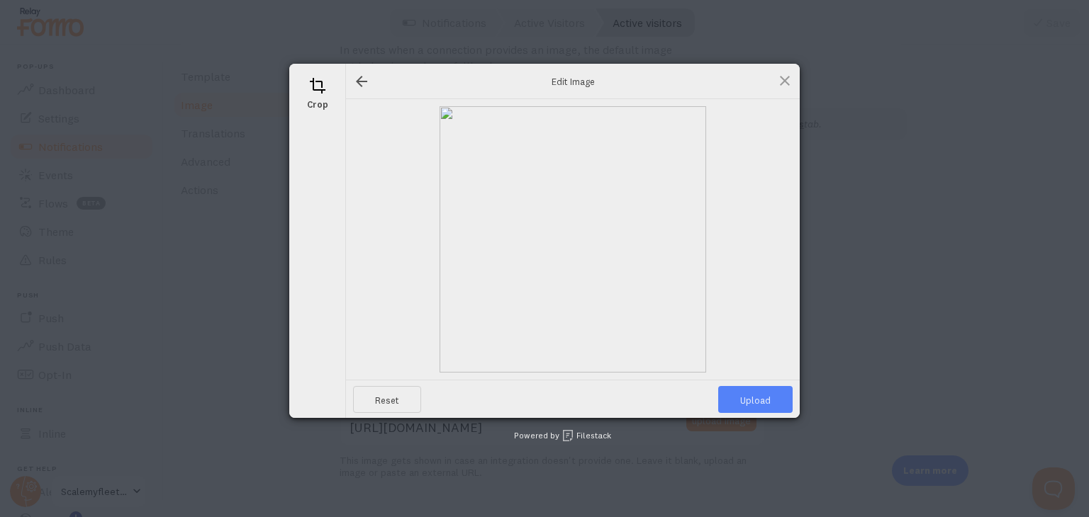
click at [758, 398] on span "Upload" at bounding box center [755, 399] width 74 height 27
type input "[URL][DOMAIN_NAME][DOMAIN_NAME]"
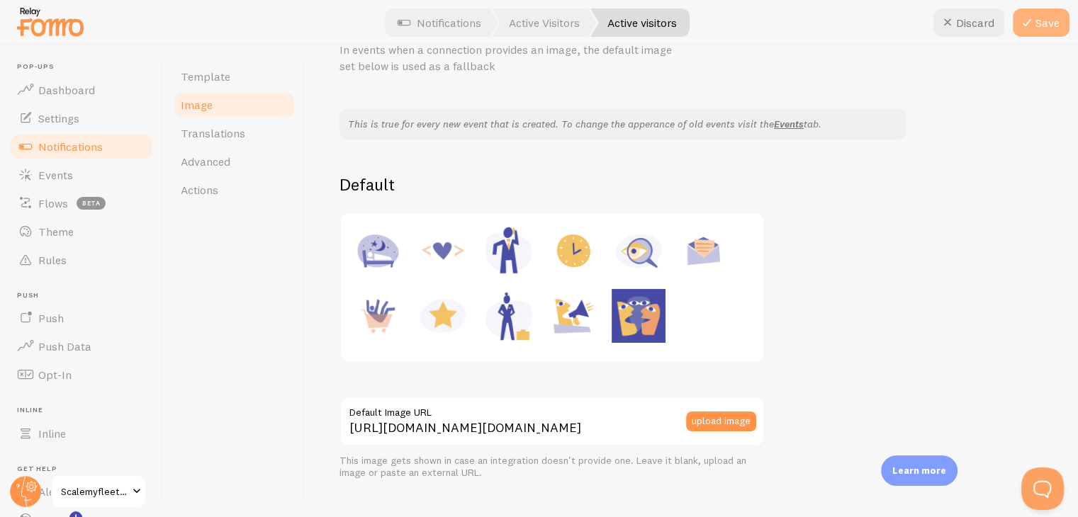
click at [1028, 22] on icon at bounding box center [1027, 22] width 17 height 17
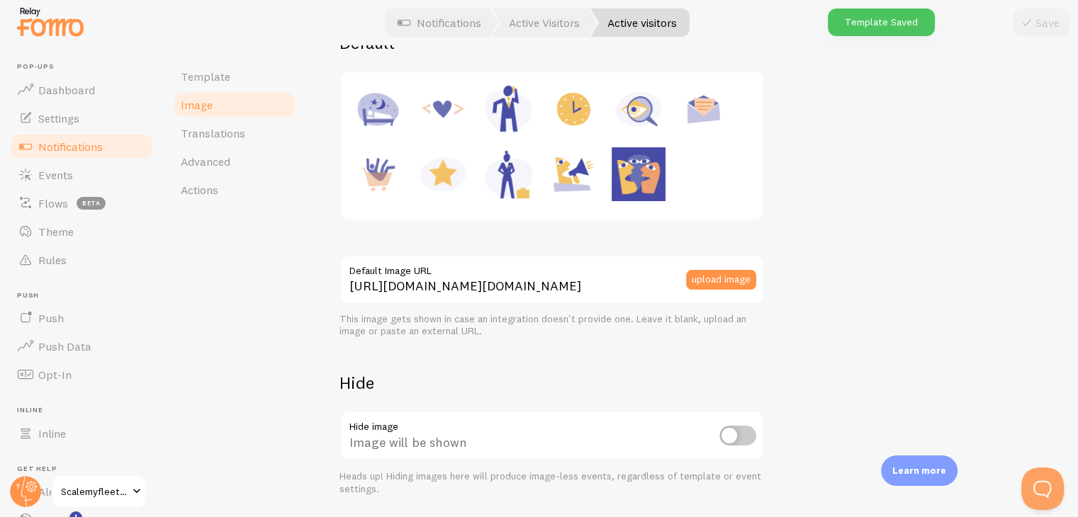
scroll to position [258, 0]
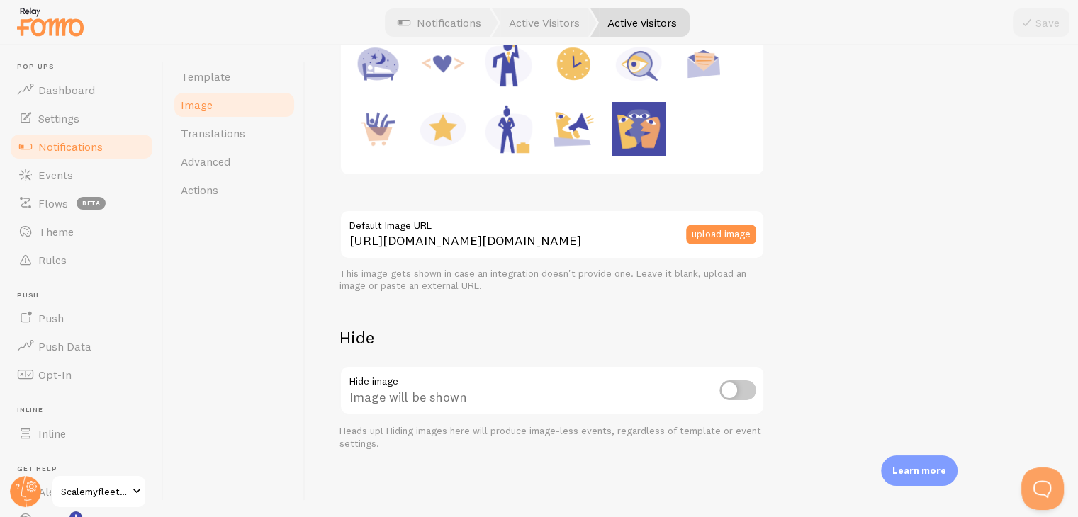
click at [737, 389] on input "checkbox" at bounding box center [737, 391] width 37 height 20
checkbox input "true"
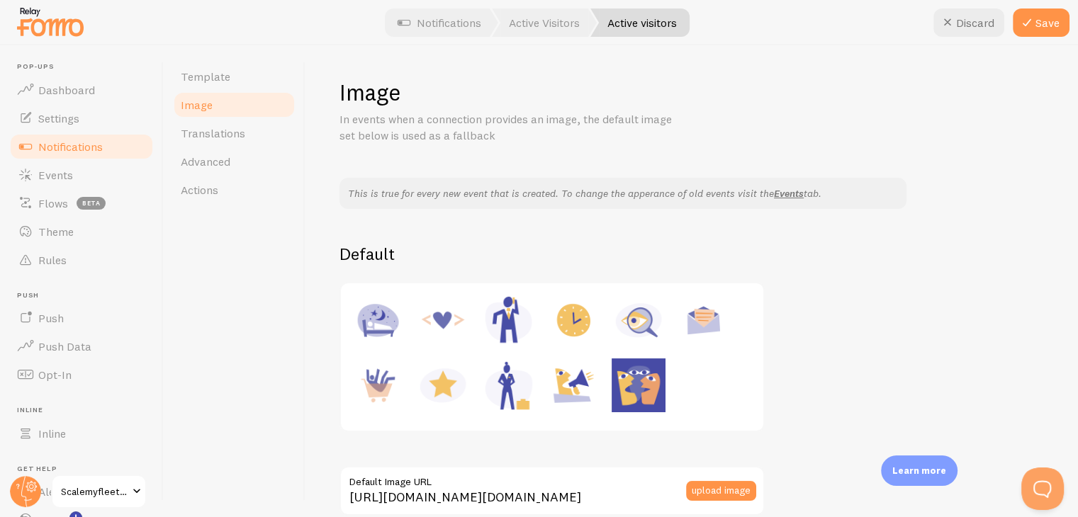
scroll to position [0, 0]
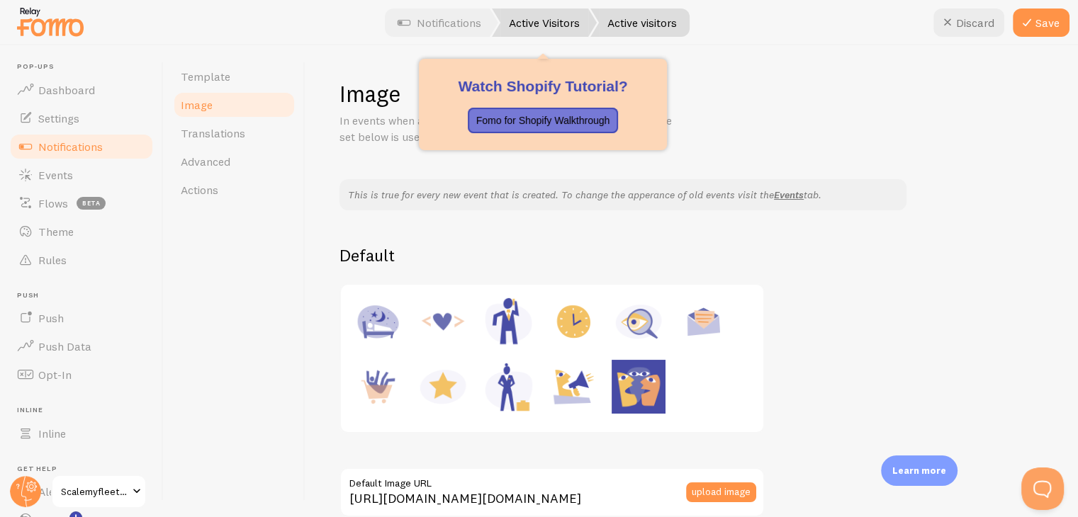
click at [522, 18] on link "Active Visitors" at bounding box center [544, 23] width 105 height 28
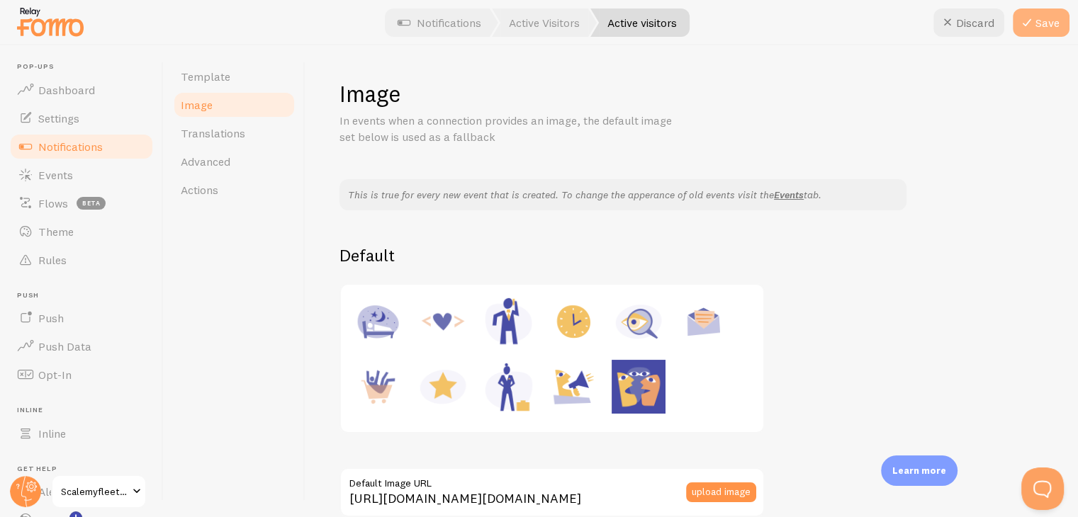
click at [1043, 21] on button "Save" at bounding box center [1041, 23] width 57 height 28
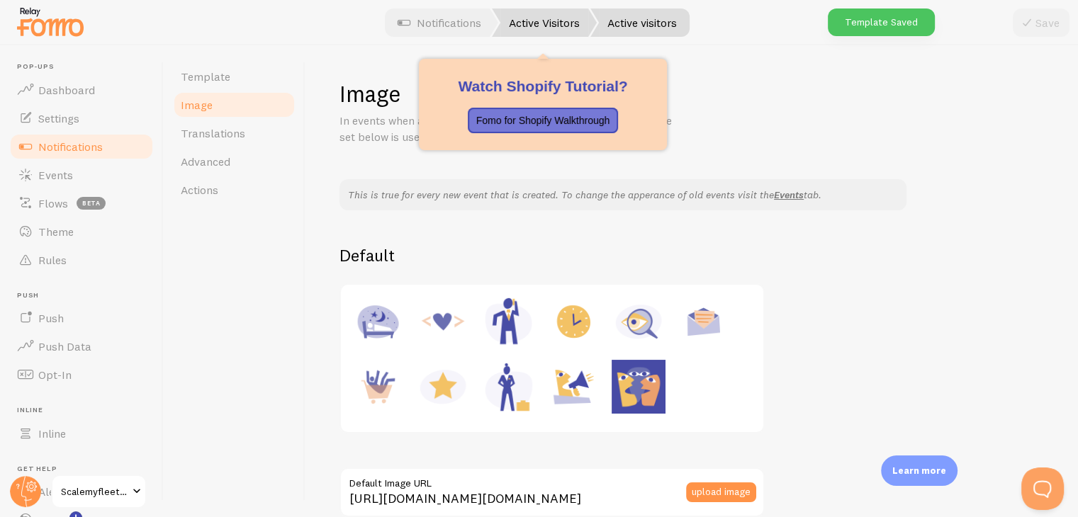
click at [522, 23] on link "Active Visitors" at bounding box center [544, 23] width 105 height 28
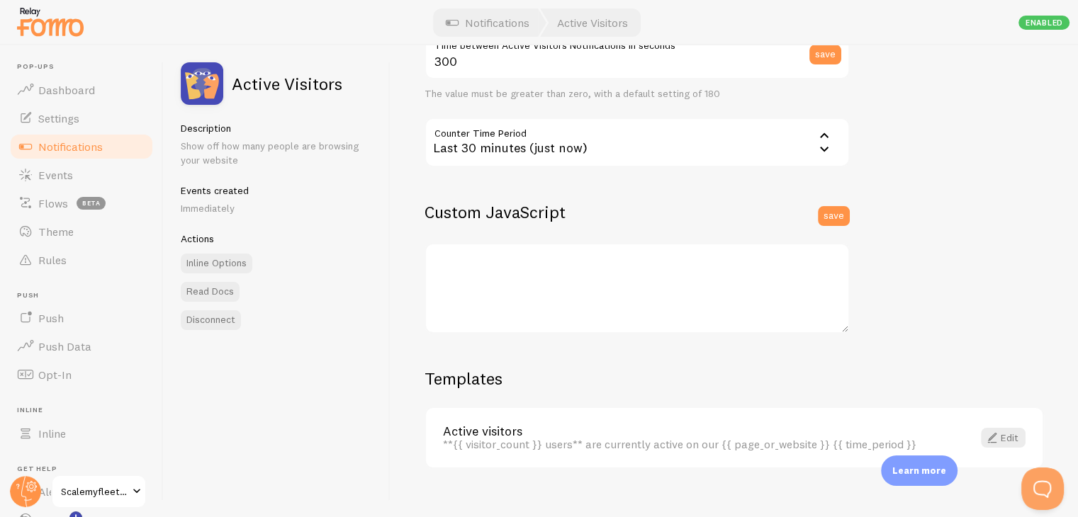
scroll to position [373, 0]
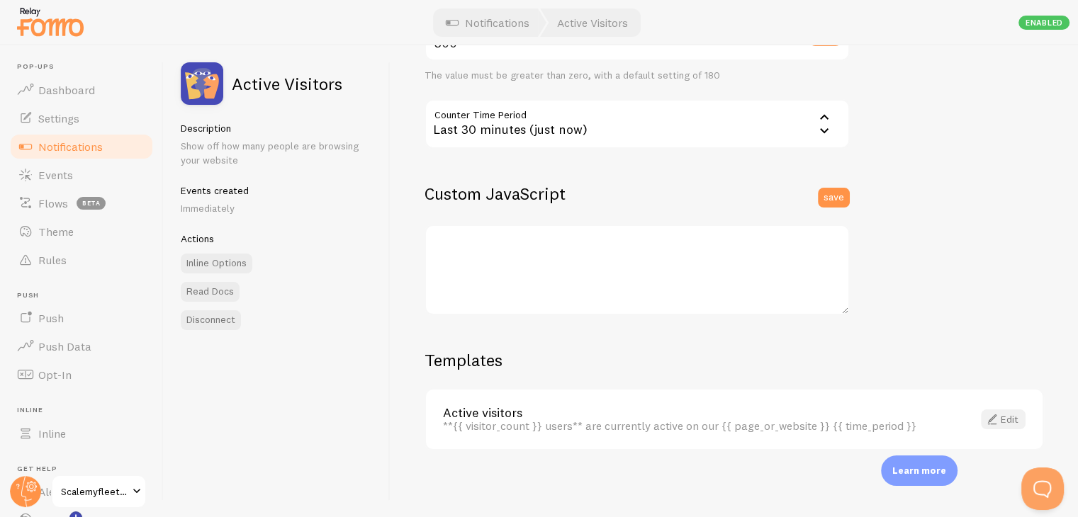
click at [996, 420] on link "Edit" at bounding box center [1003, 420] width 45 height 20
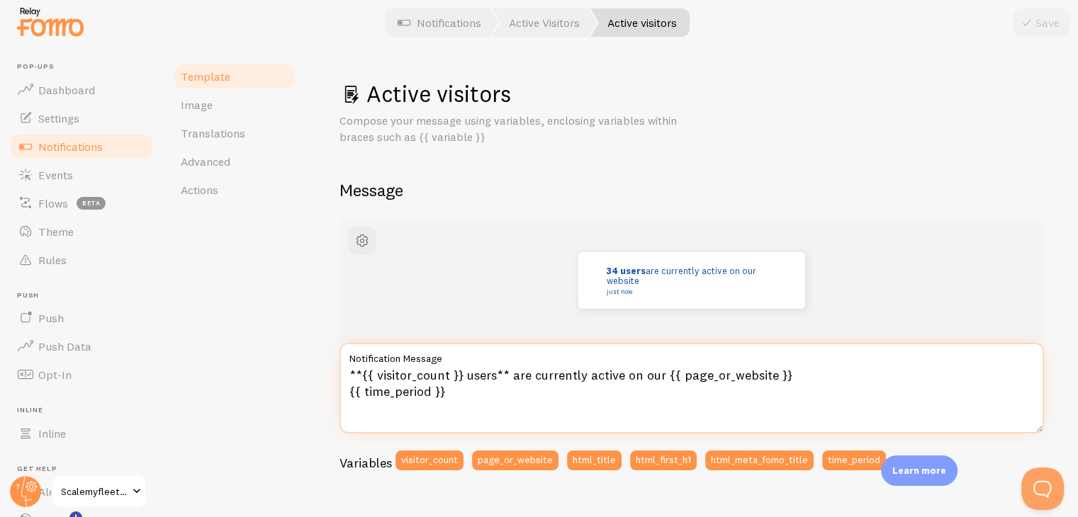
click at [652, 374] on textarea "**{{ visitor_count }} users** are currently active on our {{ page_or_website }}…" at bounding box center [692, 388] width 705 height 91
drag, startPoint x: 480, startPoint y: 398, endPoint x: 340, endPoint y: 397, distance: 140.3
click at [340, 397] on textarea "**{{ visitor_count }} users** are currently active on {{ page_or_website }} {{ …" at bounding box center [692, 388] width 705 height 91
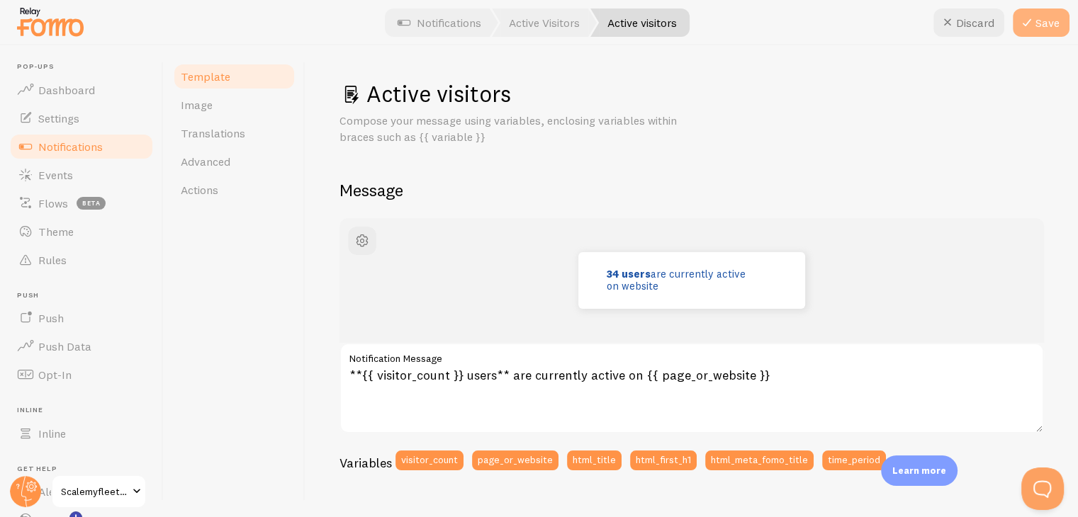
click at [1032, 16] on icon at bounding box center [1027, 22] width 17 height 17
click at [361, 242] on span "button" at bounding box center [362, 240] width 17 height 17
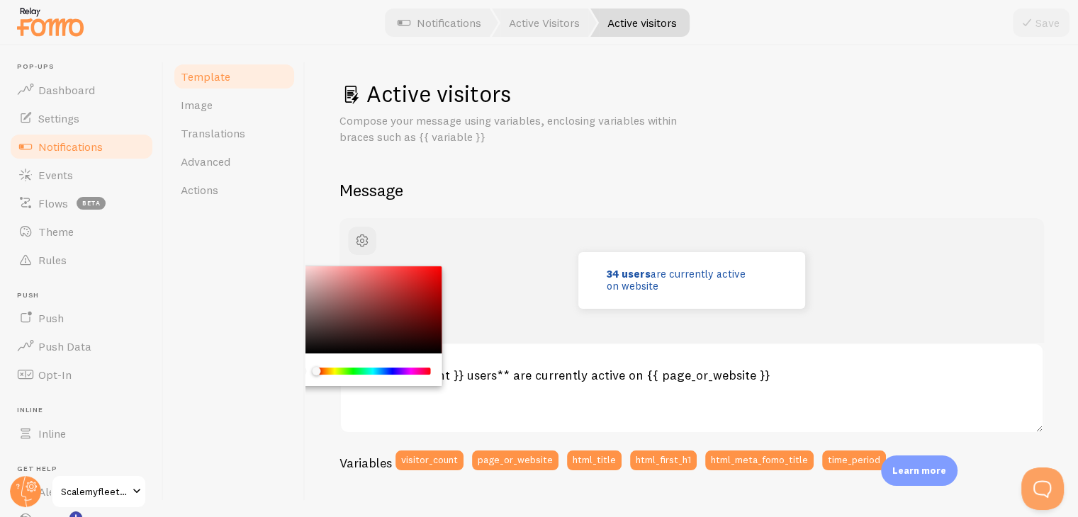
click at [510, 248] on div "34 users are currently active on website" at bounding box center [692, 280] width 705 height 125
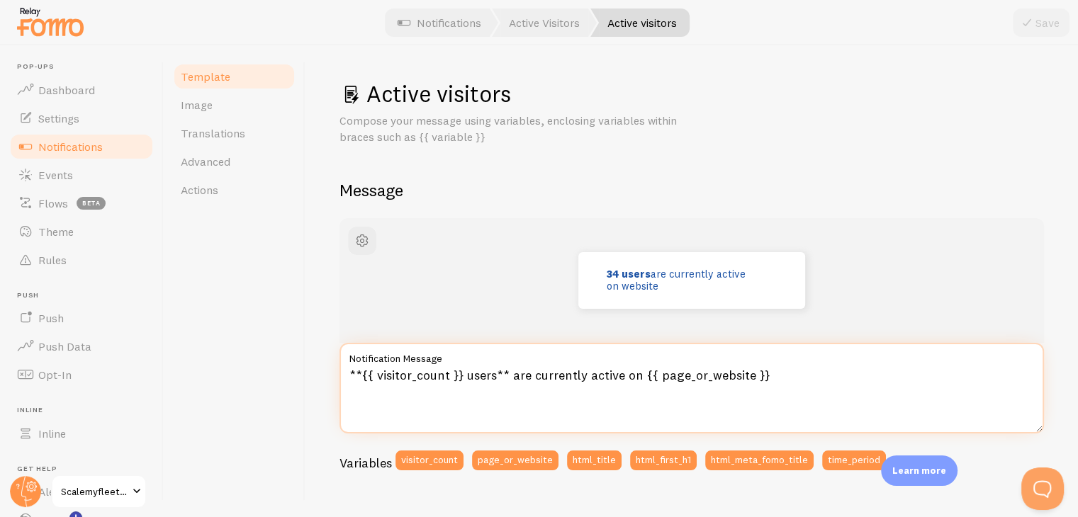
click at [708, 388] on textarea "**{{ visitor_count }} users** are currently active on {{ page_or_website }}" at bounding box center [692, 388] width 705 height 91
drag, startPoint x: 777, startPoint y: 376, endPoint x: 641, endPoint y: 379, distance: 135.4
click at [641, 379] on textarea "**{{ visitor_count }} users** are currently active on {{ page_or_website }}" at bounding box center [692, 388] width 705 height 91
drag, startPoint x: 840, startPoint y: 380, endPoint x: 640, endPoint y: 379, distance: 199.9
click at [640, 379] on textarea "**{{ visitor_count }} users** are currently active on www.scaleyourfleewithrebt…" at bounding box center [692, 388] width 705 height 91
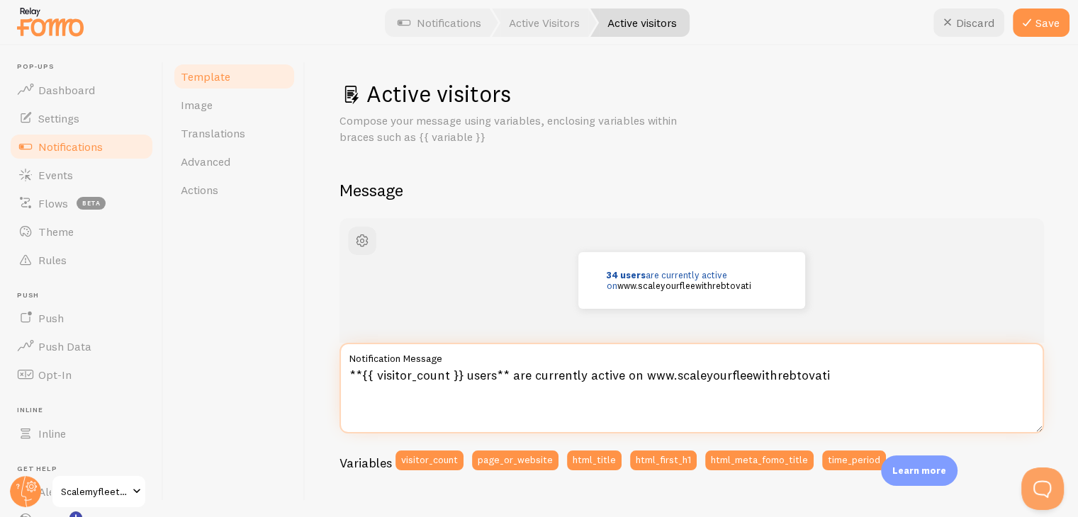
paste textarea "[URL][DOMAIN_NAME]"
drag, startPoint x: 682, startPoint y: 376, endPoint x: 641, endPoint y: 382, distance: 40.8
click at [641, 382] on textarea "**{{ visitor_count }} users** are currently active on [URL][DOMAIN_NAME]" at bounding box center [692, 388] width 705 height 91
click at [843, 372] on textarea "**{{ visitor_count }} users** are currently active on [DOMAIN_NAME][URL]" at bounding box center [692, 388] width 705 height 91
type textarea "**{{ visitor_count }} users** are currently active on [DOMAIN_NAME]"
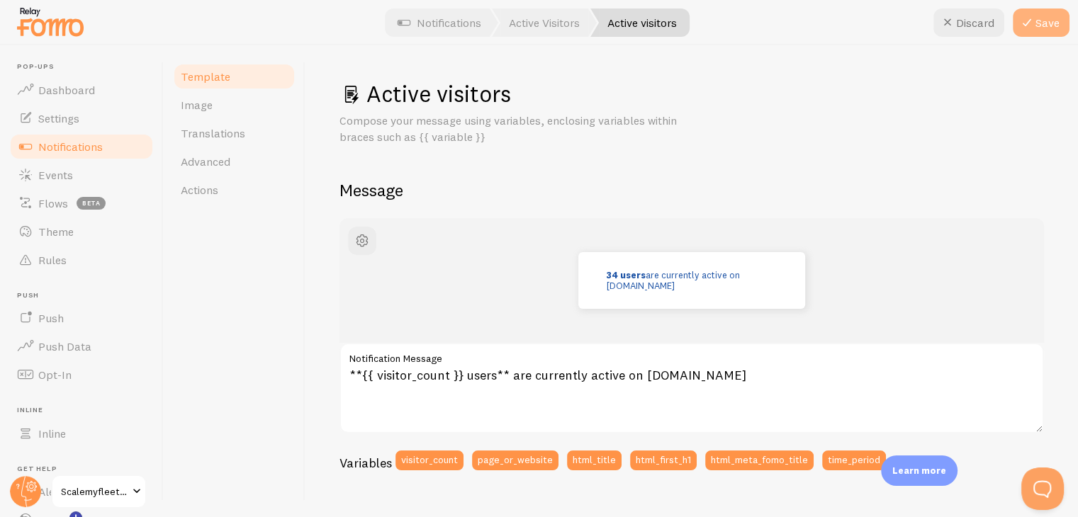
click at [1048, 22] on button "Save" at bounding box center [1041, 23] width 57 height 28
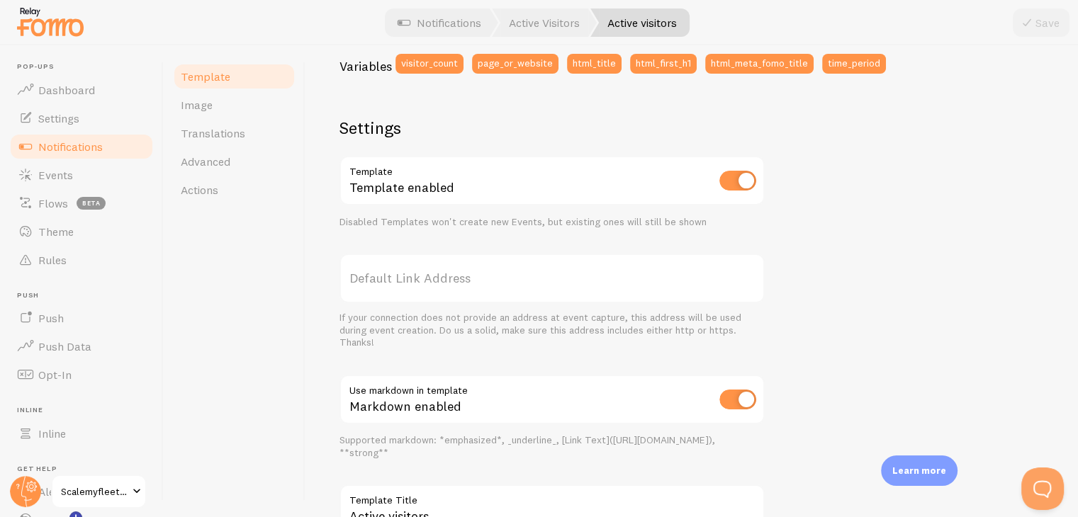
scroll to position [293, 0]
